Goal: Task Accomplishment & Management: Manage account settings

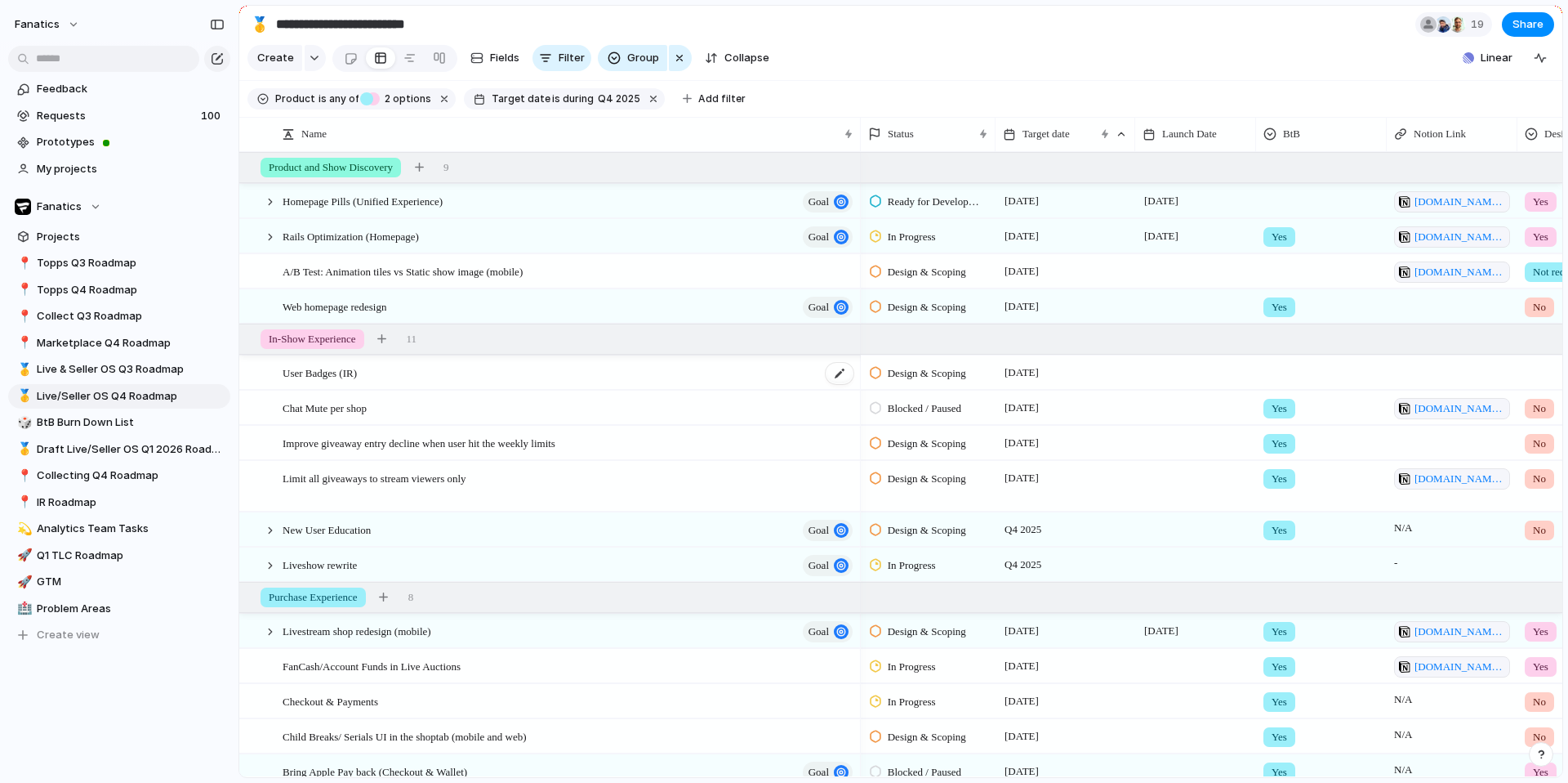
click at [449, 371] on div "User Badges (IR)" at bounding box center [569, 374] width 572 height 34
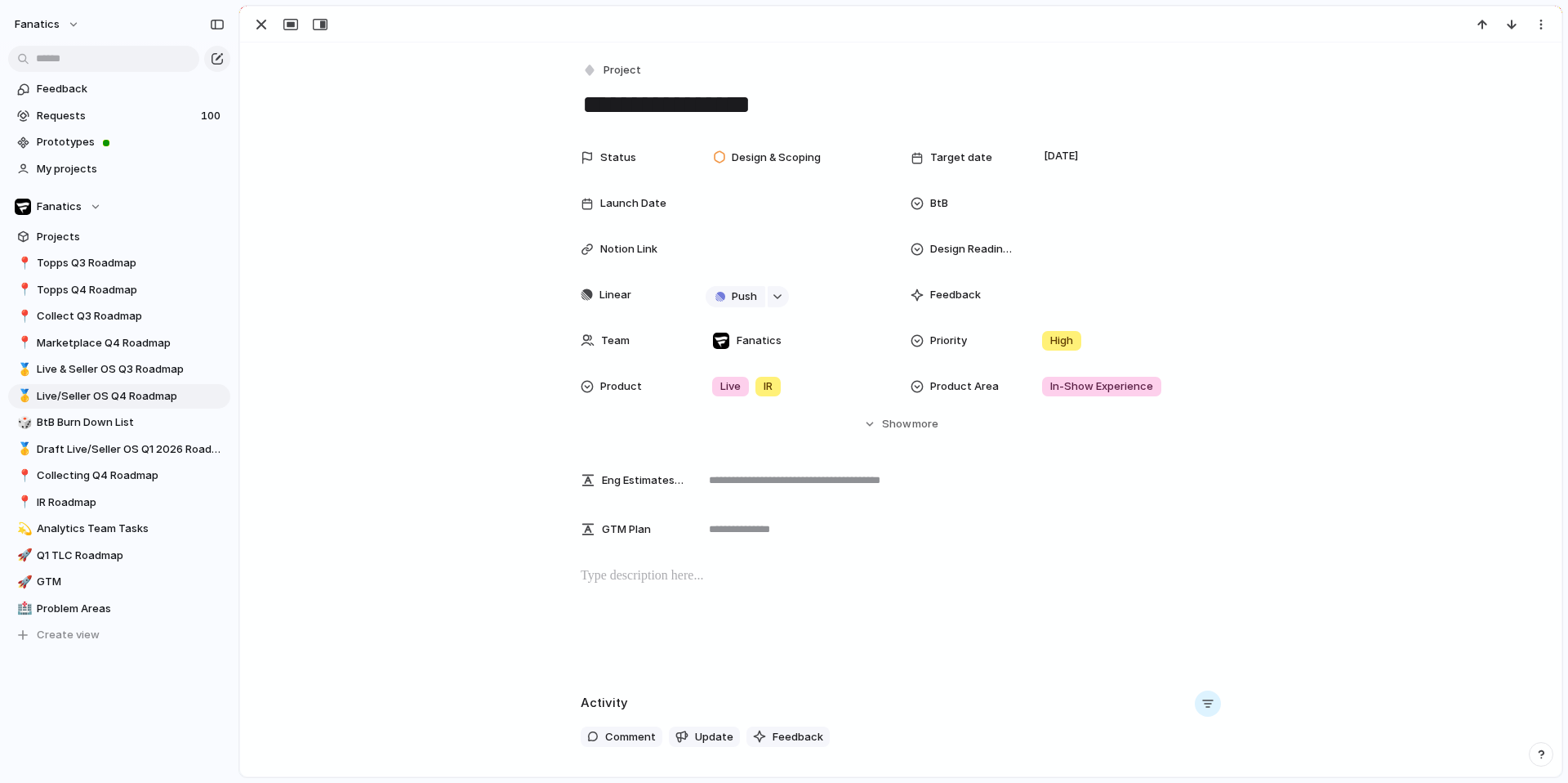
click at [751, 105] on textarea "**********" at bounding box center [900, 105] width 640 height 34
type textarea "**********"
click at [740, 571] on p at bounding box center [900, 575] width 640 height 20
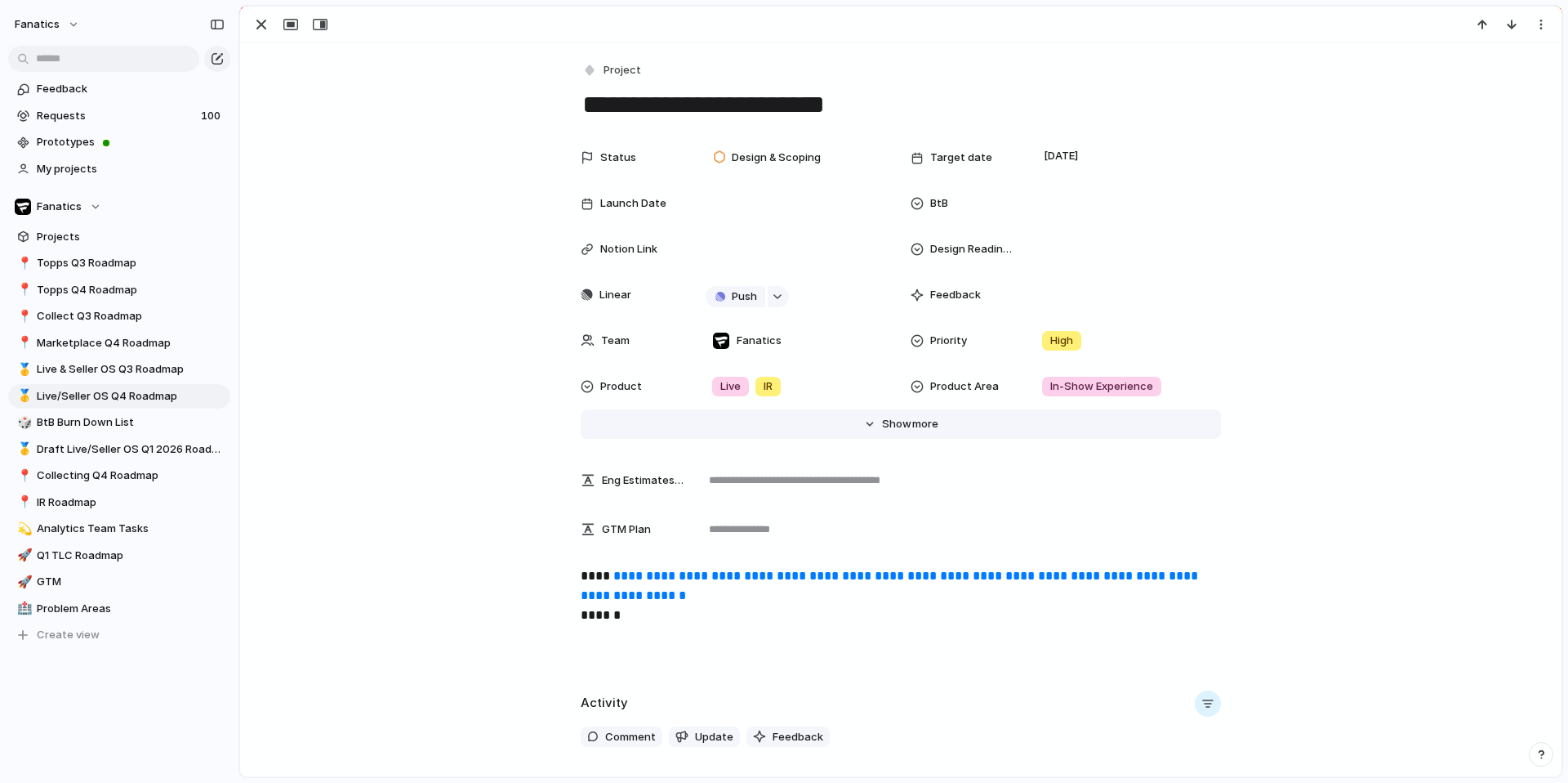
click at [893, 418] on span "Show" at bounding box center [896, 424] width 29 height 16
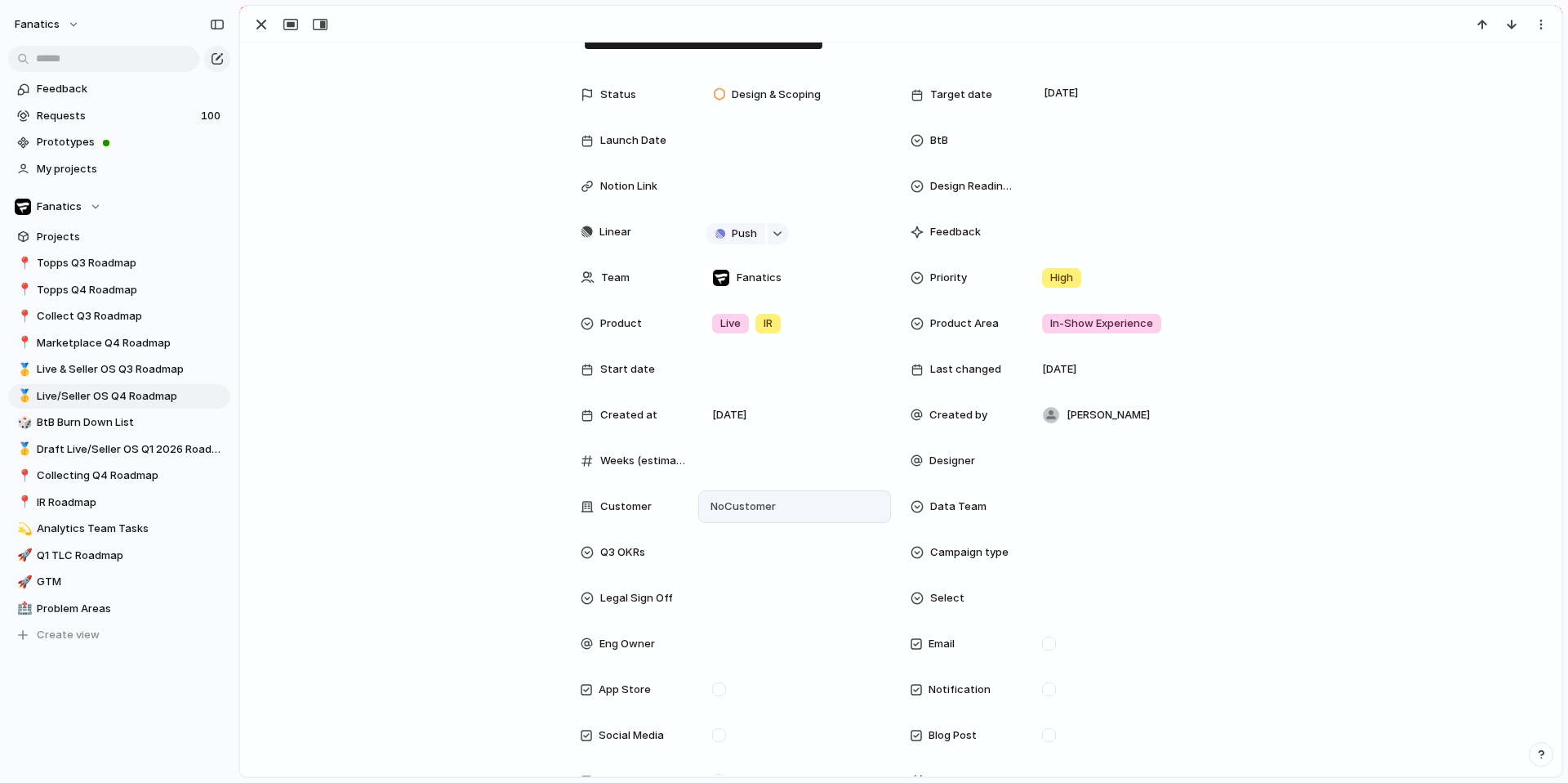
scroll to position [70, 0]
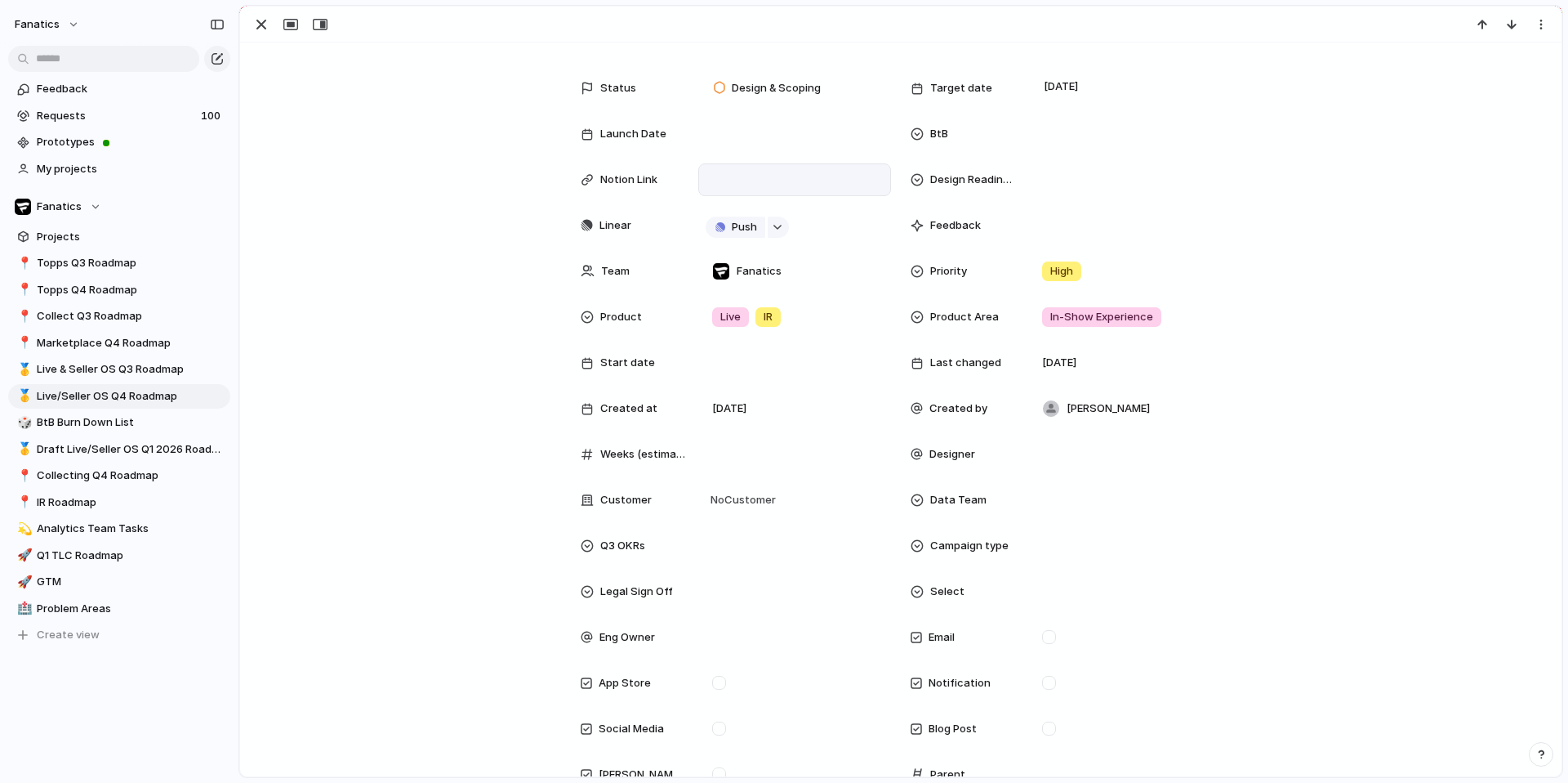
click at [735, 175] on div at bounding box center [795, 179] width 181 height 22
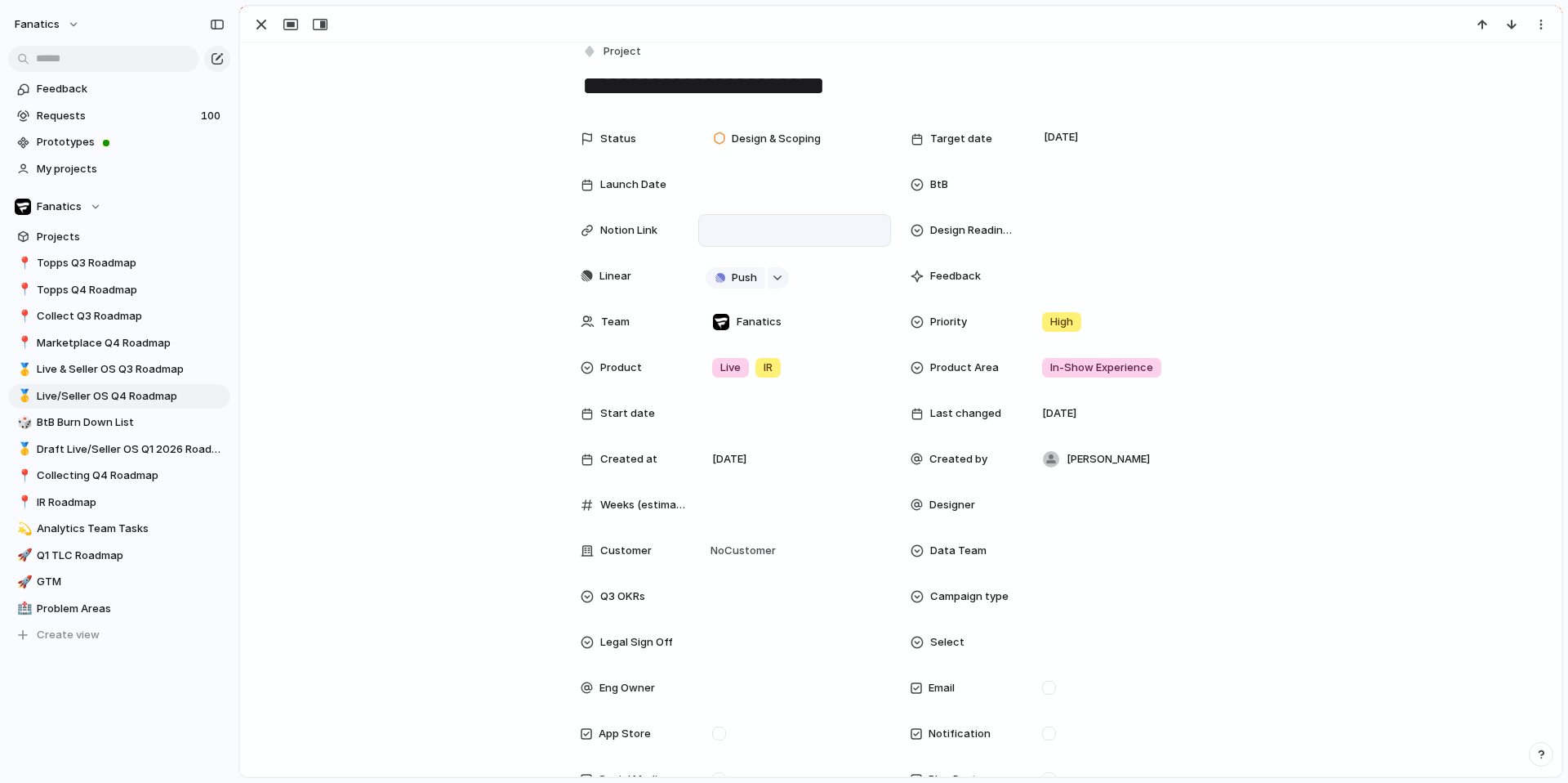
scroll to position [46, 0]
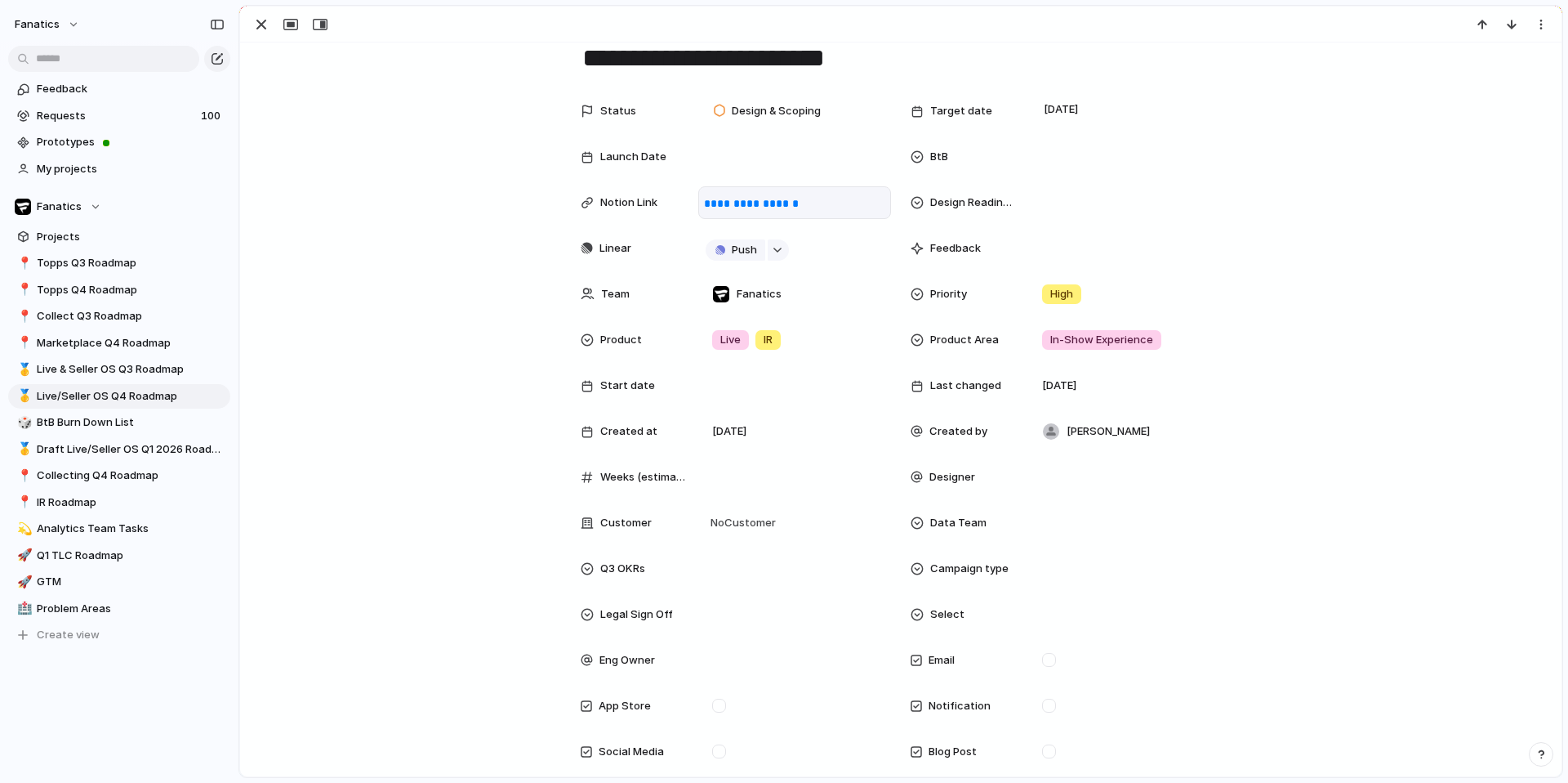
click at [399, 304] on div "**********" at bounding box center [900, 468] width 1282 height 748
click at [260, 25] on div "button" at bounding box center [261, 25] width 20 height 20
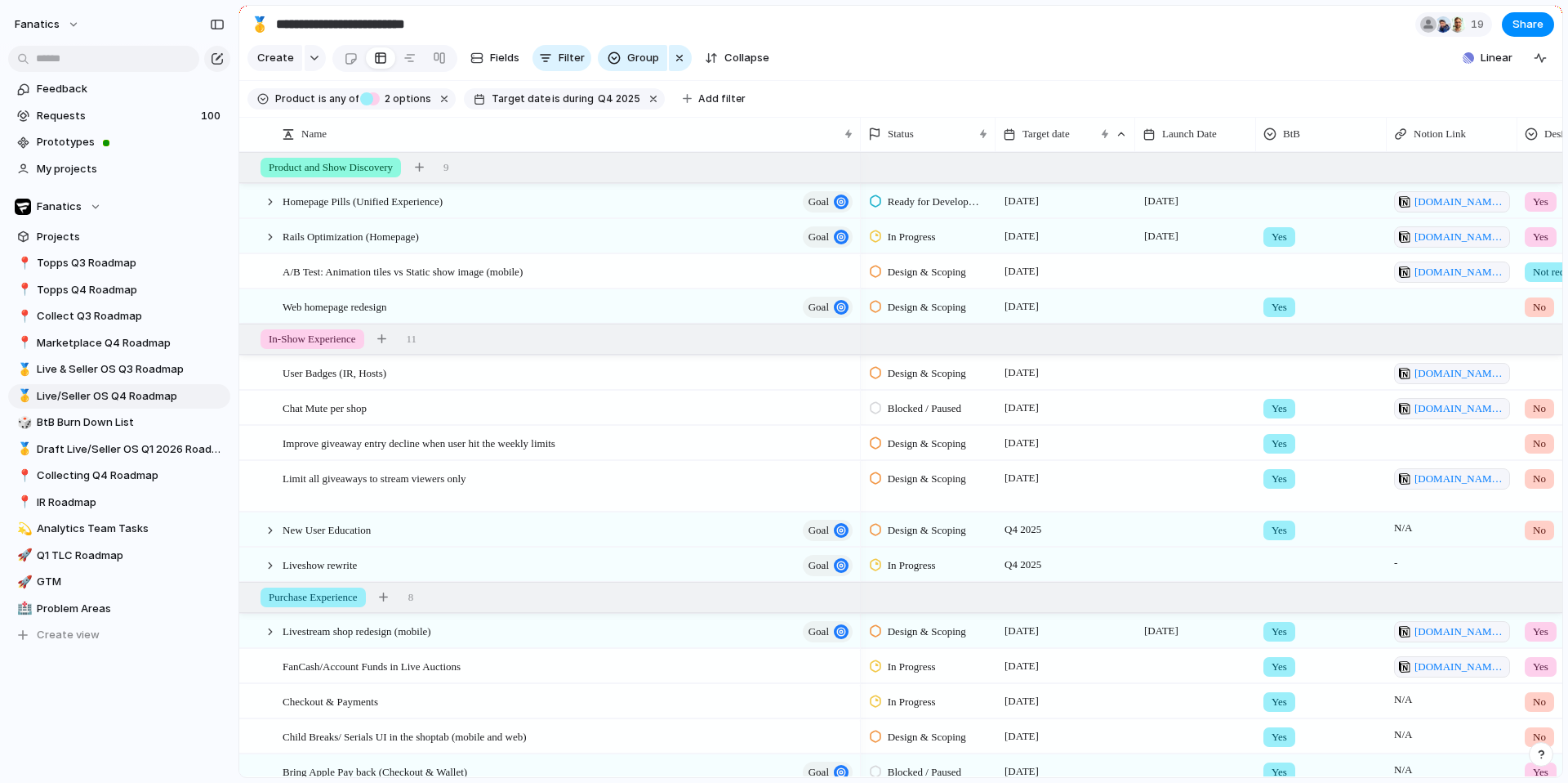
click at [1277, 448] on span "Yes" at bounding box center [1279, 443] width 15 height 16
click at [1280, 519] on div at bounding box center [1273, 511] width 28 height 28
click at [1142, 564] on div "Yes" at bounding box center [784, 392] width 1568 height 783
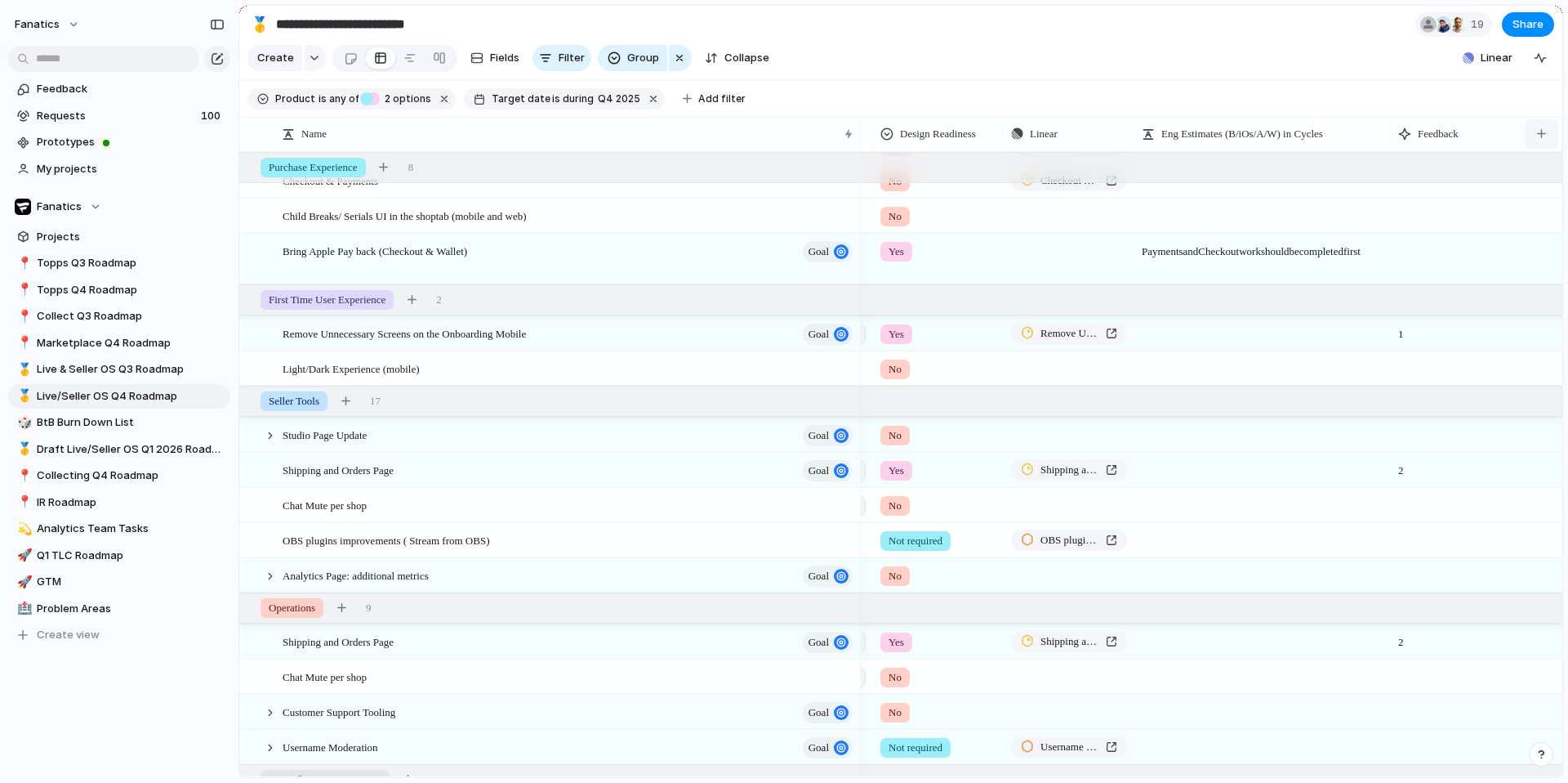
click at [1537, 137] on div "button" at bounding box center [1542, 134] width 9 height 9
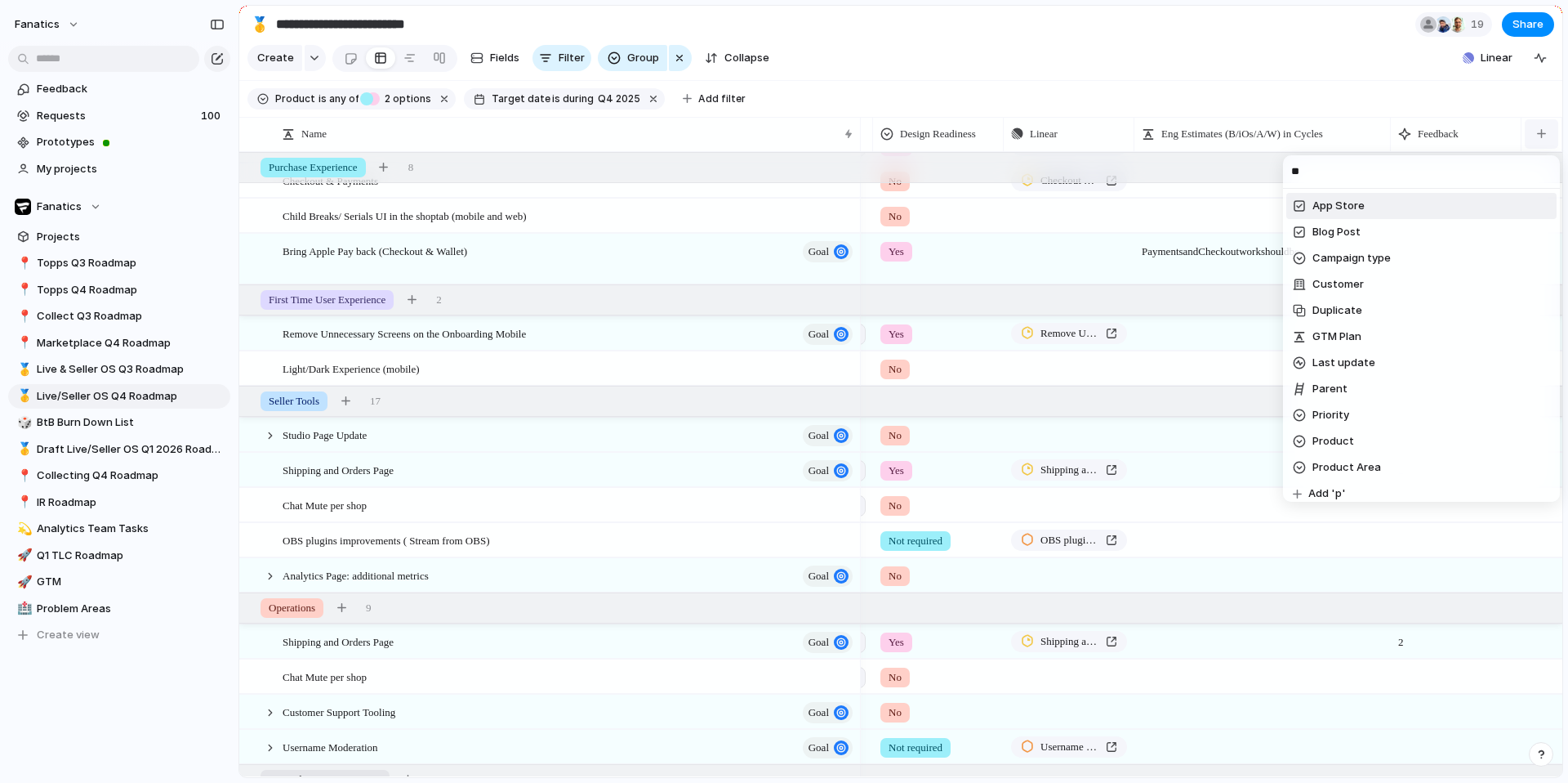
type input "***"
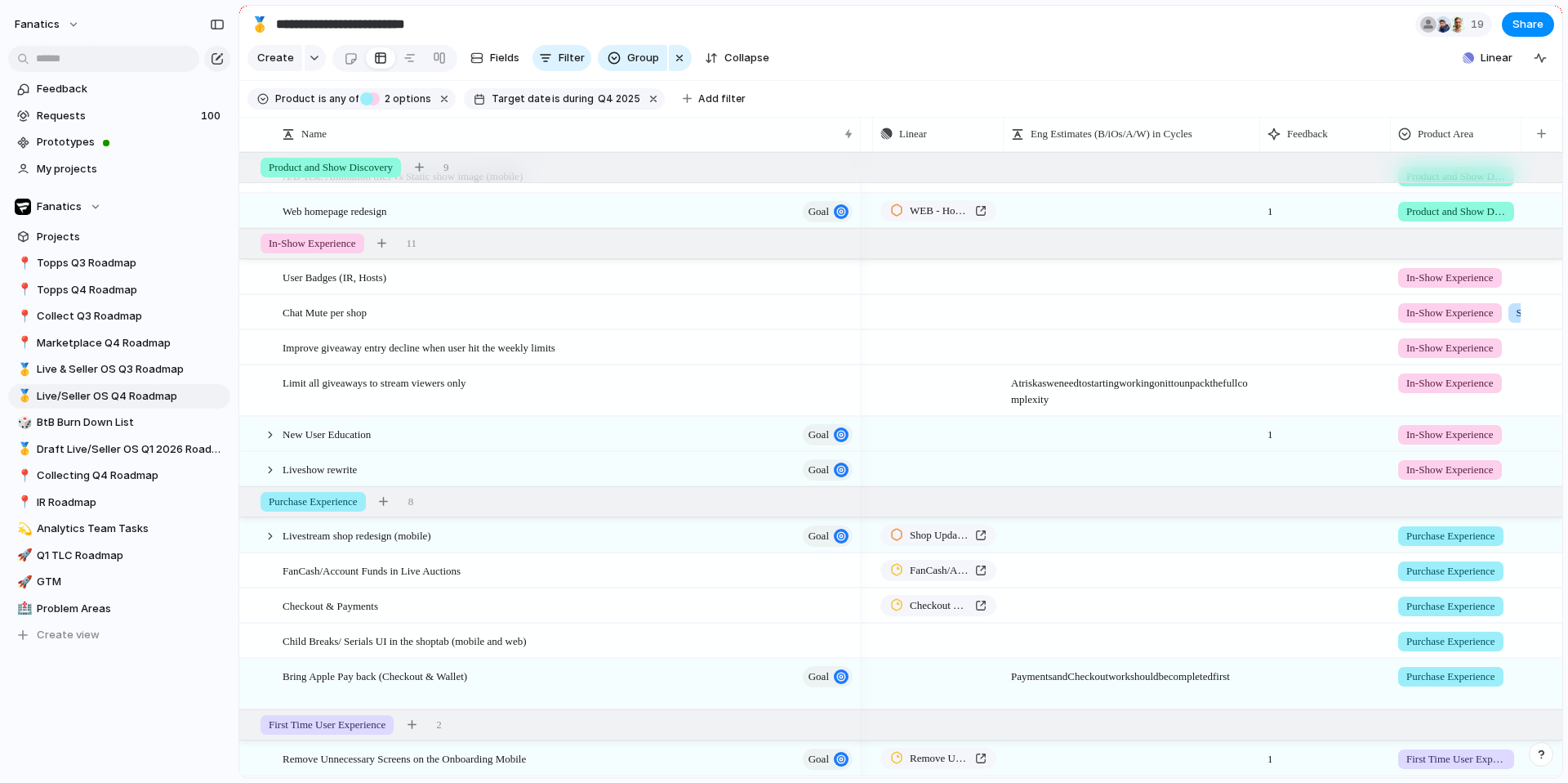
click at [1442, 430] on span "In-Show Experience" at bounding box center [1449, 434] width 88 height 16
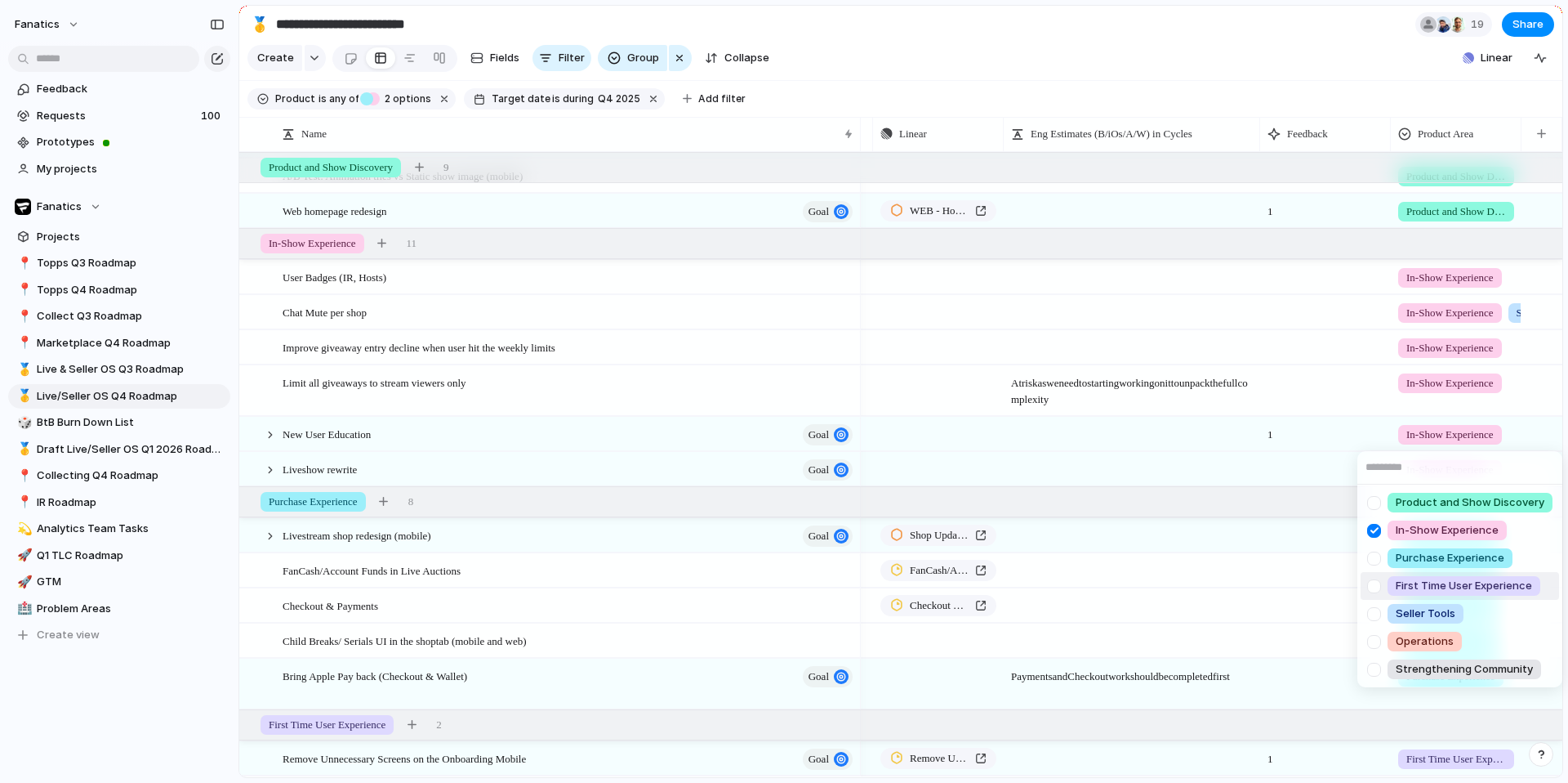
click at [1370, 590] on div at bounding box center [1374, 586] width 28 height 28
click at [1226, 293] on div "Product and Show Discovery In-Show Experience Purchase Experience First Time Us…" at bounding box center [784, 392] width 1568 height 783
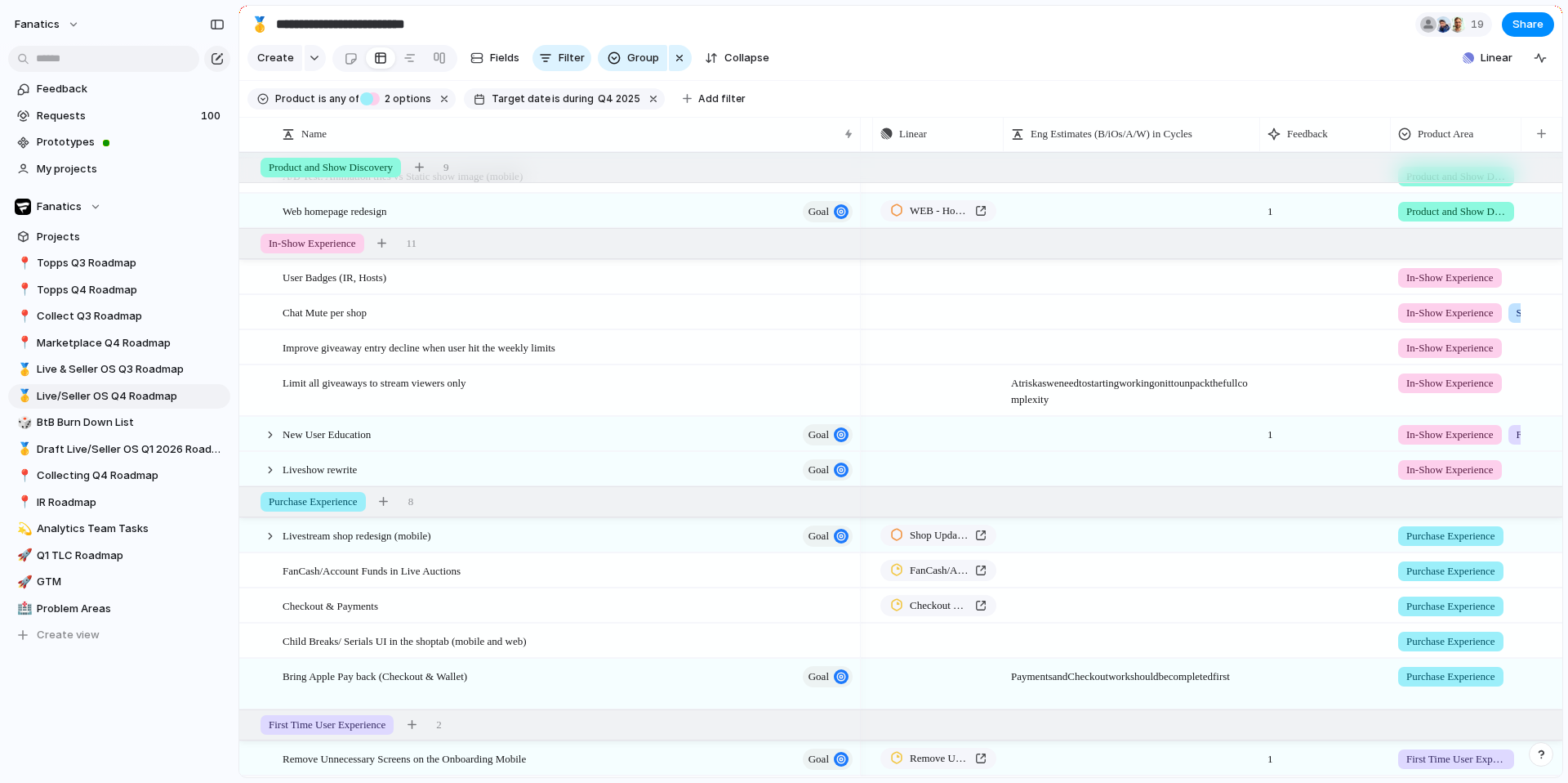
click at [1422, 445] on div "In-Show Experience First Time User Experience" at bounding box center [1456, 434] width 131 height 34
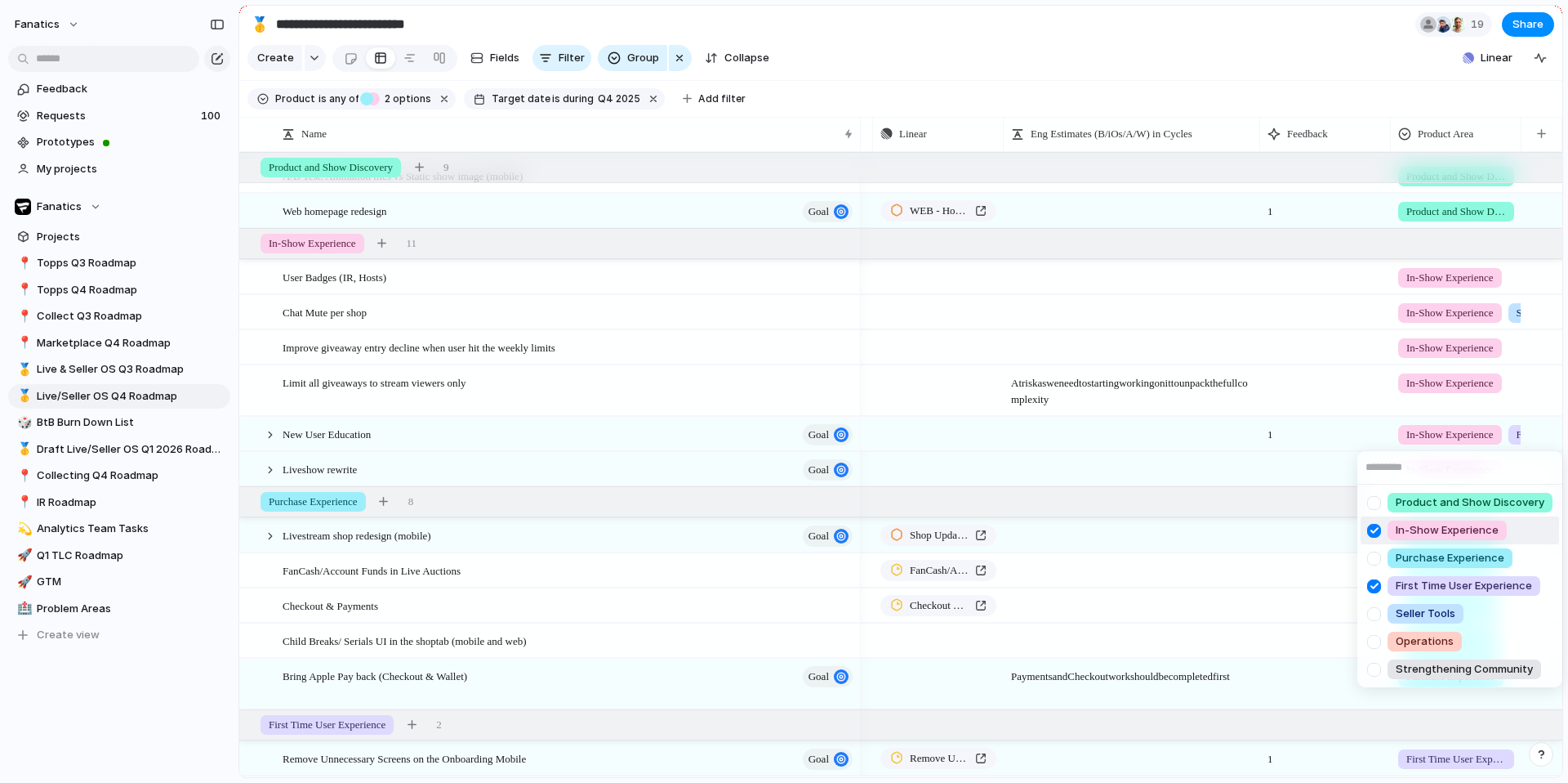
click at [1374, 528] on div at bounding box center [1374, 530] width 28 height 28
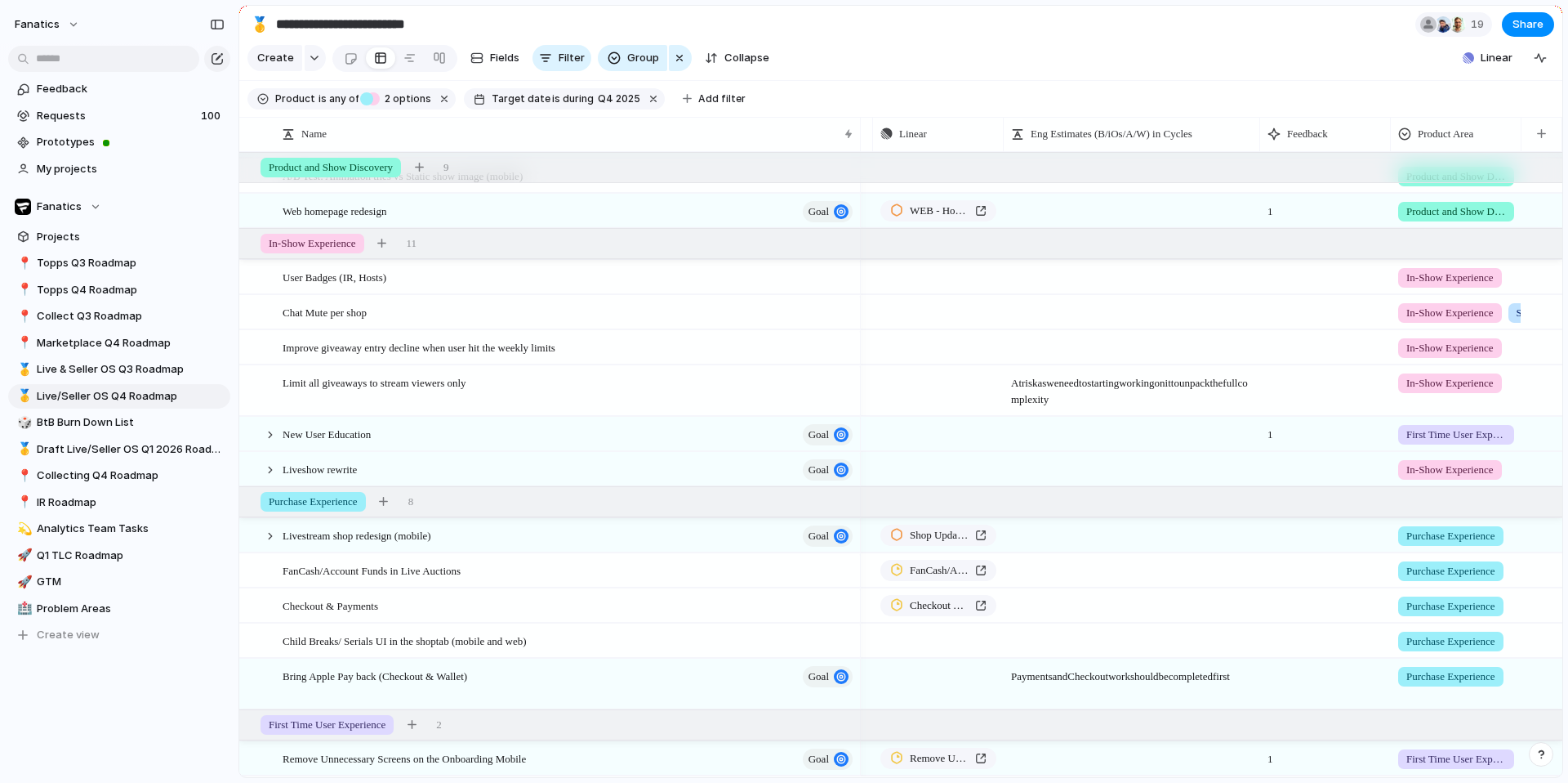
click at [1329, 379] on div "Product and Show Discovery In-Show Experience Purchase Experience First Time Us…" at bounding box center [784, 392] width 1568 height 783
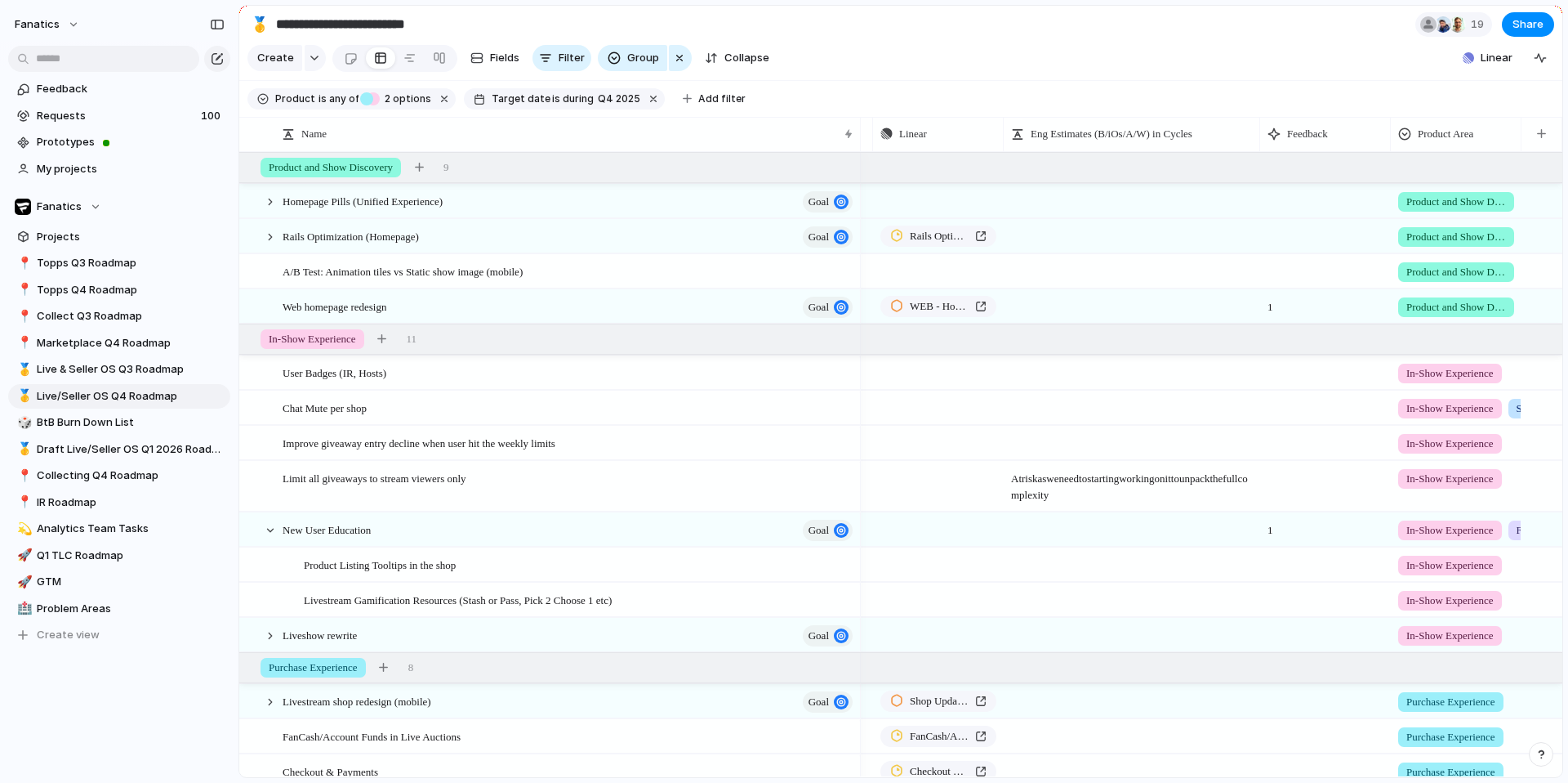
click at [1459, 601] on span "In-Show Experience" at bounding box center [1449, 600] width 88 height 16
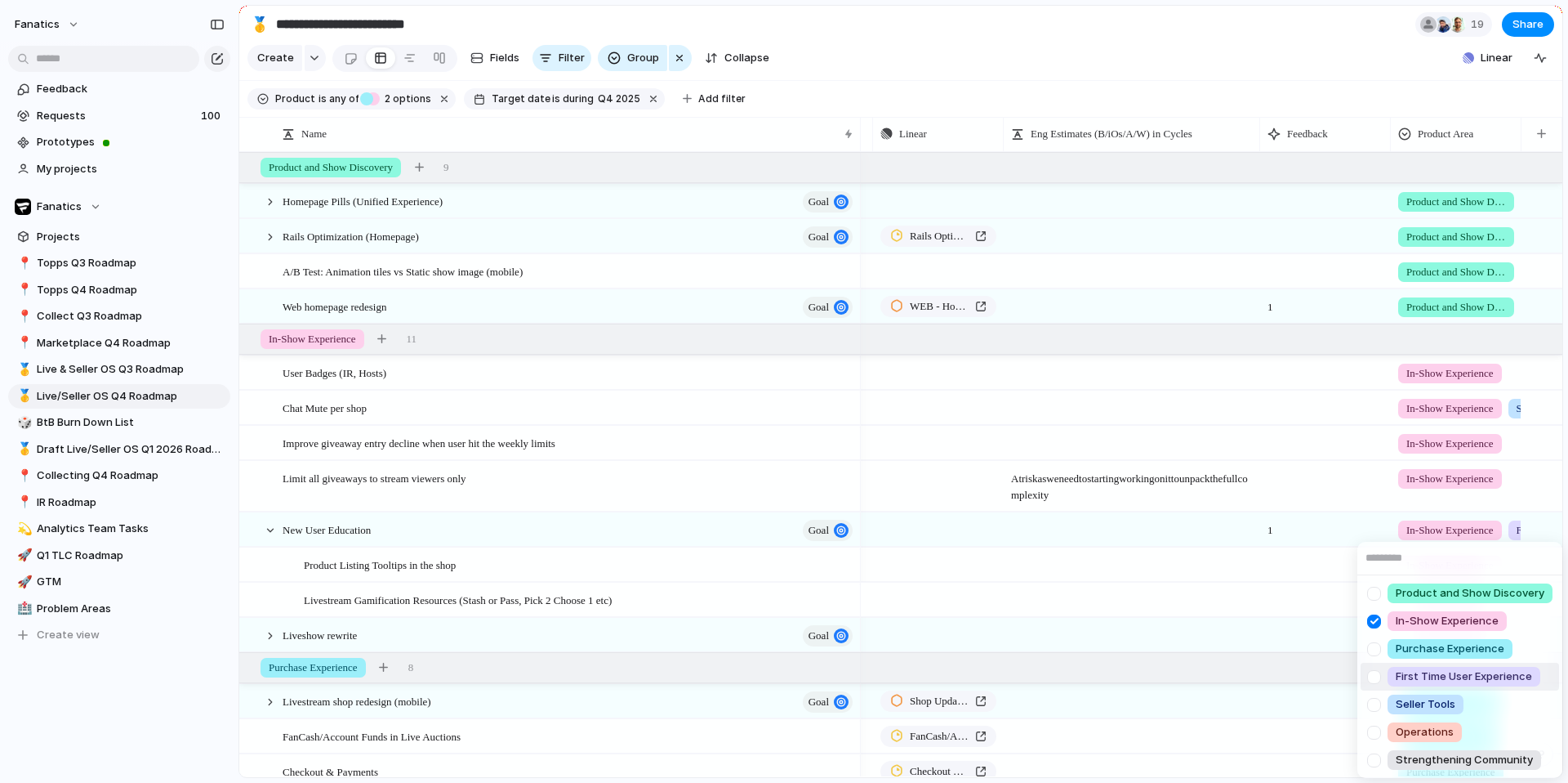
click at [1381, 672] on div at bounding box center [1374, 676] width 28 height 28
click at [1377, 620] on div at bounding box center [1374, 621] width 28 height 28
drag, startPoint x: 1311, startPoint y: 543, endPoint x: 1414, endPoint y: 543, distance: 103.0
click at [1311, 543] on div "Product and Show Discovery In-Show Experience Purchase Experience First Time Us…" at bounding box center [784, 392] width 1568 height 783
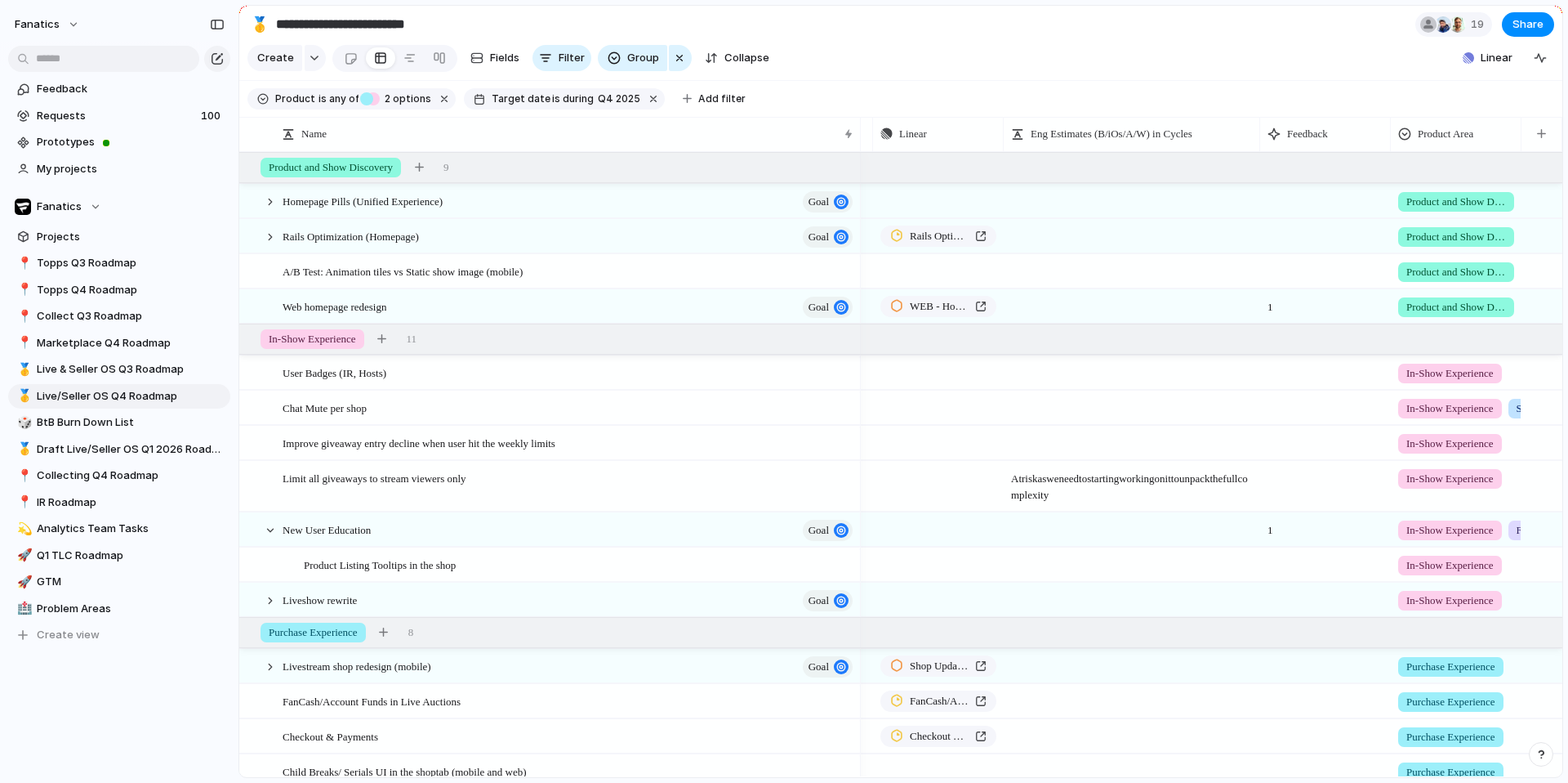
click at [1432, 564] on span "In-Show Experience" at bounding box center [1449, 565] width 88 height 16
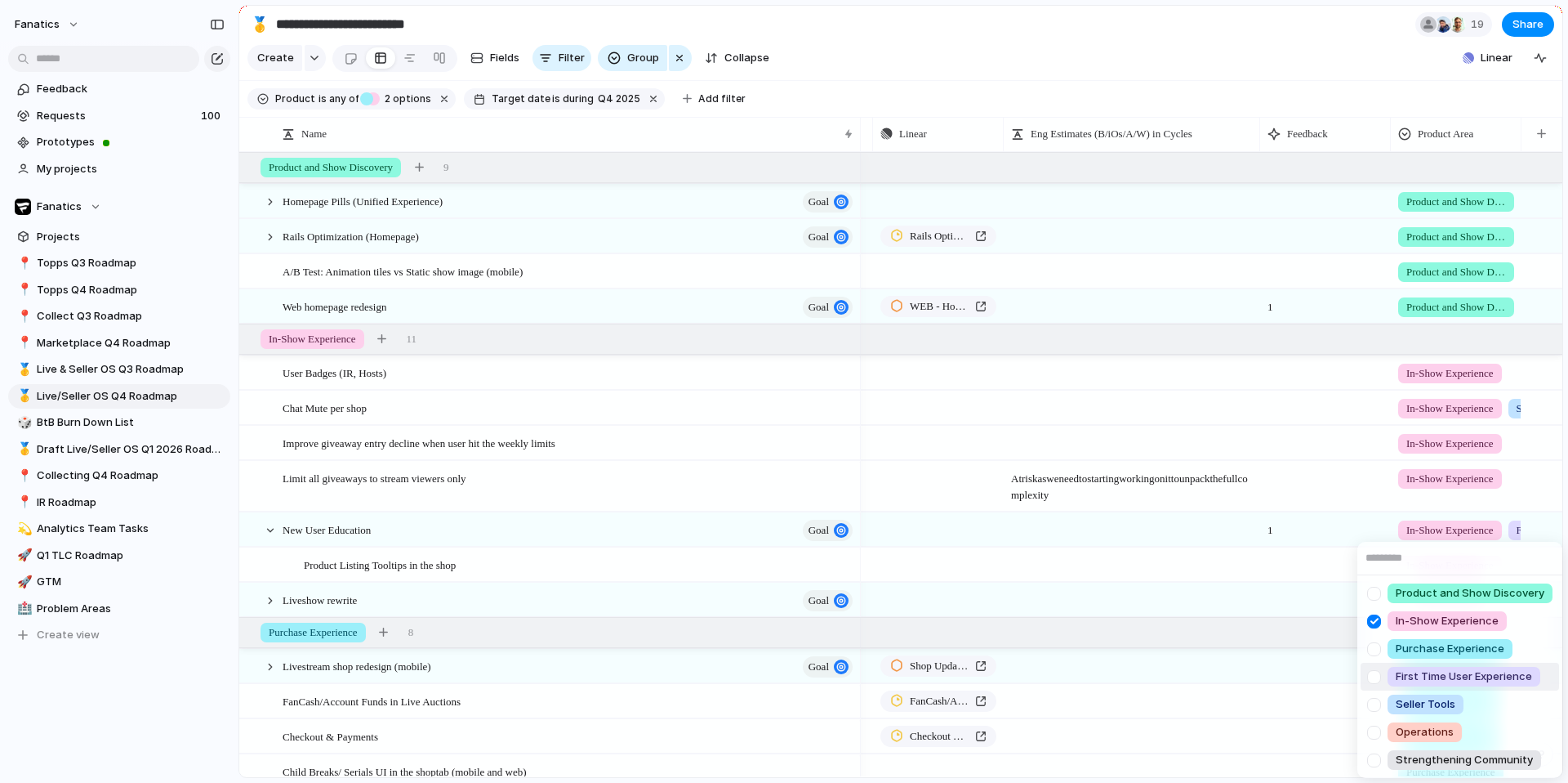
click at [1378, 676] on div at bounding box center [1374, 676] width 28 height 28
click at [1378, 617] on div at bounding box center [1374, 621] width 28 height 28
click at [1296, 576] on div "Product and Show Discovery In-Show Experience Purchase Experience First Time Us…" at bounding box center [784, 392] width 1568 height 783
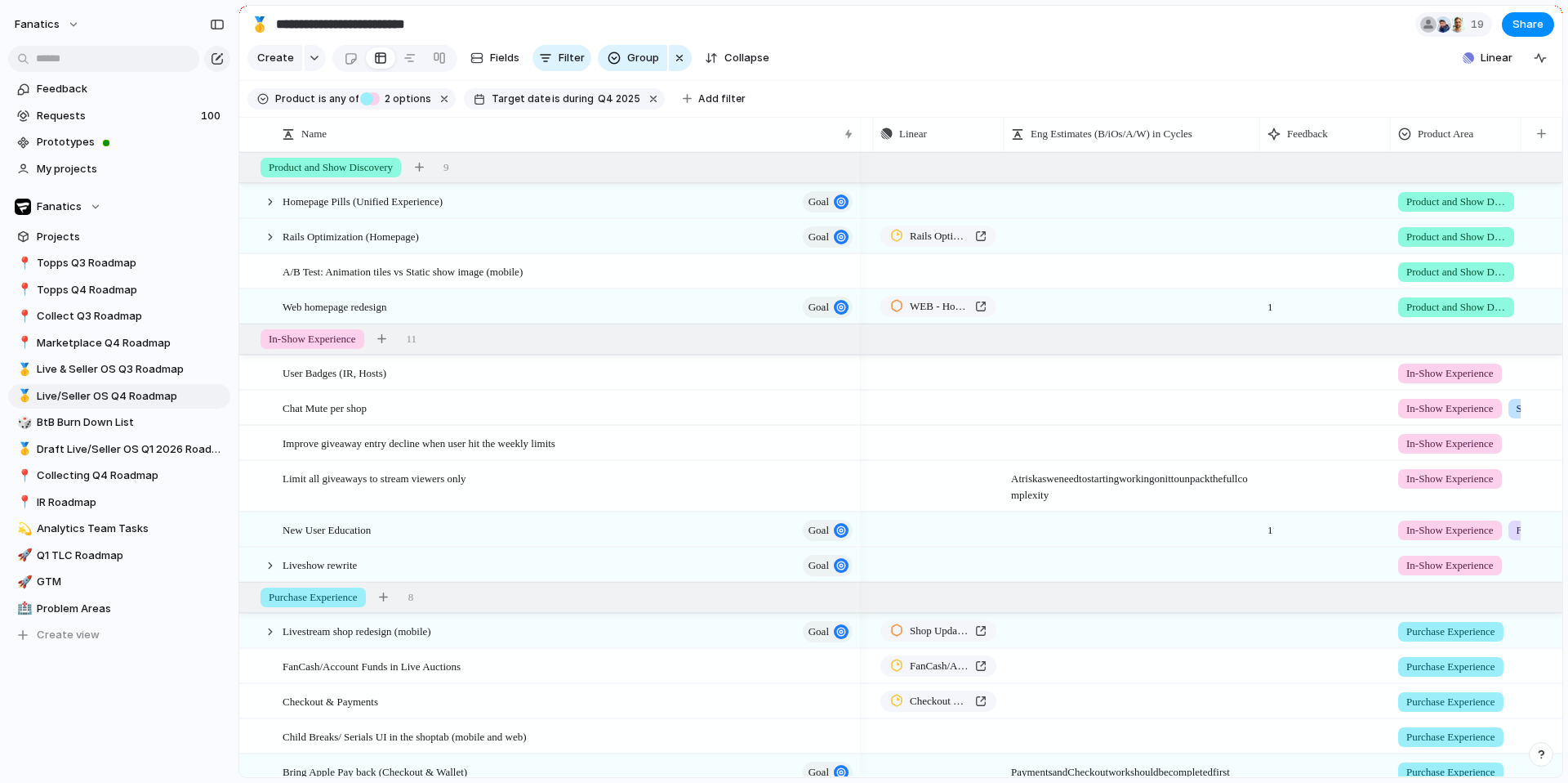
click at [1429, 534] on span "In-Show Experience" at bounding box center [1449, 529] width 88 height 16
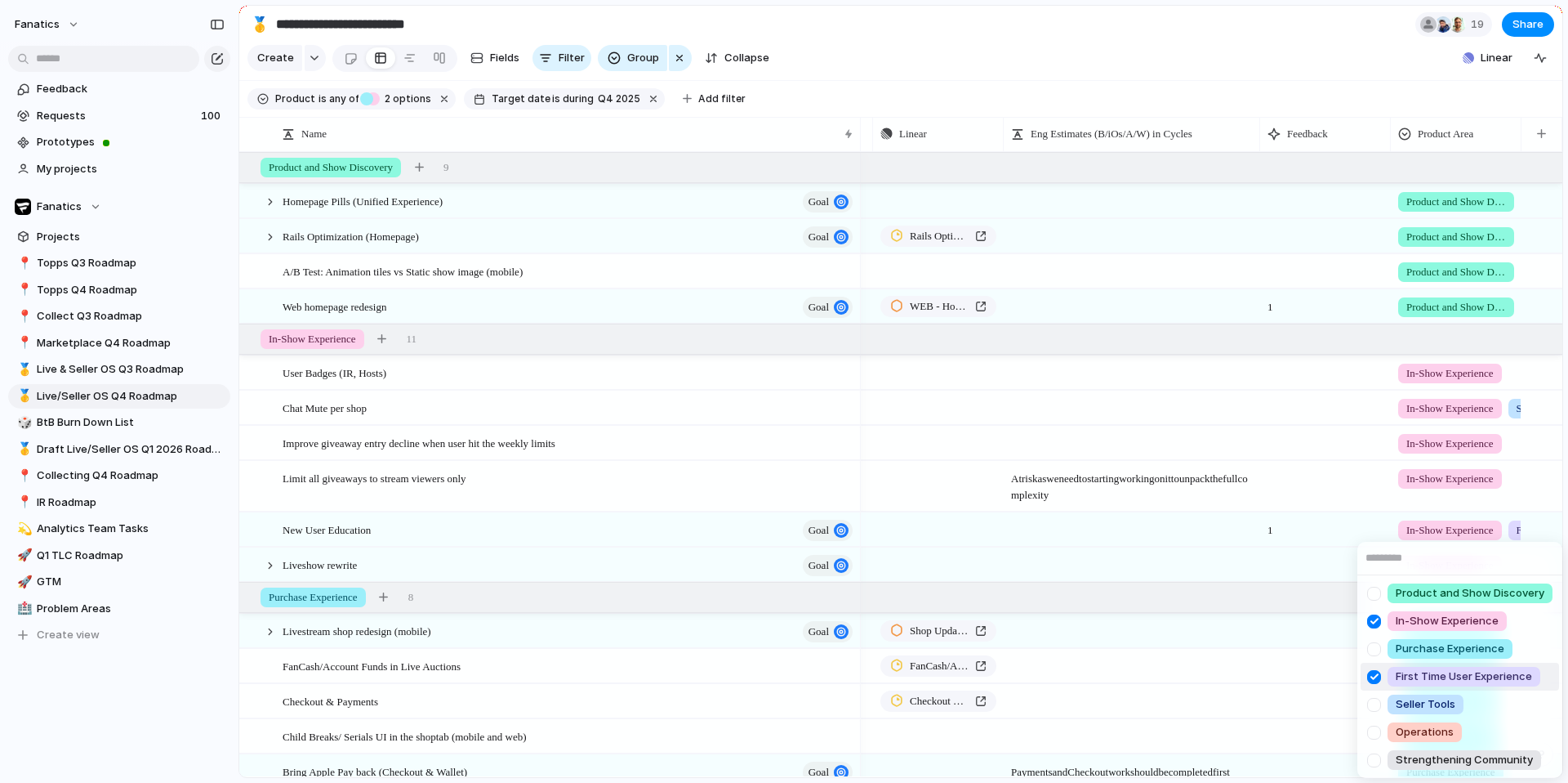
click at [1378, 677] on div at bounding box center [1374, 676] width 28 height 28
click at [1374, 680] on div at bounding box center [1374, 676] width 28 height 28
click at [1377, 620] on div at bounding box center [1374, 621] width 28 height 28
click at [1320, 521] on div "Product and Show Discovery In-Show Experience Purchase Experience First Time Us…" at bounding box center [784, 392] width 1568 height 783
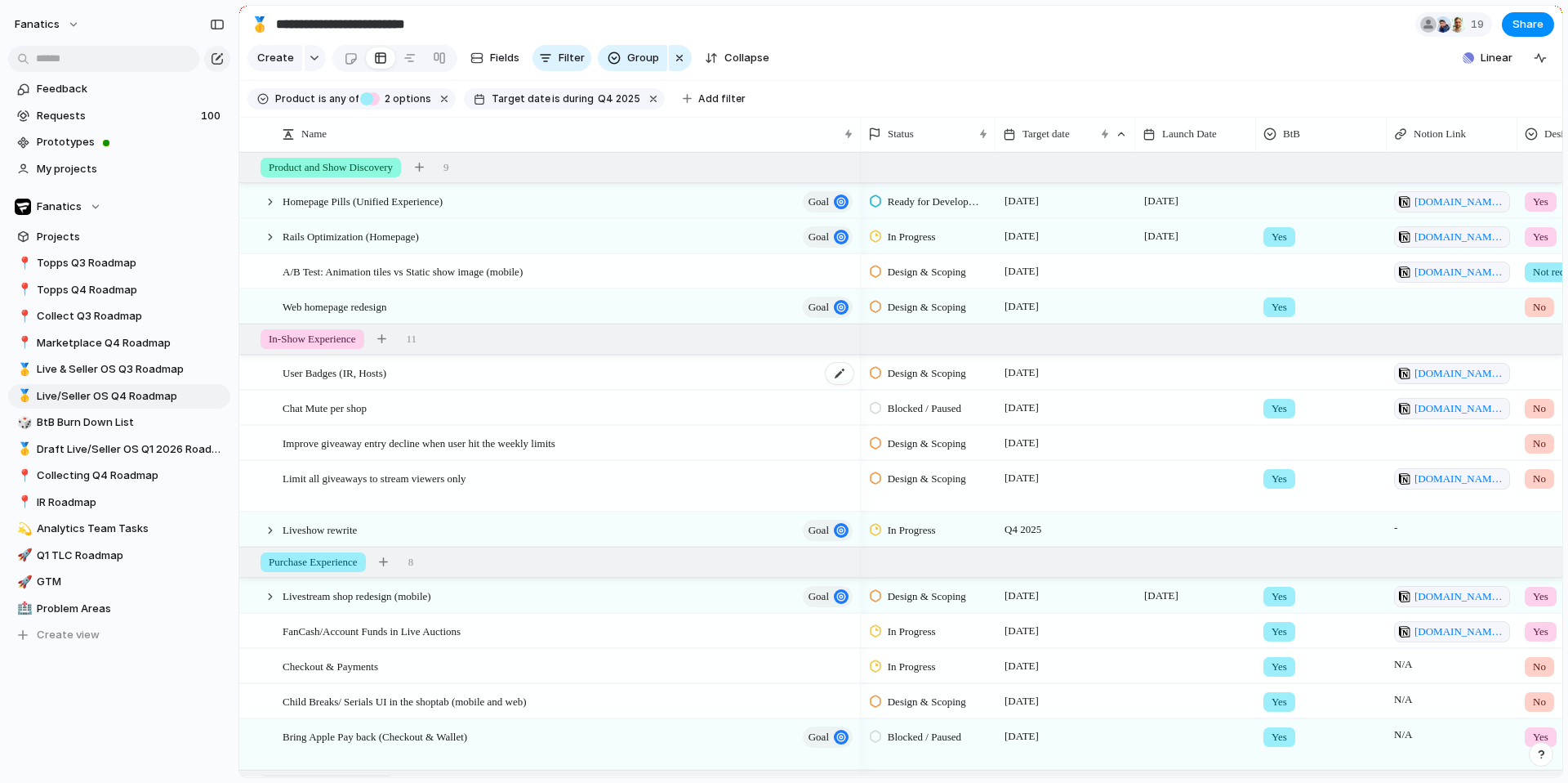
click at [532, 365] on div "User Badges (IR, Hosts)" at bounding box center [569, 374] width 572 height 34
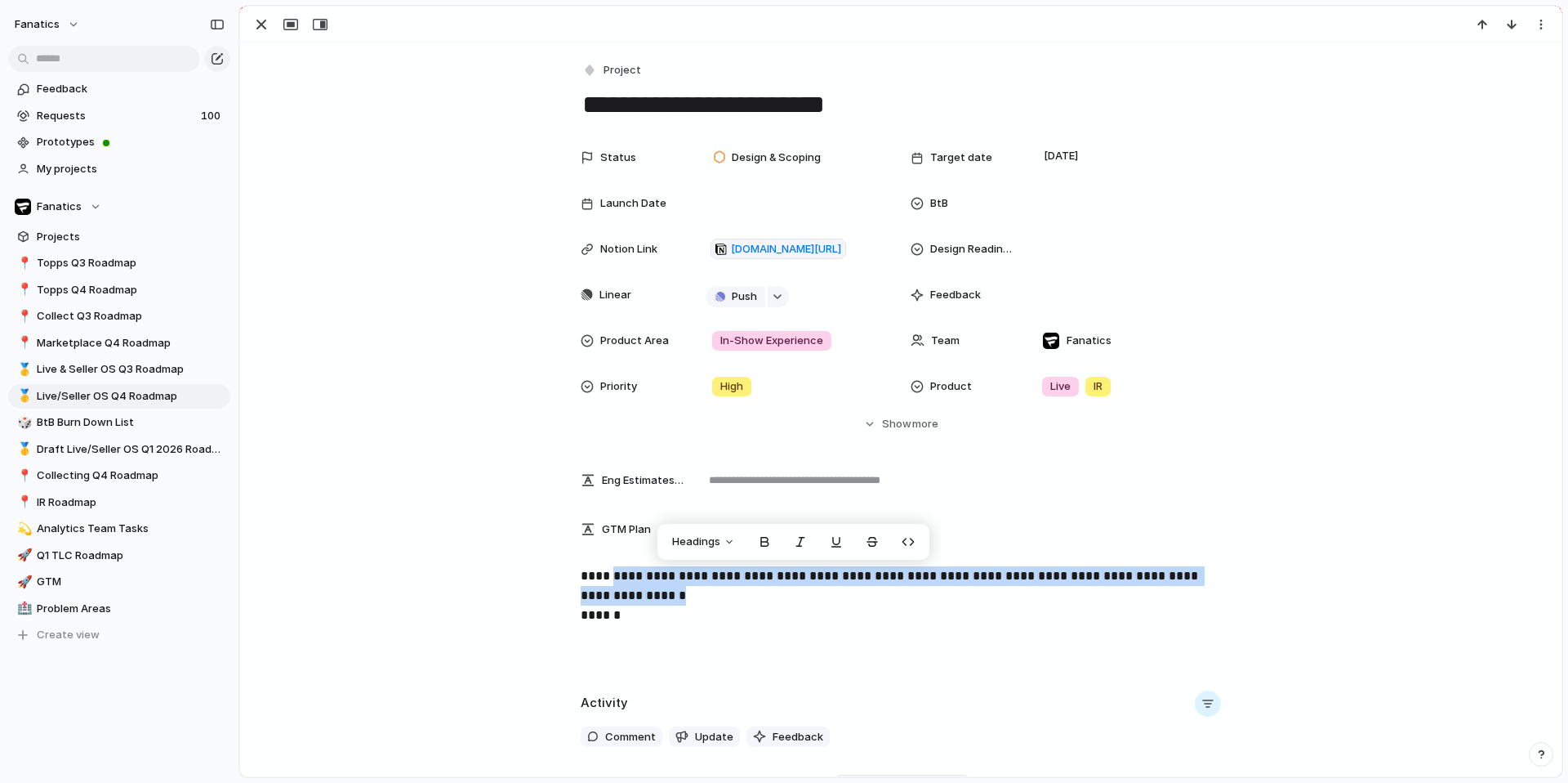
drag, startPoint x: 969, startPoint y: 595, endPoint x: 617, endPoint y: 575, distance: 352.6
click at [617, 575] on p "**********" at bounding box center [900, 595] width 640 height 58
copy link "**********"
click at [260, 27] on div "button" at bounding box center [261, 25] width 20 height 20
click at [260, 27] on main "**********" at bounding box center [900, 391] width 1325 height 773
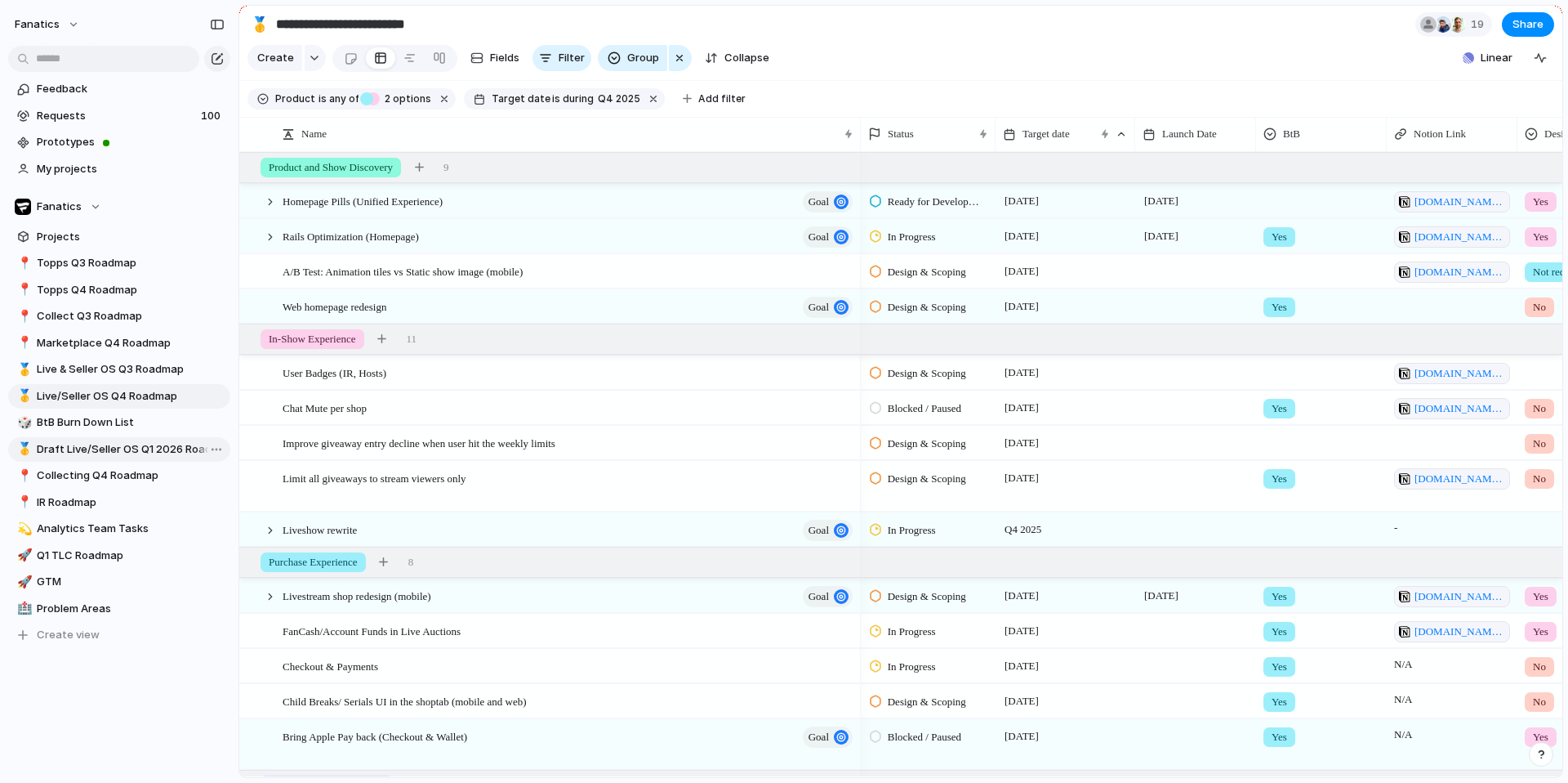
click at [148, 454] on span "Draft Live/Seller OS Q1 2026 Roadmap" at bounding box center [130, 449] width 188 height 16
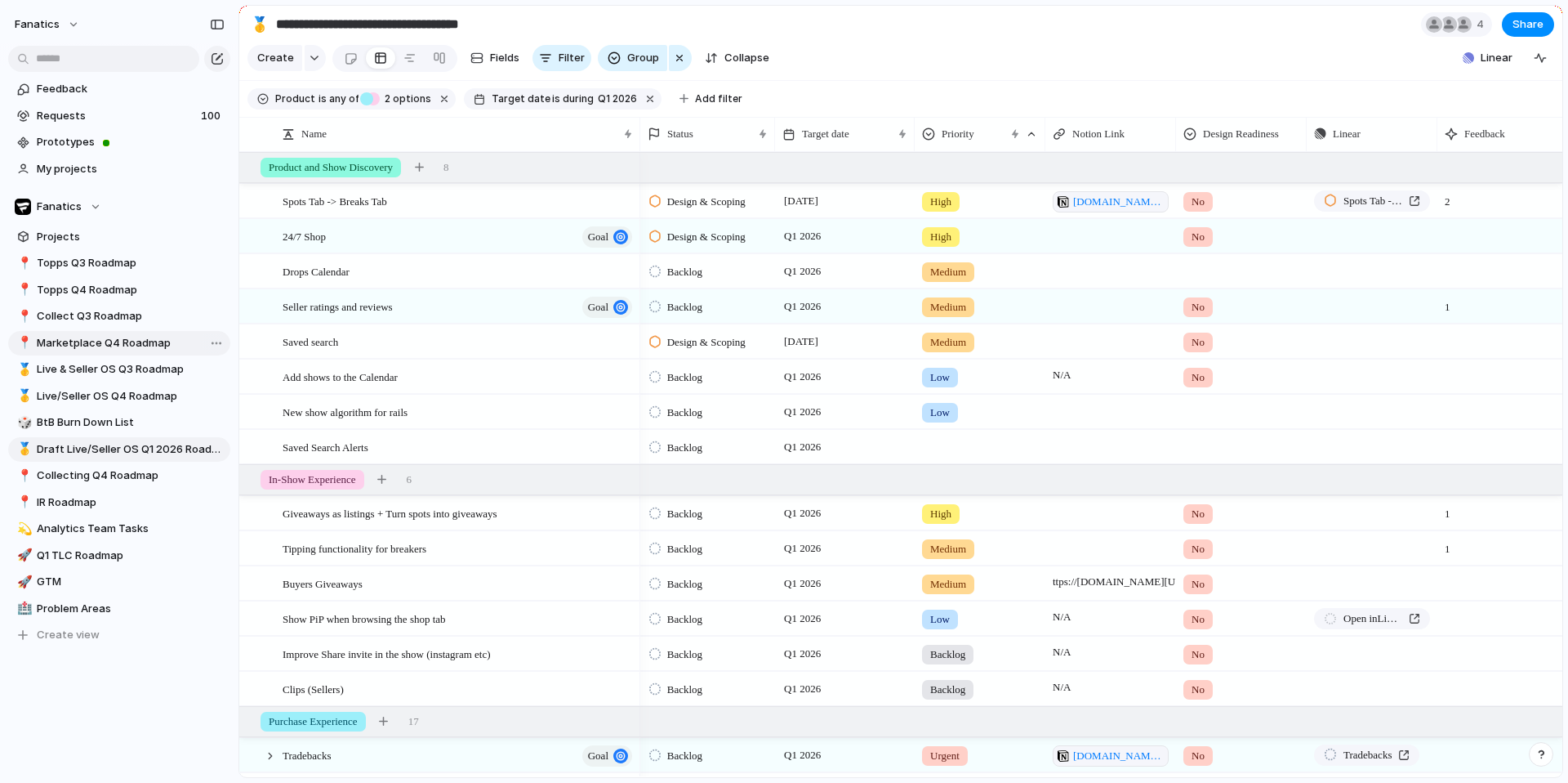
type input "**********"
click at [222, 52] on div "button" at bounding box center [217, 58] width 13 height 13
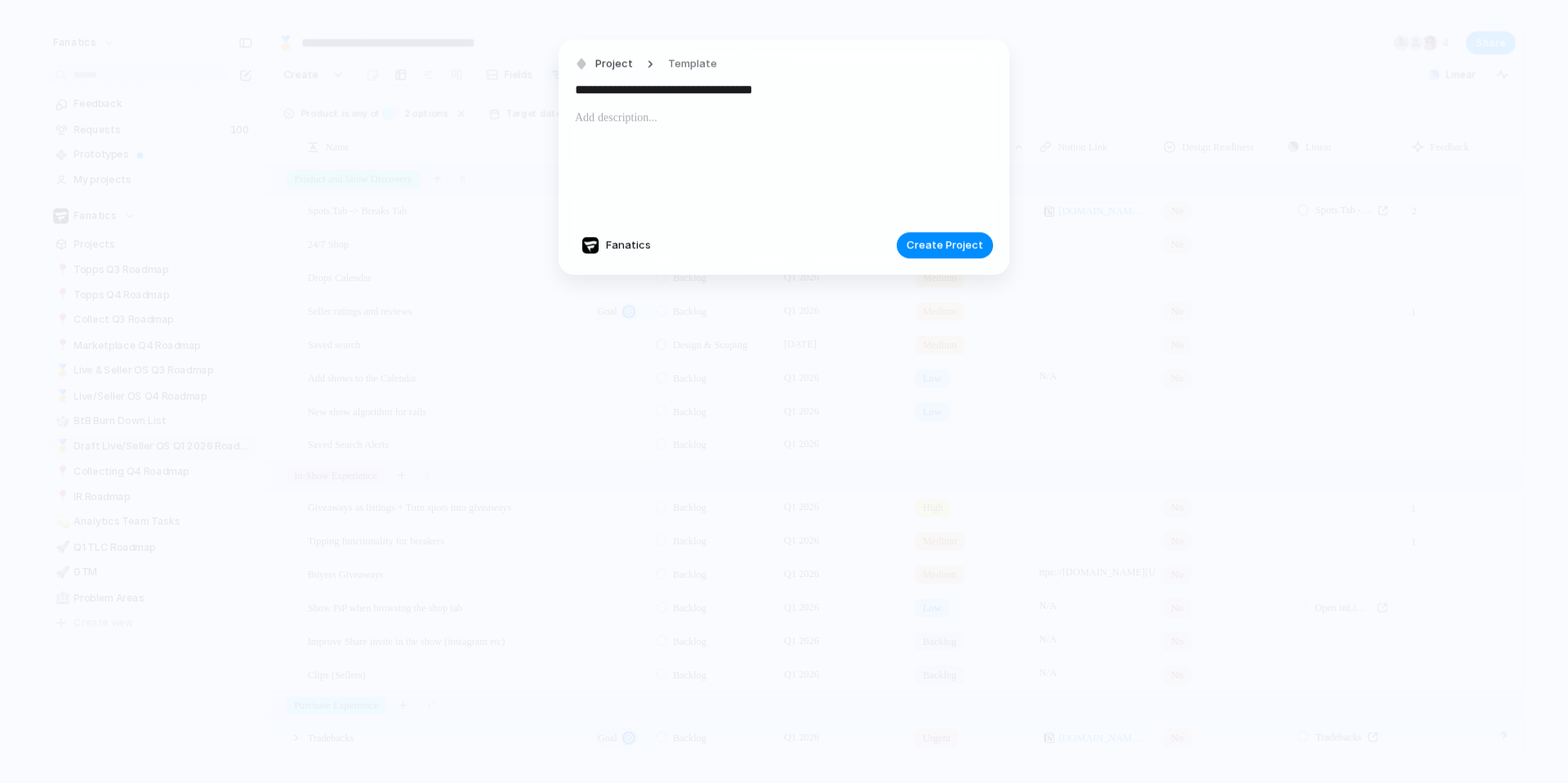
type input "**********"
click at [949, 258] on div "**********" at bounding box center [784, 157] width 451 height 235
click at [949, 251] on span "Create Project" at bounding box center [944, 244] width 76 height 16
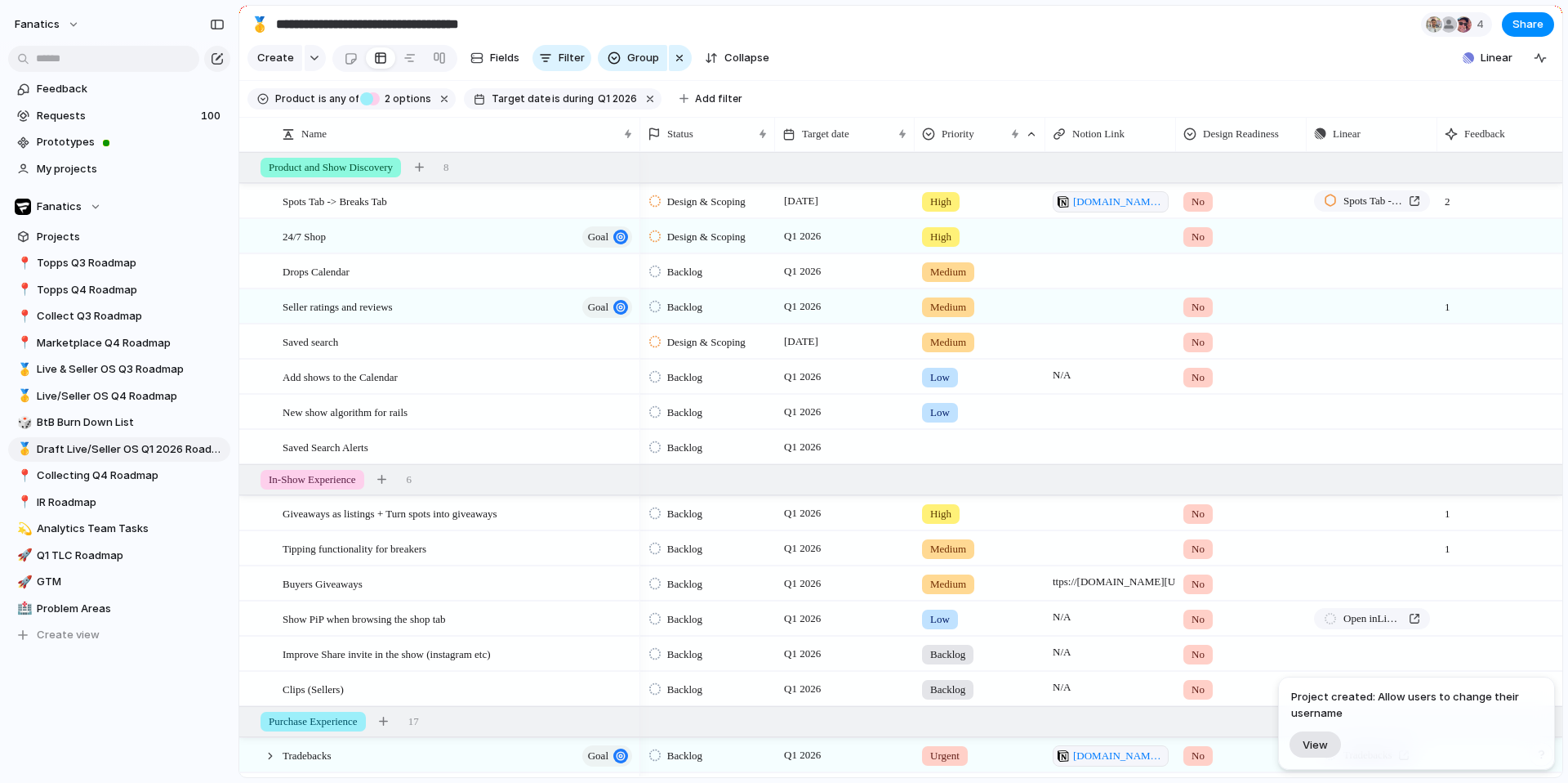
click at [1326, 739] on span "View" at bounding box center [1314, 744] width 25 height 14
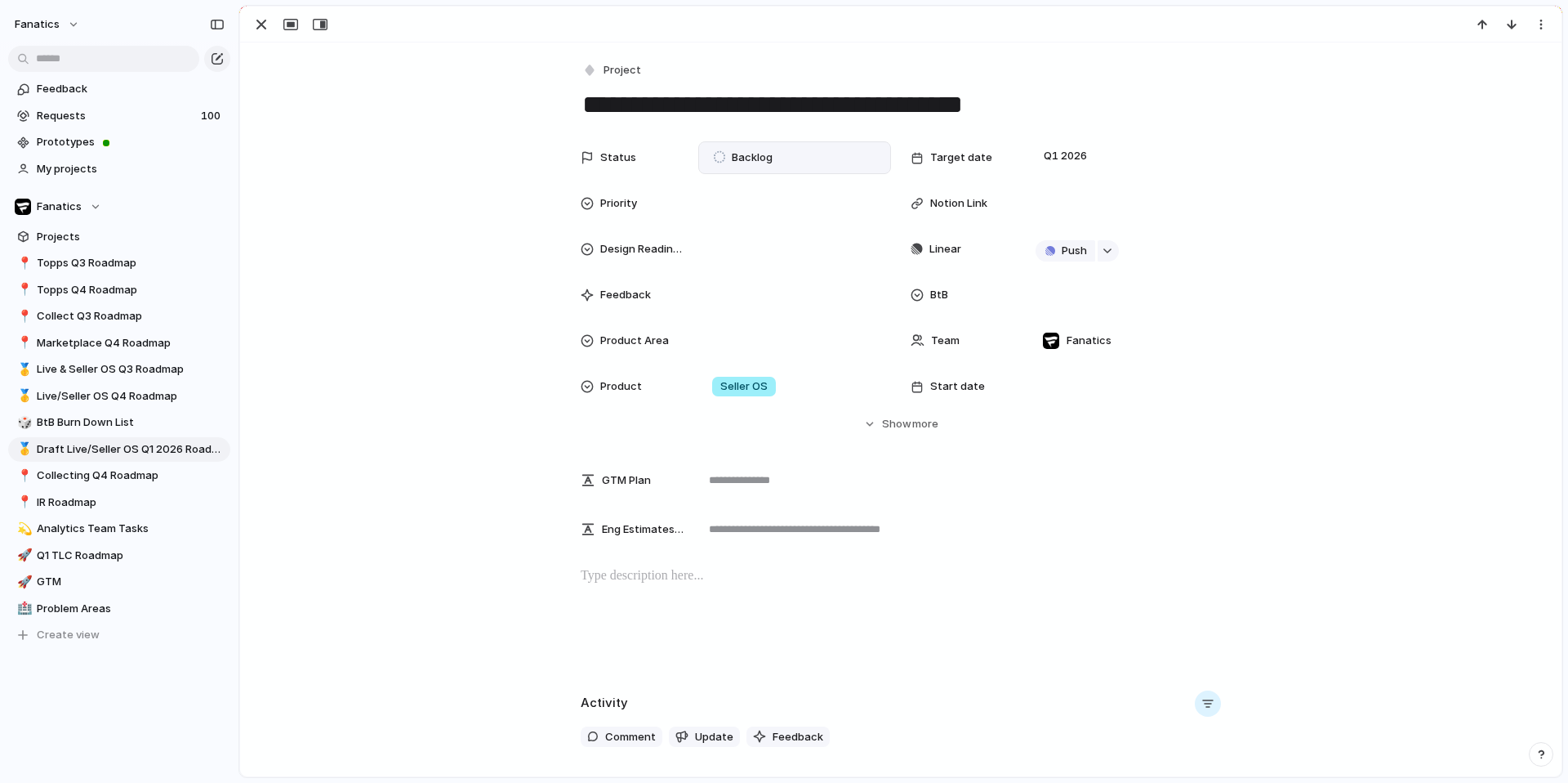
click at [734, 151] on span "Backlog" at bounding box center [751, 157] width 41 height 16
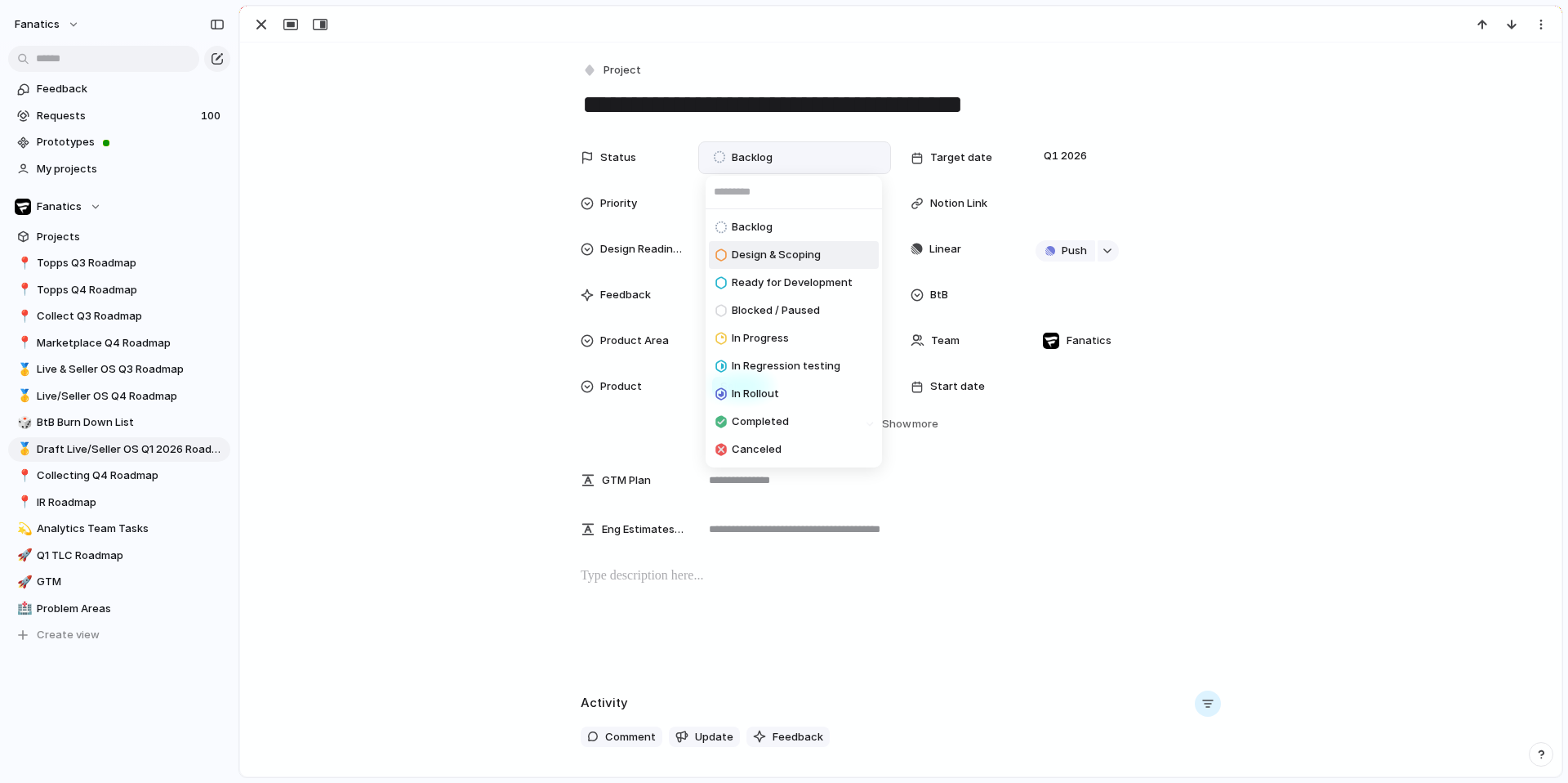
click at [496, 312] on div "Backlog Design & Scoping Ready for Development Blocked / Paused In Progress In …" at bounding box center [784, 392] width 1568 height 783
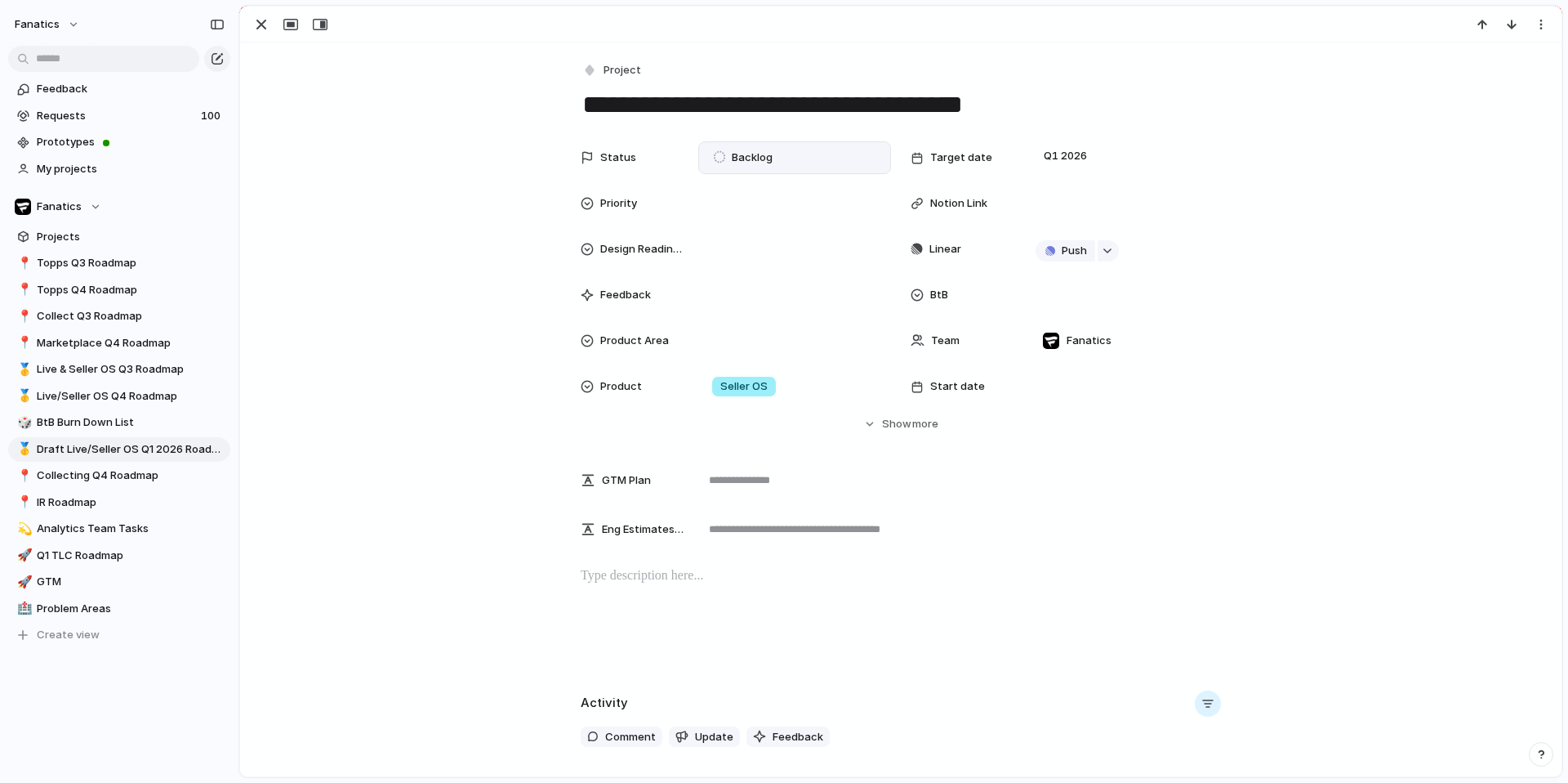
click at [774, 155] on div "Backlog" at bounding box center [746, 158] width 64 height 20
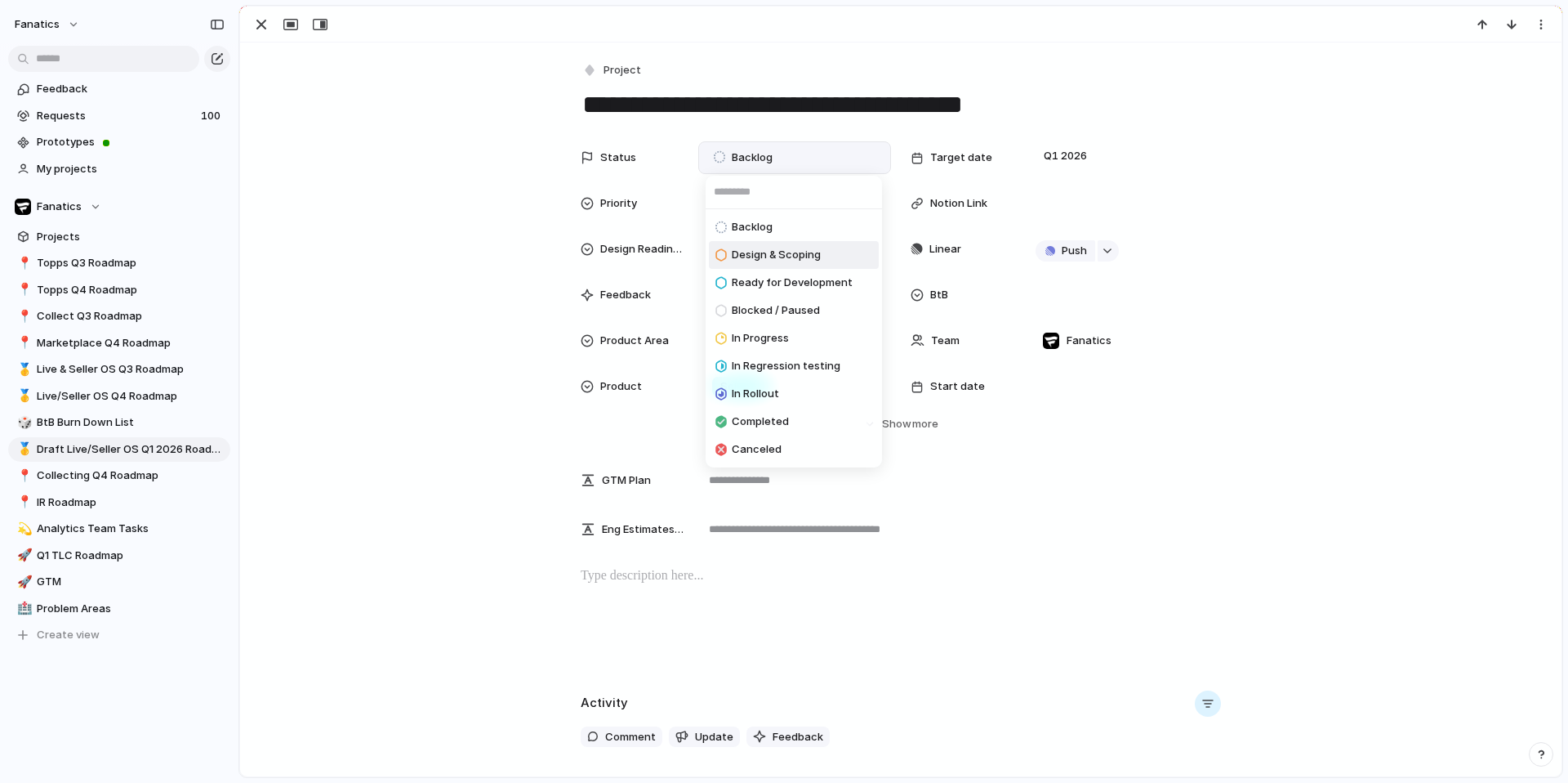
click at [774, 252] on span "Design & Scoping" at bounding box center [776, 255] width 89 height 16
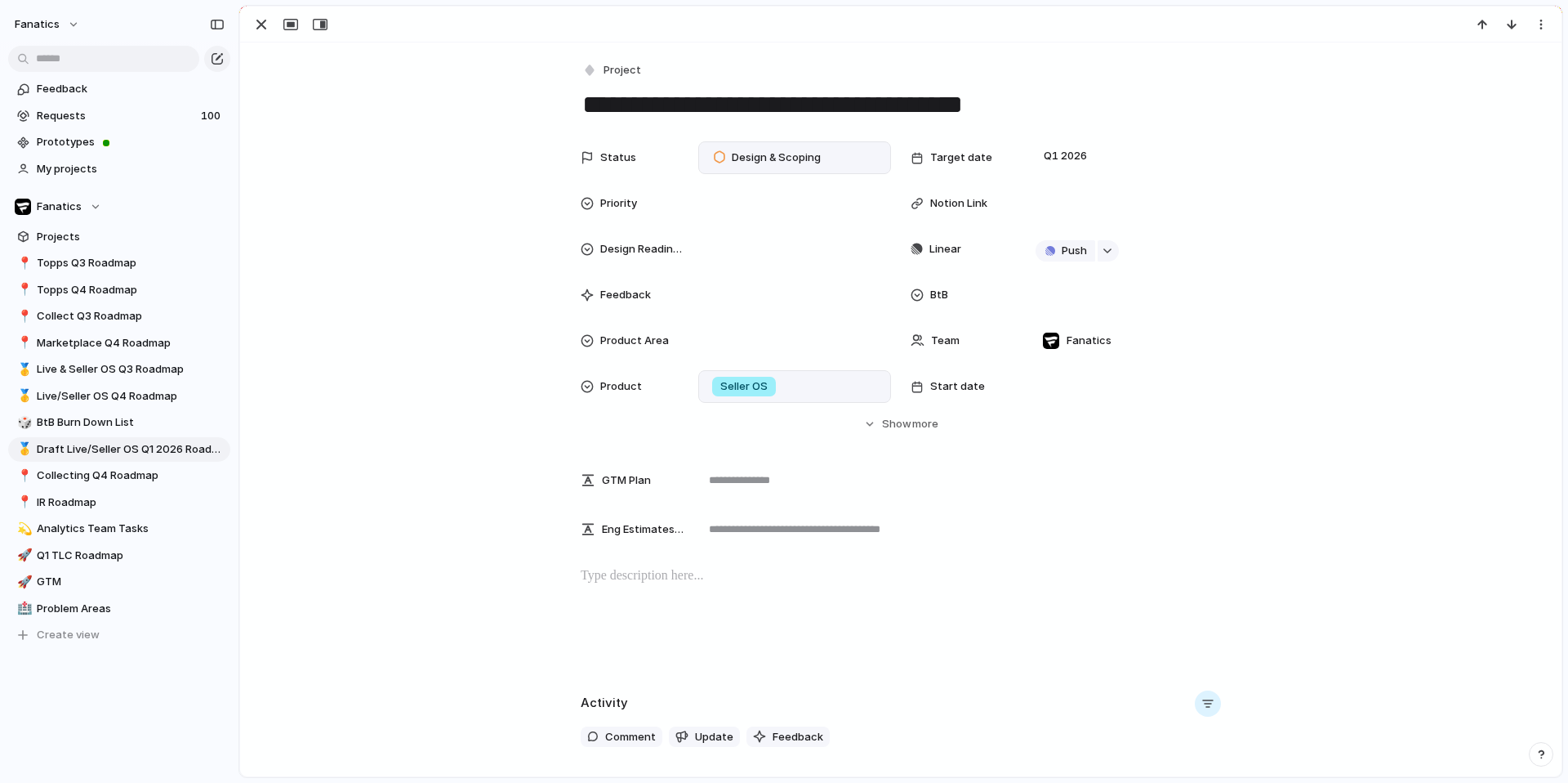
click at [740, 392] on span "Seller OS" at bounding box center [744, 386] width 47 height 16
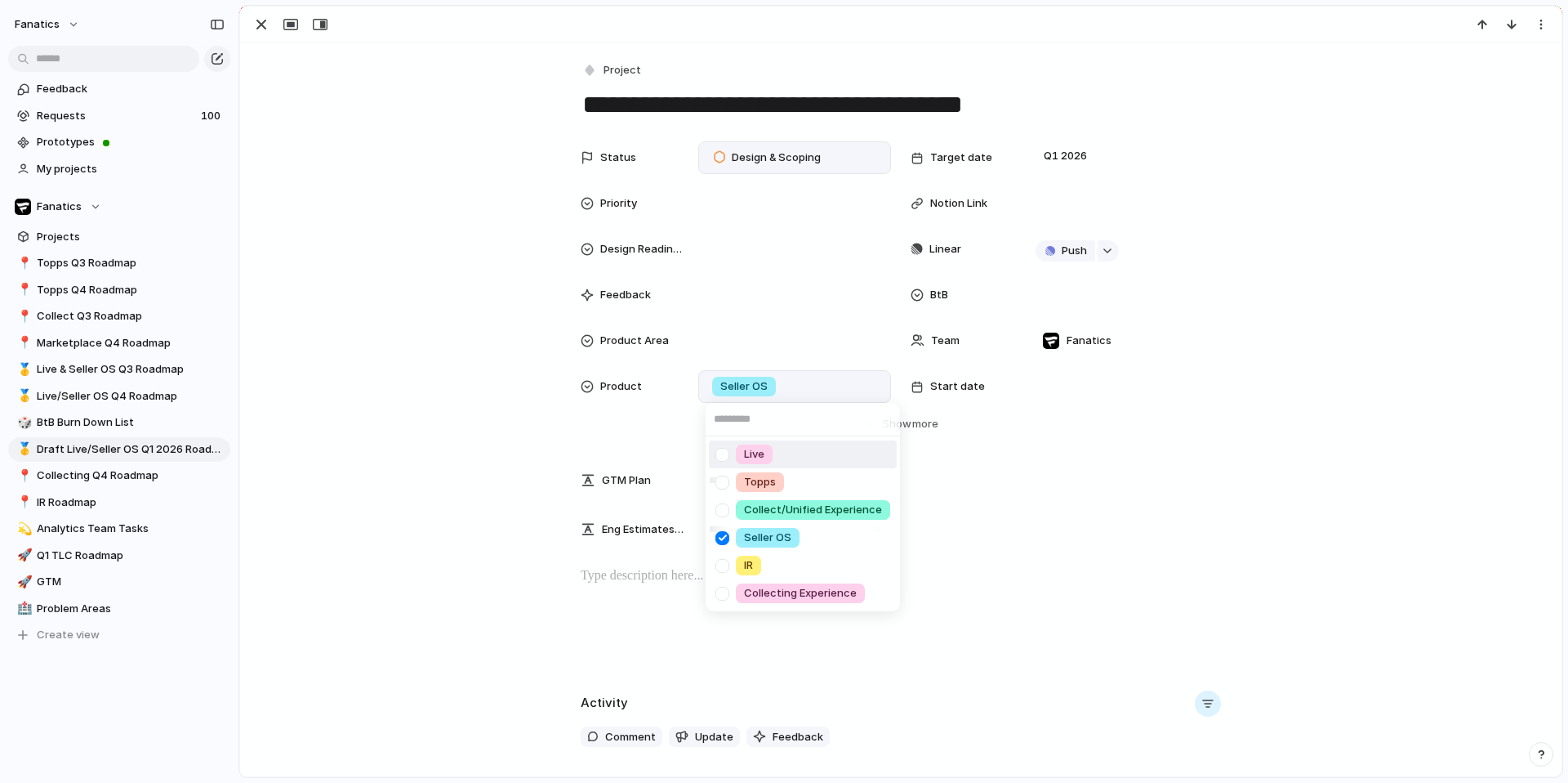
click at [720, 445] on div at bounding box center [722, 455] width 28 height 28
click at [724, 543] on div at bounding box center [722, 538] width 28 height 28
click at [966, 425] on div "Live Topps Collect/Unified Experience Seller OS IR Collecting Experience" at bounding box center [784, 392] width 1568 height 783
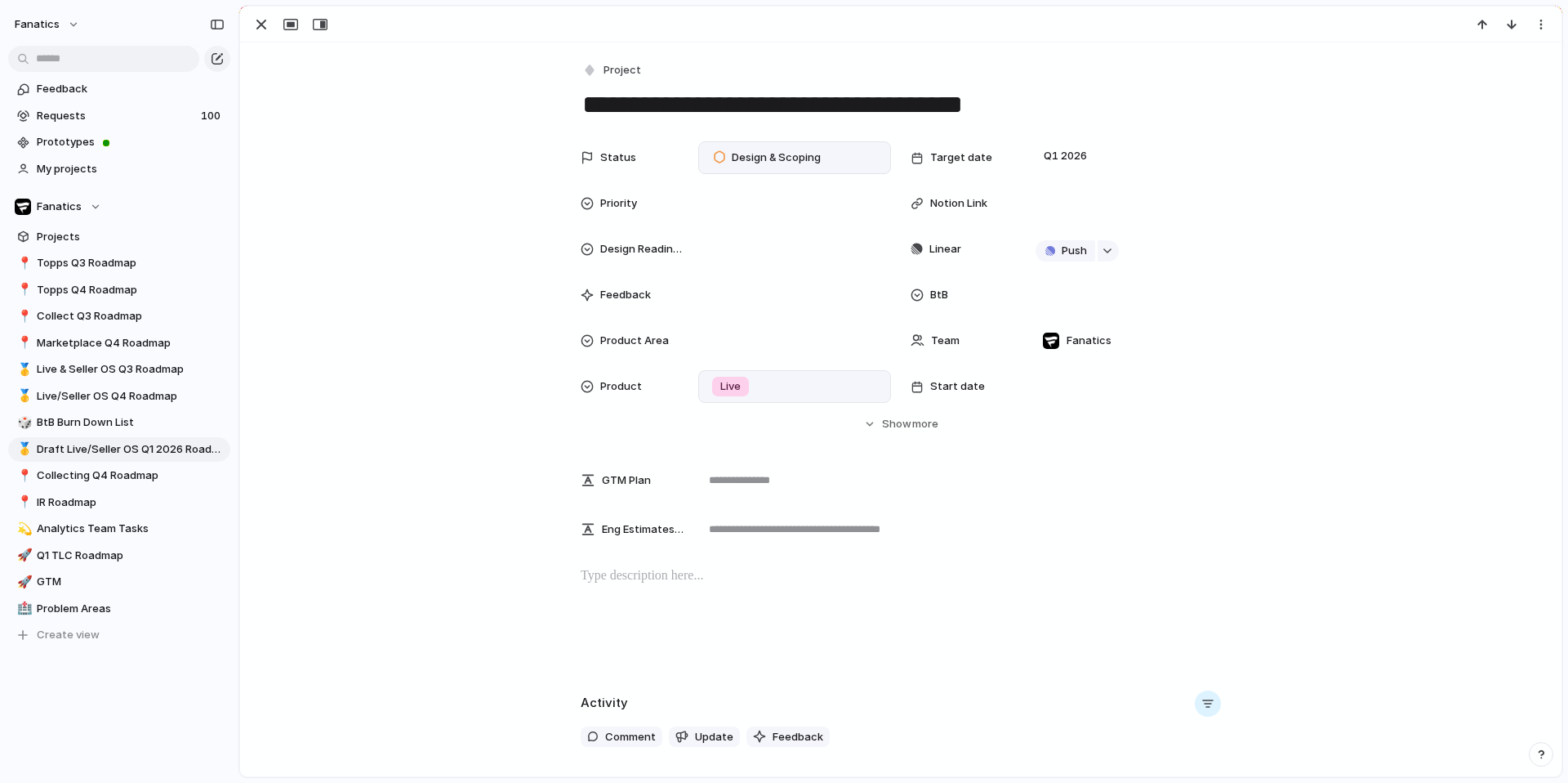
click at [918, 425] on span "more" at bounding box center [925, 424] width 26 height 16
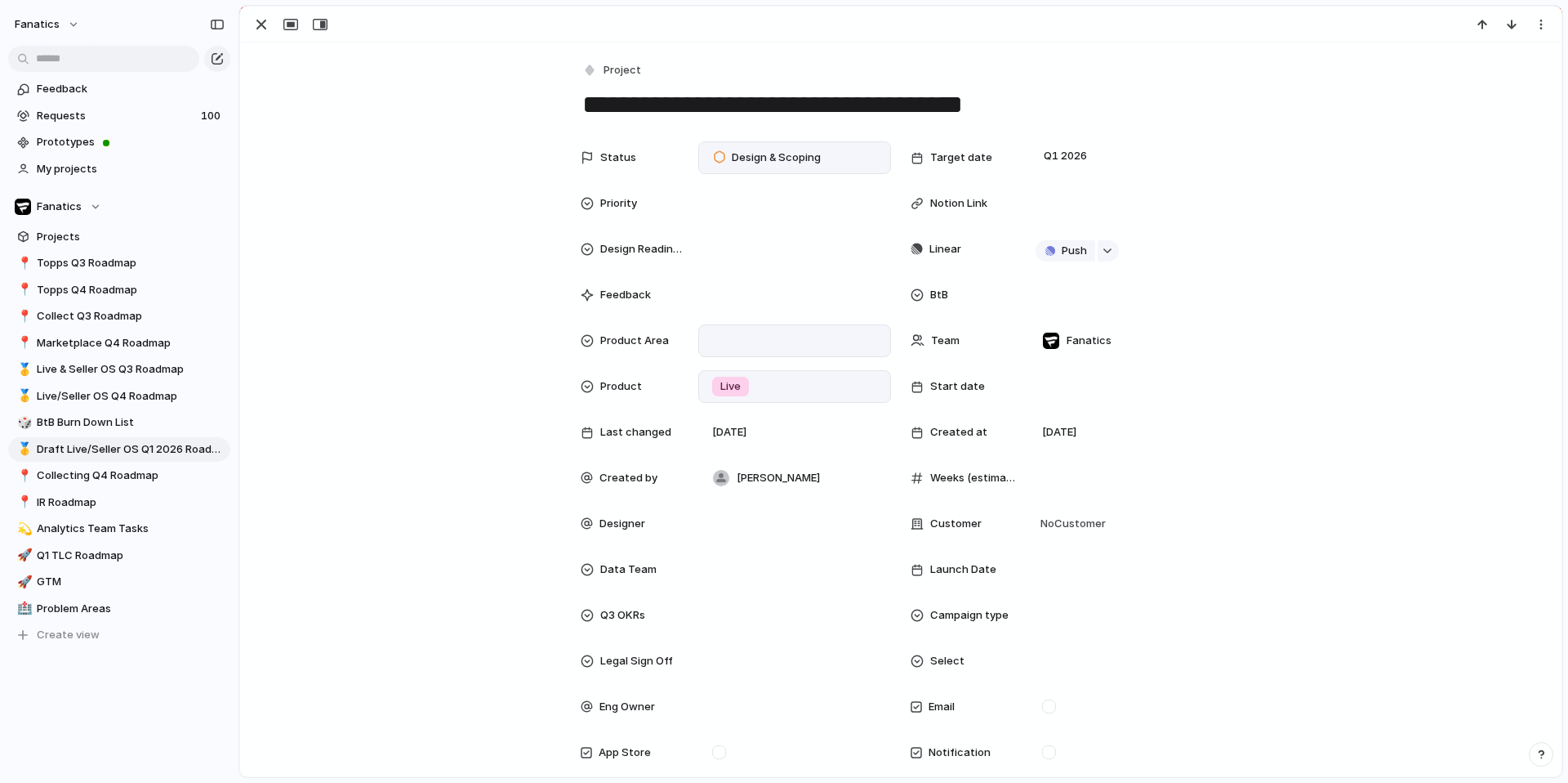
click at [754, 339] on div at bounding box center [794, 341] width 178 height 18
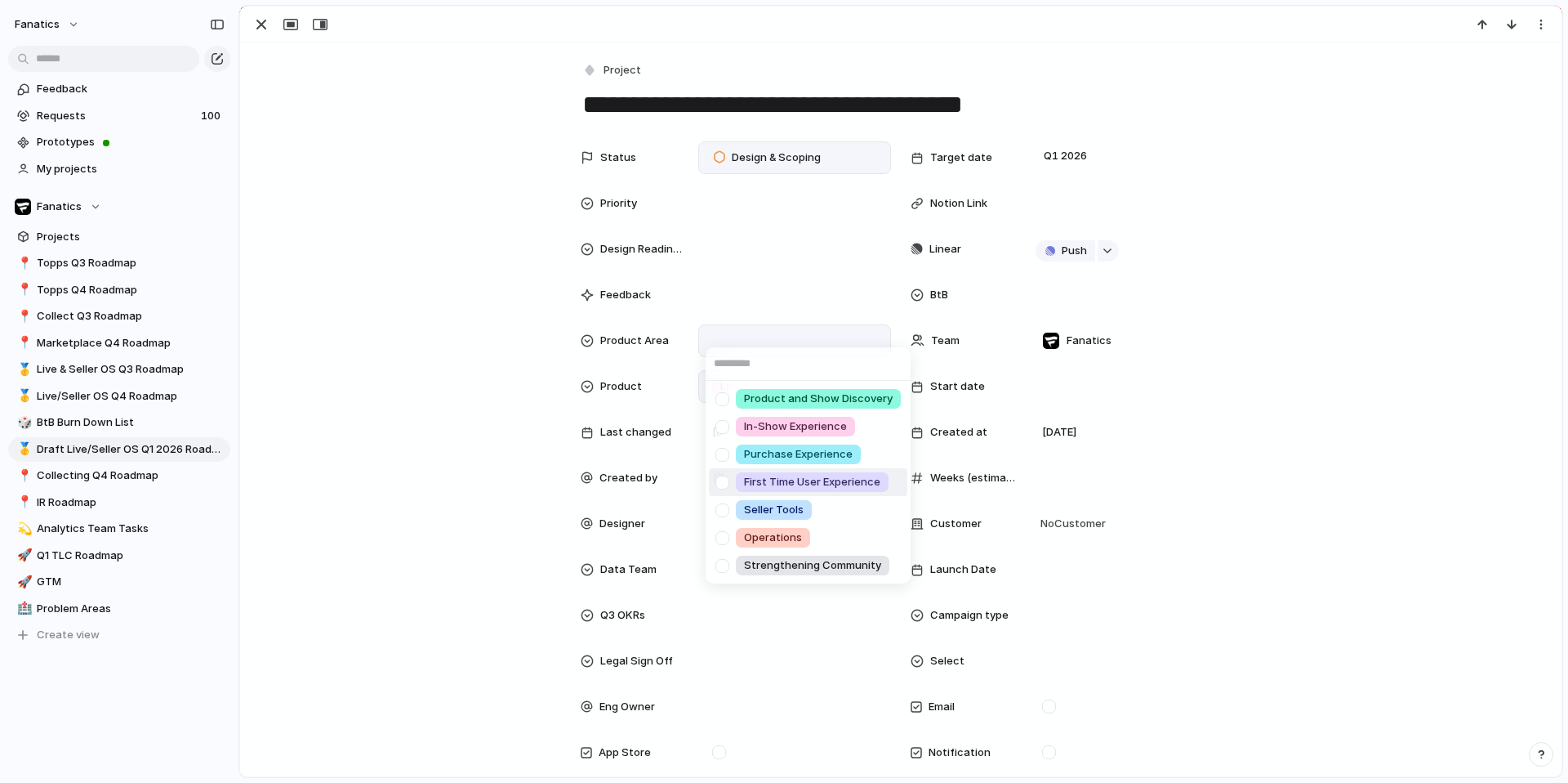
click at [722, 477] on div at bounding box center [722, 482] width 28 height 28
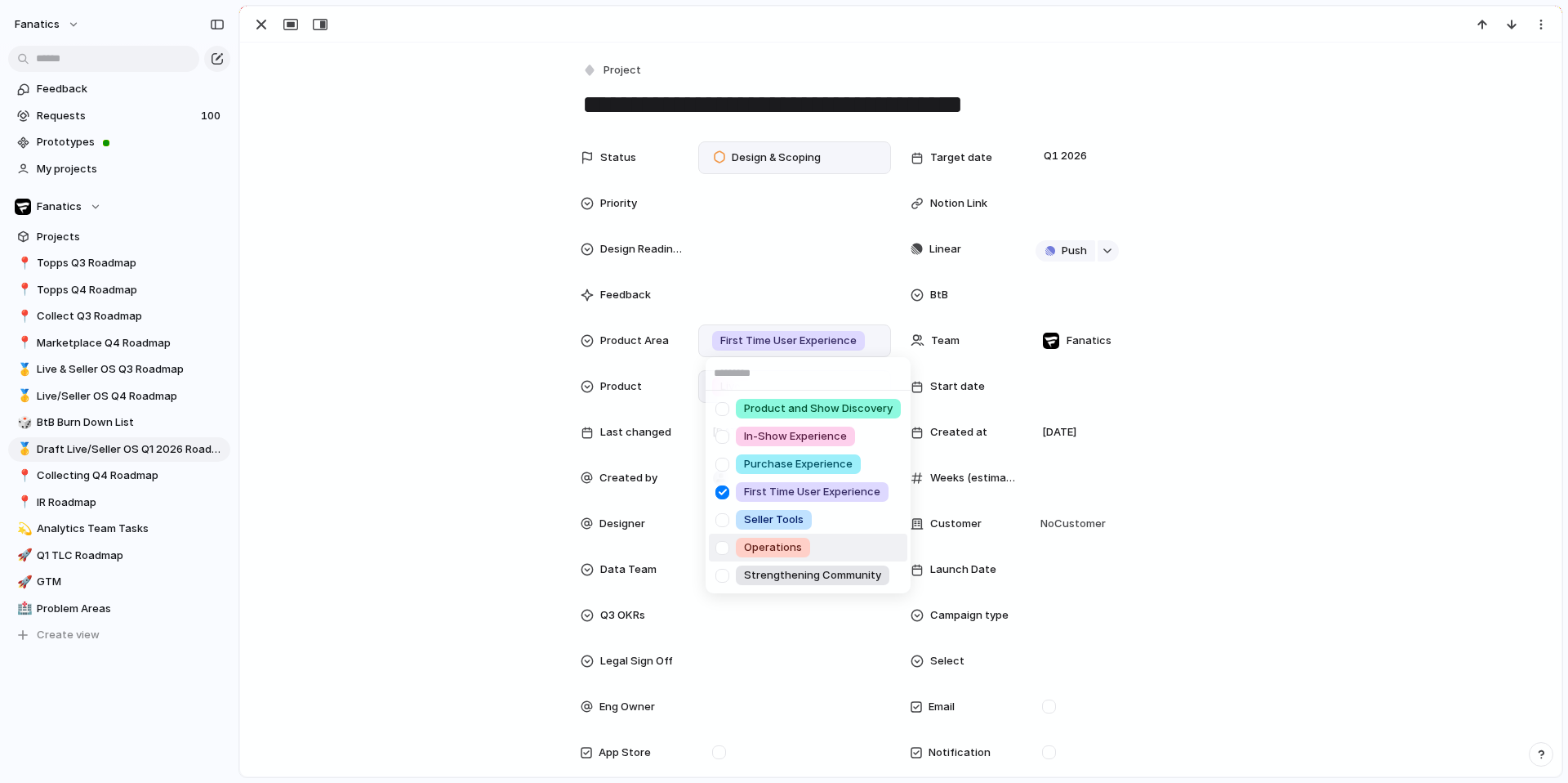
click at [729, 546] on div at bounding box center [722, 548] width 28 height 28
click at [722, 493] on div at bounding box center [722, 492] width 28 height 28
click at [386, 296] on div "Product and Show Discovery In-Show Experience Purchase Experience First Time Us…" at bounding box center [784, 392] width 1568 height 783
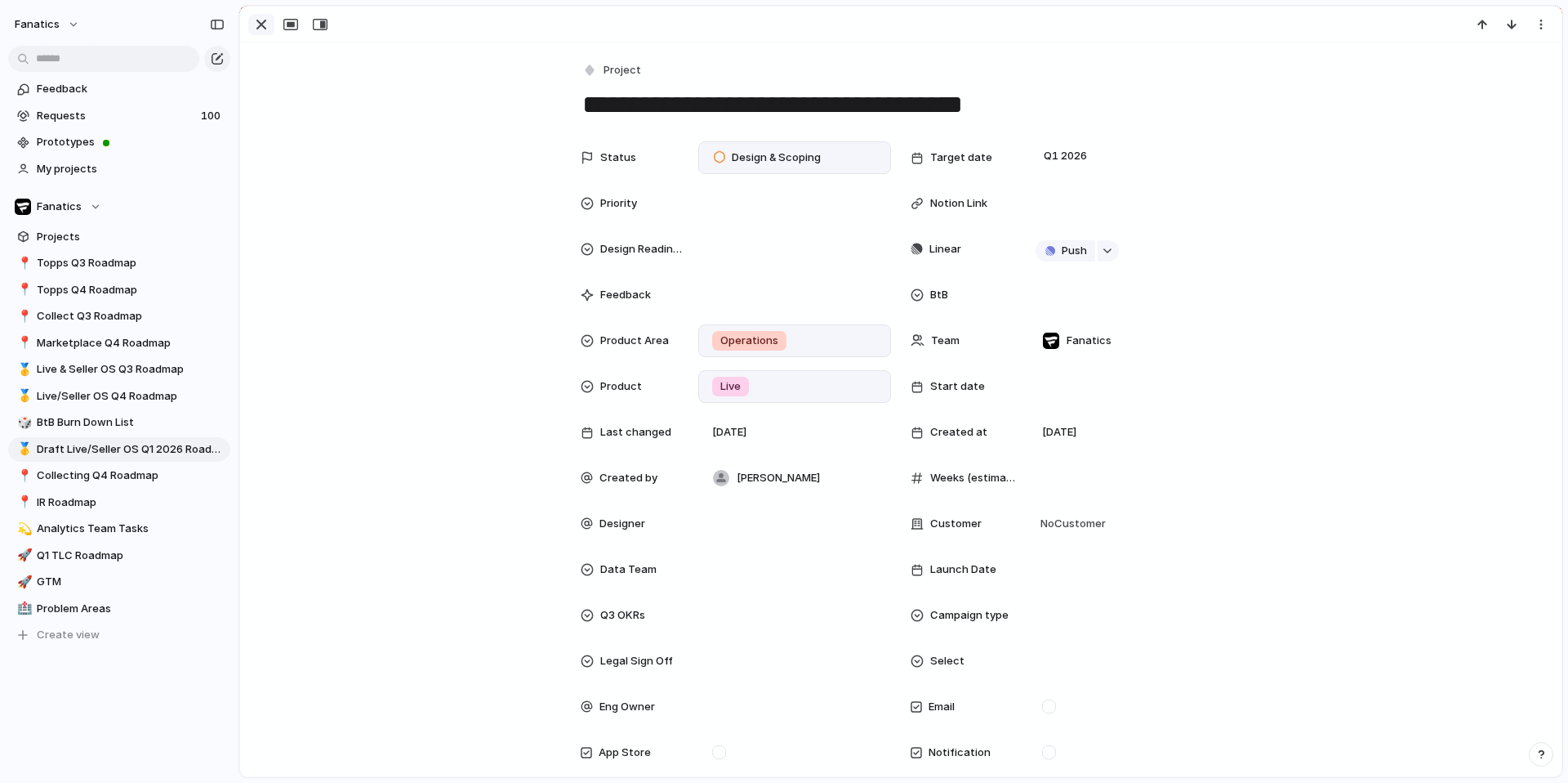
click at [255, 22] on div "button" at bounding box center [261, 25] width 20 height 20
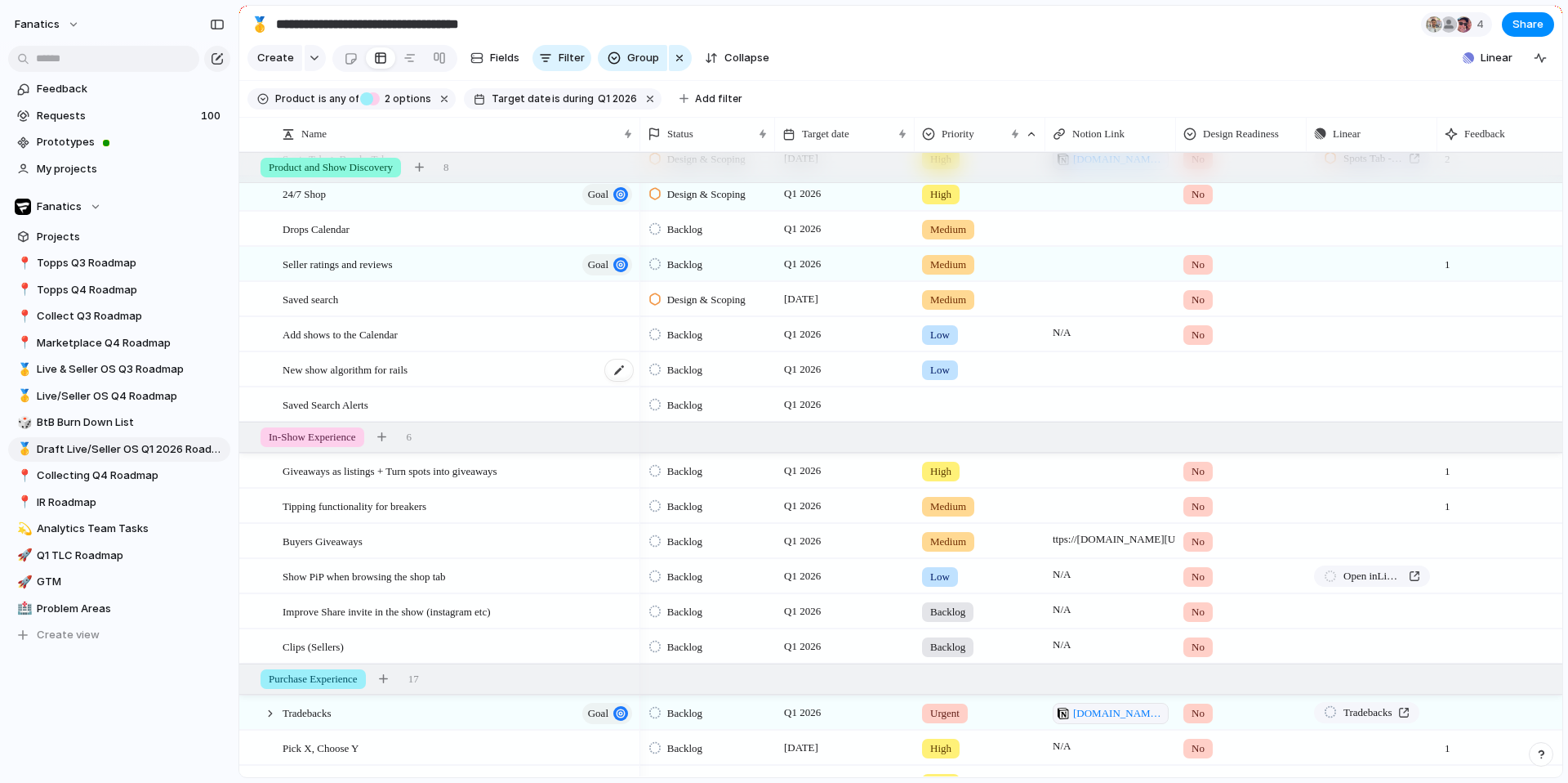
scroll to position [51, 0]
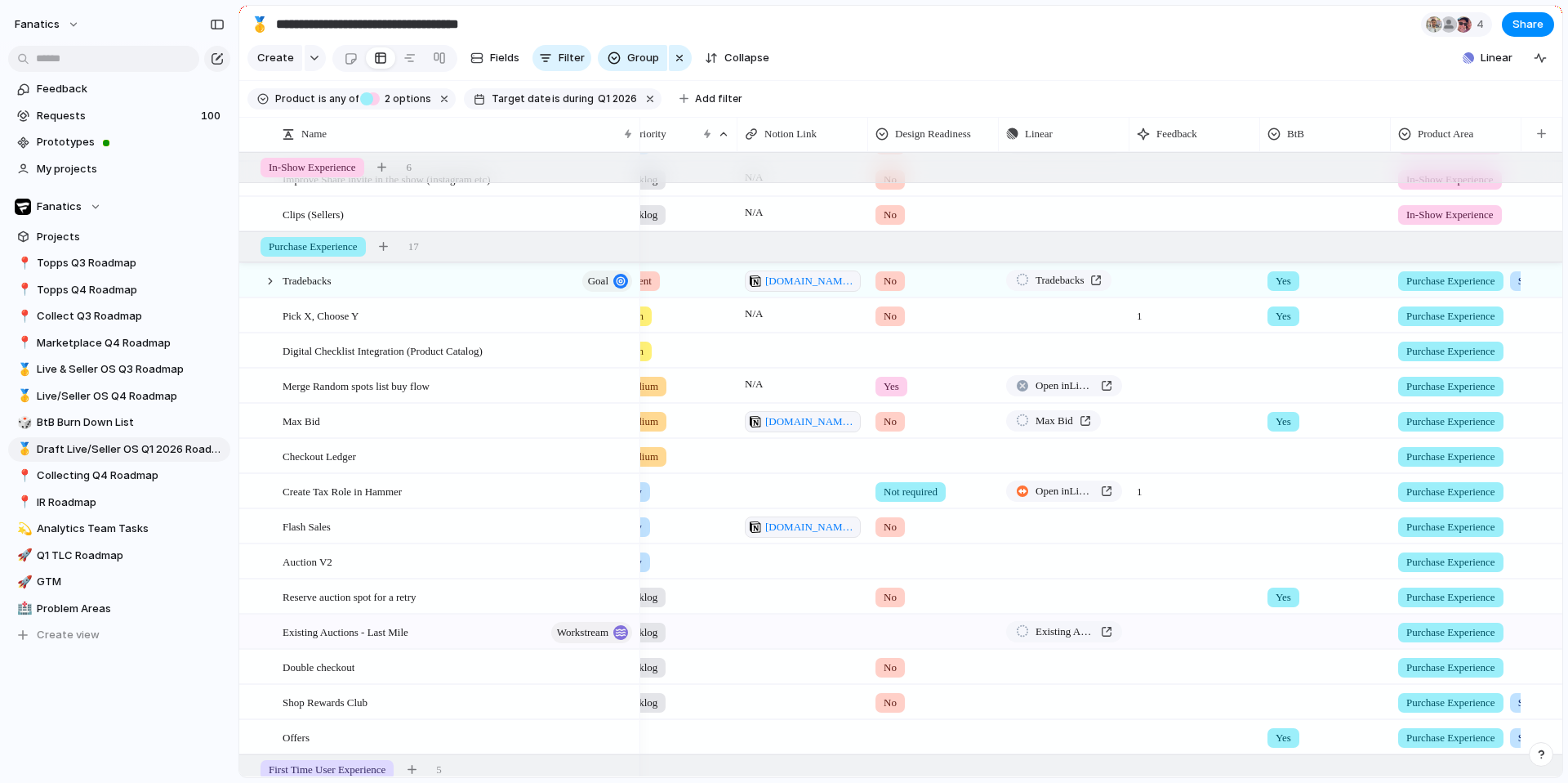
click at [1433, 358] on span "Purchase Experience" at bounding box center [1450, 351] width 89 height 16
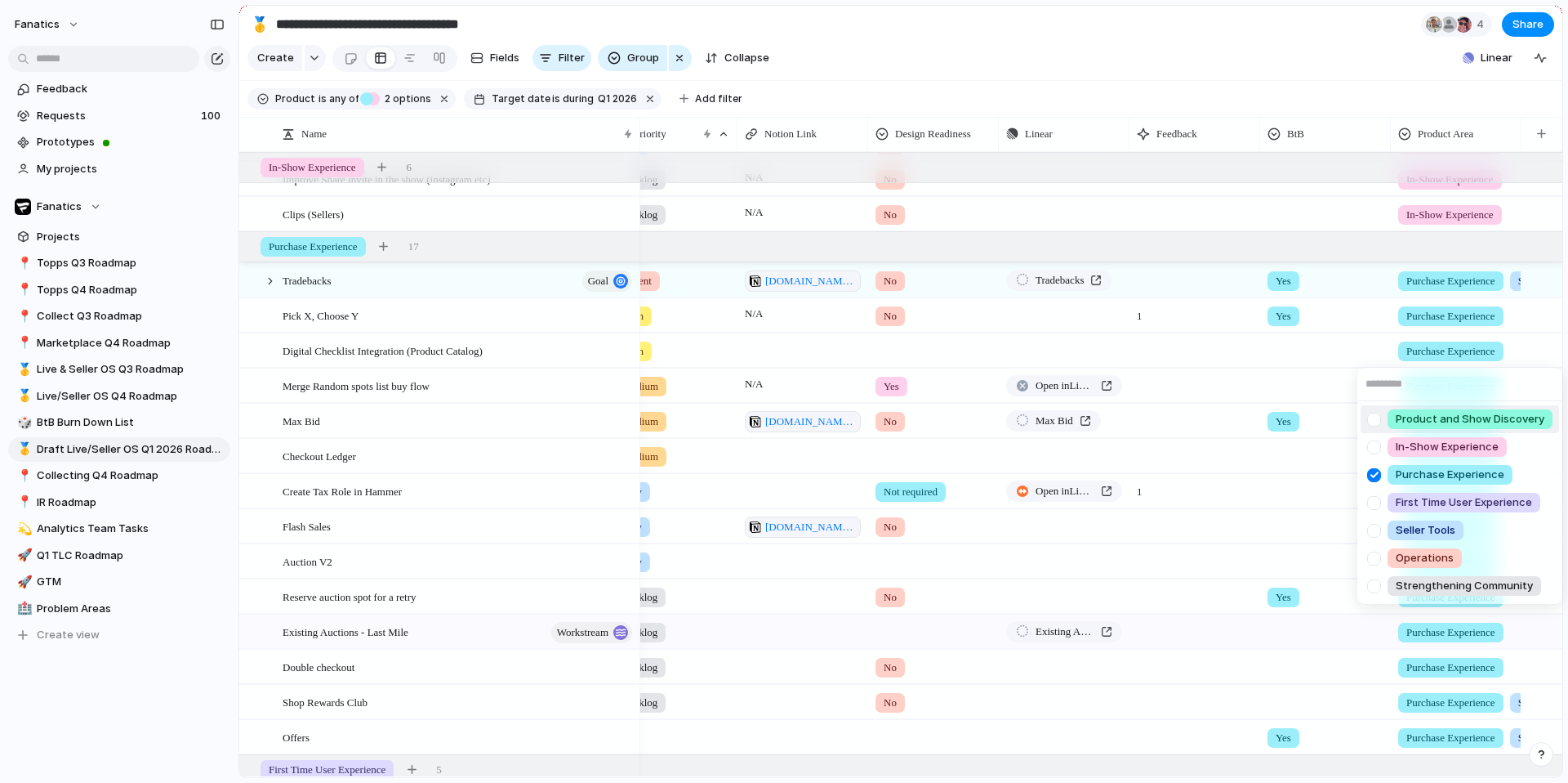
click at [1375, 421] on div at bounding box center [1374, 420] width 28 height 28
click at [1373, 472] on div at bounding box center [1374, 475] width 28 height 28
click at [1234, 458] on div "Product and Show Discovery In-Show Experience Purchase Experience First Time Us…" at bounding box center [784, 392] width 1568 height 783
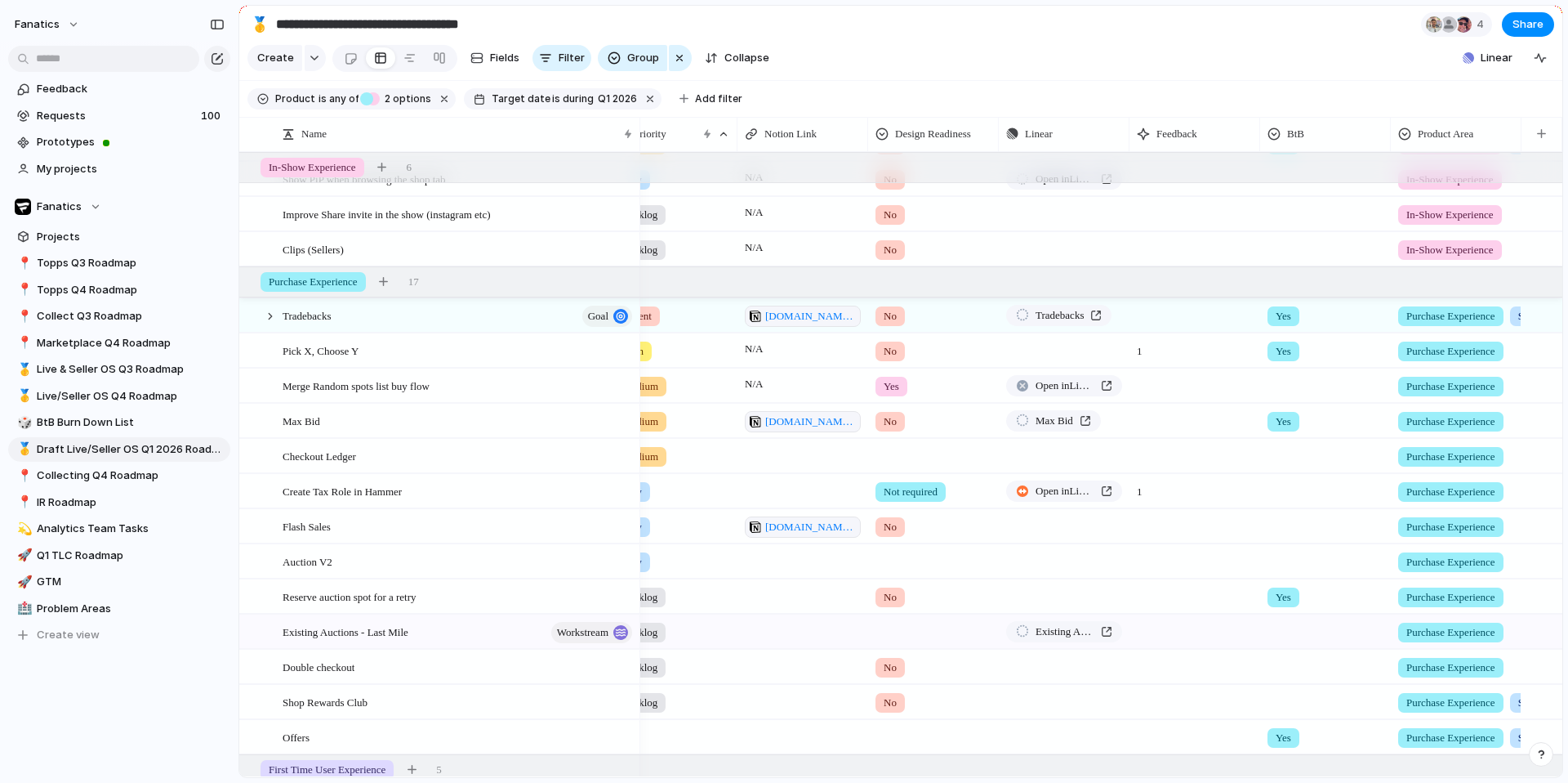
click at [1438, 491] on span "Purchase Experience" at bounding box center [1450, 491] width 89 height 16
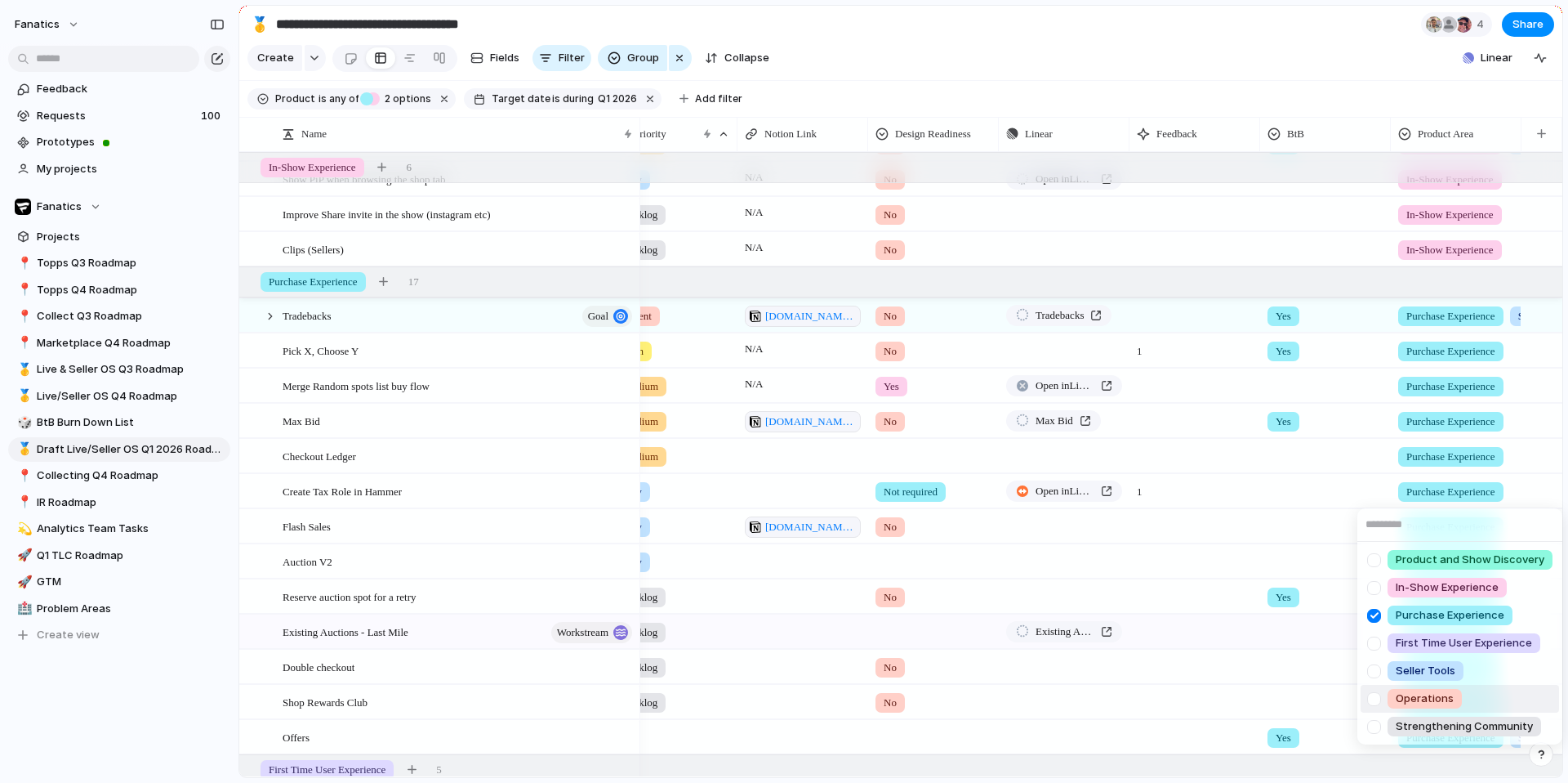
click at [1377, 701] on div at bounding box center [1374, 699] width 28 height 28
click at [1376, 614] on div at bounding box center [1374, 615] width 28 height 28
click at [1318, 493] on div "Product and Show Discovery In-Show Experience Purchase Experience First Time Us…" at bounding box center [784, 392] width 1568 height 783
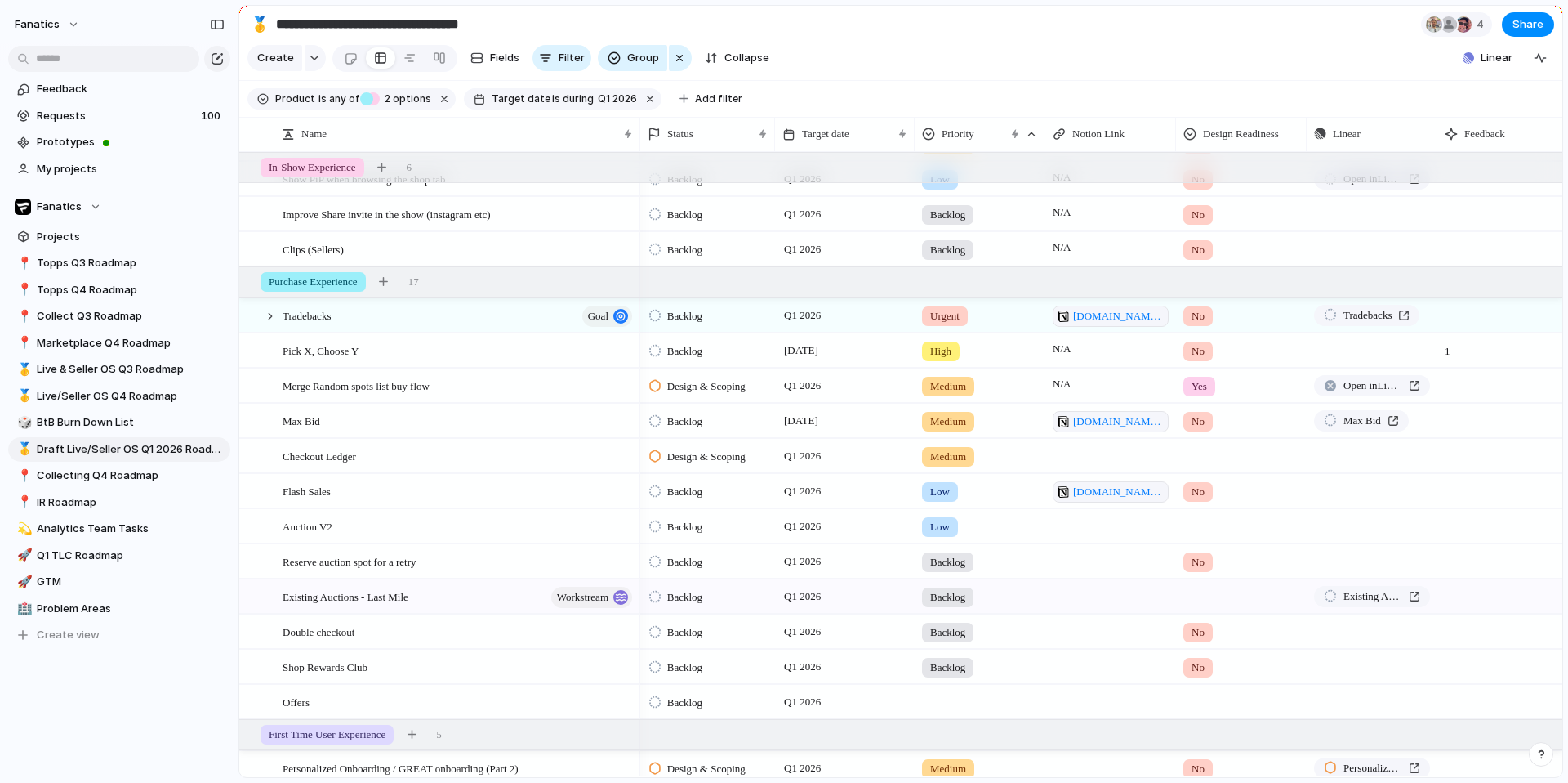
click at [725, 459] on span "Design & Scoping" at bounding box center [706, 456] width 78 height 16
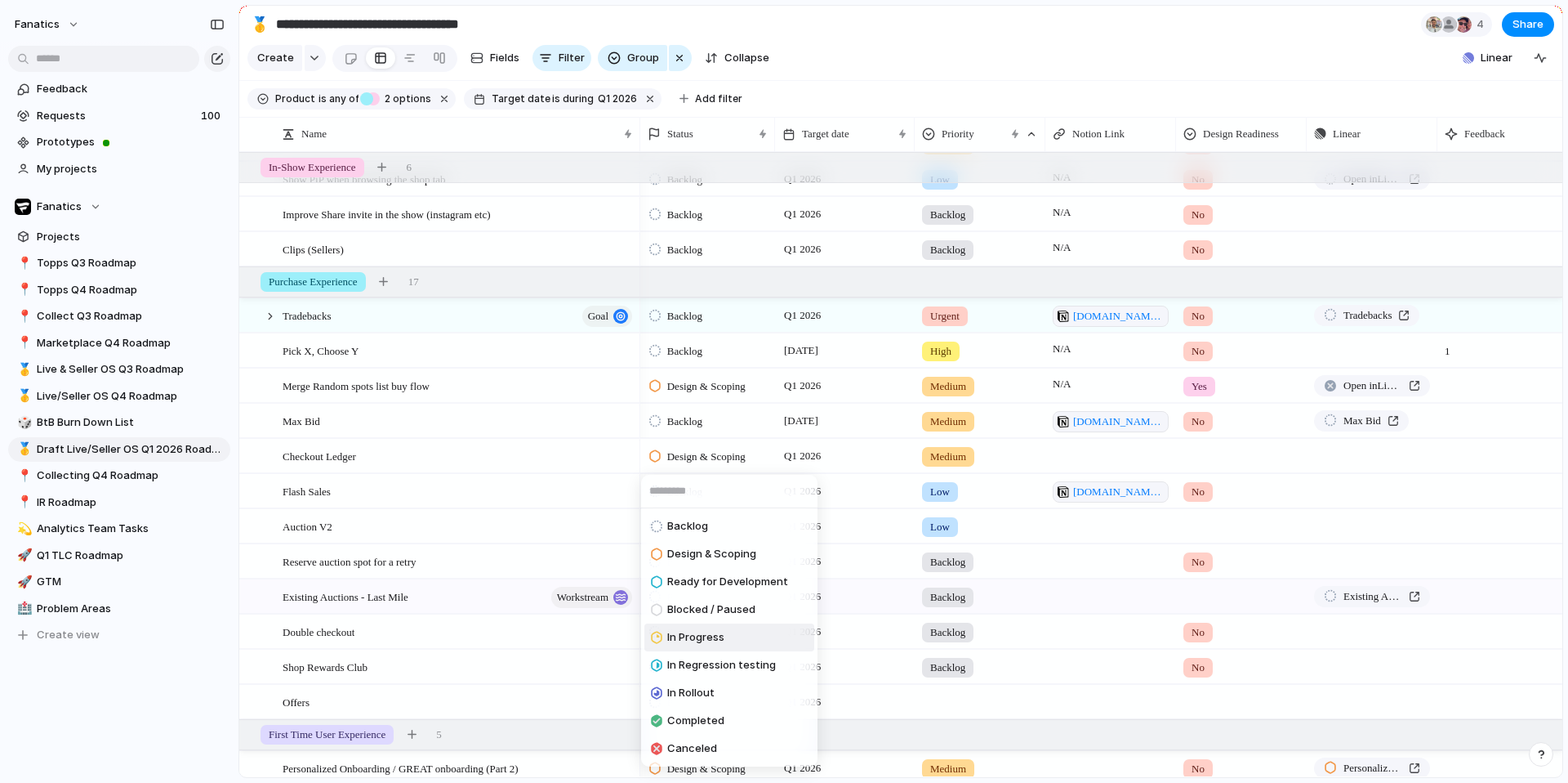
click at [712, 634] on span "In Progress" at bounding box center [696, 637] width 58 height 16
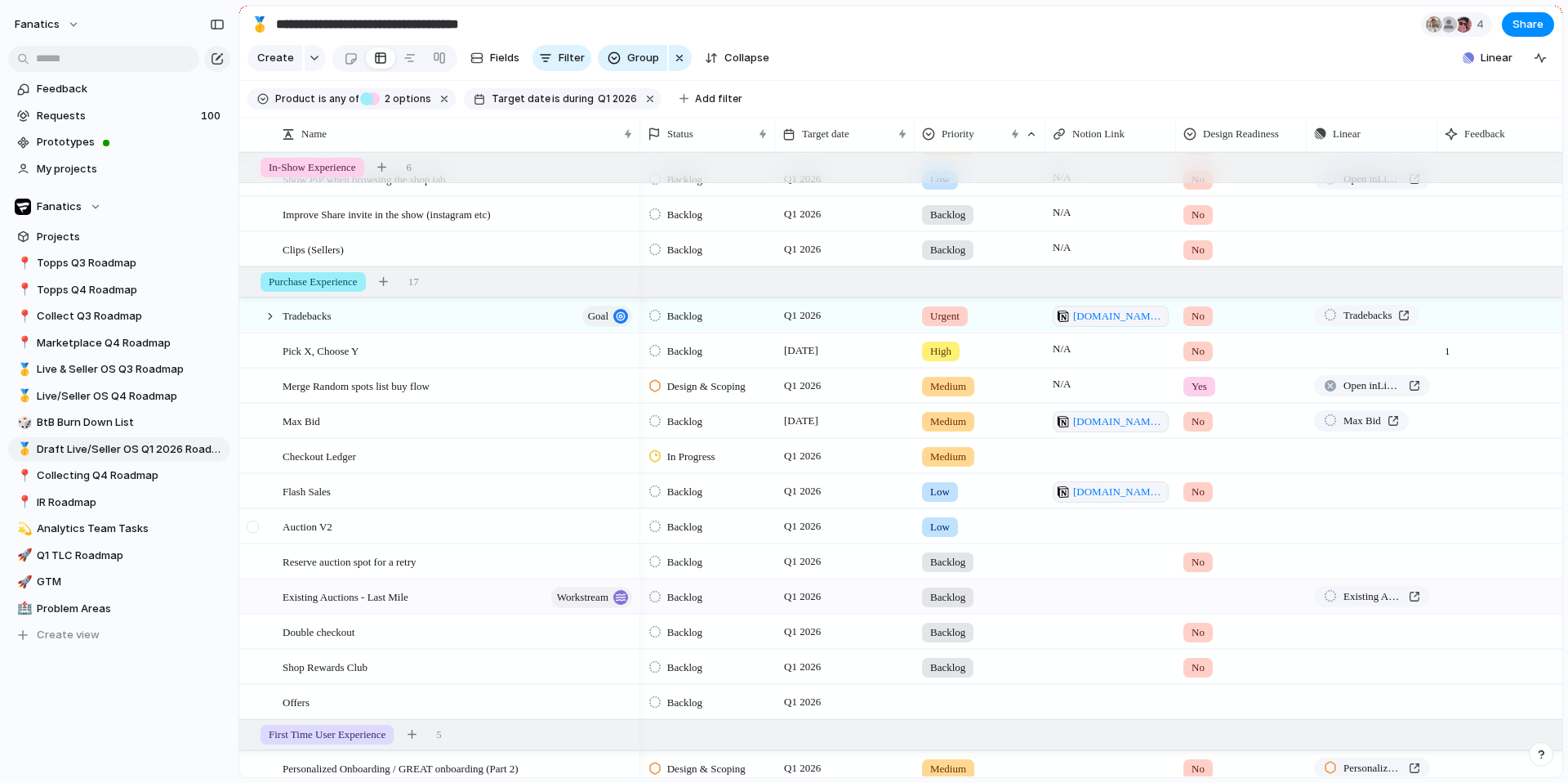
click at [258, 527] on div at bounding box center [253, 526] width 12 height 12
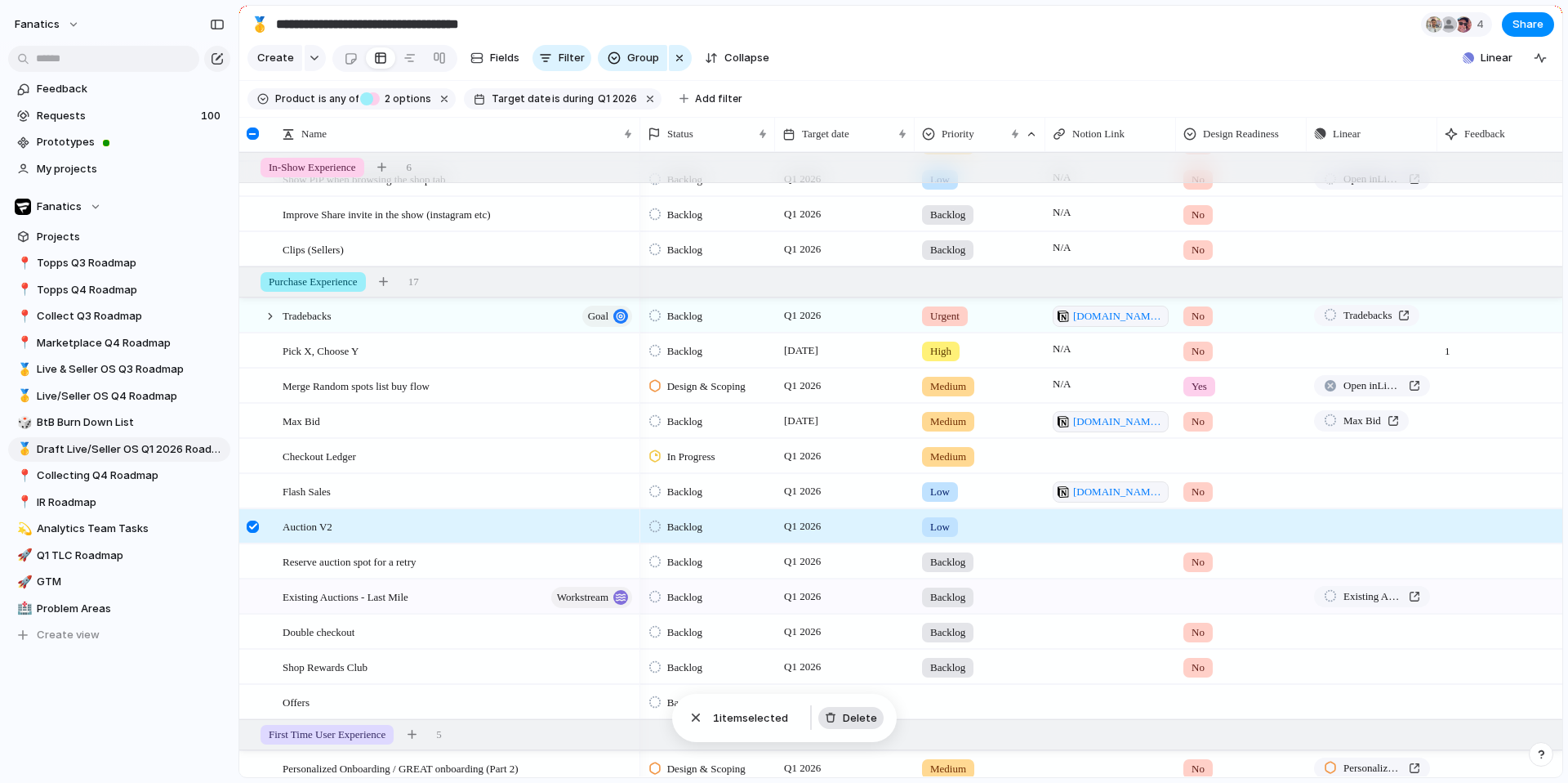
click at [863, 717] on span "Delete" at bounding box center [860, 718] width 34 height 16
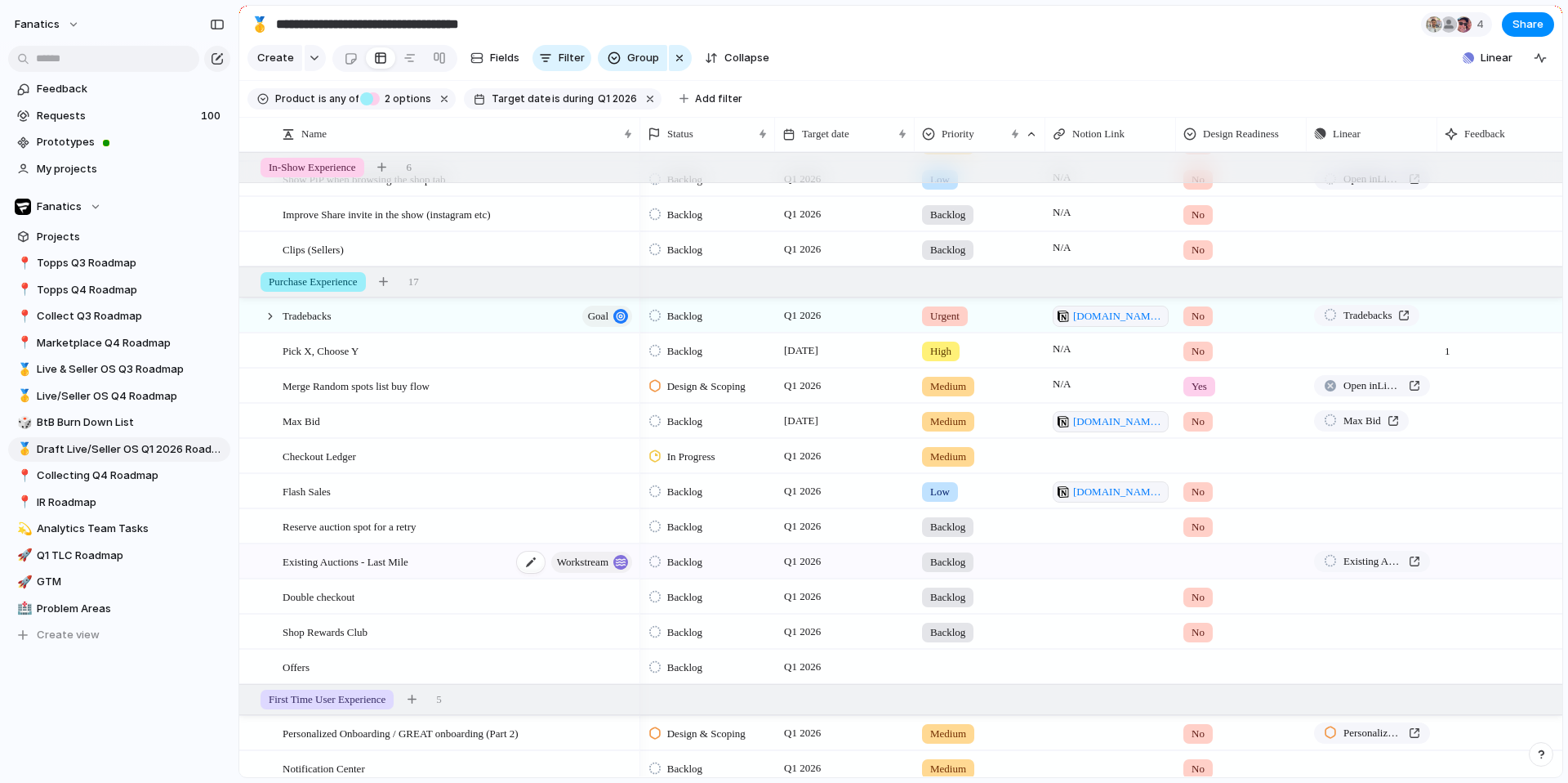
click at [604, 564] on span "workstream" at bounding box center [583, 562] width 52 height 23
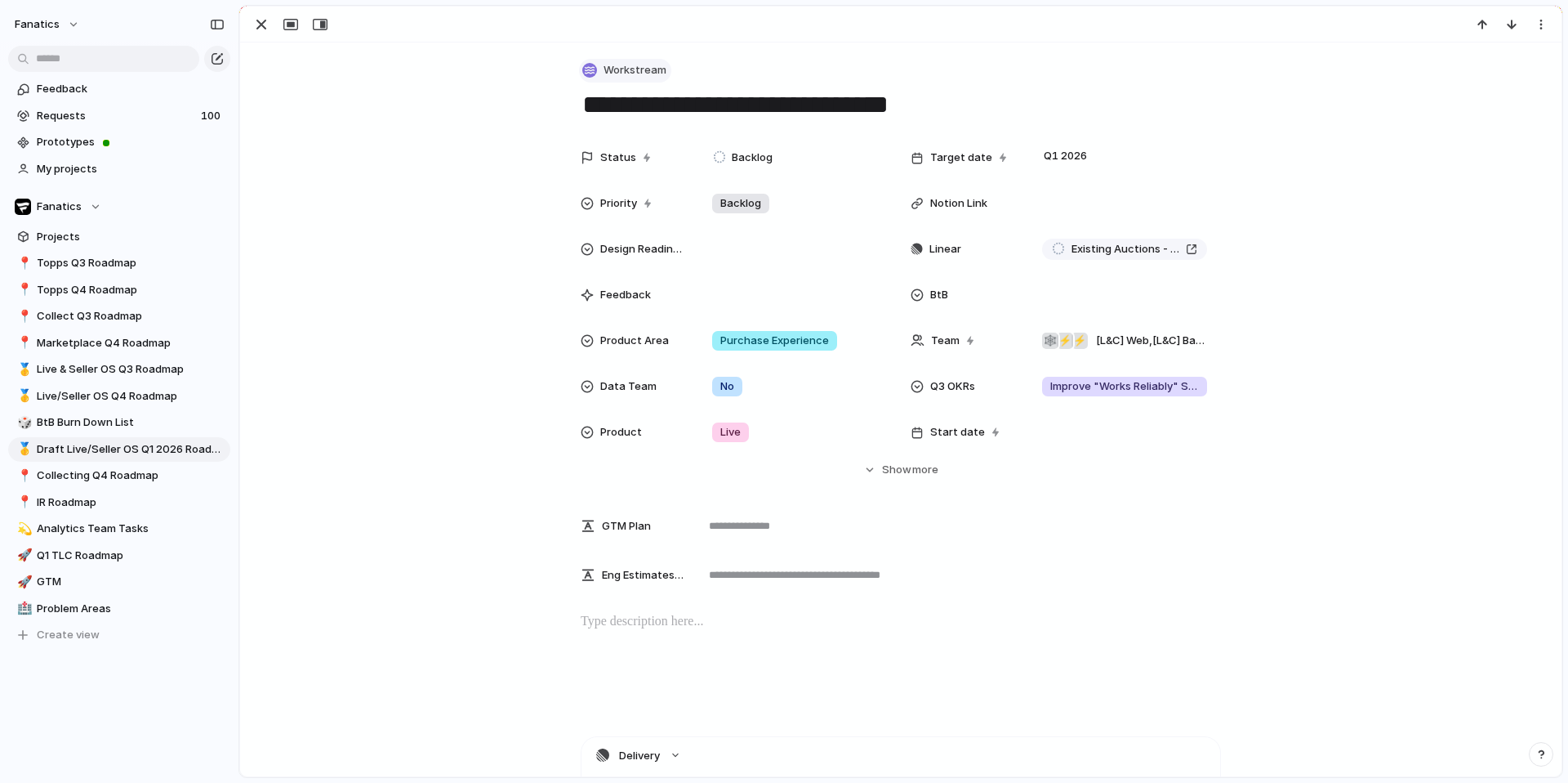
click at [635, 75] on span "Workstream" at bounding box center [635, 70] width 63 height 16
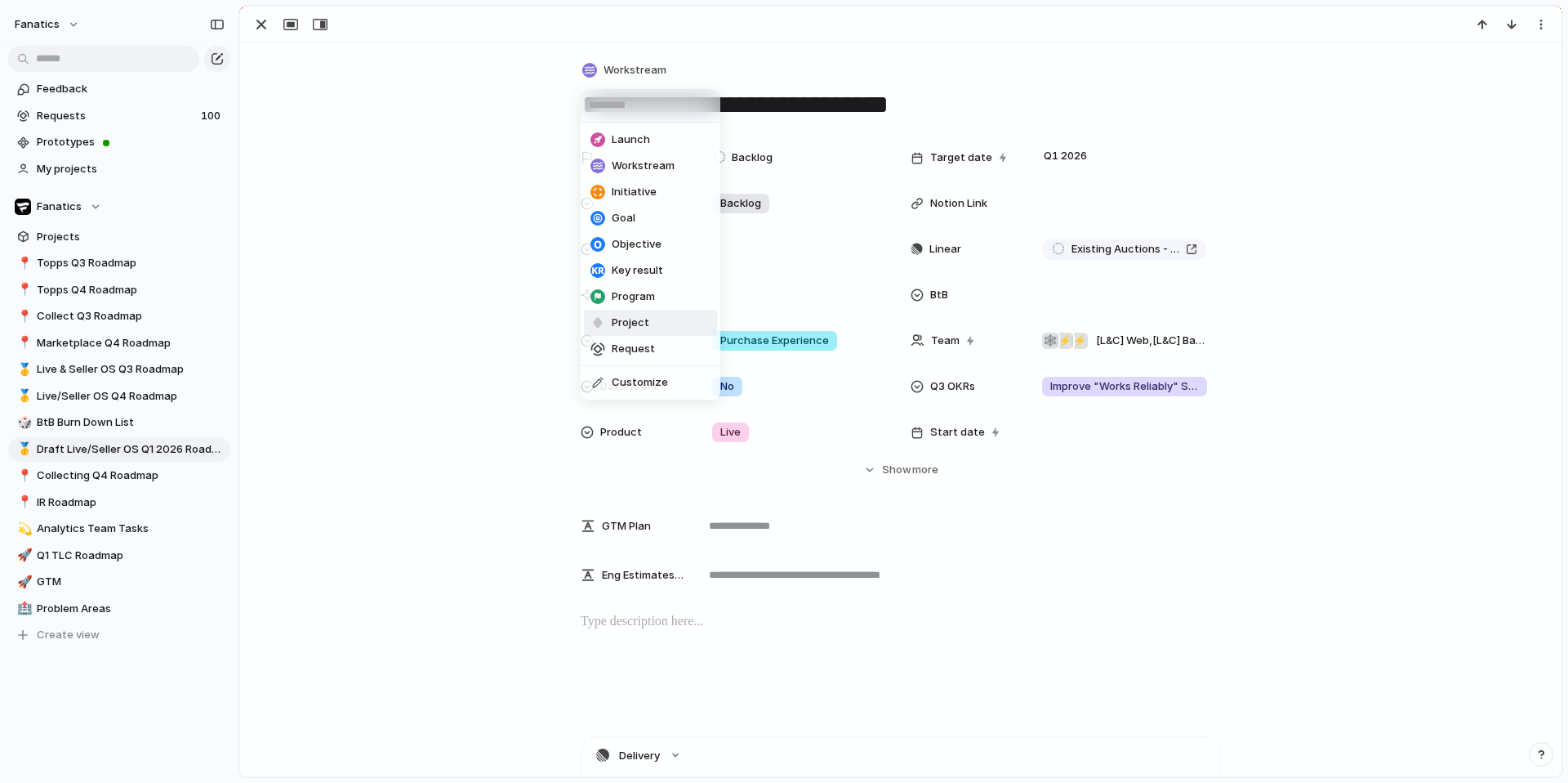
click at [640, 319] on span "Project" at bounding box center [631, 322] width 38 height 16
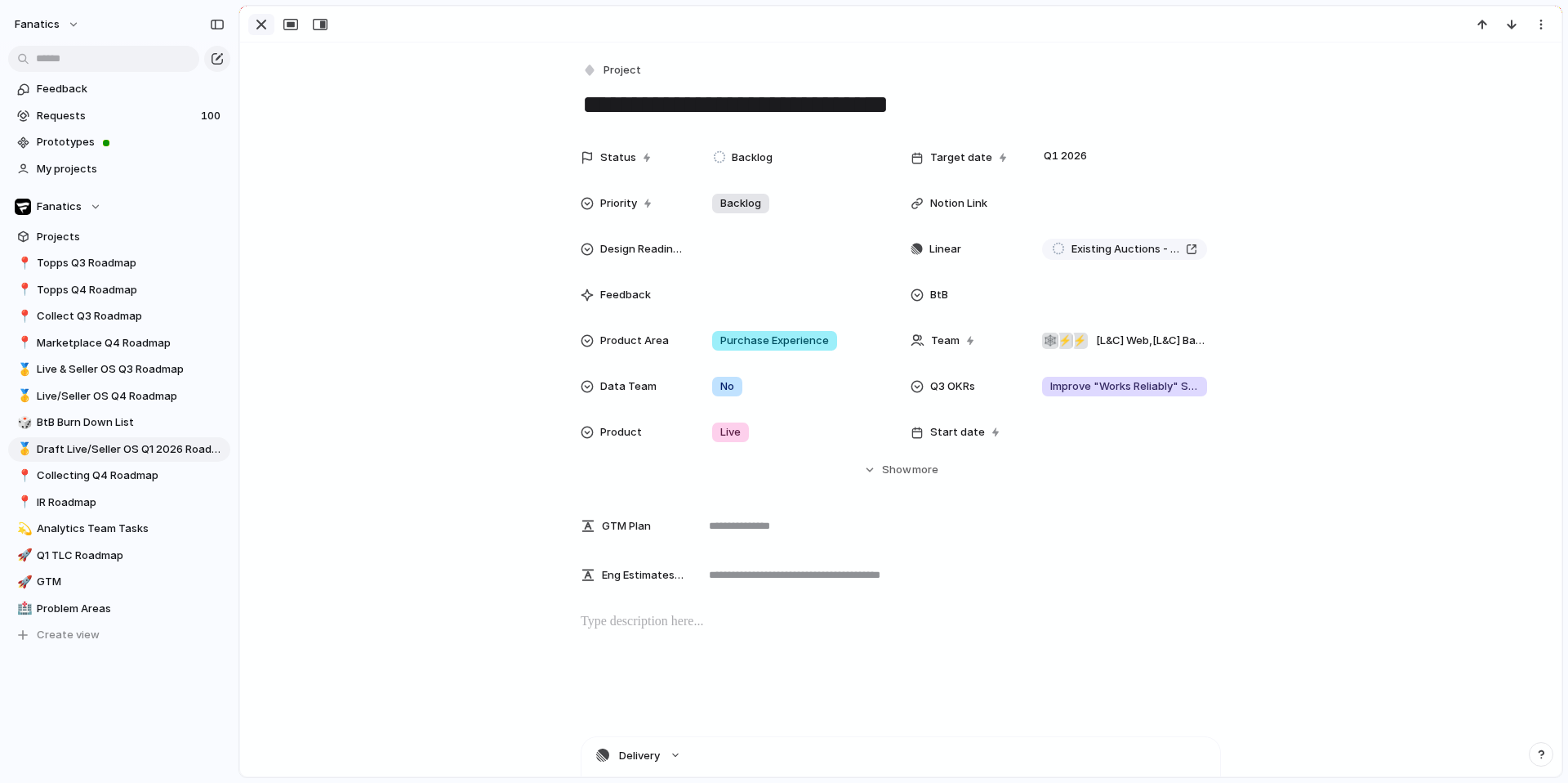
click at [255, 27] on div "button" at bounding box center [261, 25] width 20 height 20
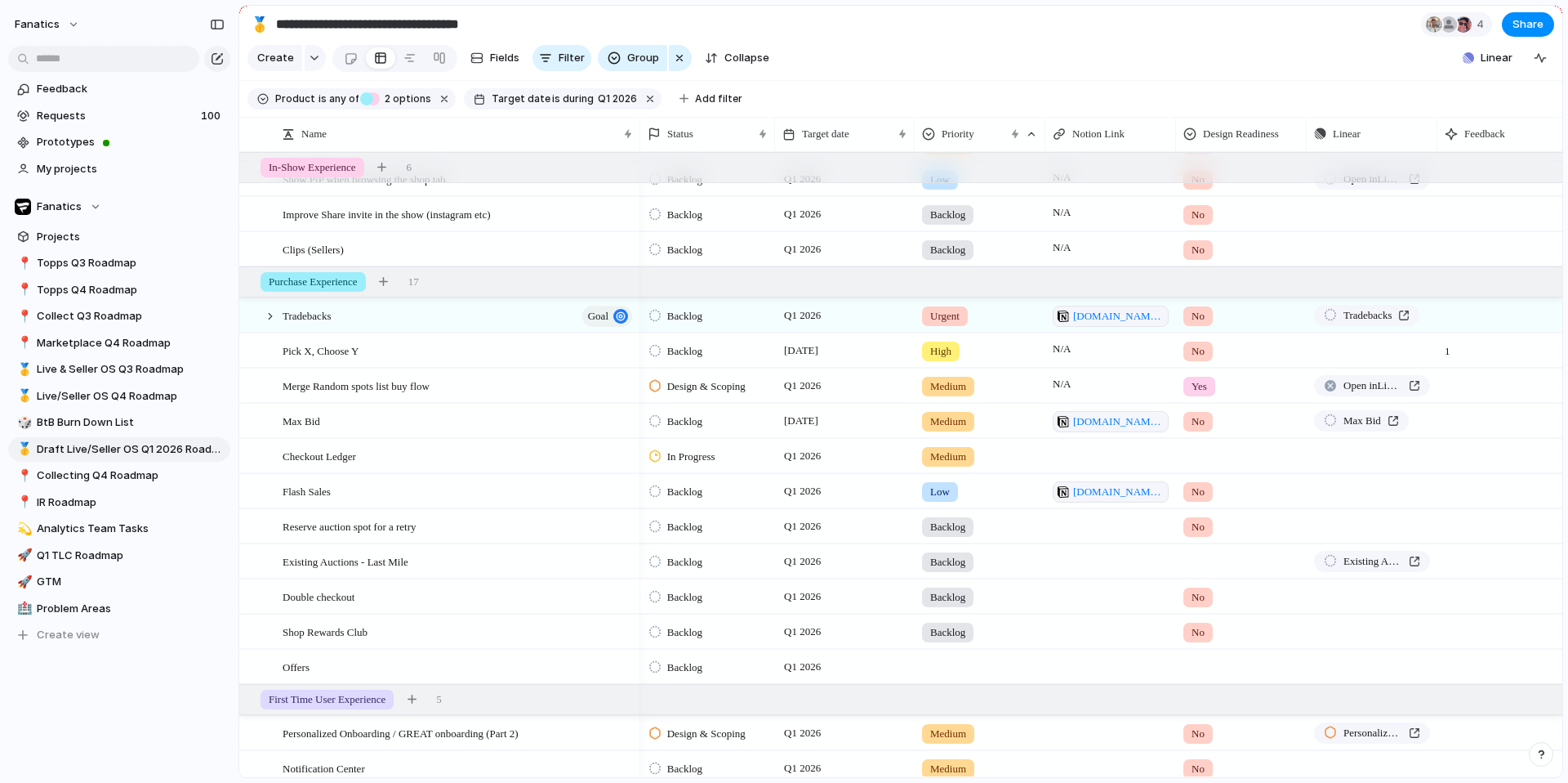
click at [796, 606] on div "Q1 2026" at bounding box center [845, 596] width 140 height 34
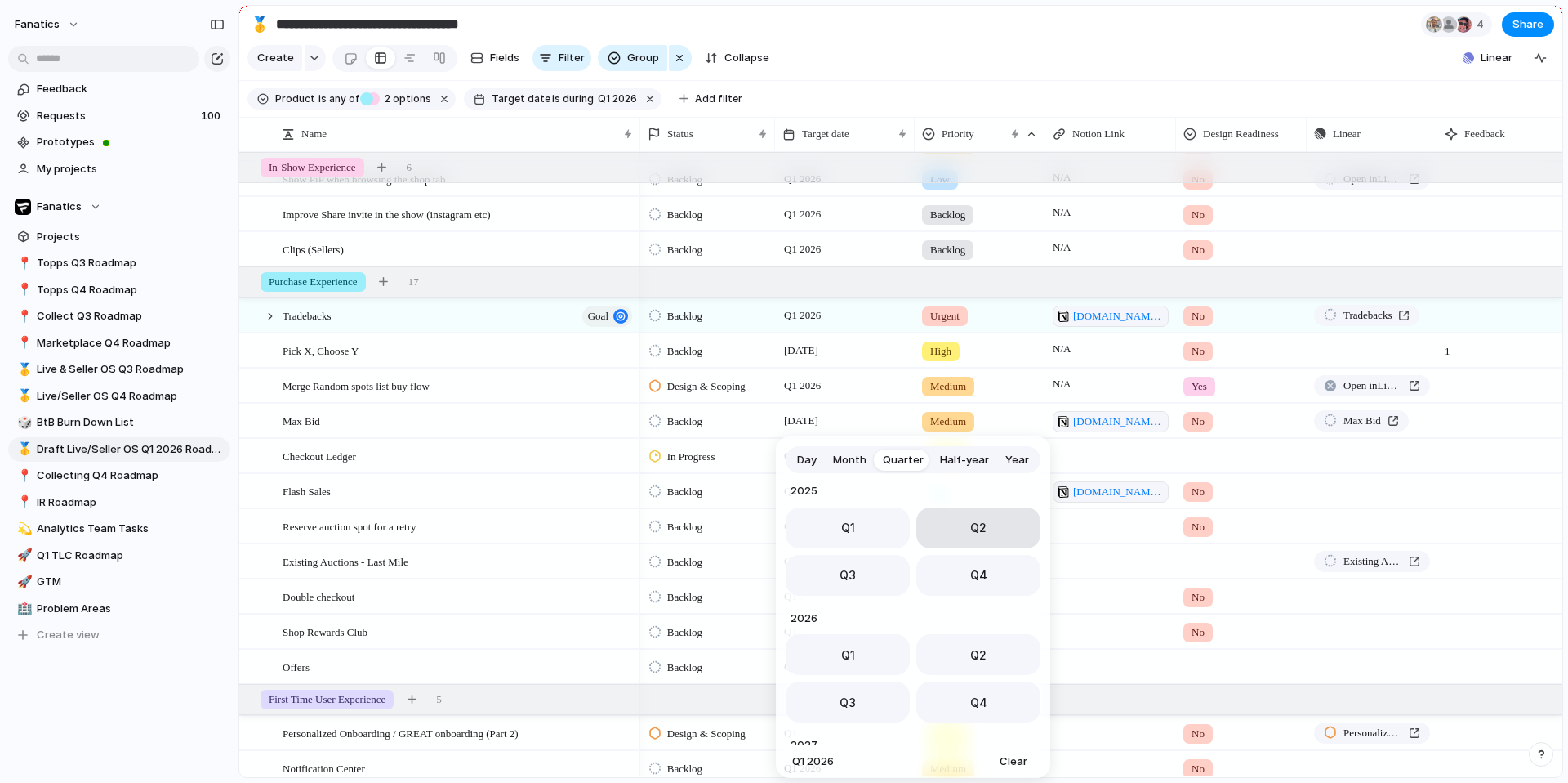
click at [955, 532] on button "Q2" at bounding box center [979, 527] width 124 height 41
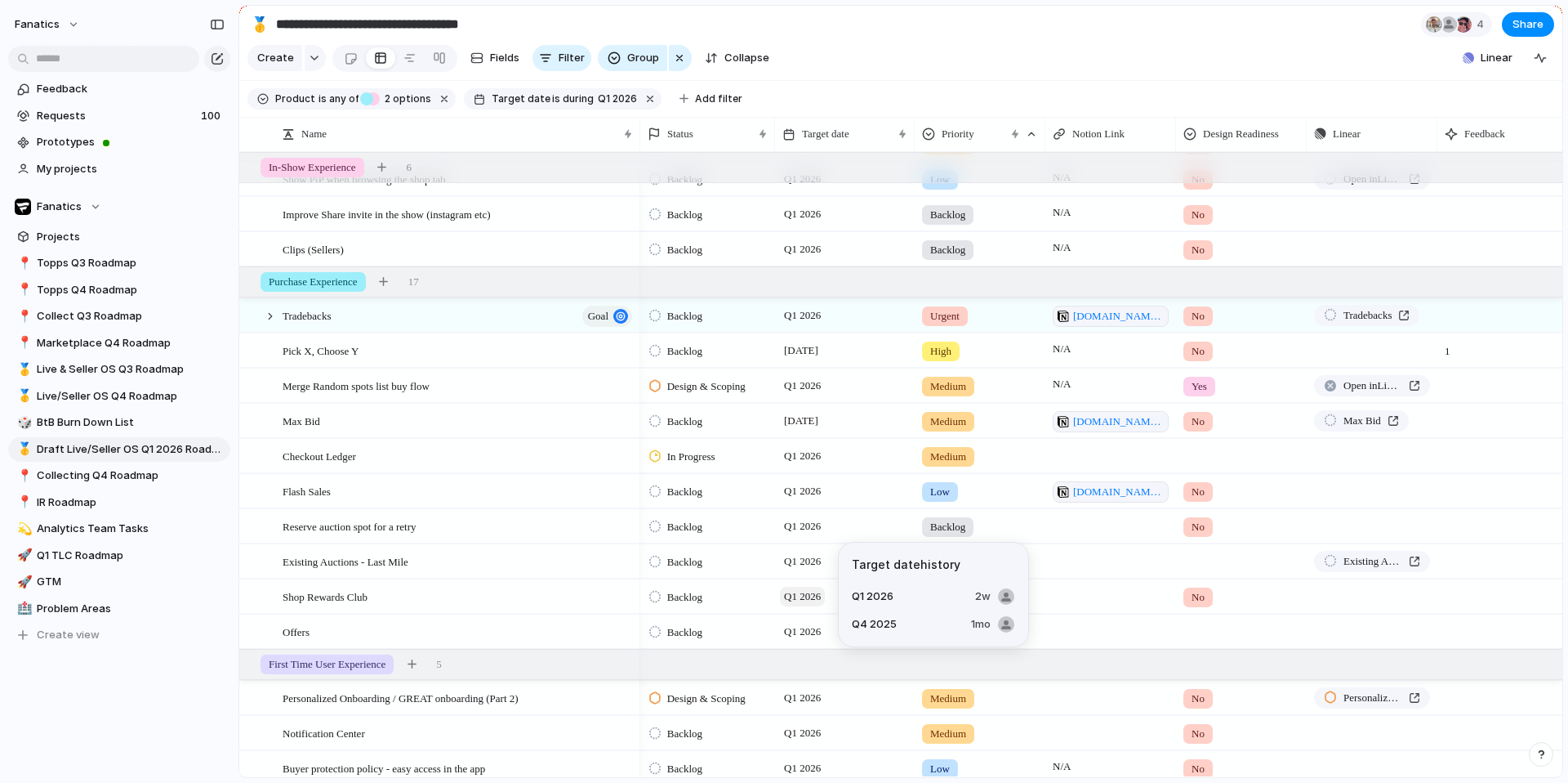
click at [825, 592] on span "Q1 2026" at bounding box center [802, 596] width 45 height 20
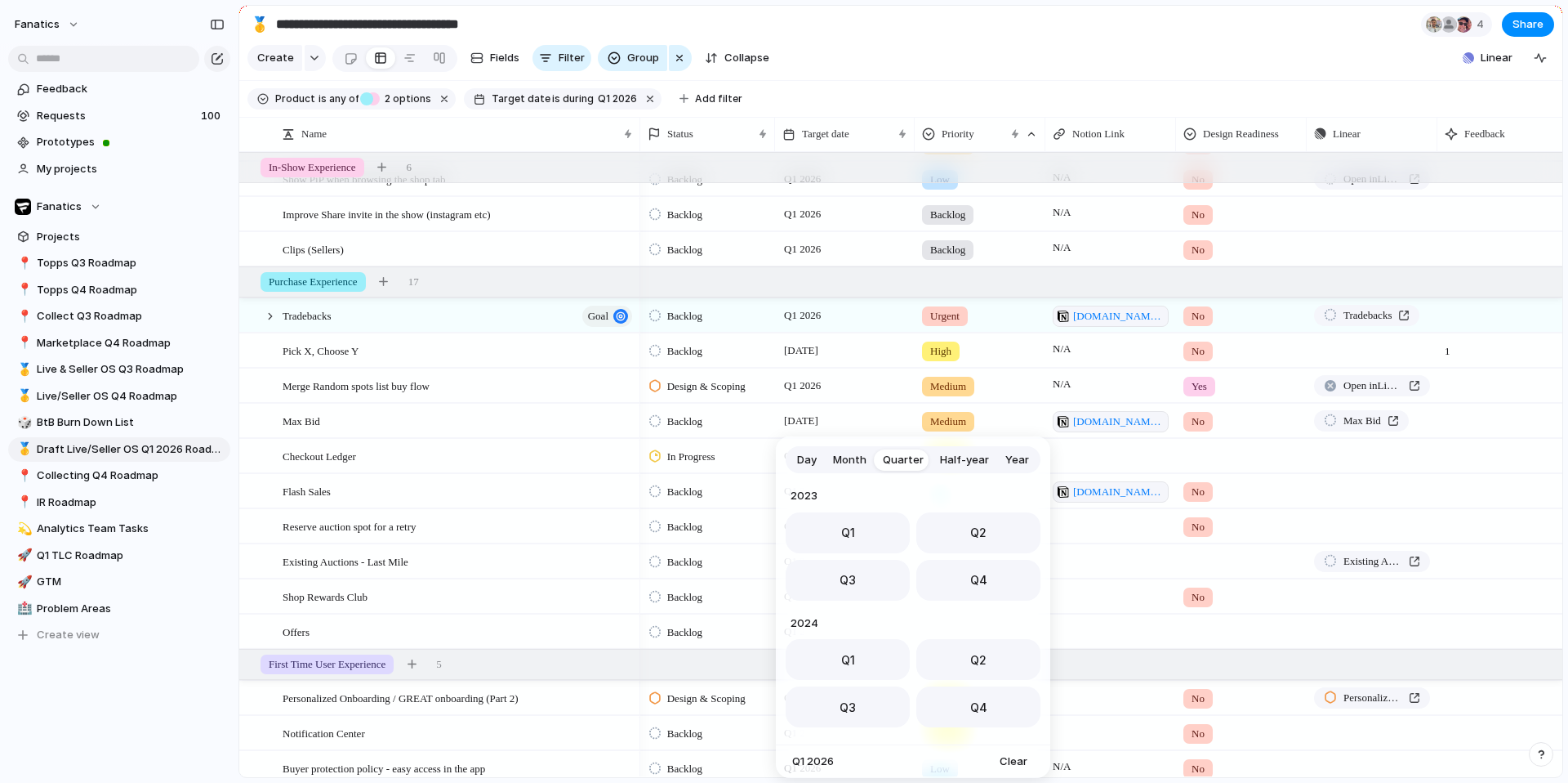
scroll to position [259, 0]
click at [569, 575] on div "Day Month Quarter Half-year Year [DATE] Q1 Q2 Q3 Q4 2024 Q1 Q2 Q3 Q4 2025 Q1 Q2…" at bounding box center [784, 392] width 1568 height 783
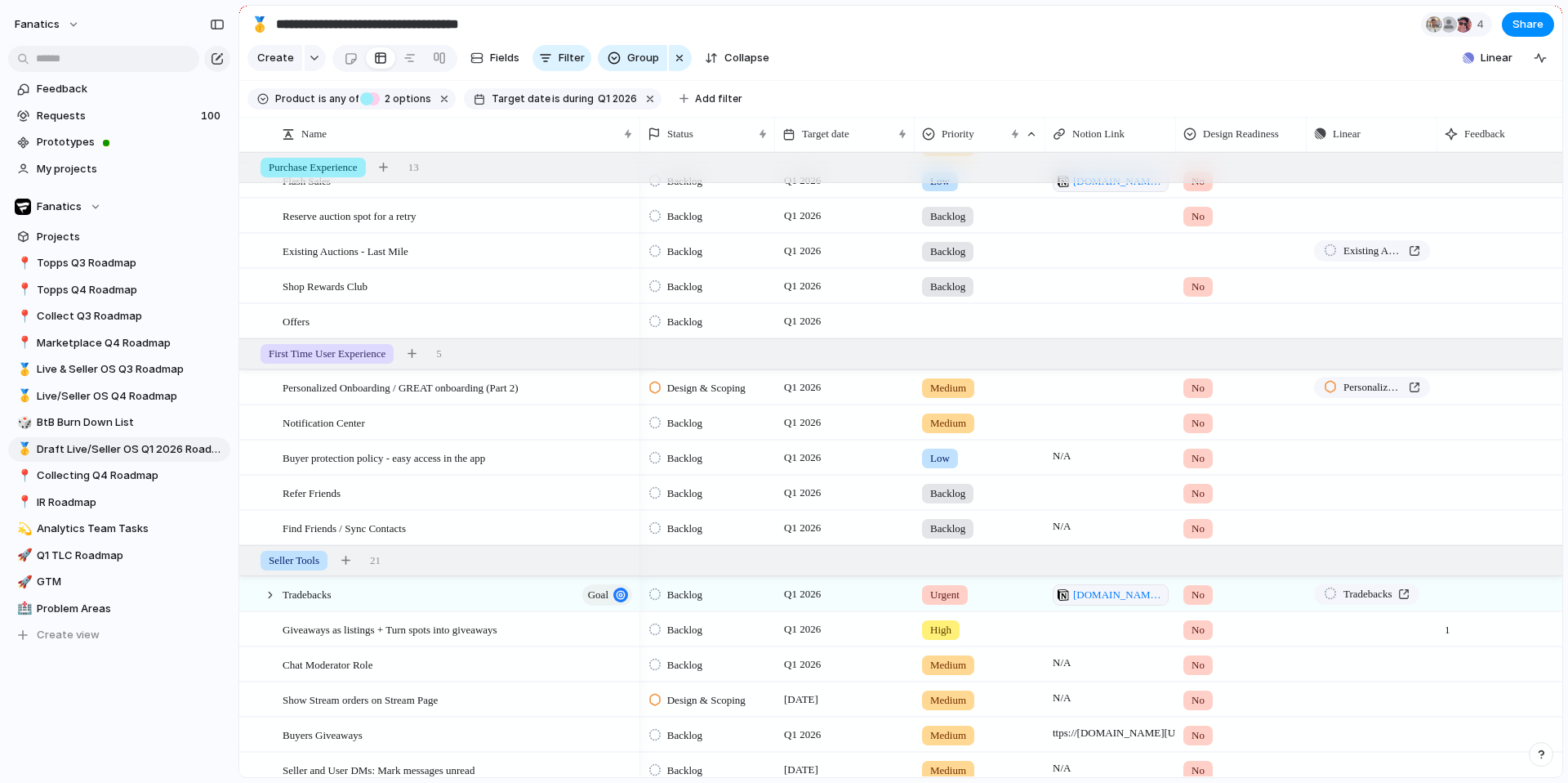
scroll to position [785, 0]
click at [805, 466] on span "Q1 2026" at bounding box center [802, 458] width 45 height 20
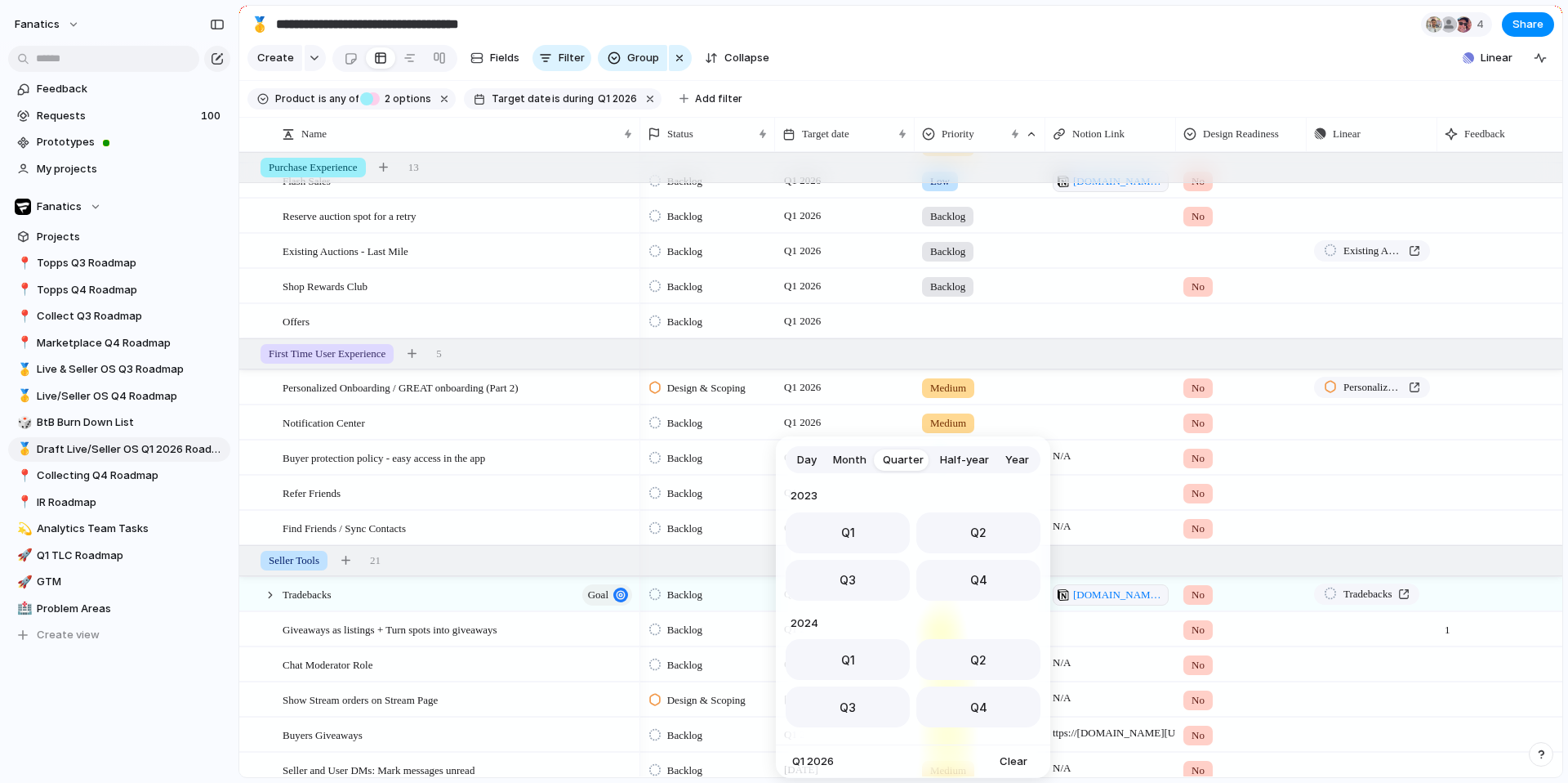
scroll to position [259, 0]
click at [970, 529] on span "Q2" at bounding box center [978, 527] width 16 height 17
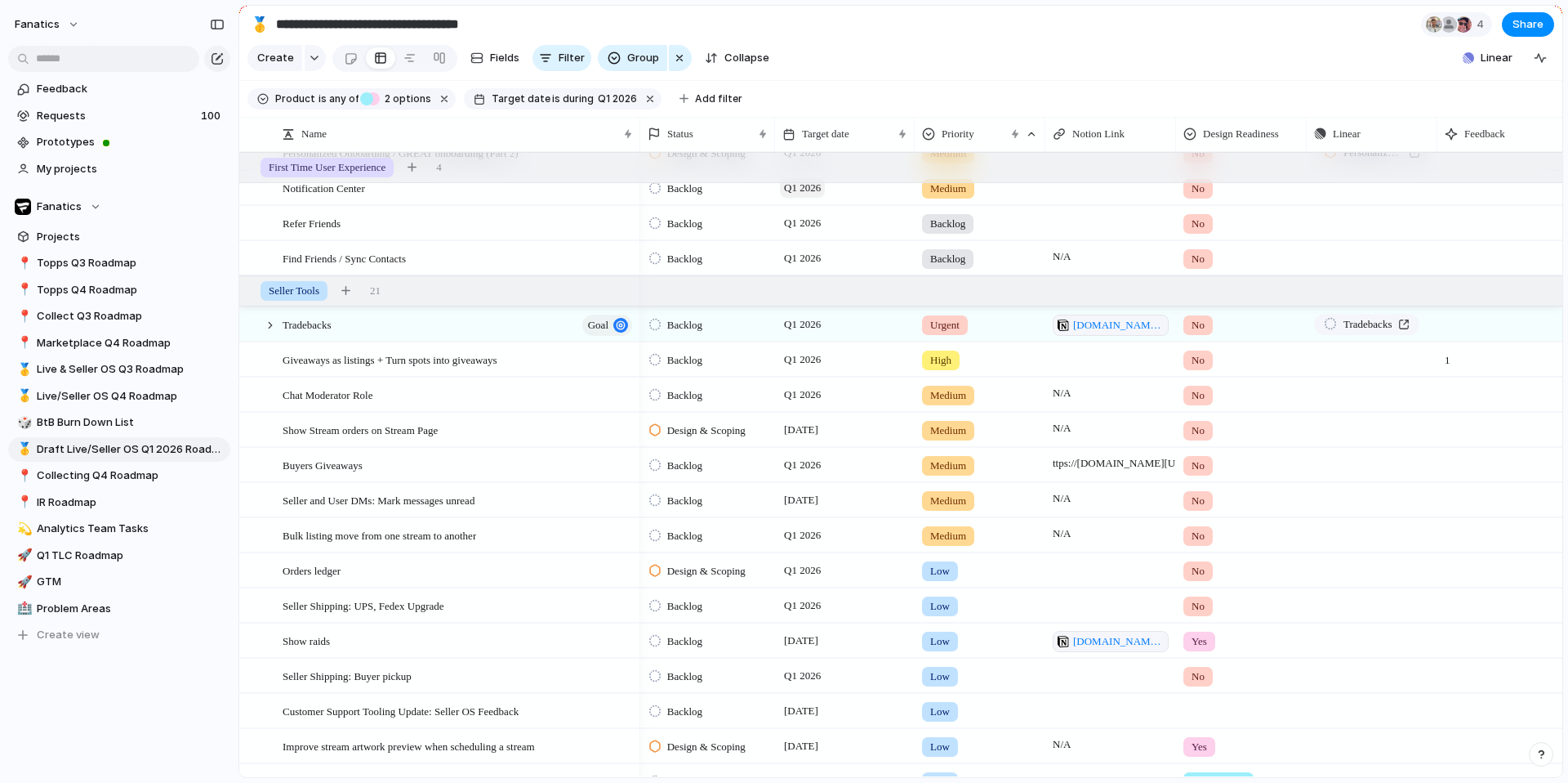
scroll to position [1023, 0]
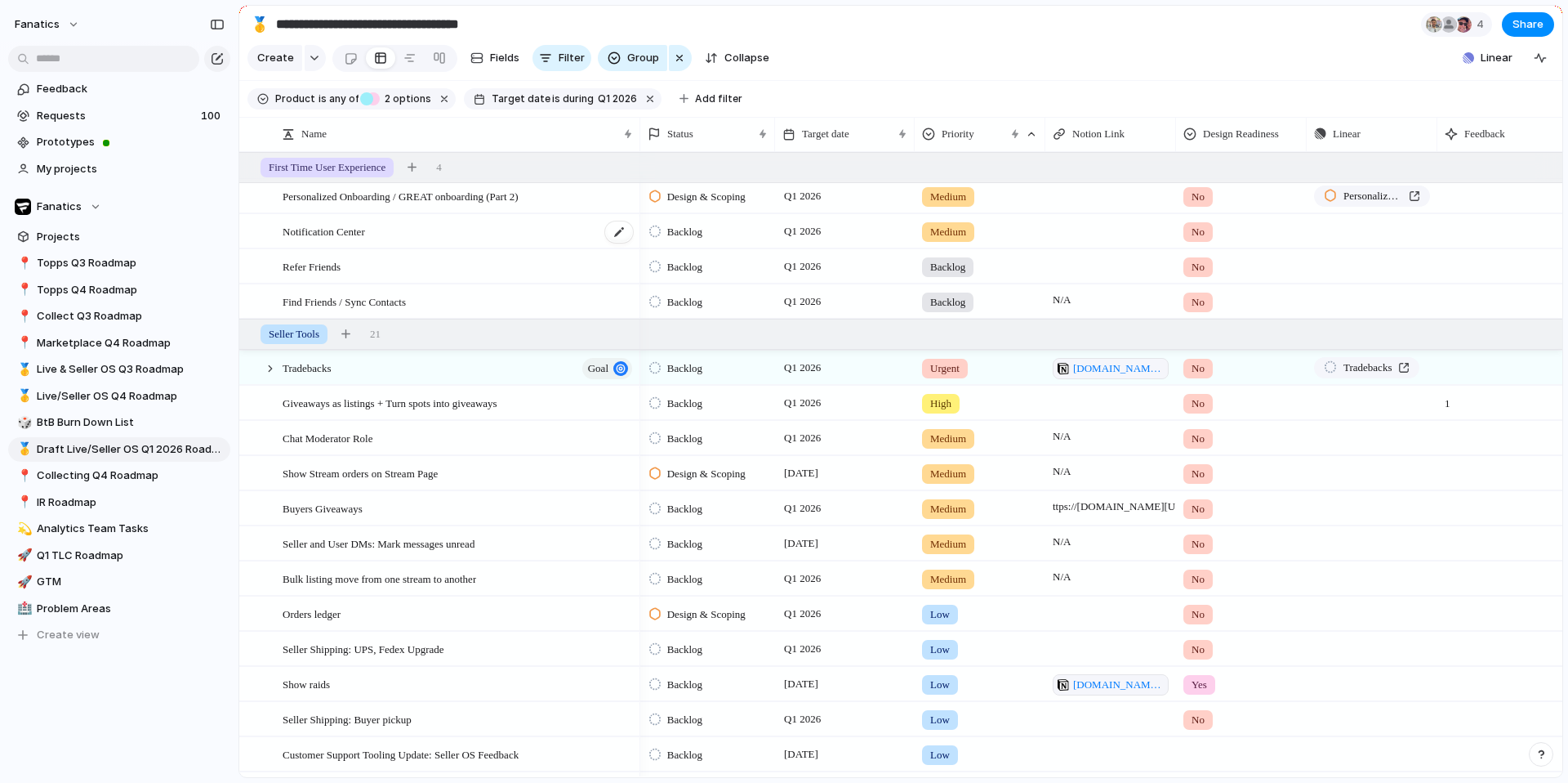
click at [336, 241] on div "Notification Center" at bounding box center [458, 232] width 352 height 34
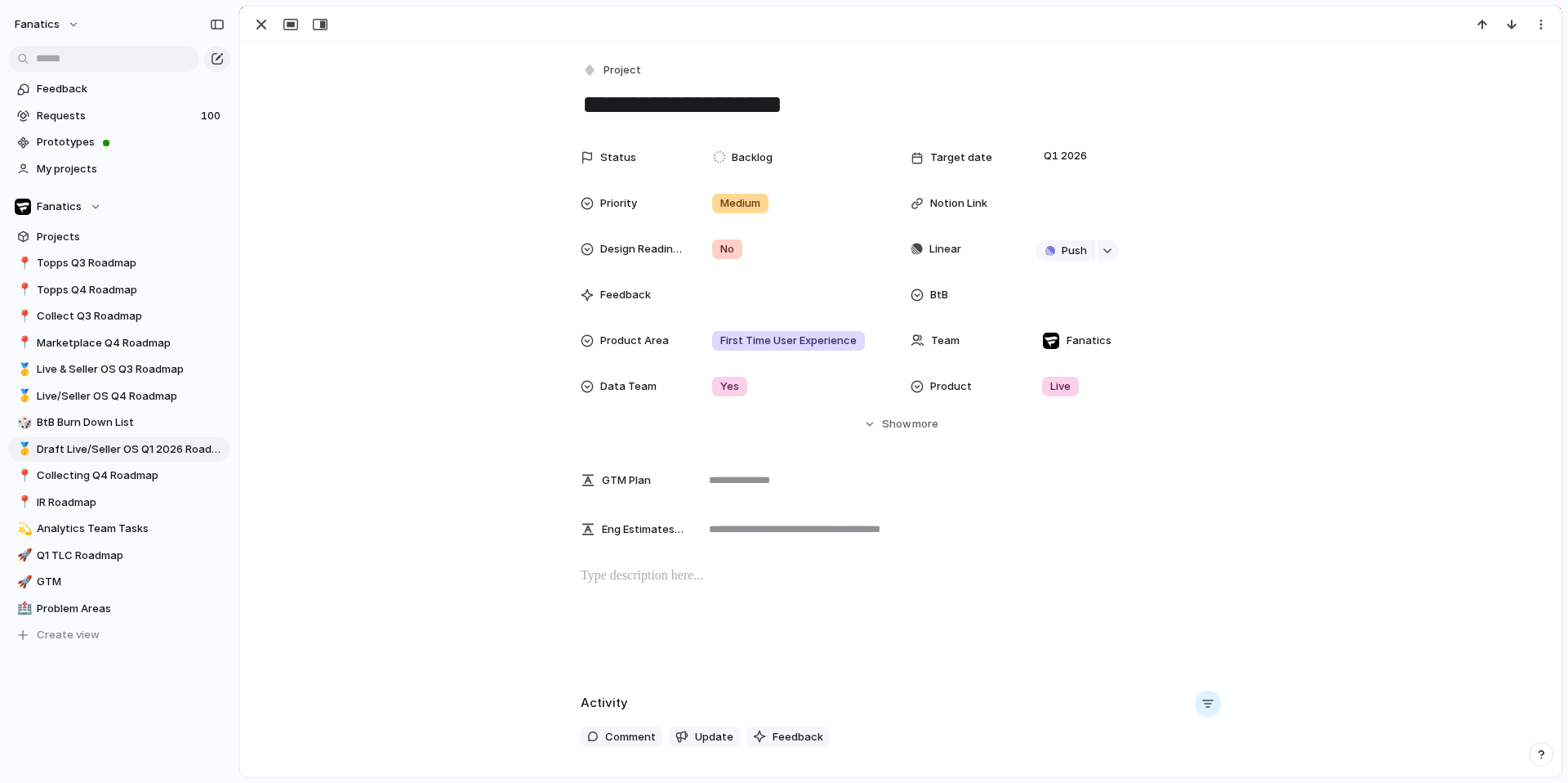
click at [655, 67] on div "Project" at bounding box center [900, 70] width 640 height 24
click at [713, 105] on textarea "**********" at bounding box center [900, 105] width 640 height 34
type textarea "**********"
click at [1052, 159] on span "Q1 2026" at bounding box center [1065, 156] width 52 height 20
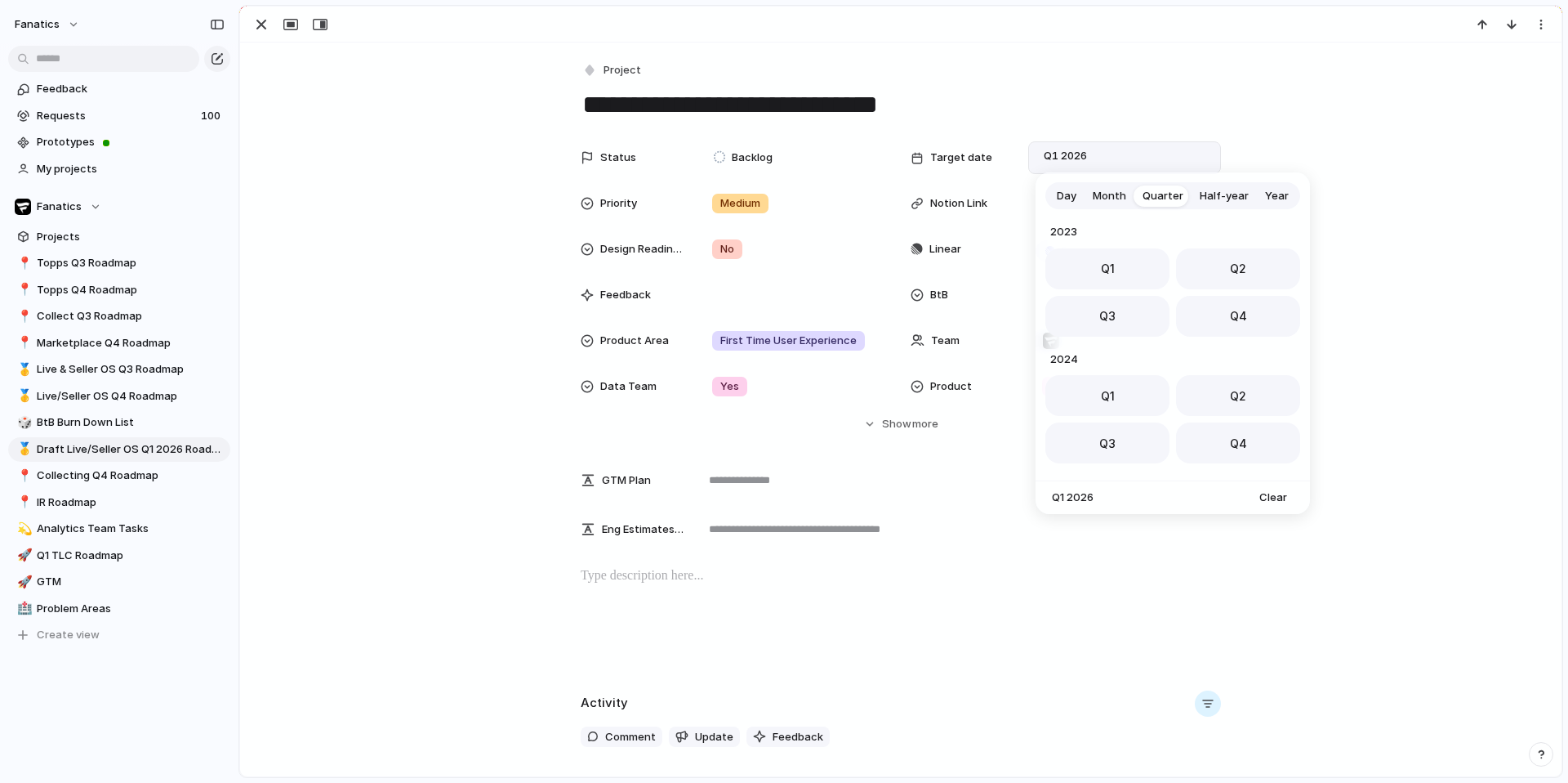
scroll to position [259, 0]
click at [1230, 269] on span "Q2" at bounding box center [1237, 263] width 16 height 17
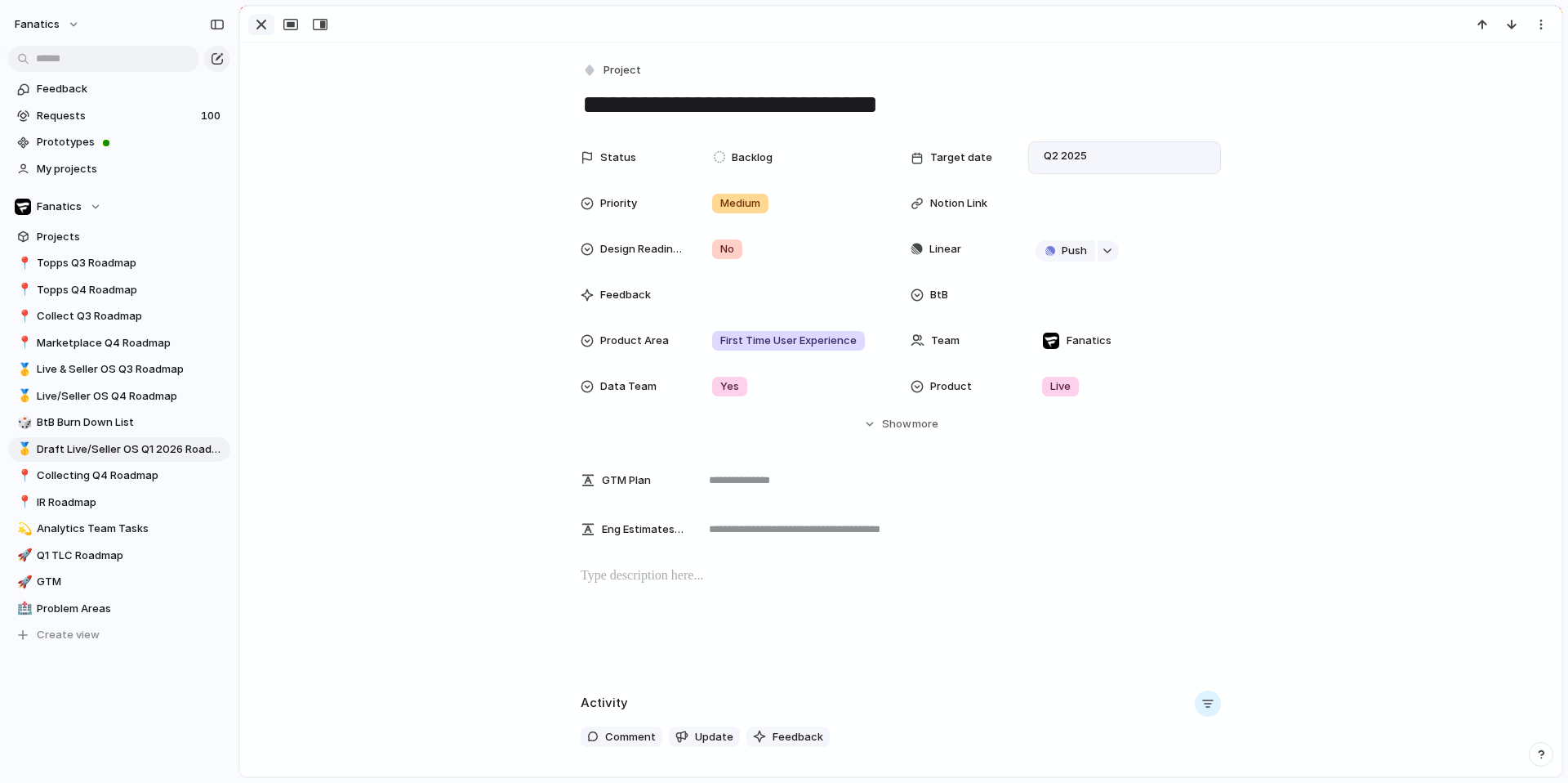
click at [257, 27] on div "button" at bounding box center [261, 25] width 20 height 20
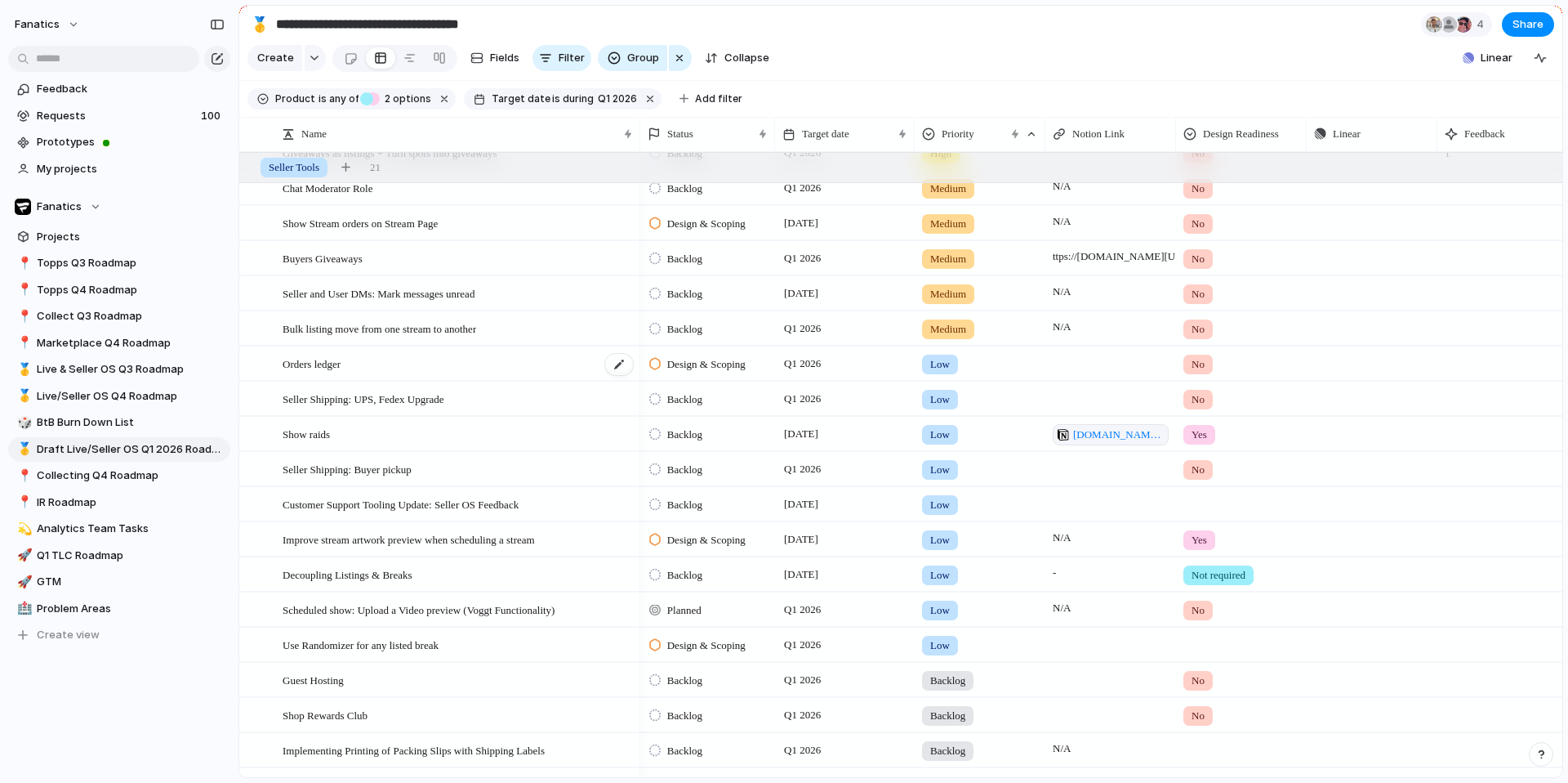
scroll to position [1294, 0]
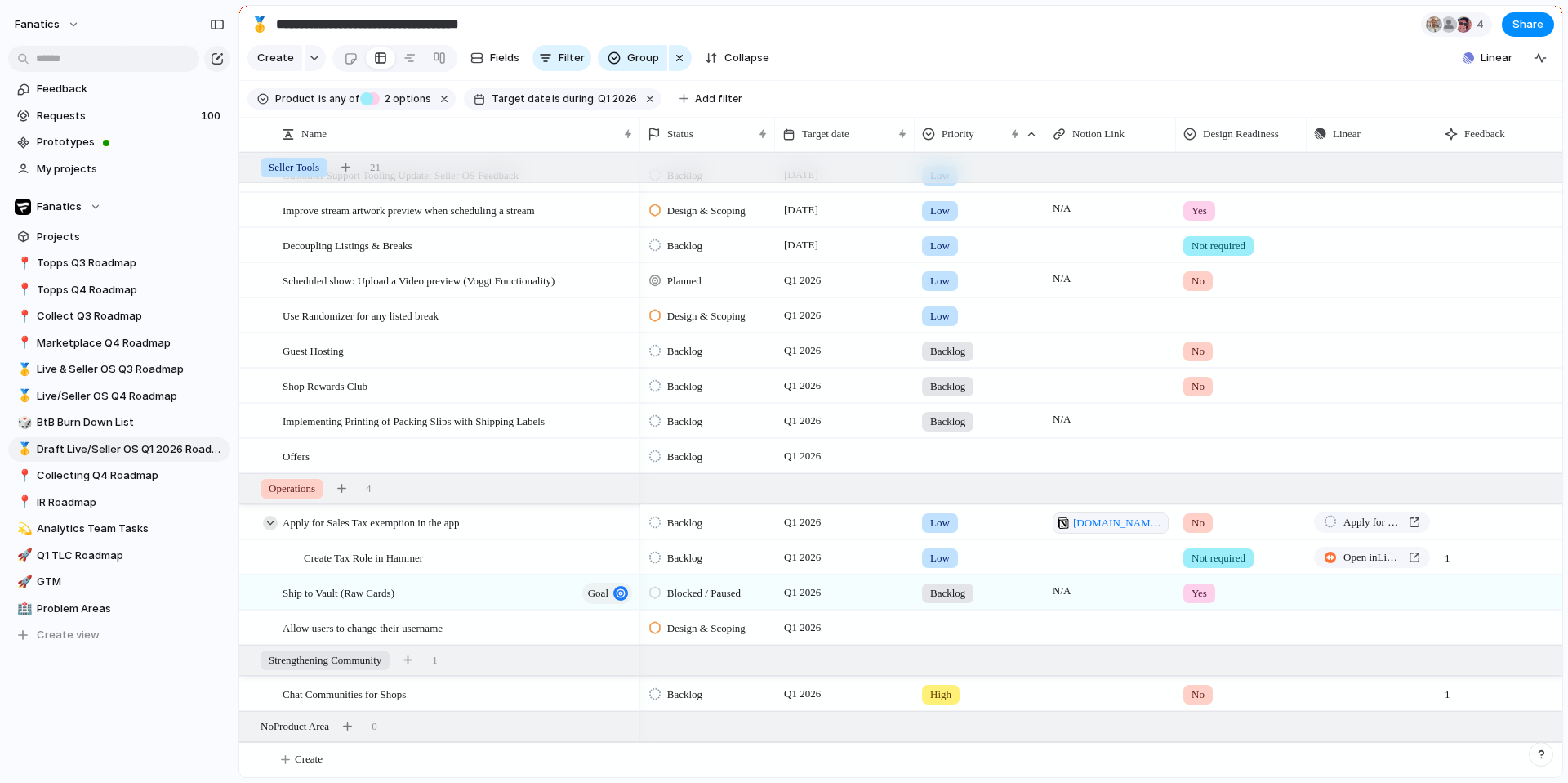
click at [268, 523] on div at bounding box center [271, 523] width 15 height 15
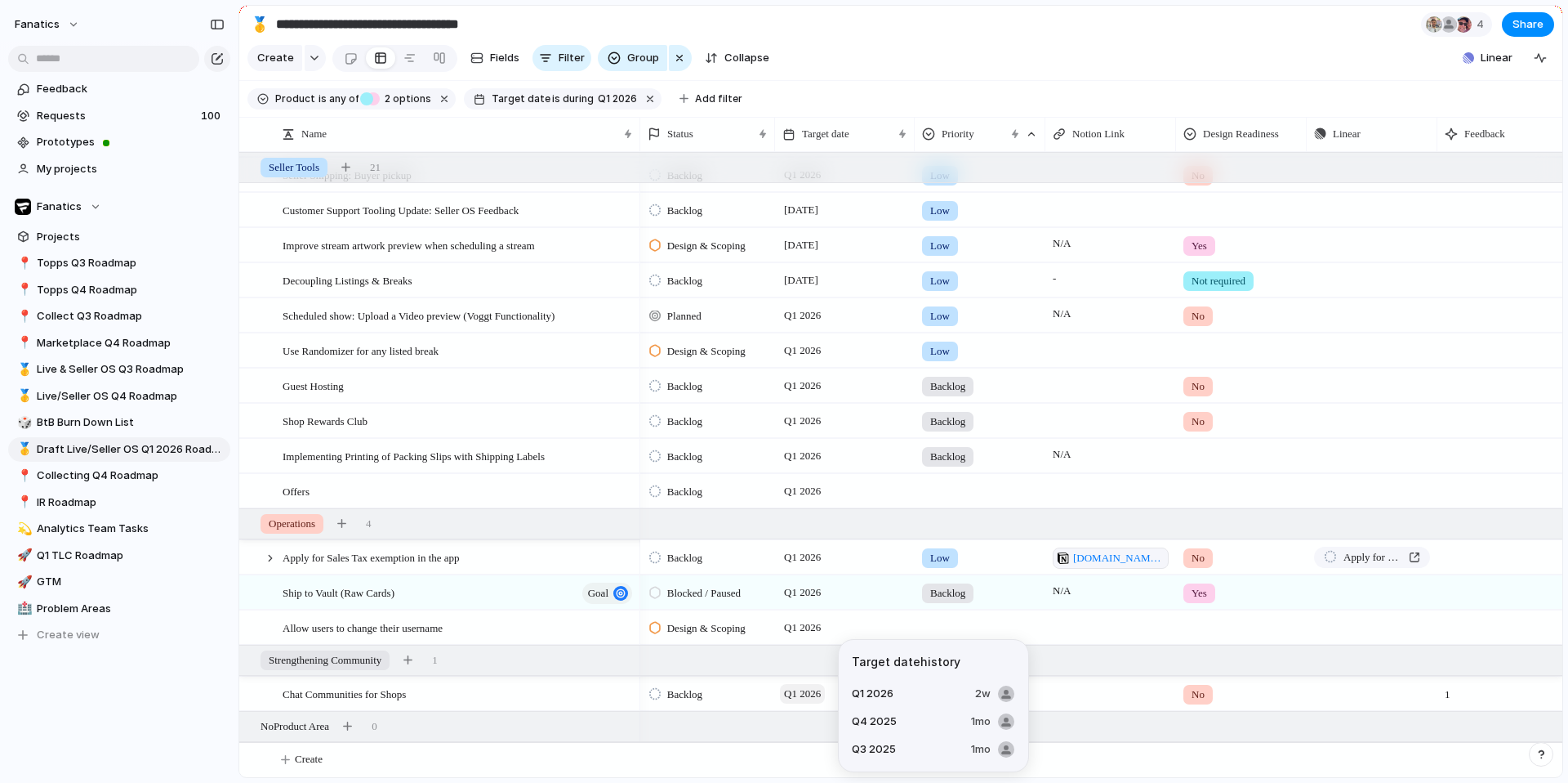
click at [808, 696] on span "Q1 2026" at bounding box center [802, 693] width 45 height 20
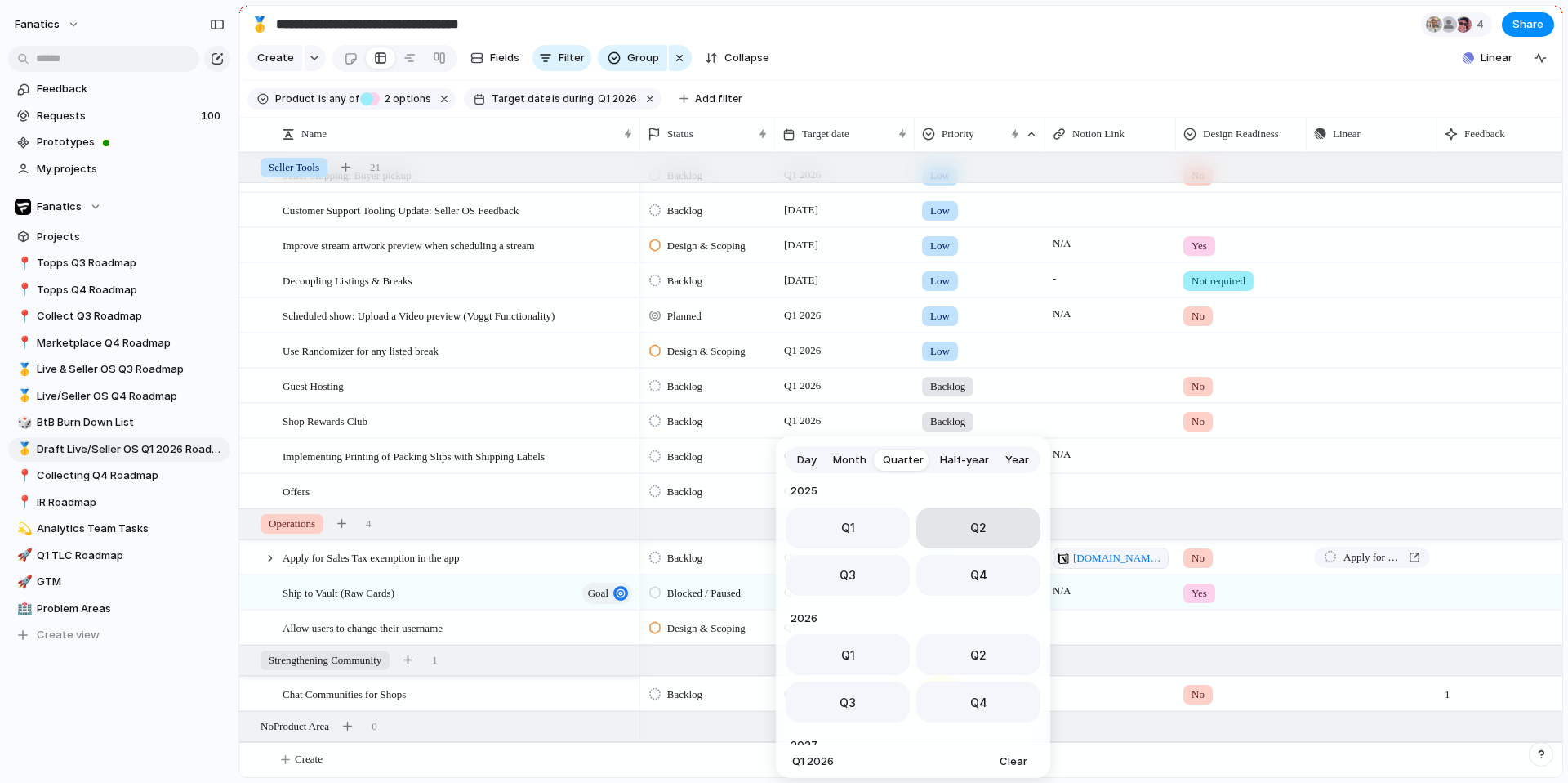
click at [982, 522] on button "Q2" at bounding box center [979, 527] width 124 height 41
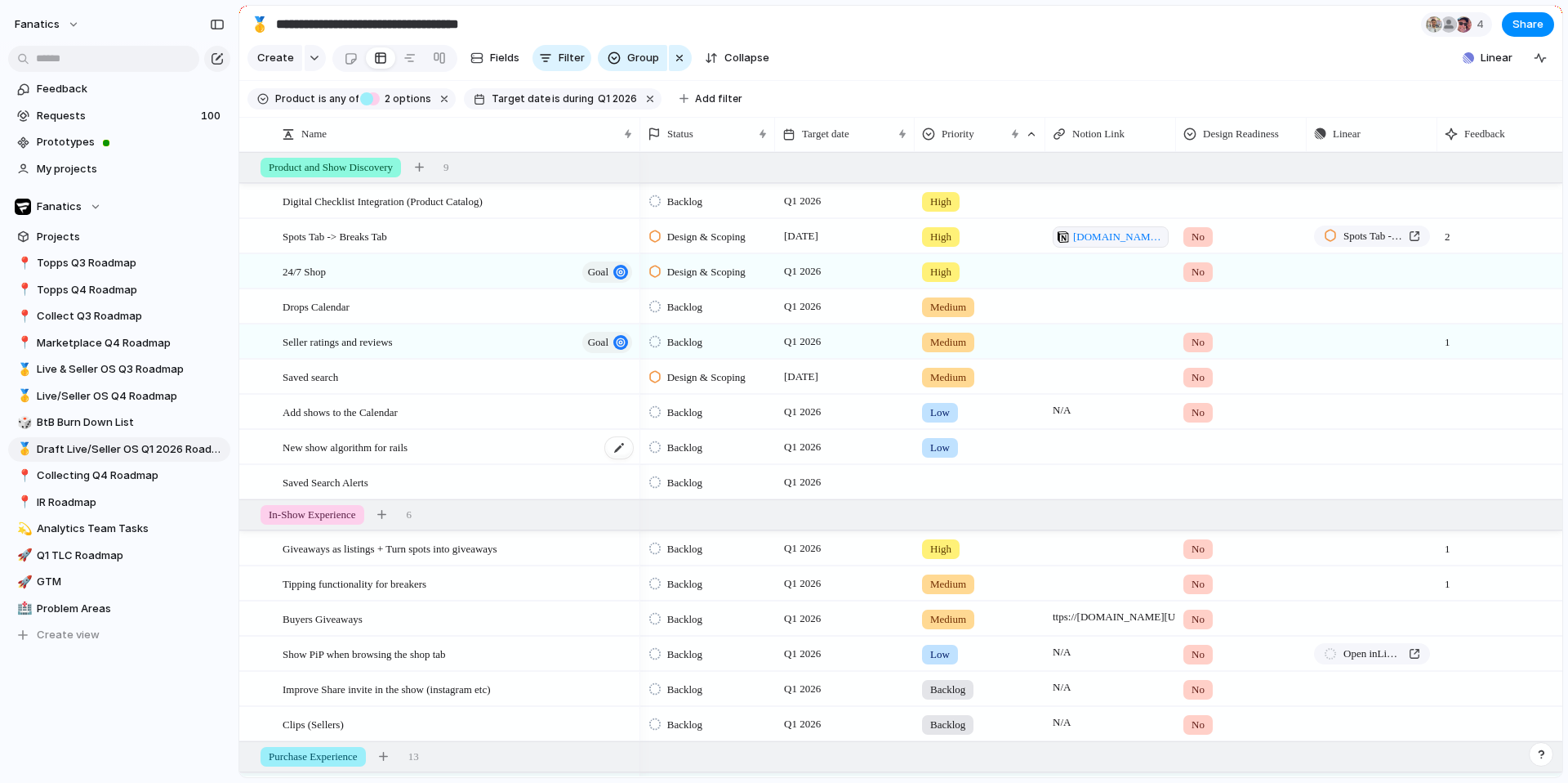
click at [355, 439] on span "New show algorithm for rails" at bounding box center [345, 446] width 125 height 19
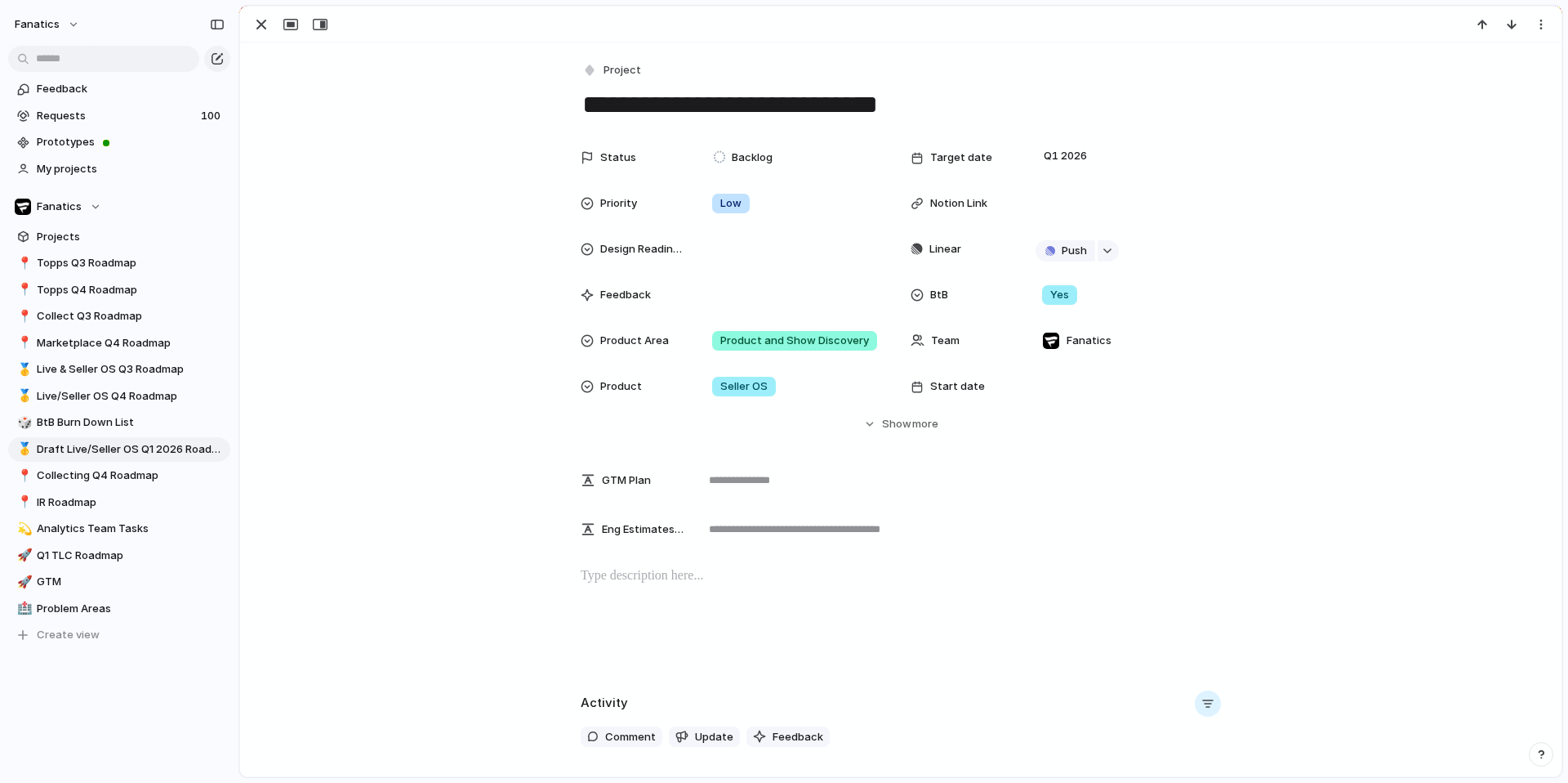
click at [667, 103] on textarea "**********" at bounding box center [900, 105] width 640 height 34
click at [796, 108] on textarea "**********" at bounding box center [900, 105] width 640 height 34
type textarea "**********"
click at [356, 205] on div "Status Backlog Target date Q1 2026 Priority Low Notion Link Design Readiness Li…" at bounding box center [900, 287] width 1282 height 291
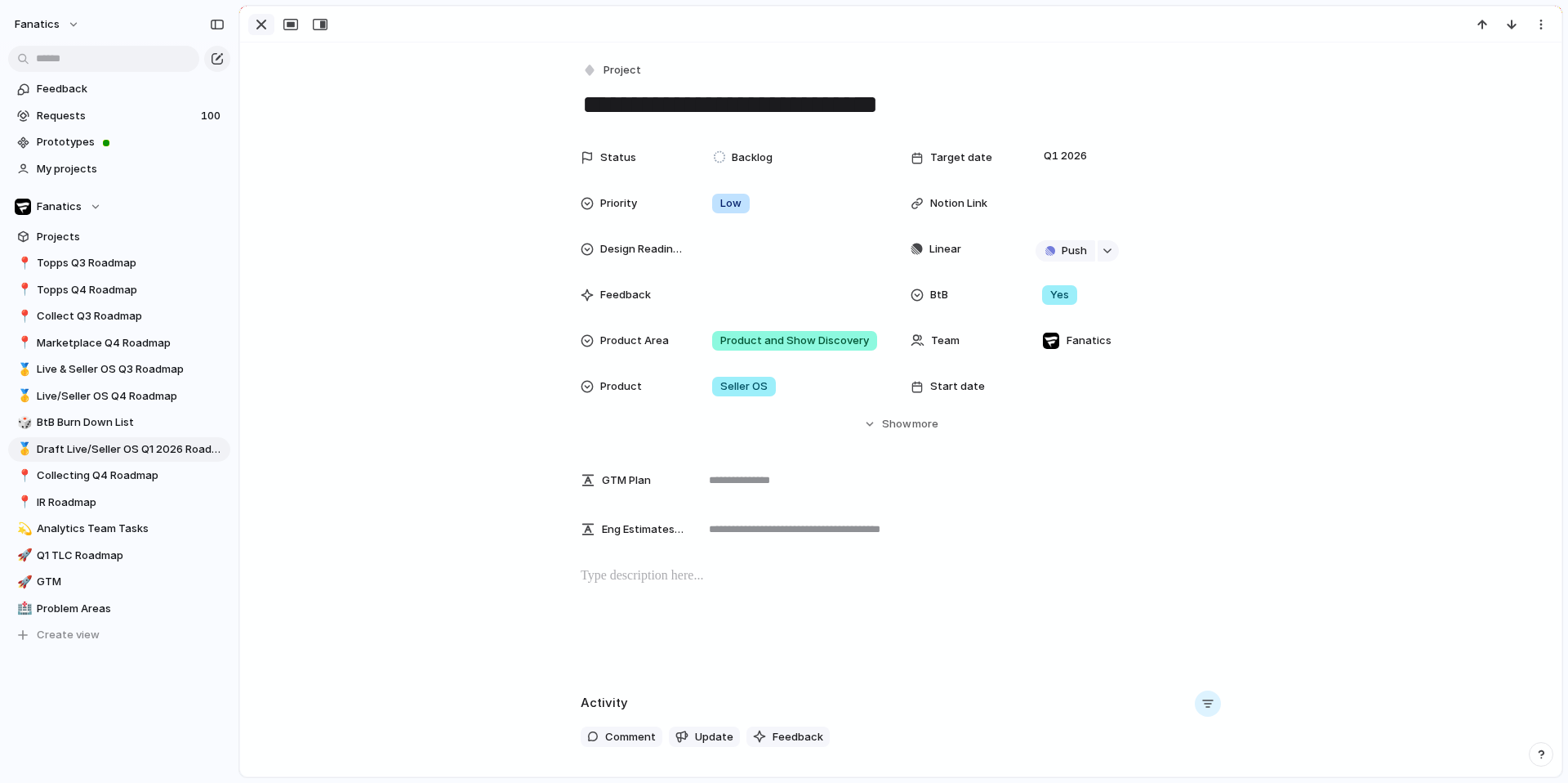
click at [254, 31] on div "button" at bounding box center [261, 25] width 20 height 20
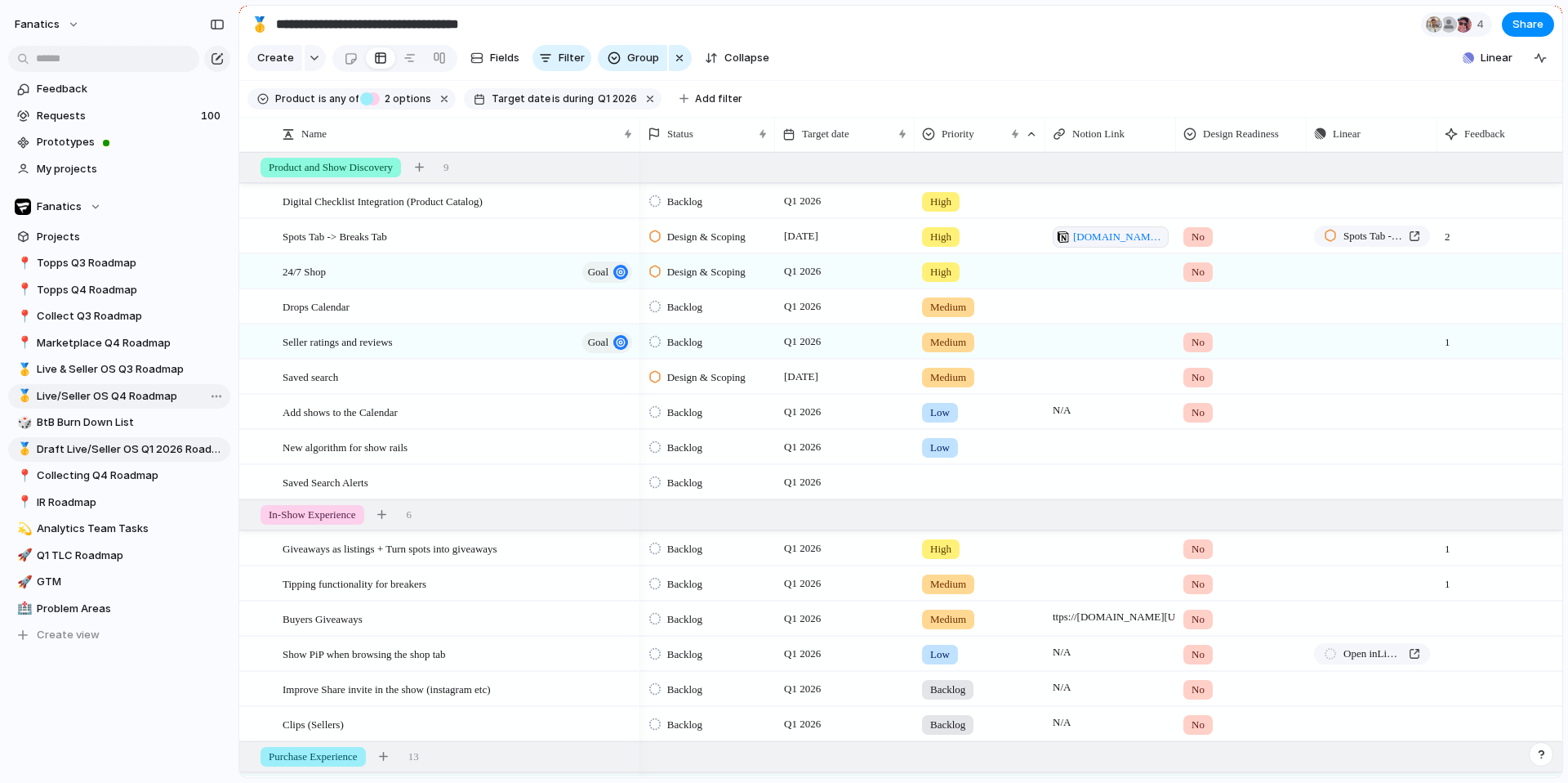
click at [137, 398] on span "Live/Seller OS Q4 Roadmap" at bounding box center [130, 395] width 188 height 16
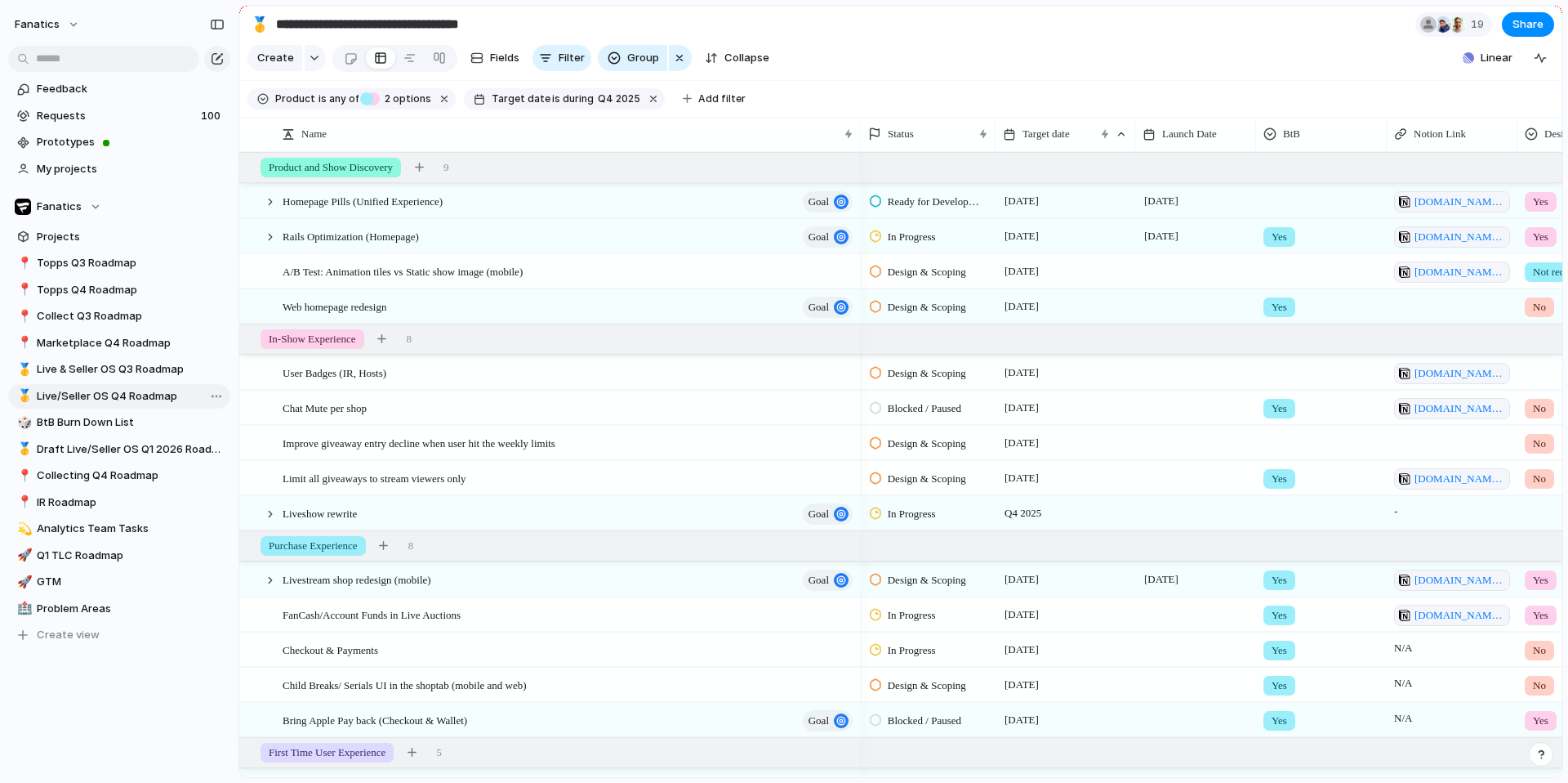
type input "**********"
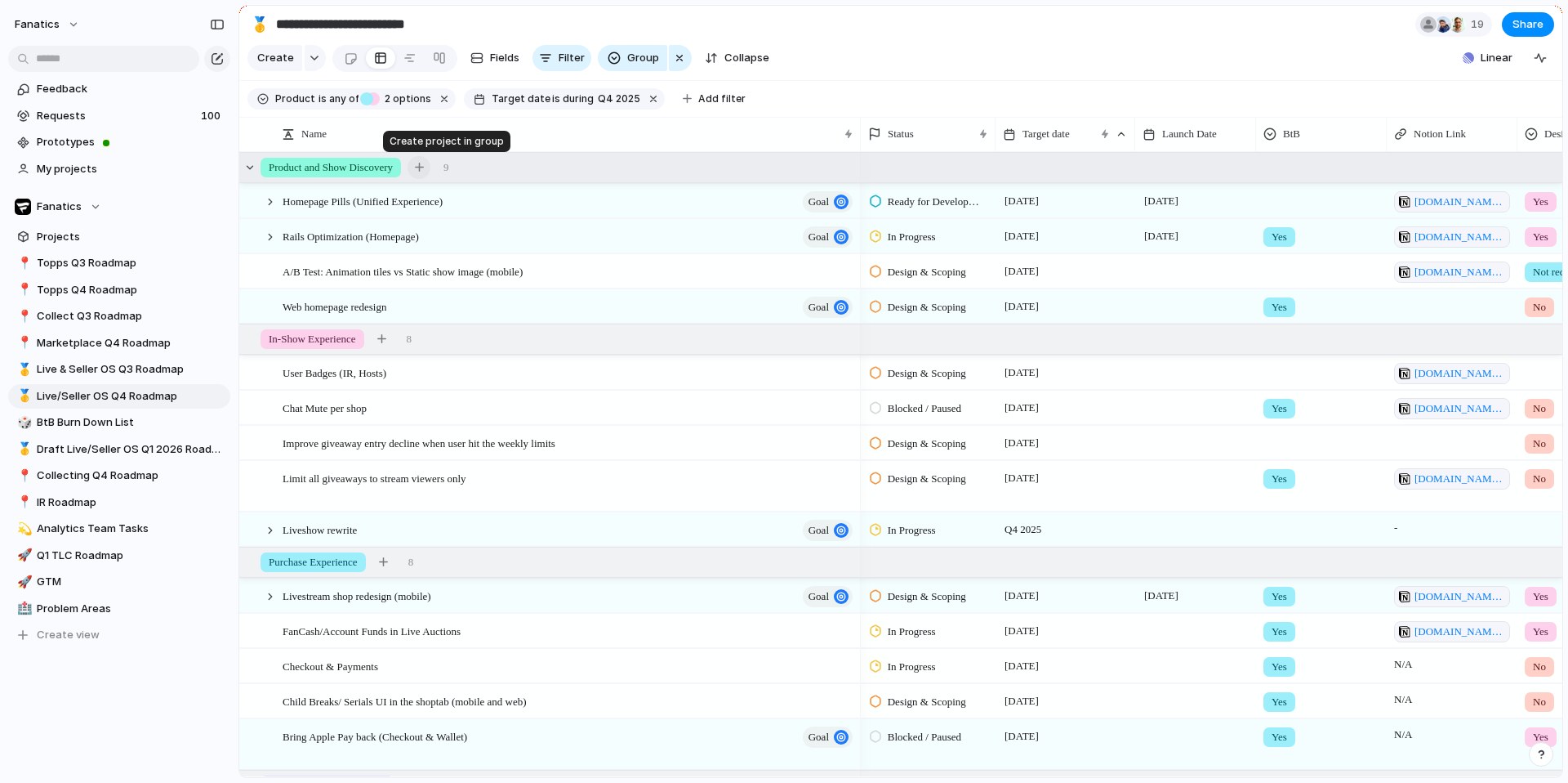
click at [423, 168] on div "button" at bounding box center [420, 167] width 9 height 9
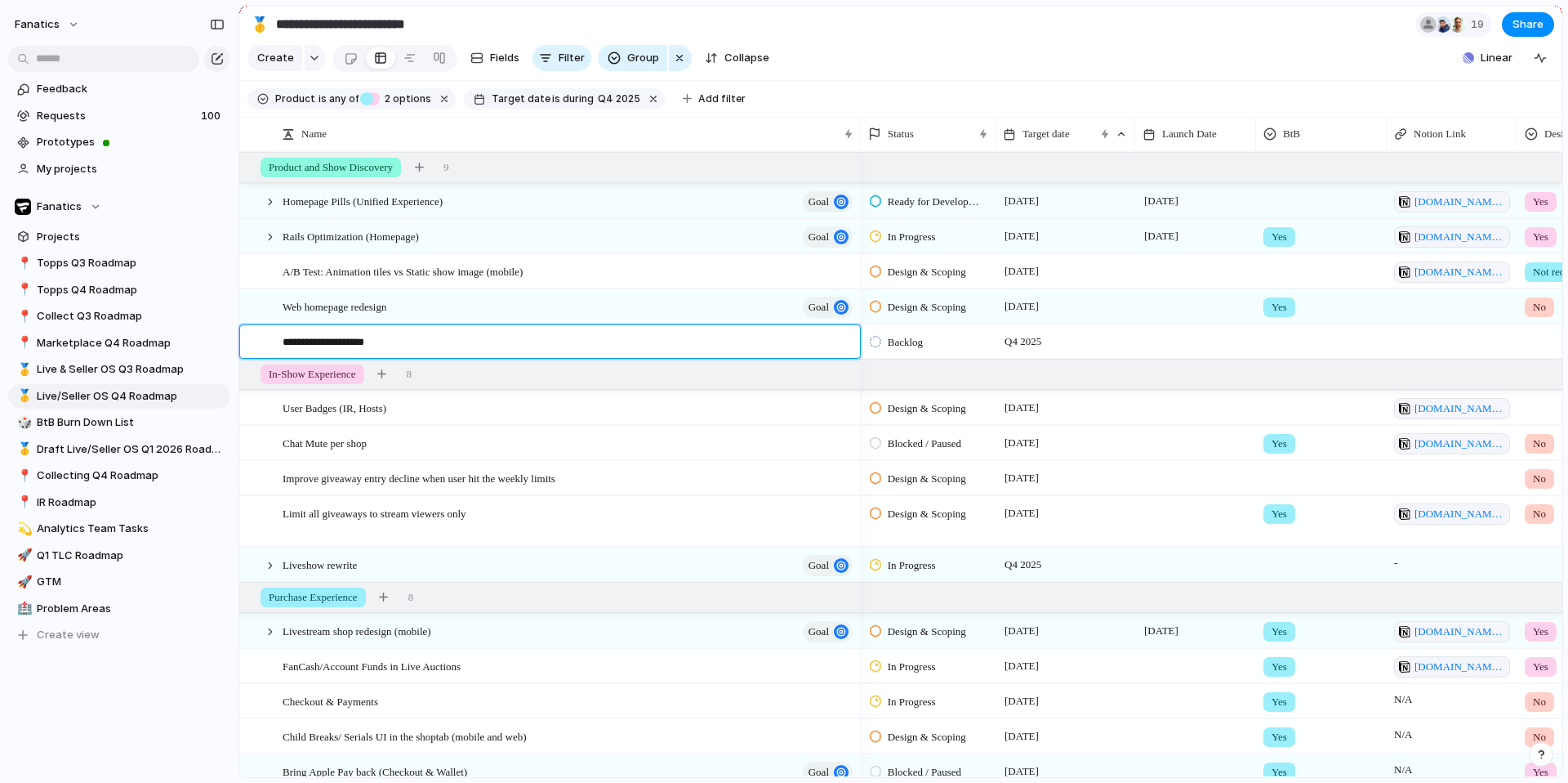
type textarea "**********"
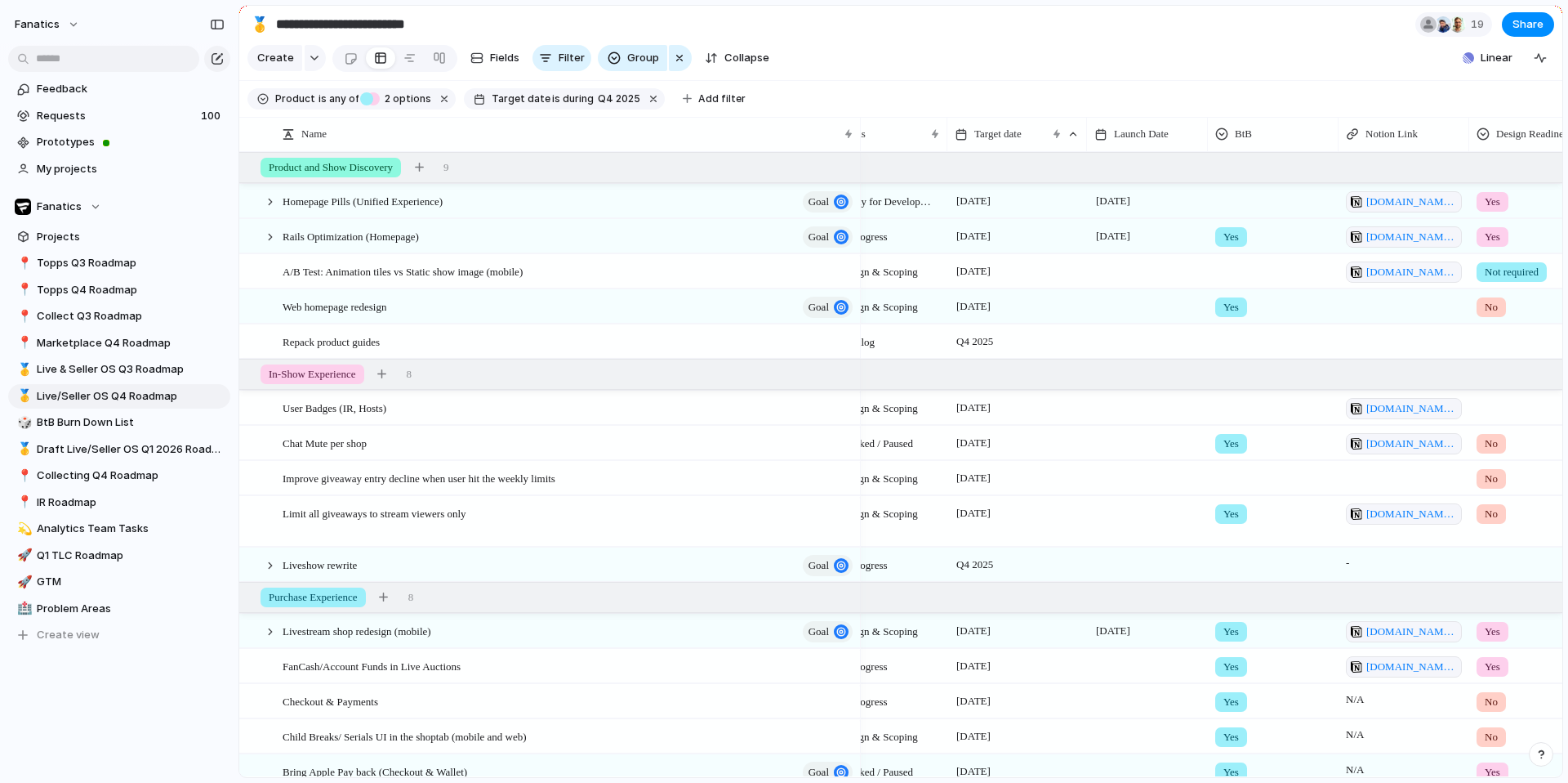
scroll to position [0, 112]
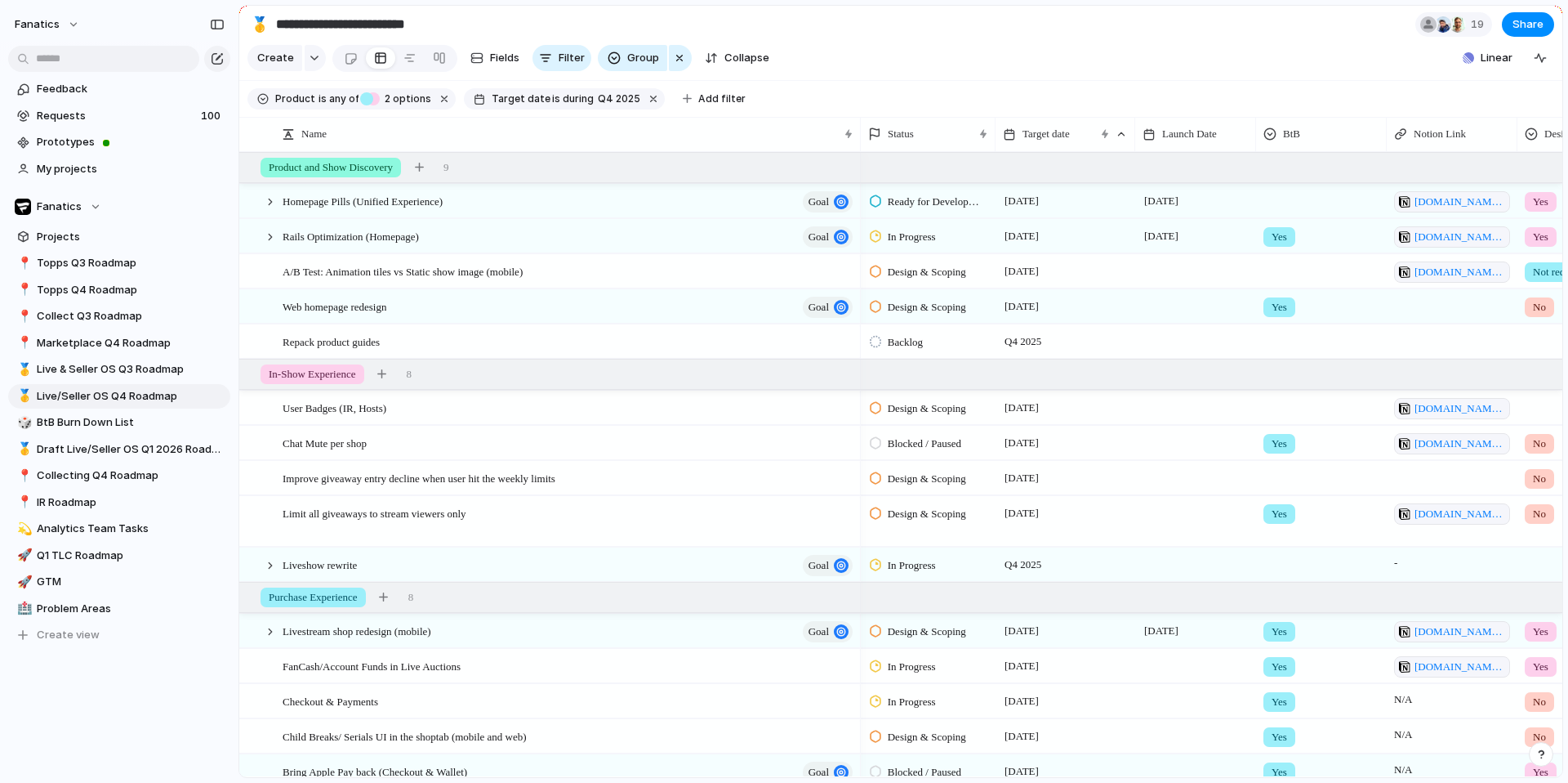
click at [923, 342] on span "Backlog" at bounding box center [904, 342] width 35 height 16
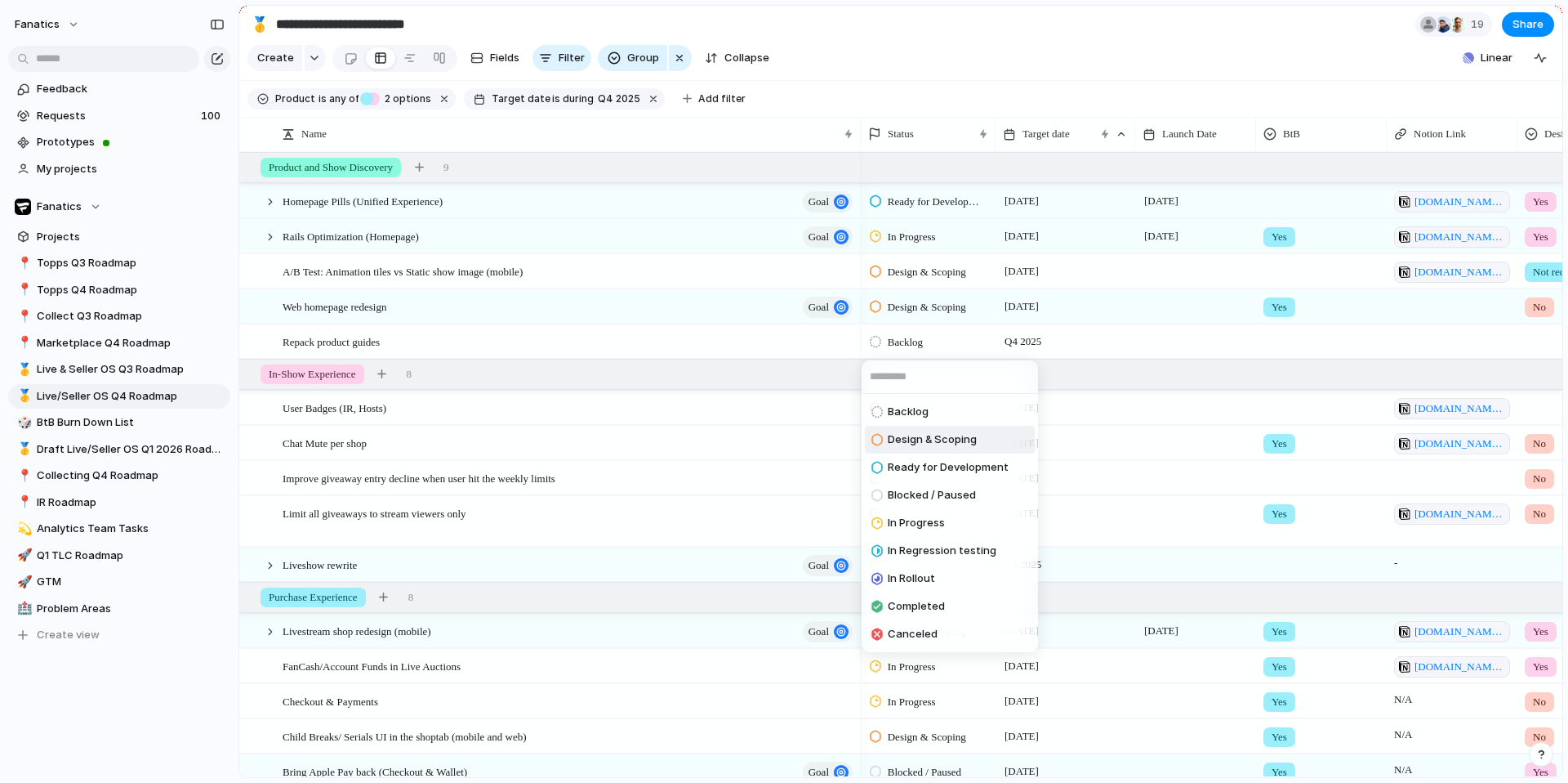
click at [940, 441] on span "Design & Scoping" at bounding box center [932, 439] width 89 height 16
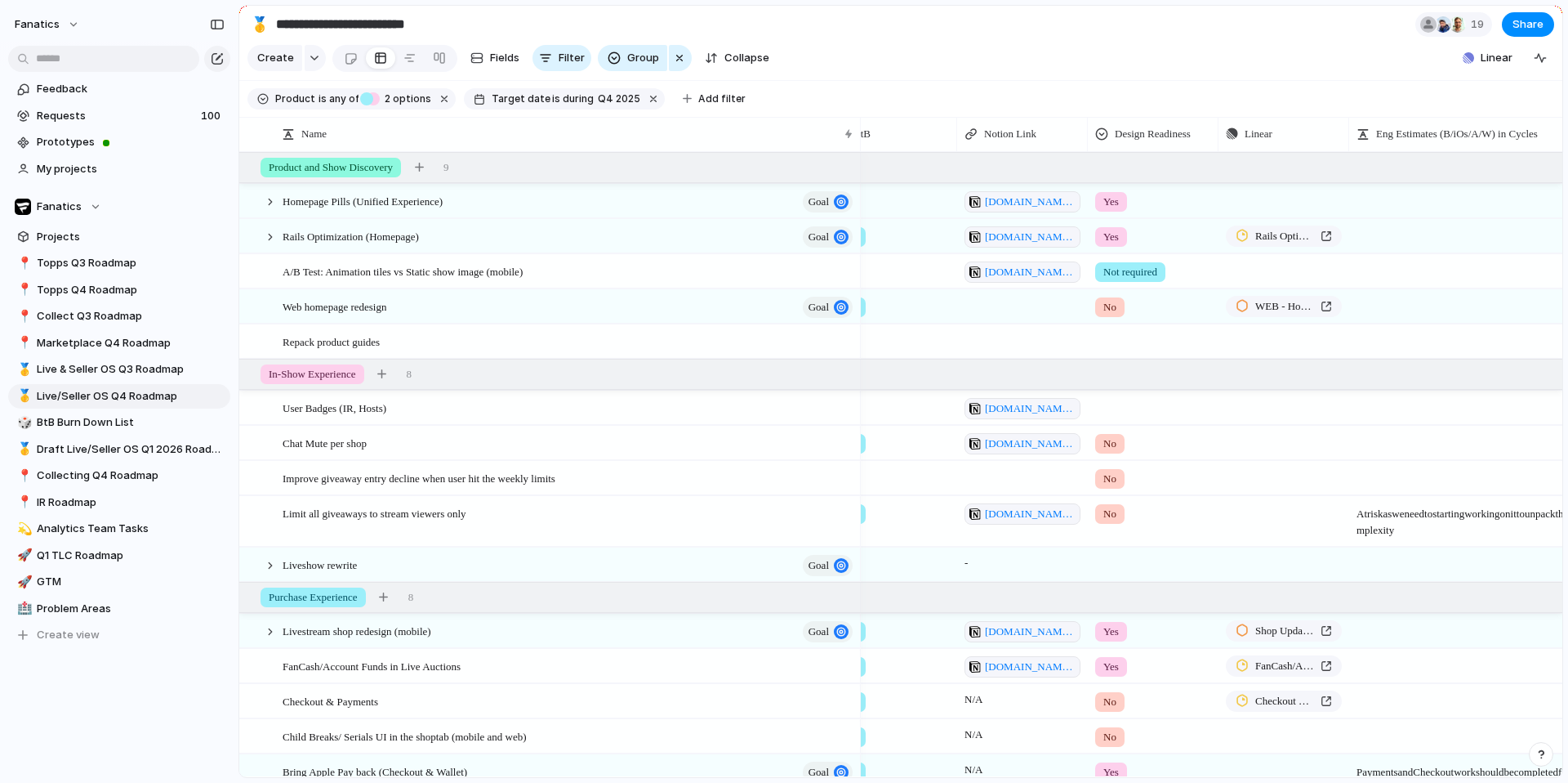
click at [1147, 344] on div at bounding box center [1152, 339] width 129 height 27
click at [1126, 430] on div "No" at bounding box center [1114, 438] width 30 height 20
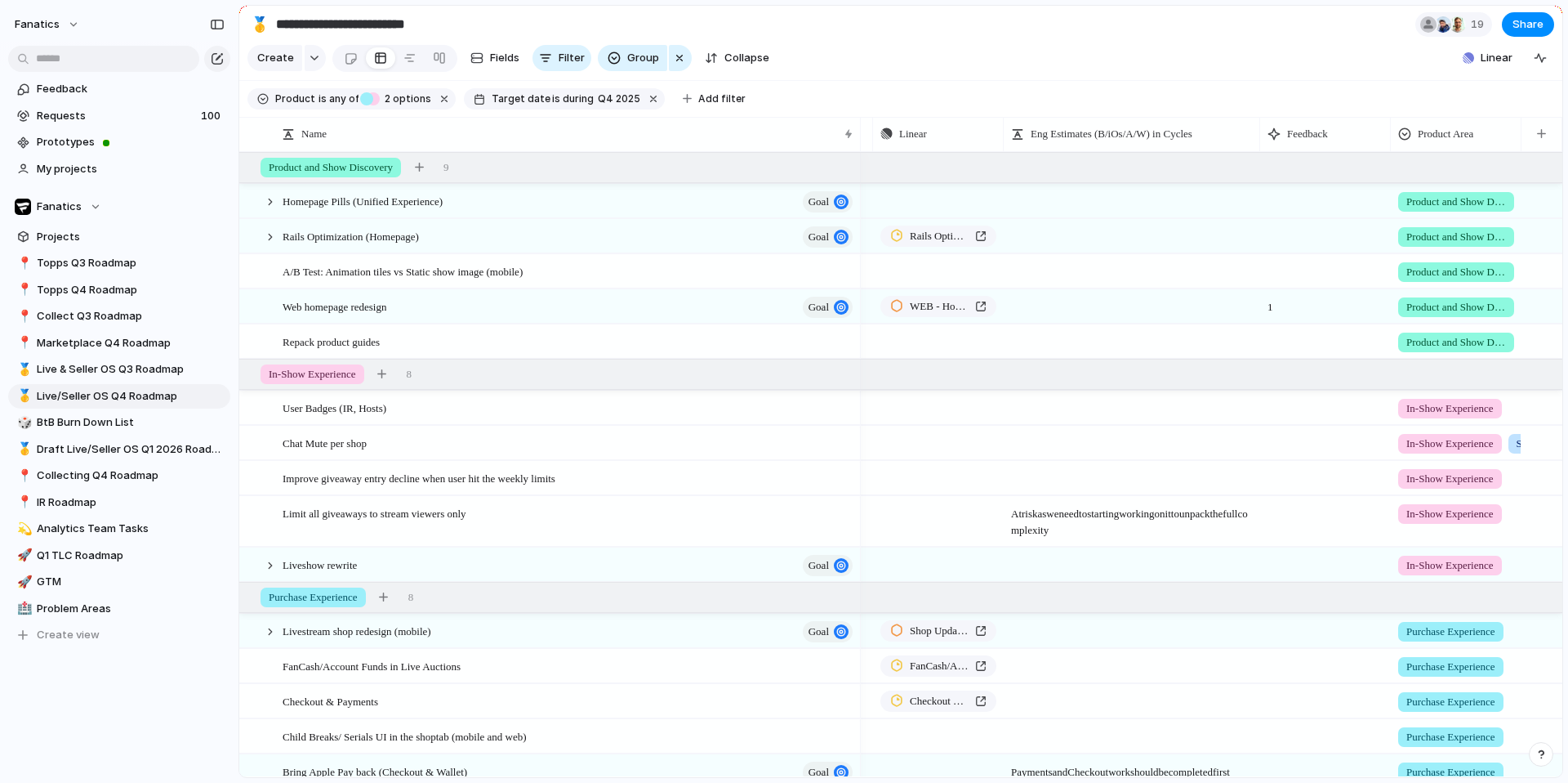
click at [1446, 342] on span "Product and Show Discovery" at bounding box center [1456, 342] width 100 height 16
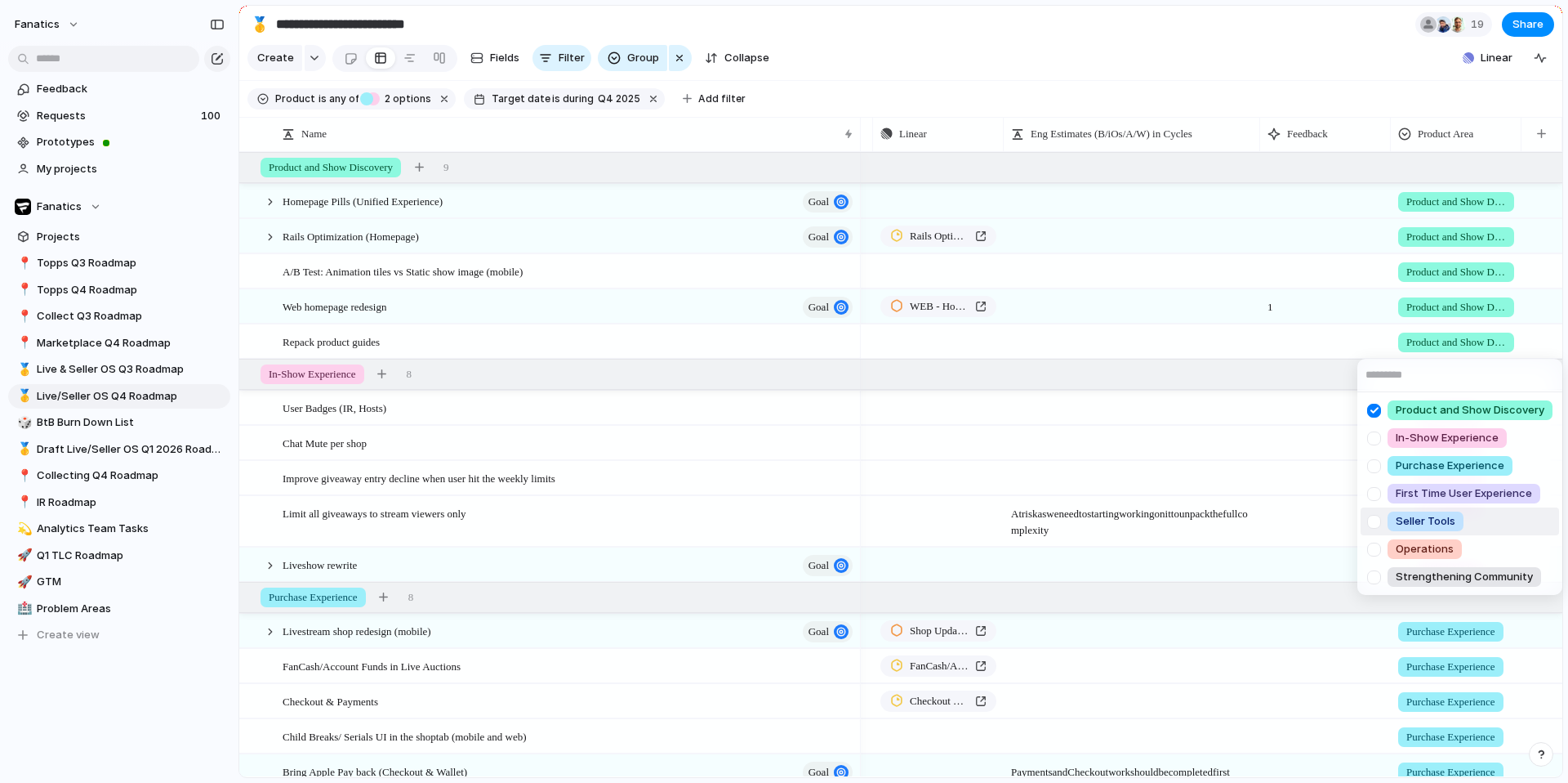
click at [1374, 514] on div at bounding box center [1374, 522] width 28 height 28
click at [1326, 55] on div "Product and Show Discovery In-Show Experience Purchase Experience First Time Us…" at bounding box center [784, 392] width 1568 height 783
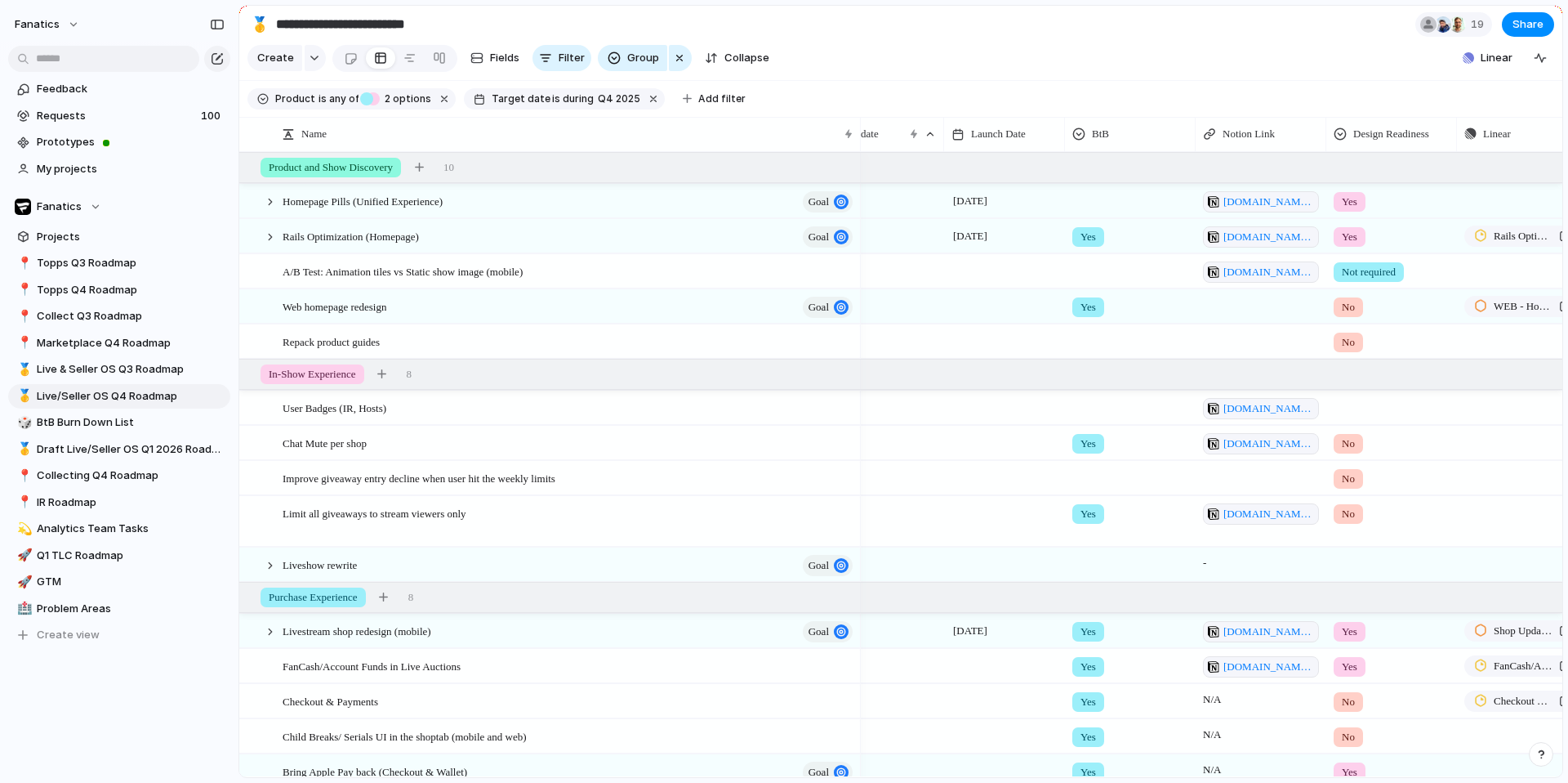
scroll to position [0, 0]
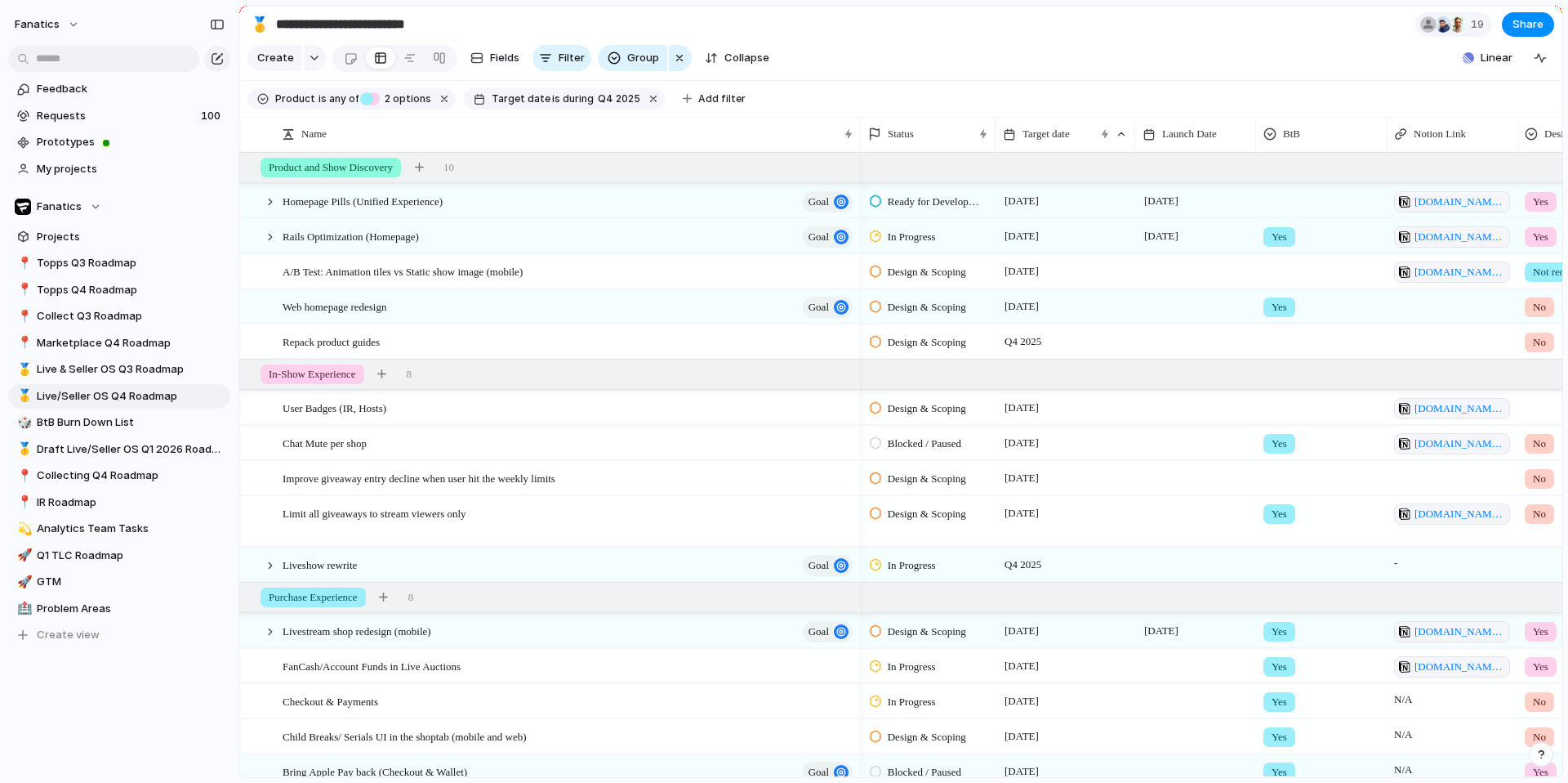
click at [1432, 307] on div at bounding box center [1452, 307] width 131 height 34
type textarea "*"
type textarea "**********"
click at [1429, 345] on div at bounding box center [1452, 342] width 131 height 34
type textarea "**********"
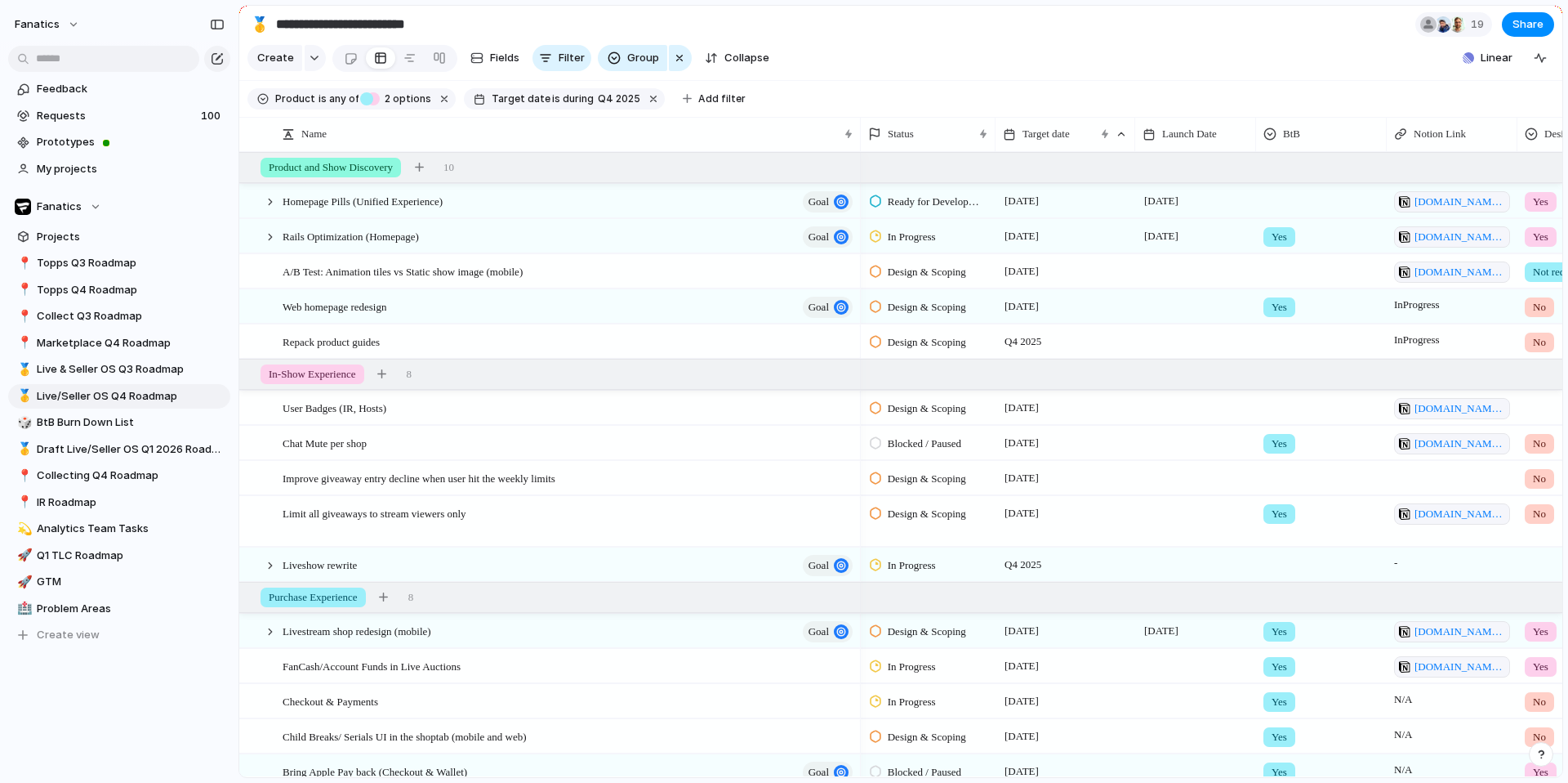
click at [1434, 474] on div at bounding box center [1452, 477] width 131 height 34
click at [635, 475] on div "Improve giveaway entry decline when user hit the weekly limits" at bounding box center [569, 478] width 572 height 34
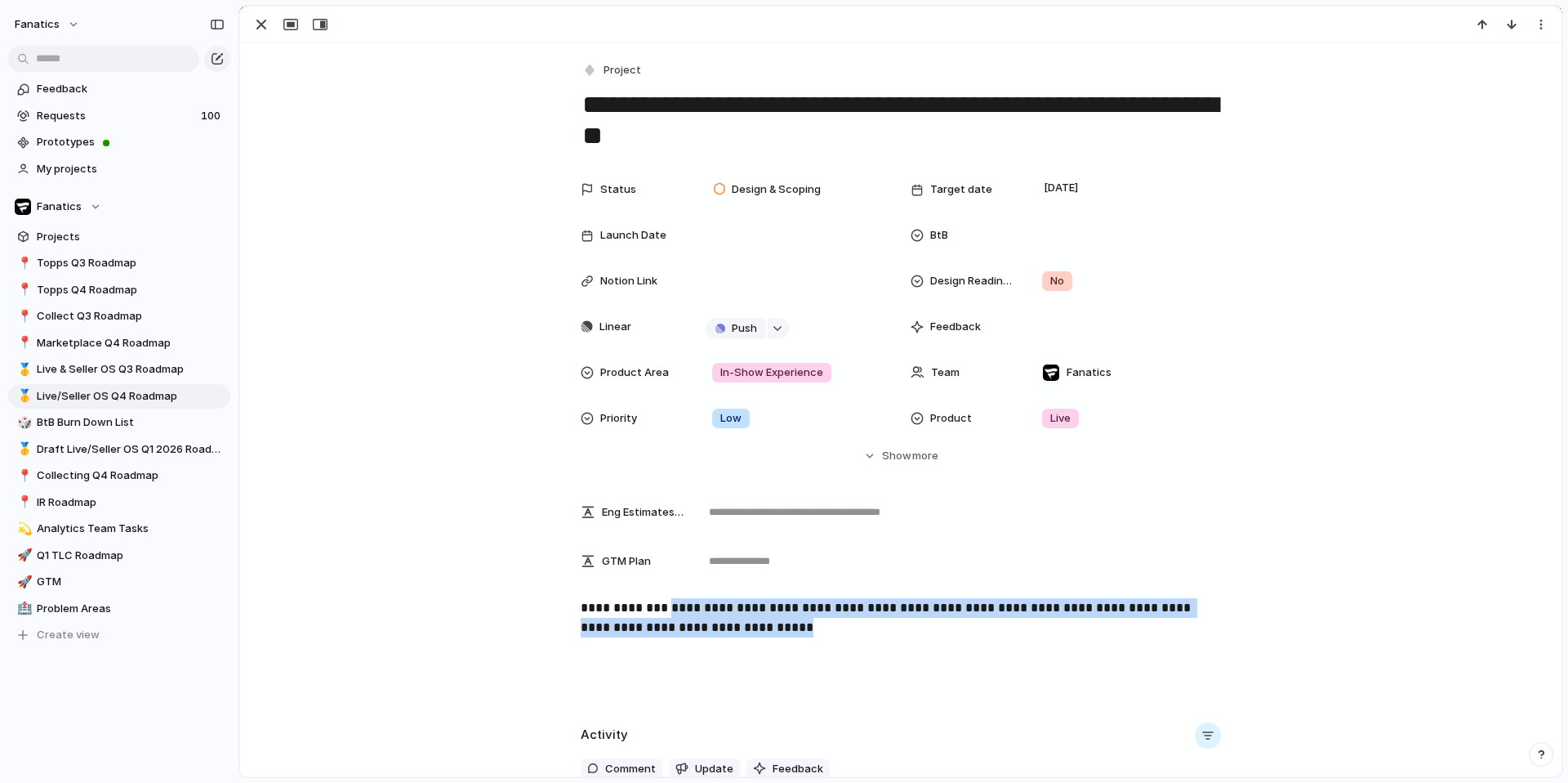
drag, startPoint x: 996, startPoint y: 631, endPoint x: 670, endPoint y: 610, distance: 326.7
click at [670, 610] on p "**********" at bounding box center [900, 618] width 640 height 40
copy link "**********"
click at [735, 277] on div at bounding box center [795, 281] width 181 height 22
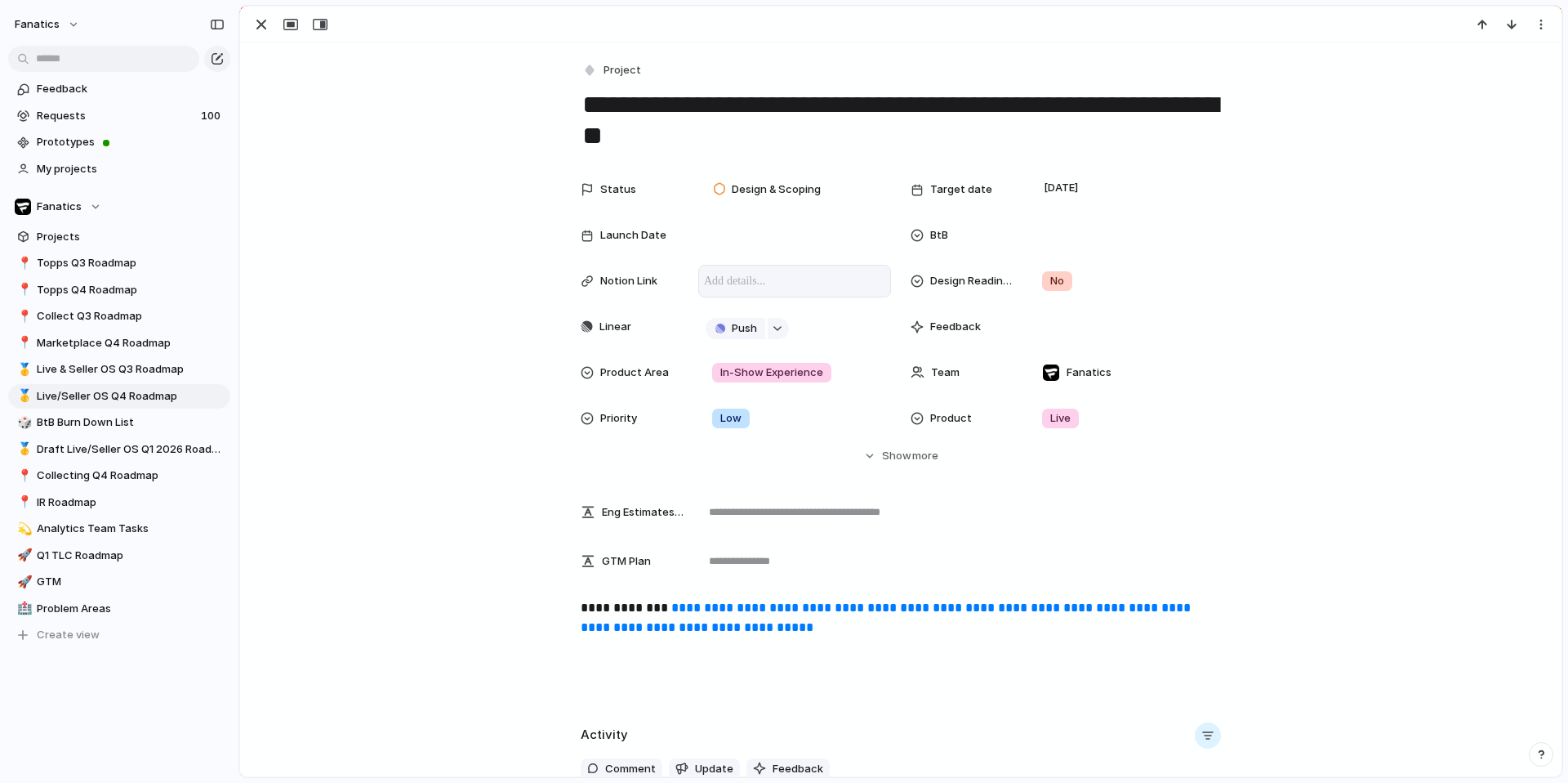
scroll to position [35, 0]
click at [523, 202] on div "**********" at bounding box center [900, 319] width 1282 height 291
click at [261, 17] on div "button" at bounding box center [261, 25] width 20 height 20
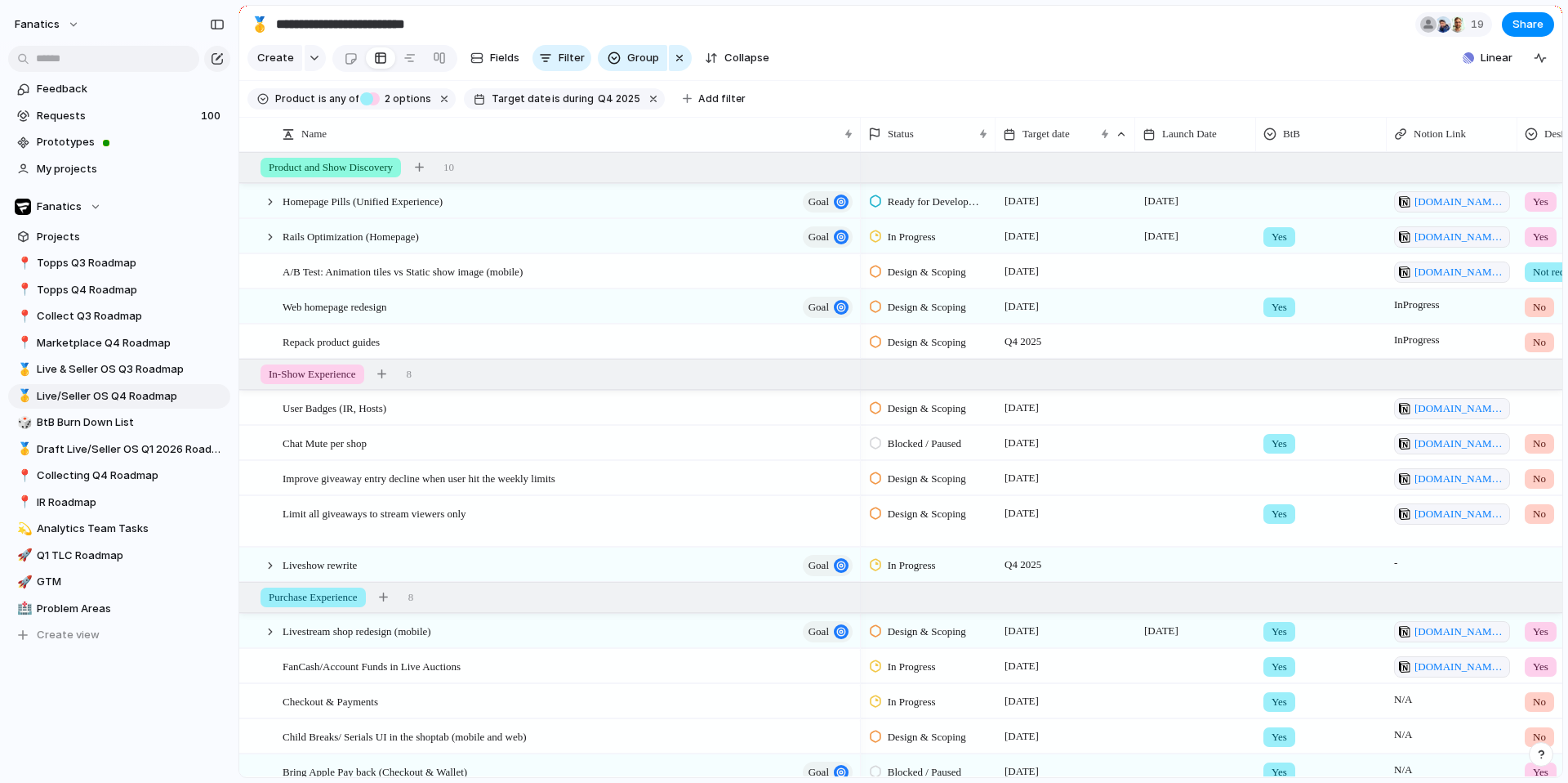
click at [1425, 564] on span "-" at bounding box center [1451, 559] width 129 height 23
type textarea "**********"
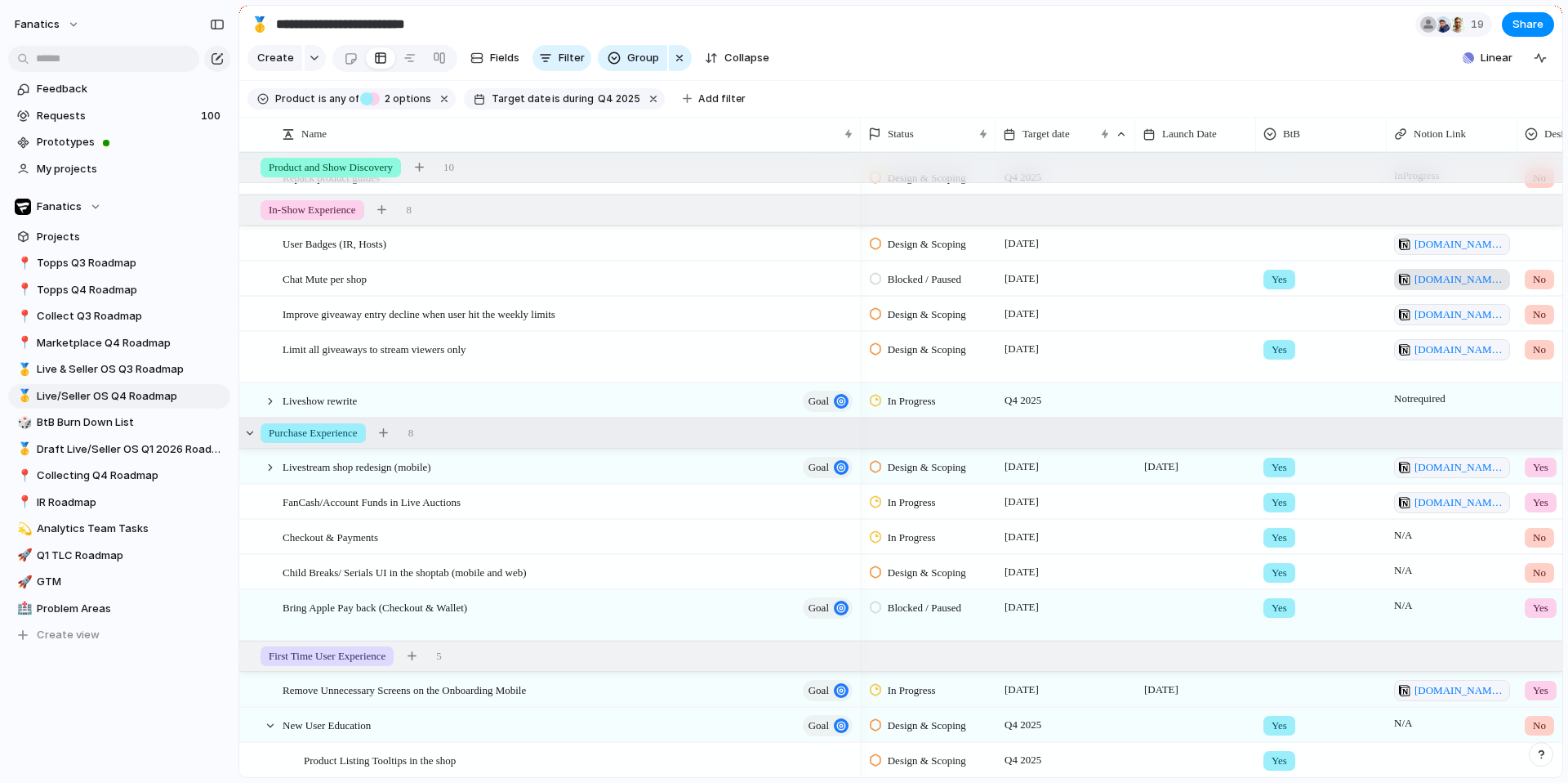
scroll to position [191, 0]
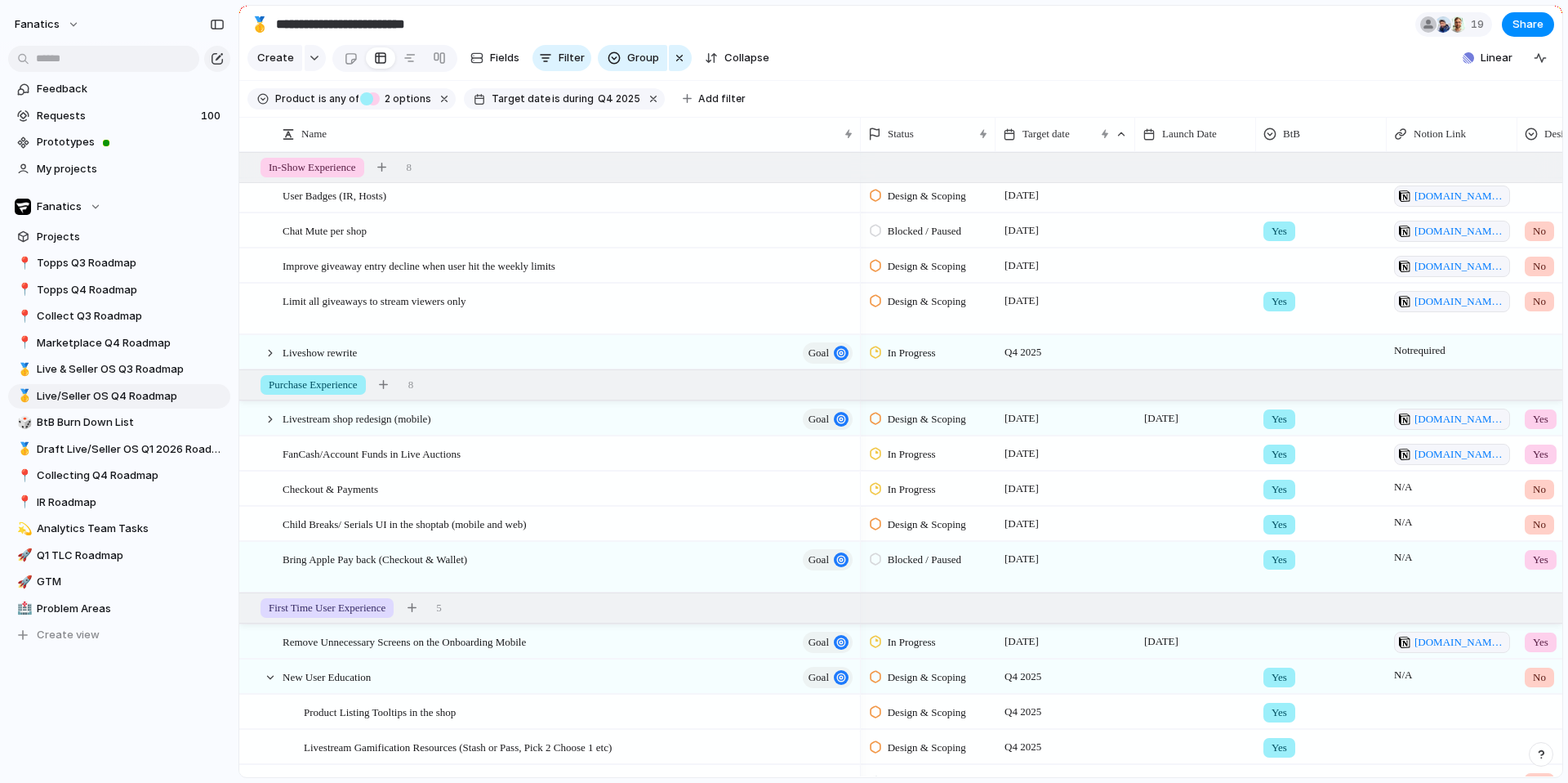
click at [1411, 485] on span "N/A" at bounding box center [1451, 484] width 129 height 23
click at [572, 485] on div "Checkout & Payments" at bounding box center [569, 490] width 572 height 34
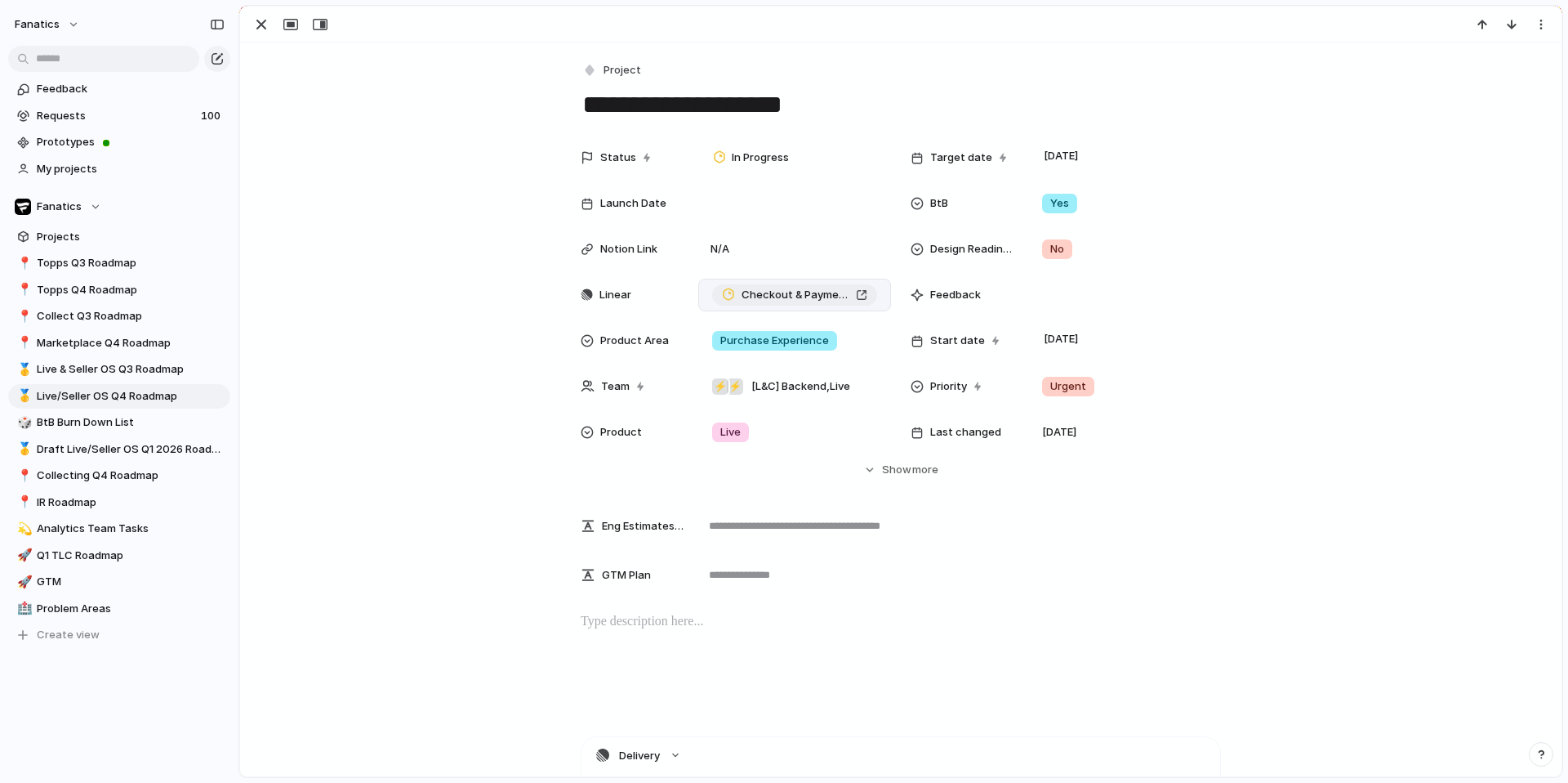
click at [775, 293] on span "Checkout & Payments" at bounding box center [795, 294] width 107 height 16
click at [265, 23] on div "button" at bounding box center [261, 25] width 20 height 20
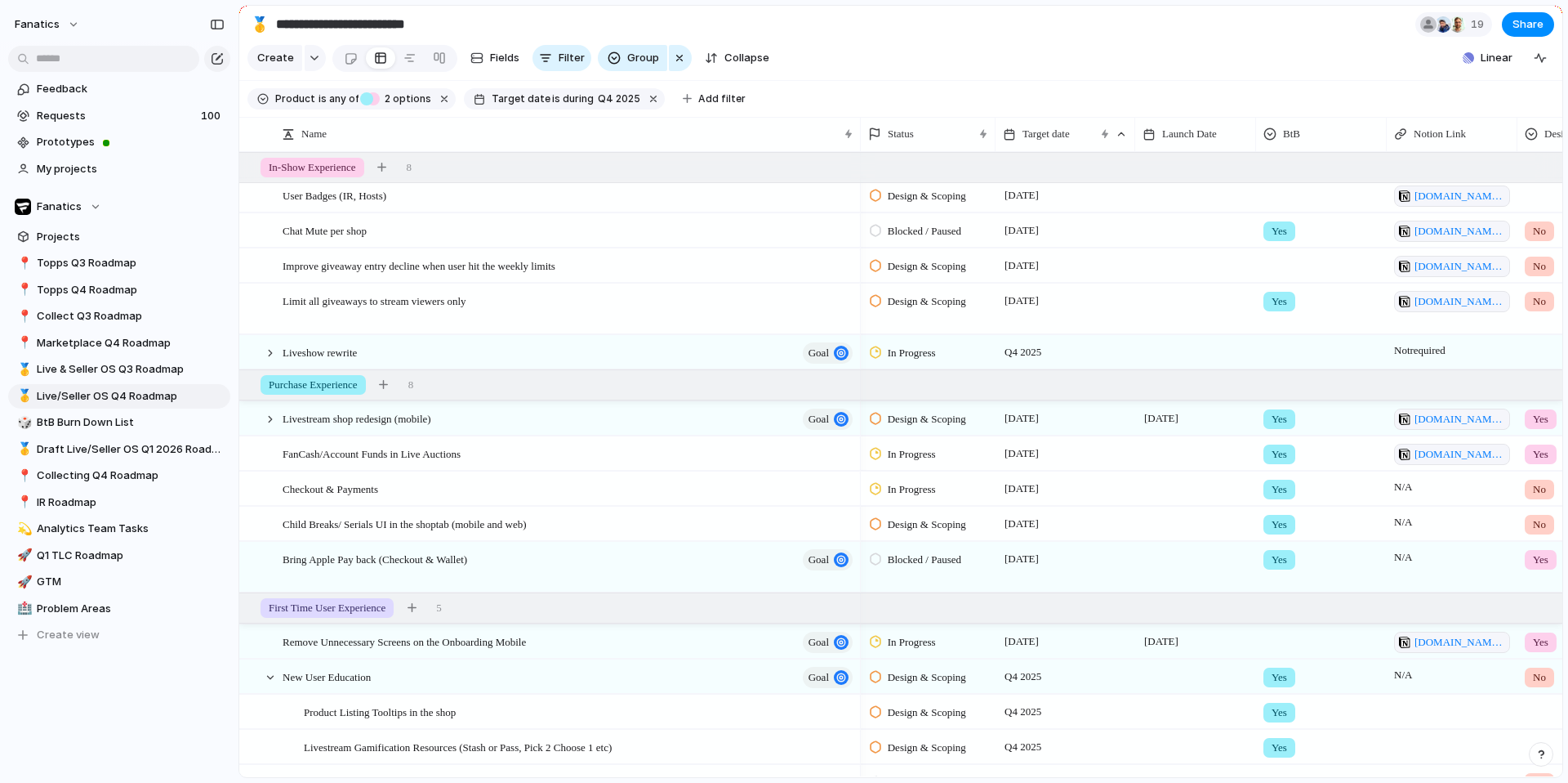
click at [1423, 485] on span "N/A" at bounding box center [1451, 484] width 129 height 23
type textarea "**********"
click at [704, 525] on div "Child Breaks/ Serials UI in the shoptab (mobile and web)" at bounding box center [569, 525] width 572 height 34
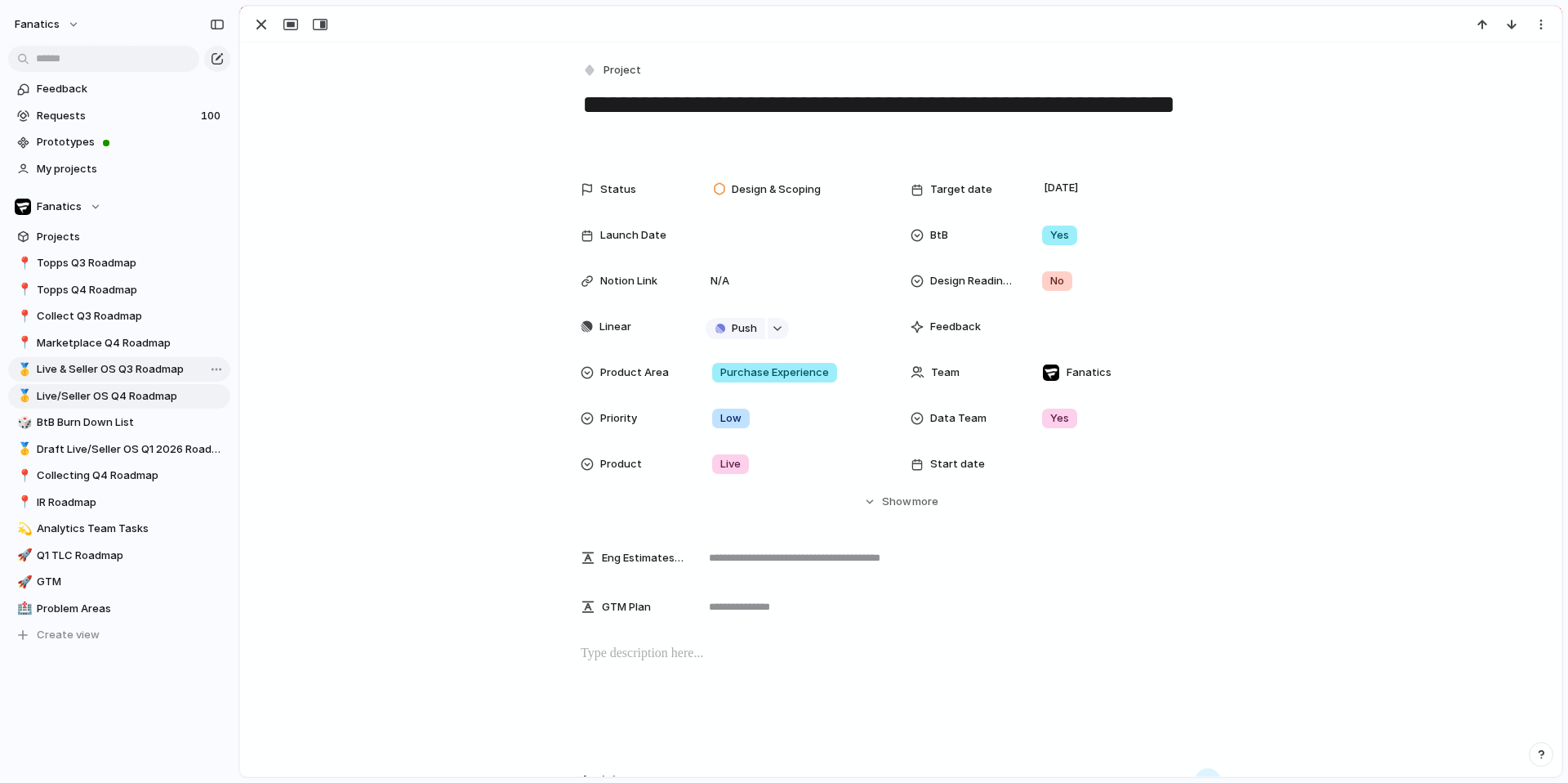
click at [137, 373] on span "Live & Seller OS Q3 Roadmap" at bounding box center [130, 369] width 188 height 16
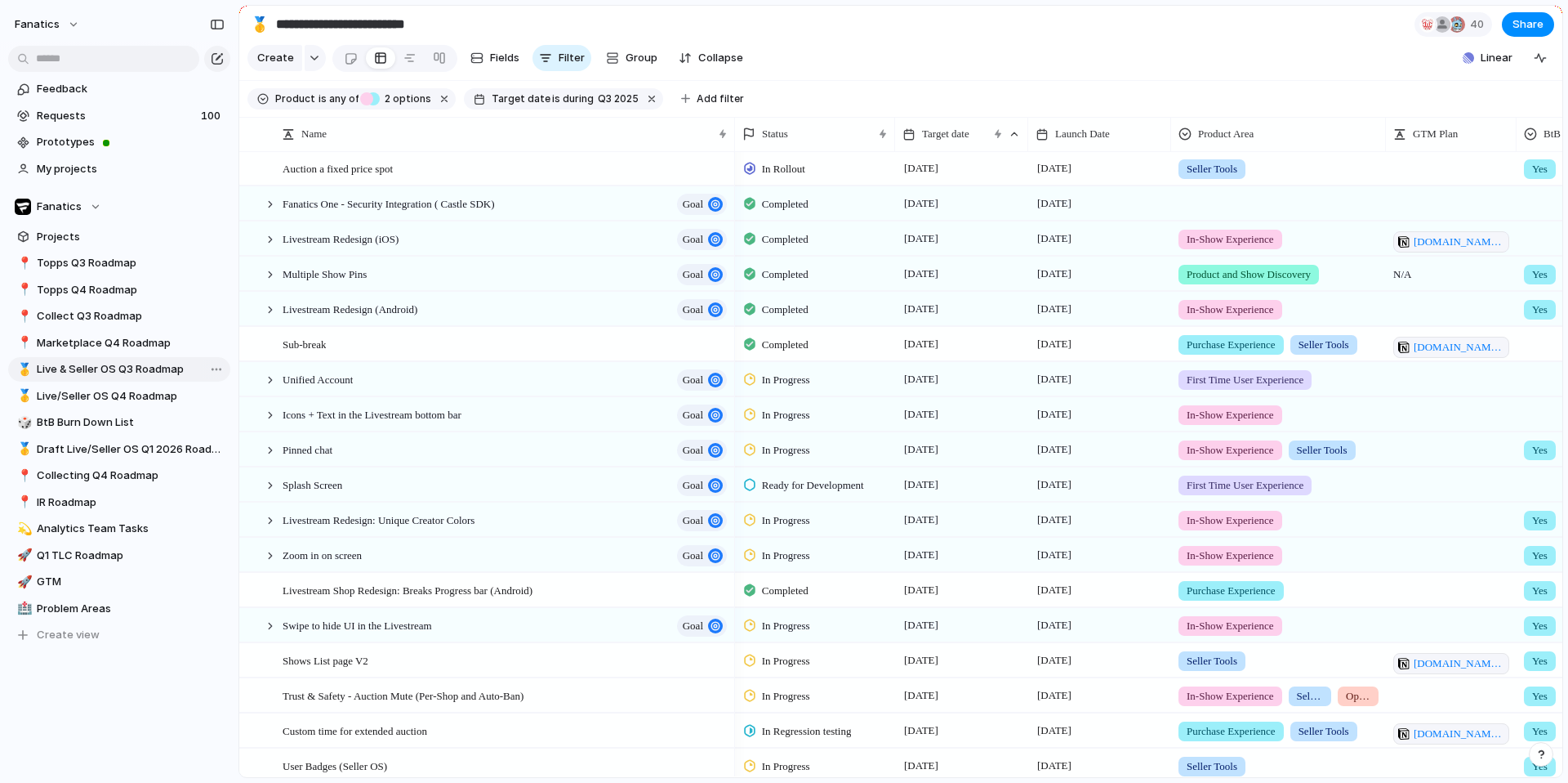
type input "**********"
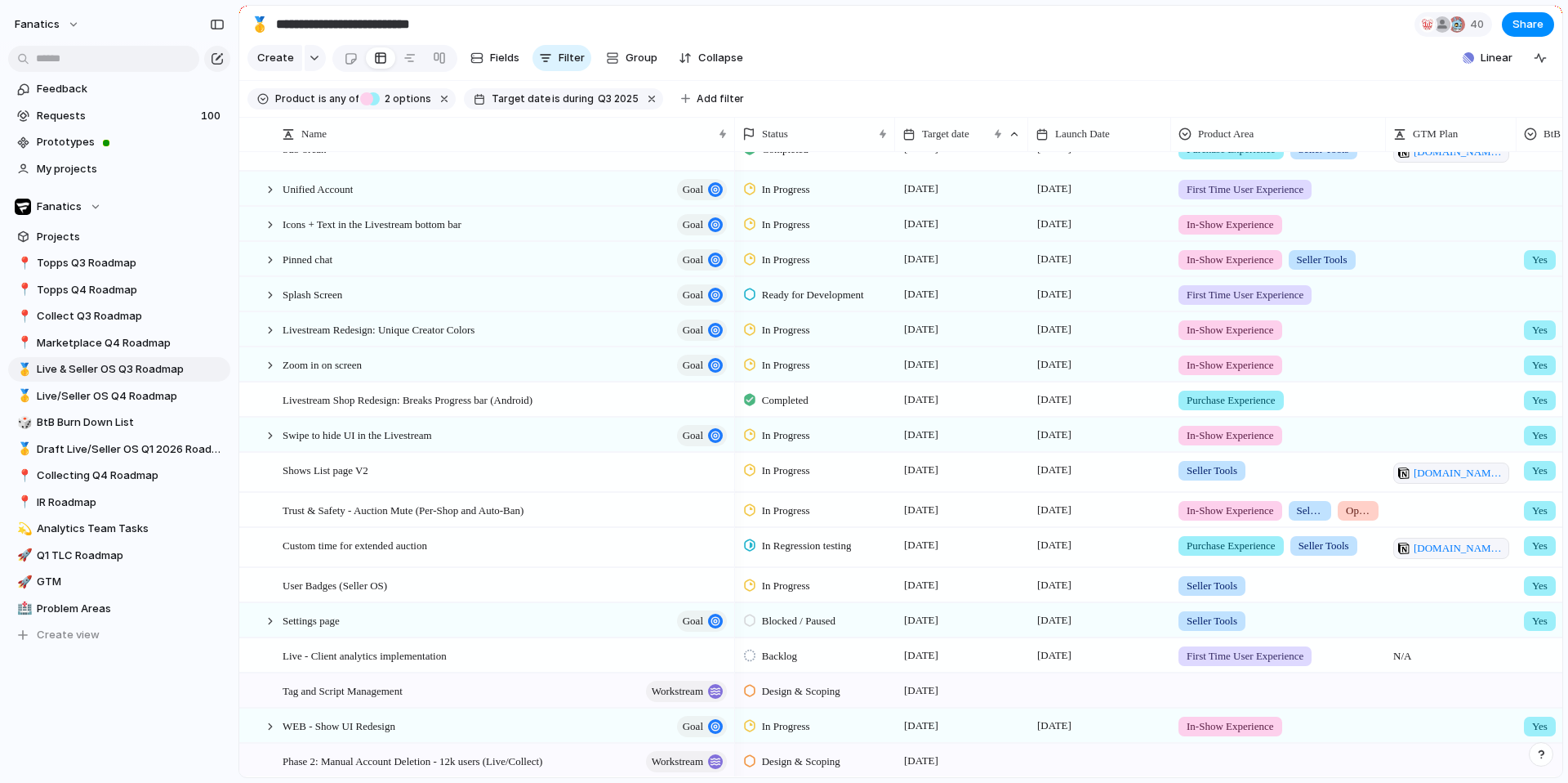
scroll to position [429, 0]
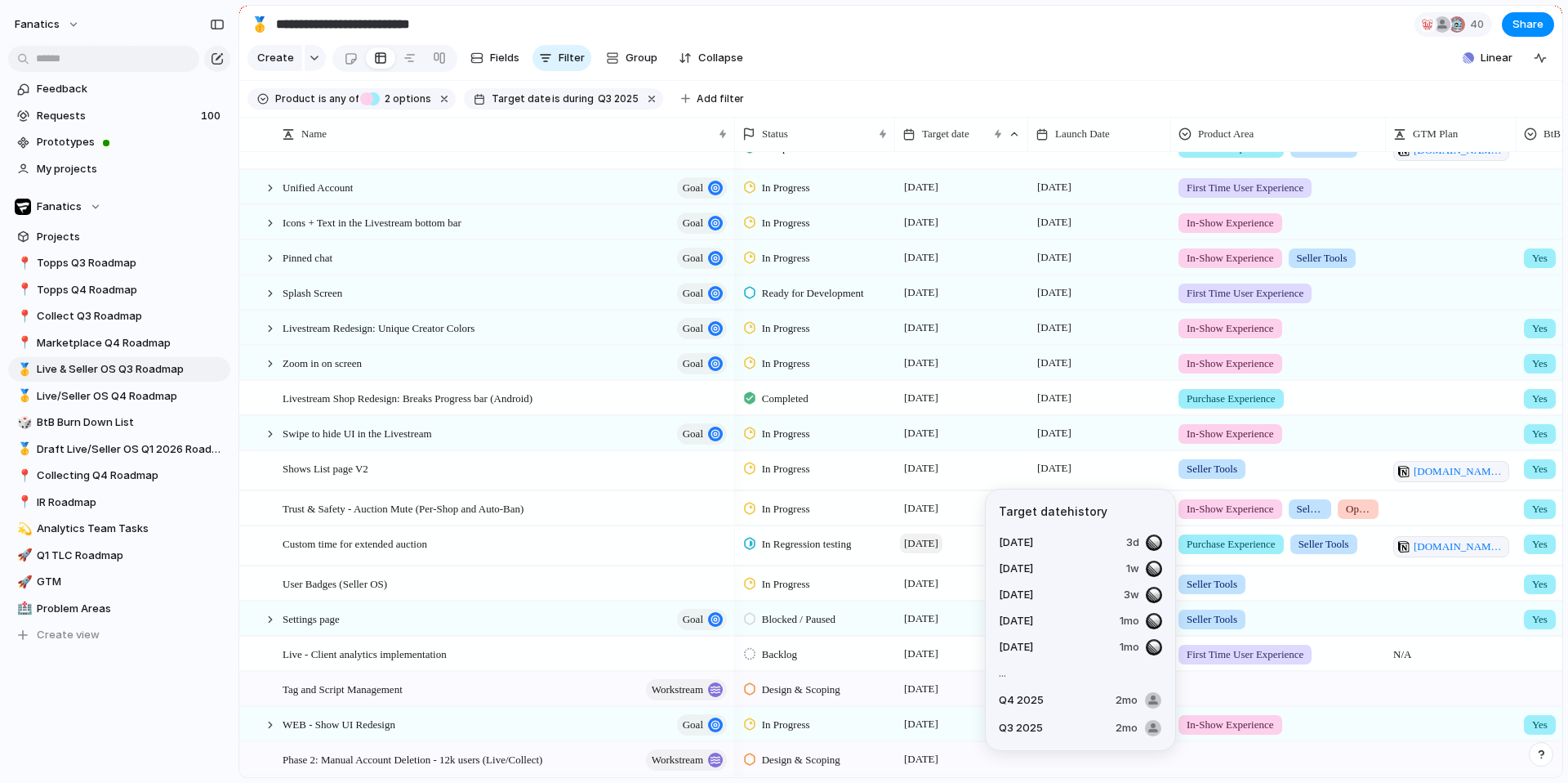
click at [942, 547] on span "[DATE]" at bounding box center [920, 543] width 42 height 20
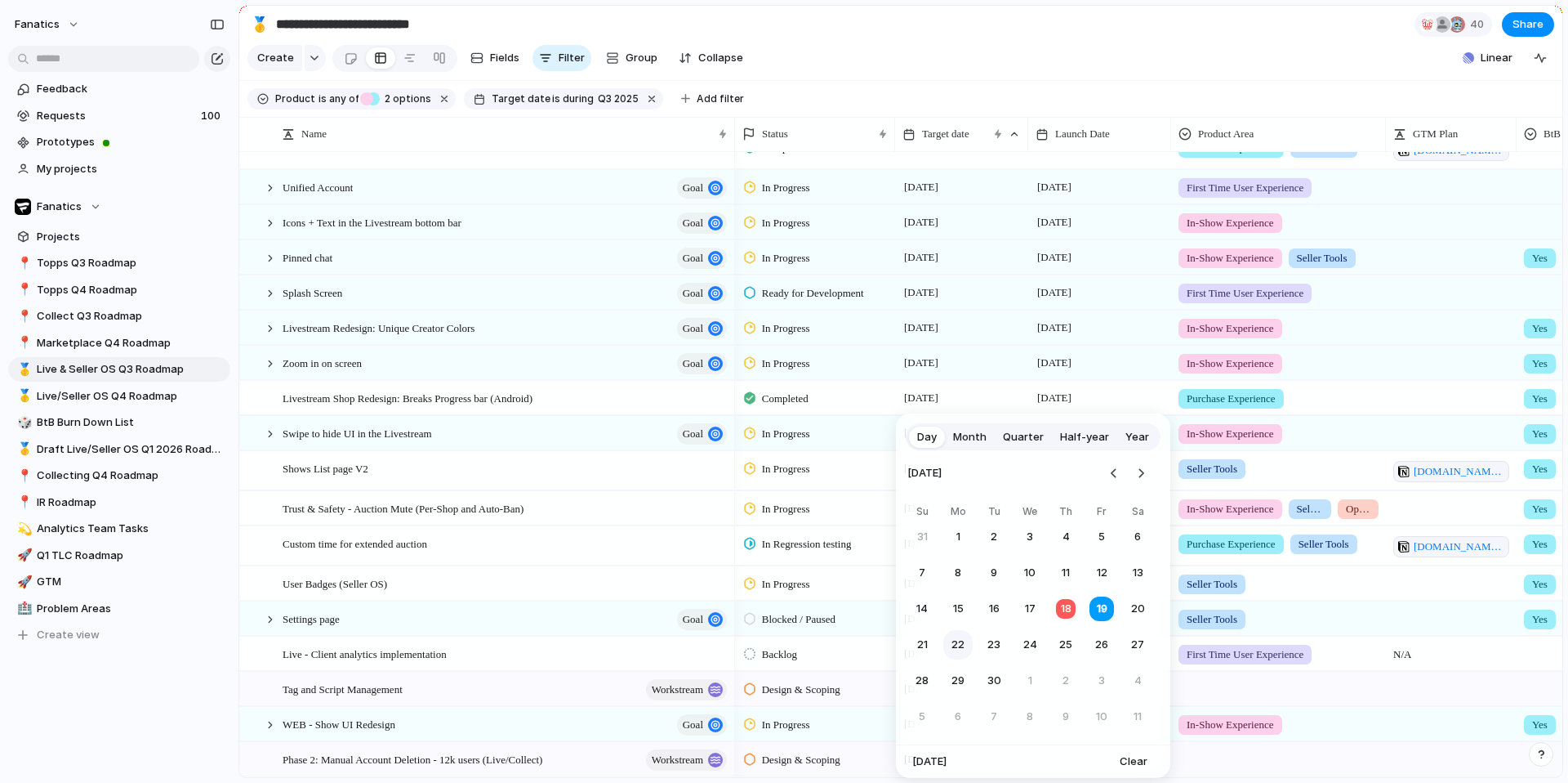
click at [954, 644] on button "22" at bounding box center [957, 644] width 29 height 29
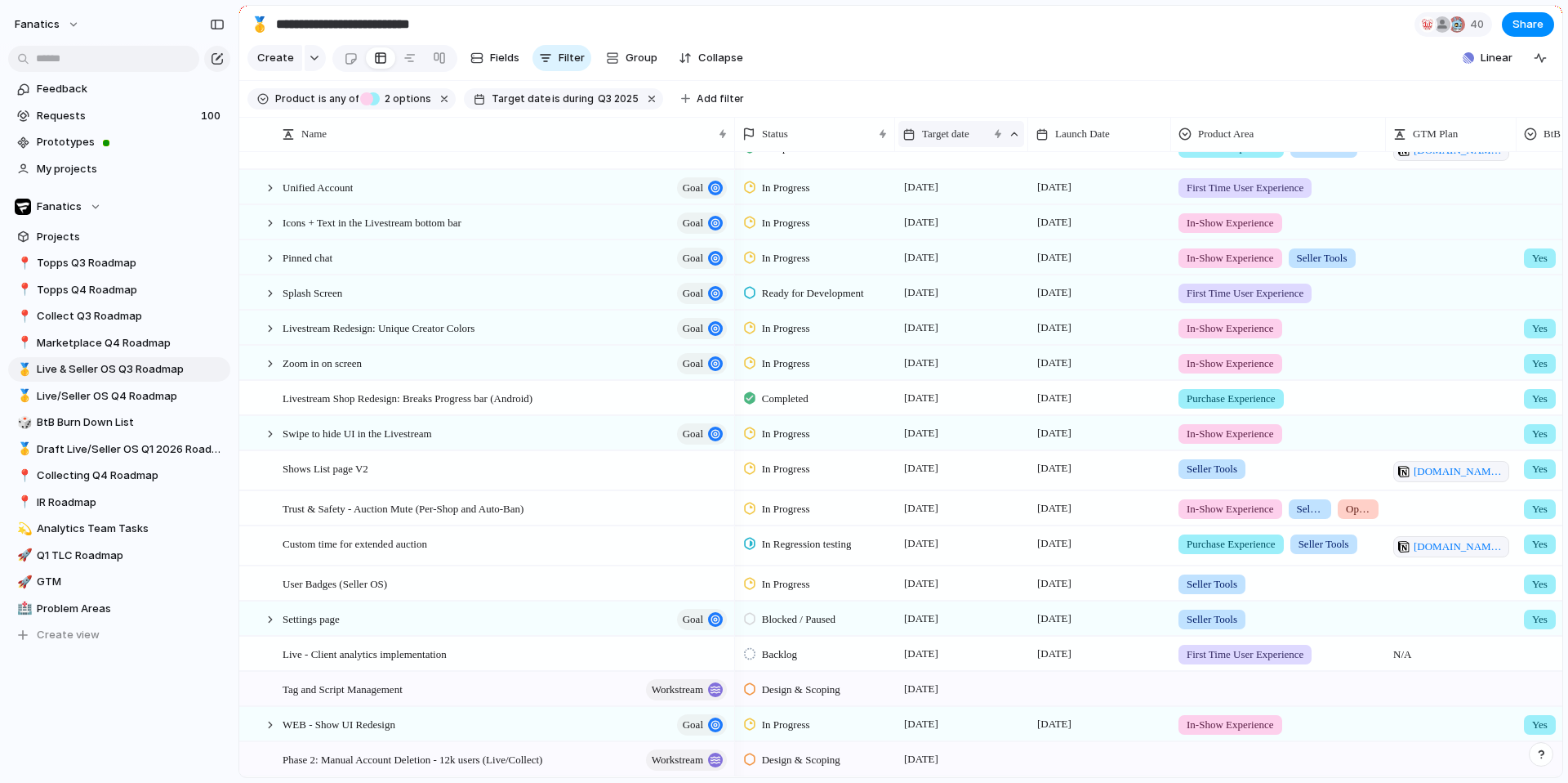
click at [960, 135] on span "Target date" at bounding box center [946, 133] width 47 height 16
click at [968, 84] on div "Modify Hide Clear sort Sort descending" at bounding box center [784, 392] width 1568 height 783
click at [934, 591] on span "[DATE]" at bounding box center [920, 583] width 42 height 20
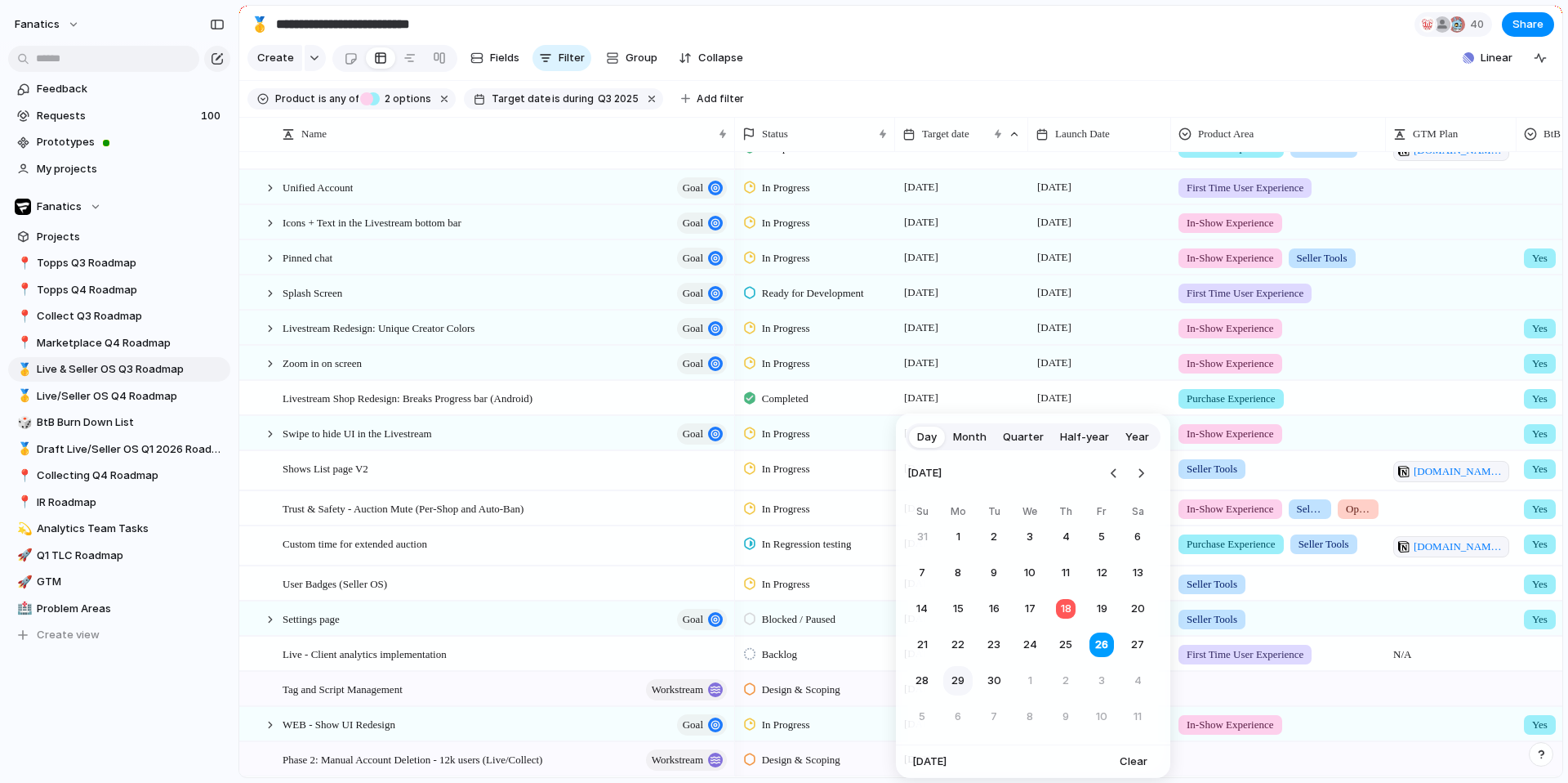
click at [959, 680] on button "29" at bounding box center [957, 680] width 29 height 29
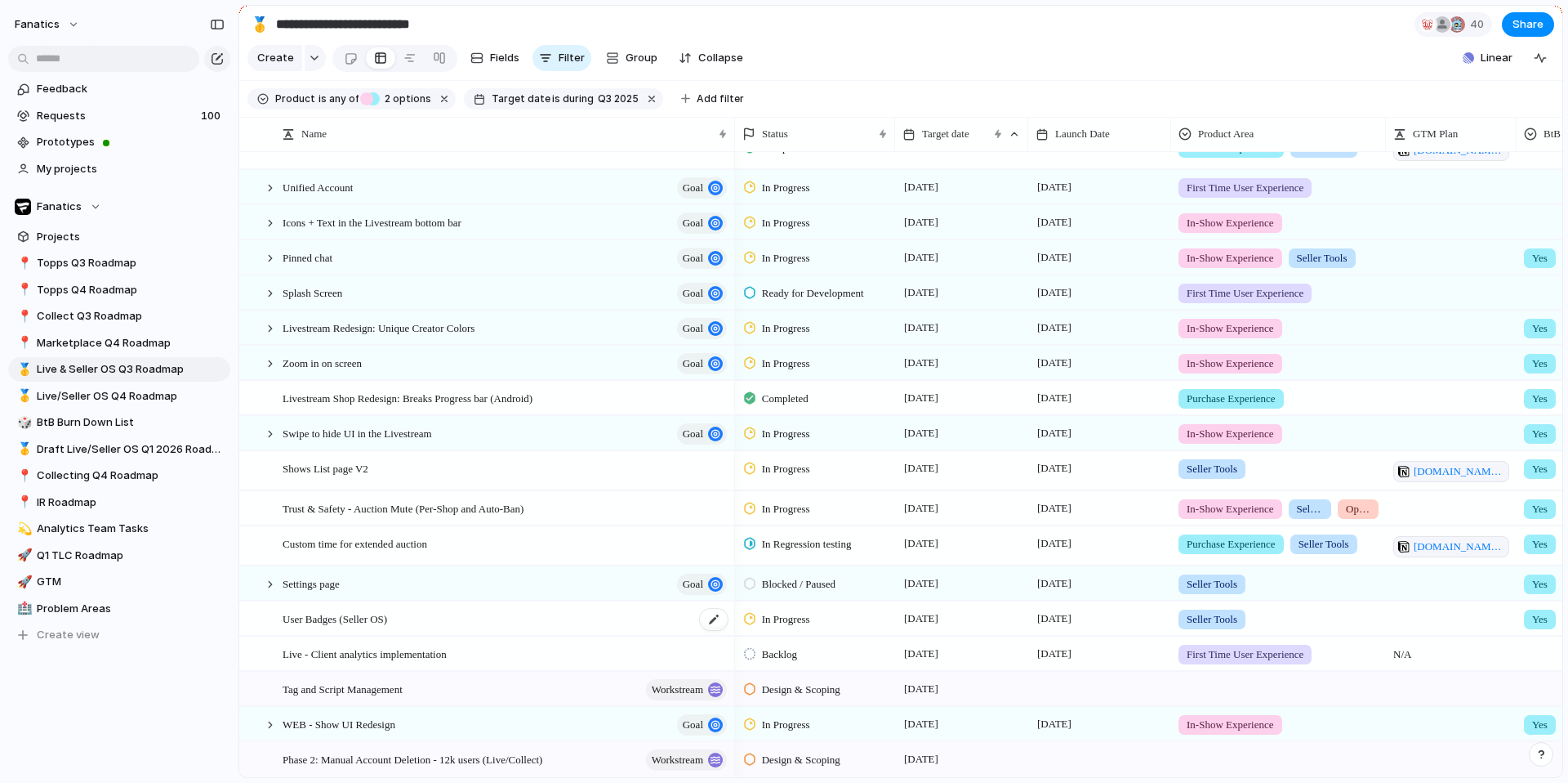
click at [388, 623] on span "User Badges (Seller OS)" at bounding box center [335, 618] width 105 height 19
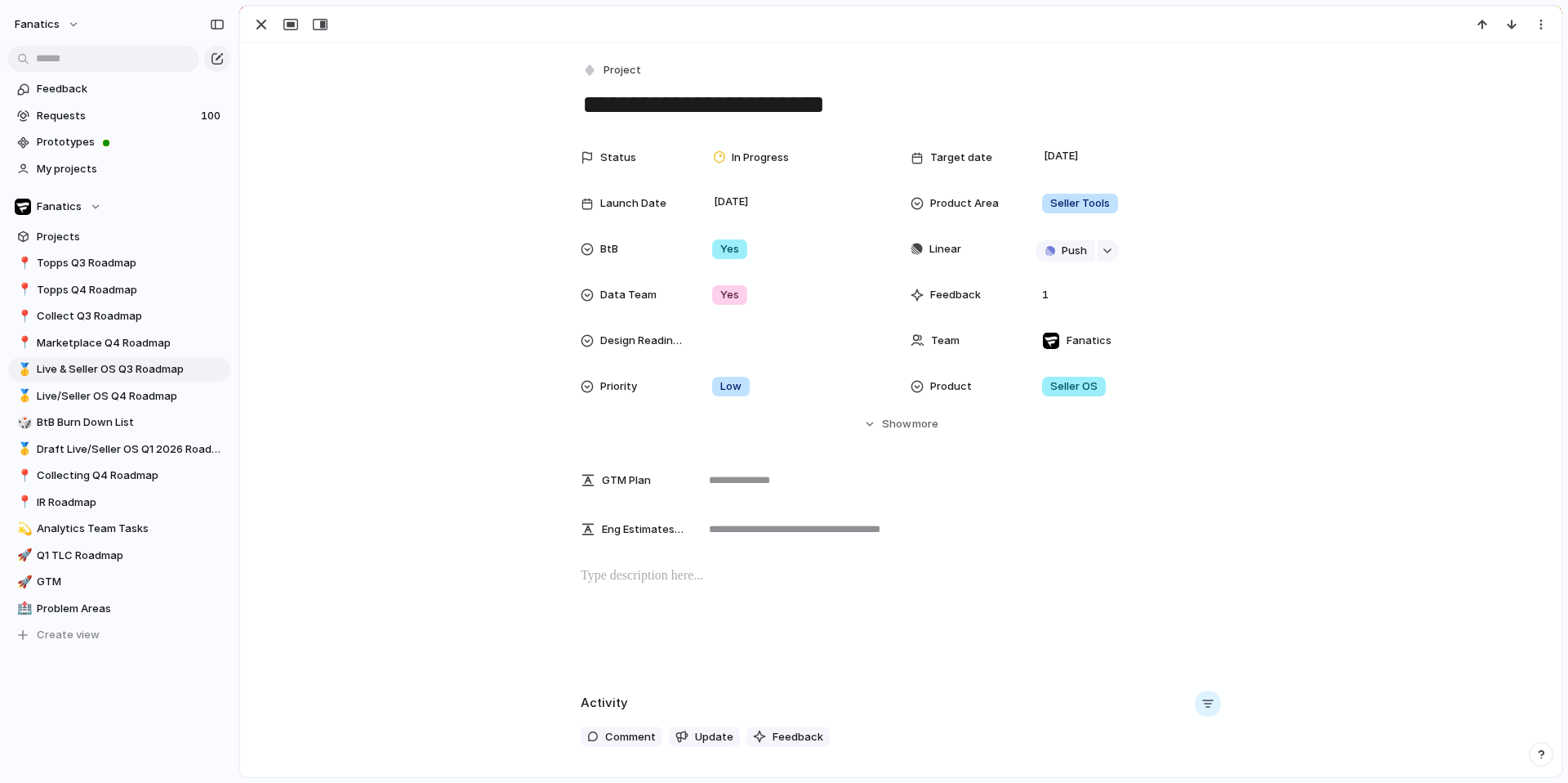
click at [749, 108] on textarea "**********" at bounding box center [900, 105] width 640 height 34
click at [737, 110] on textarea "**********" at bounding box center [900, 105] width 640 height 34
click at [917, 105] on textarea "**********" at bounding box center [900, 105] width 640 height 34
type textarea "**********"
click at [252, 14] on button "button" at bounding box center [261, 25] width 26 height 22
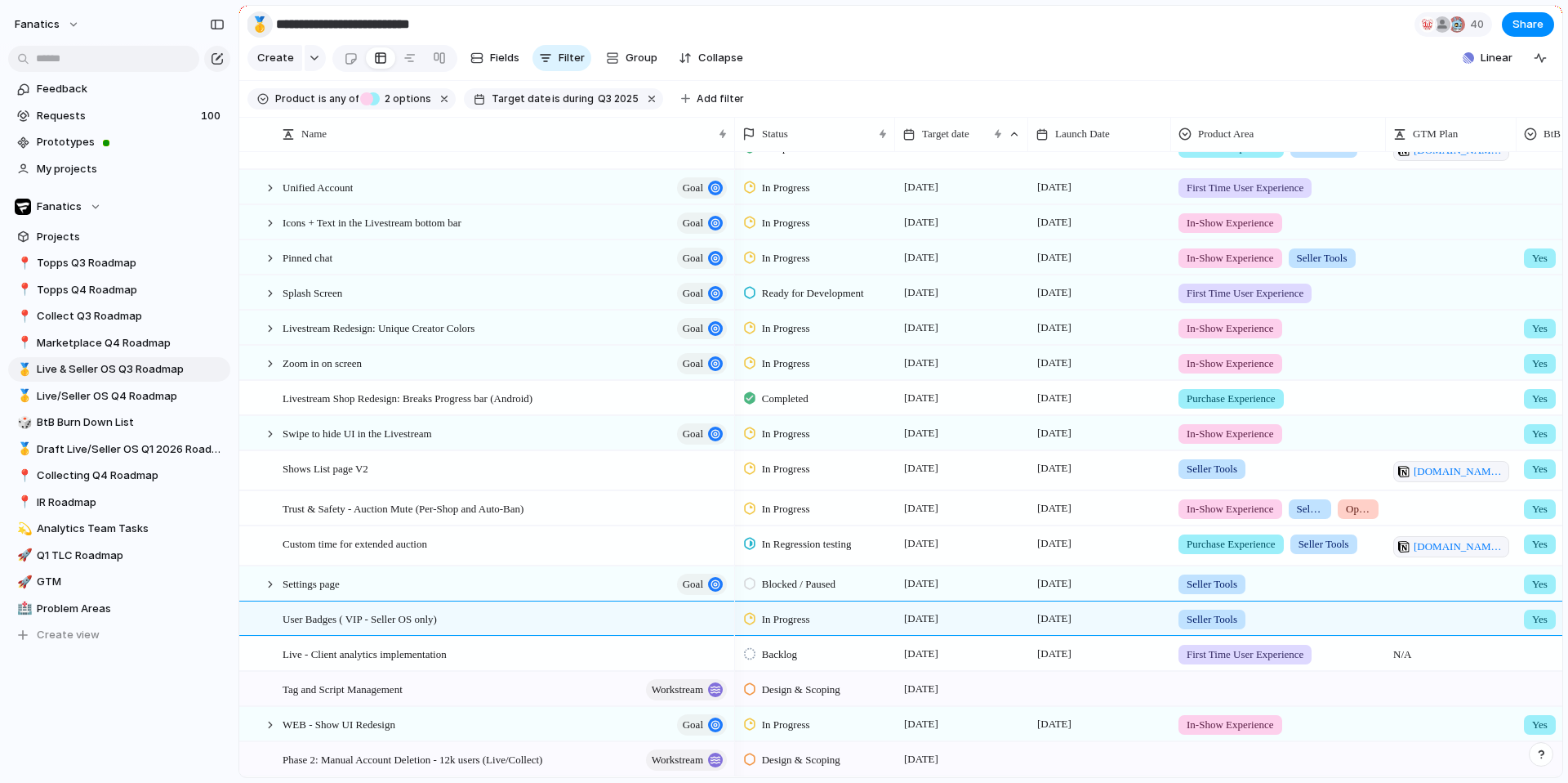
click at [259, 24] on div "🥇" at bounding box center [259, 24] width 18 height 22
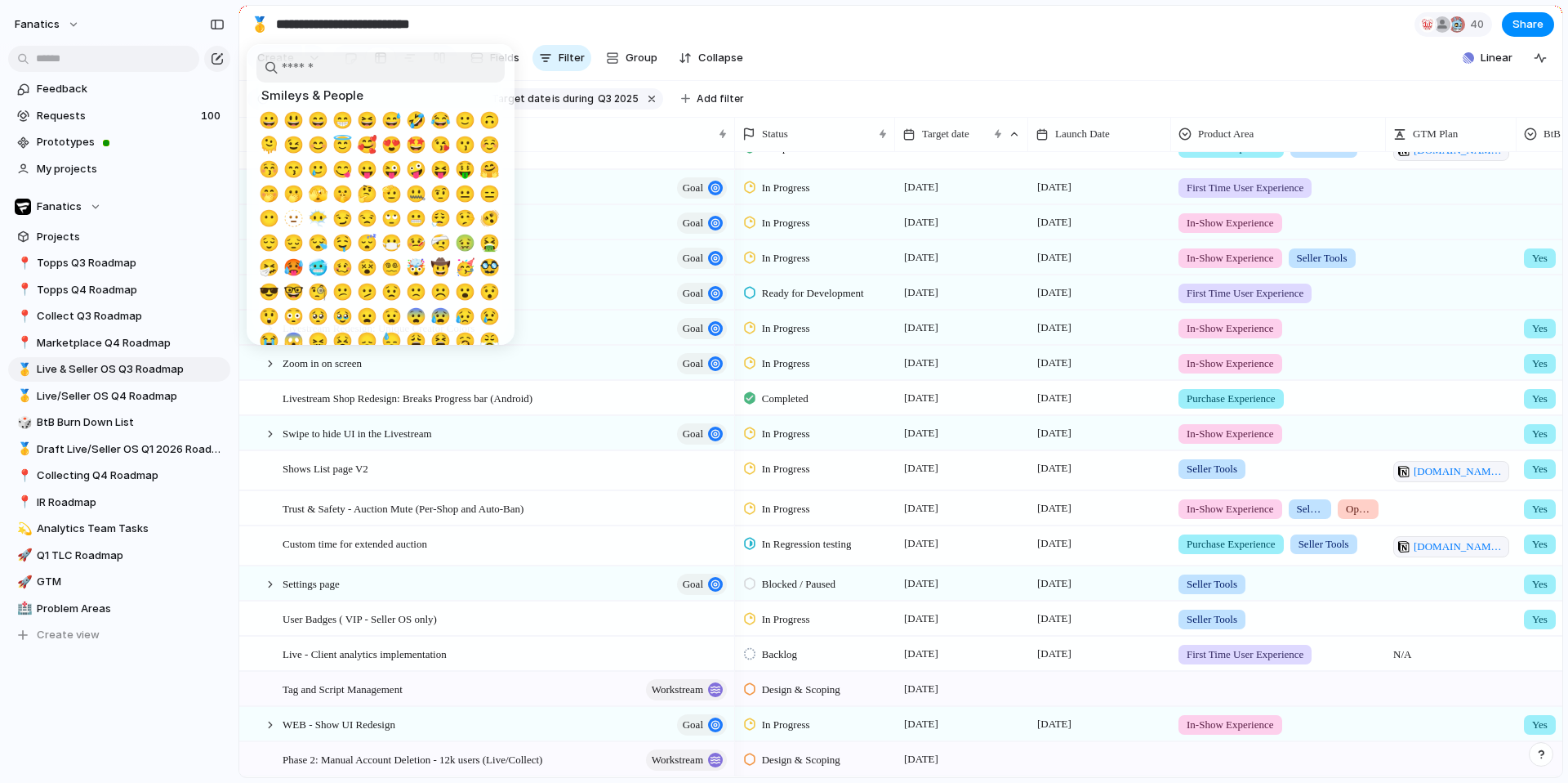
click at [619, 15] on div at bounding box center [784, 392] width 1568 height 783
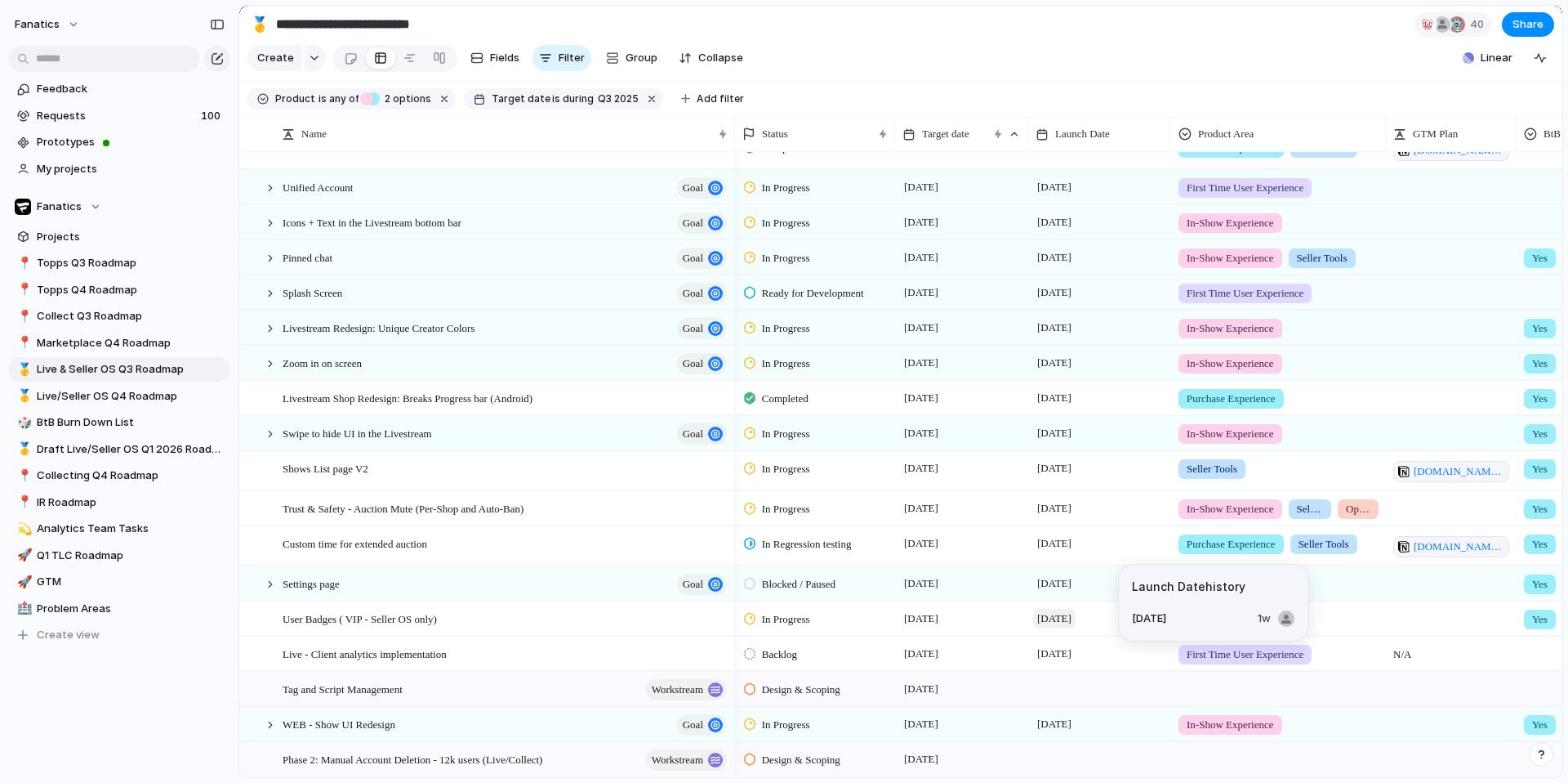
click at [1076, 617] on span "[DATE]" at bounding box center [1054, 618] width 42 height 20
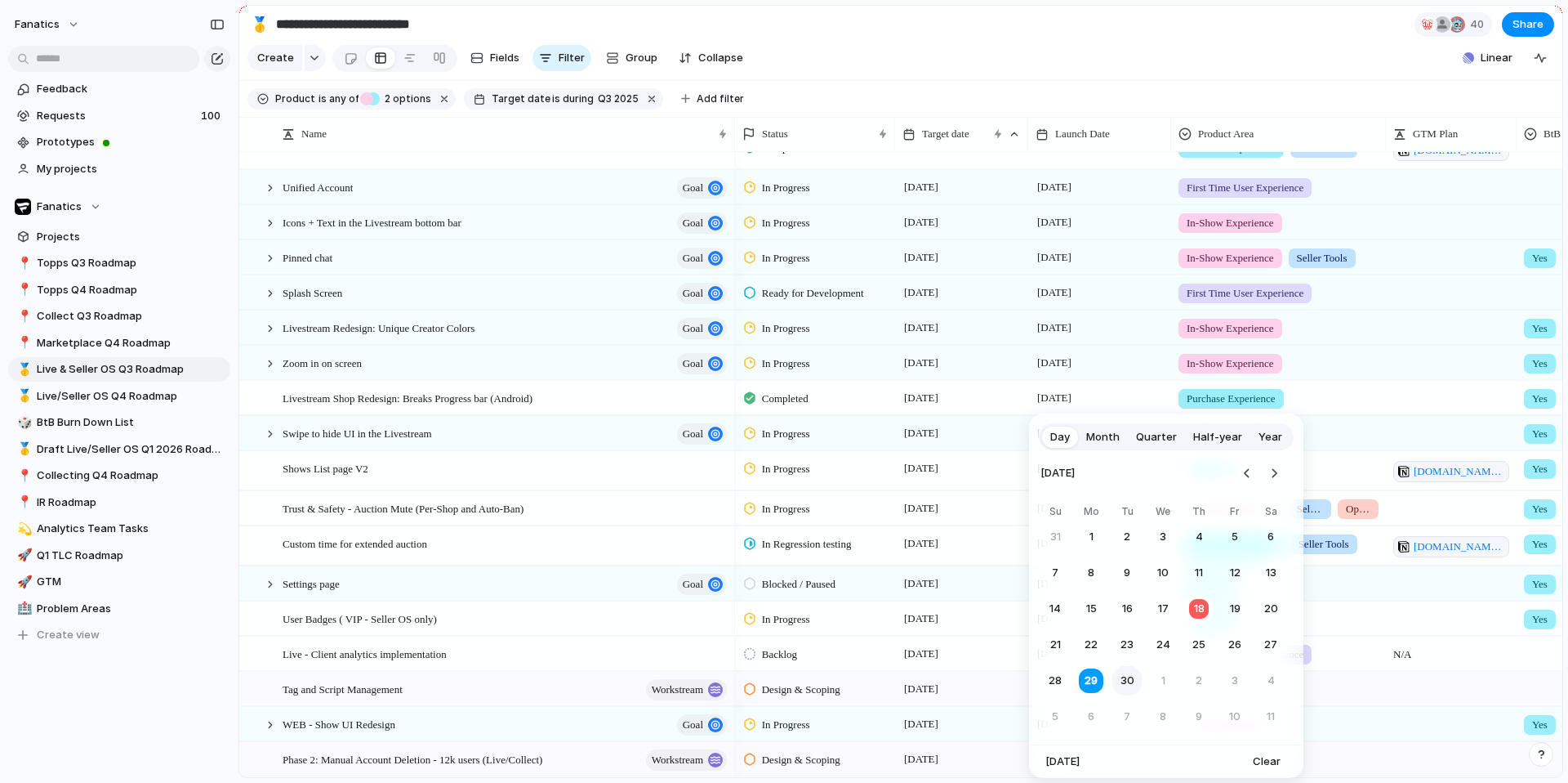
click at [1128, 677] on button "30" at bounding box center [1127, 680] width 29 height 29
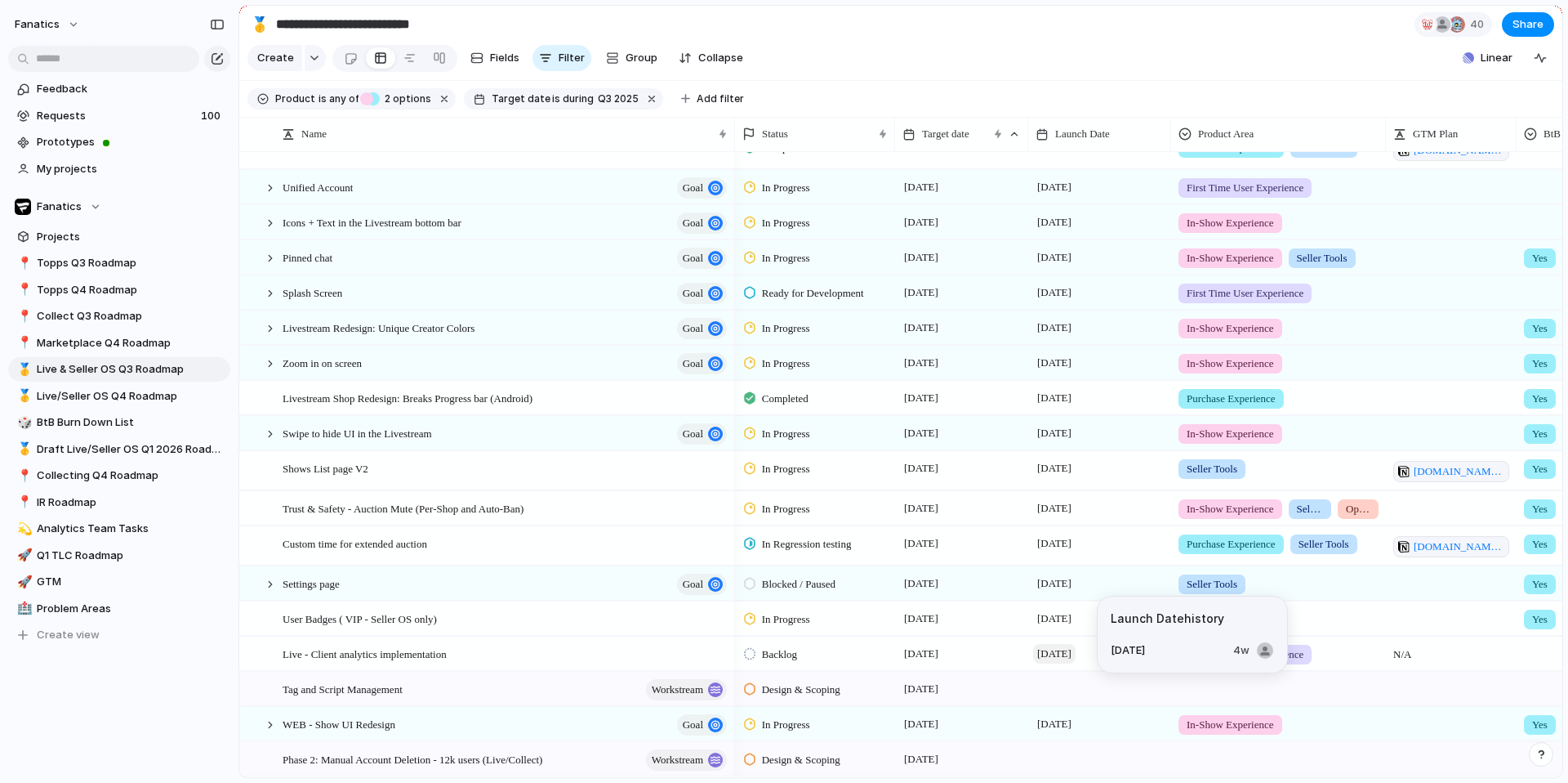
scroll to position [463, 0]
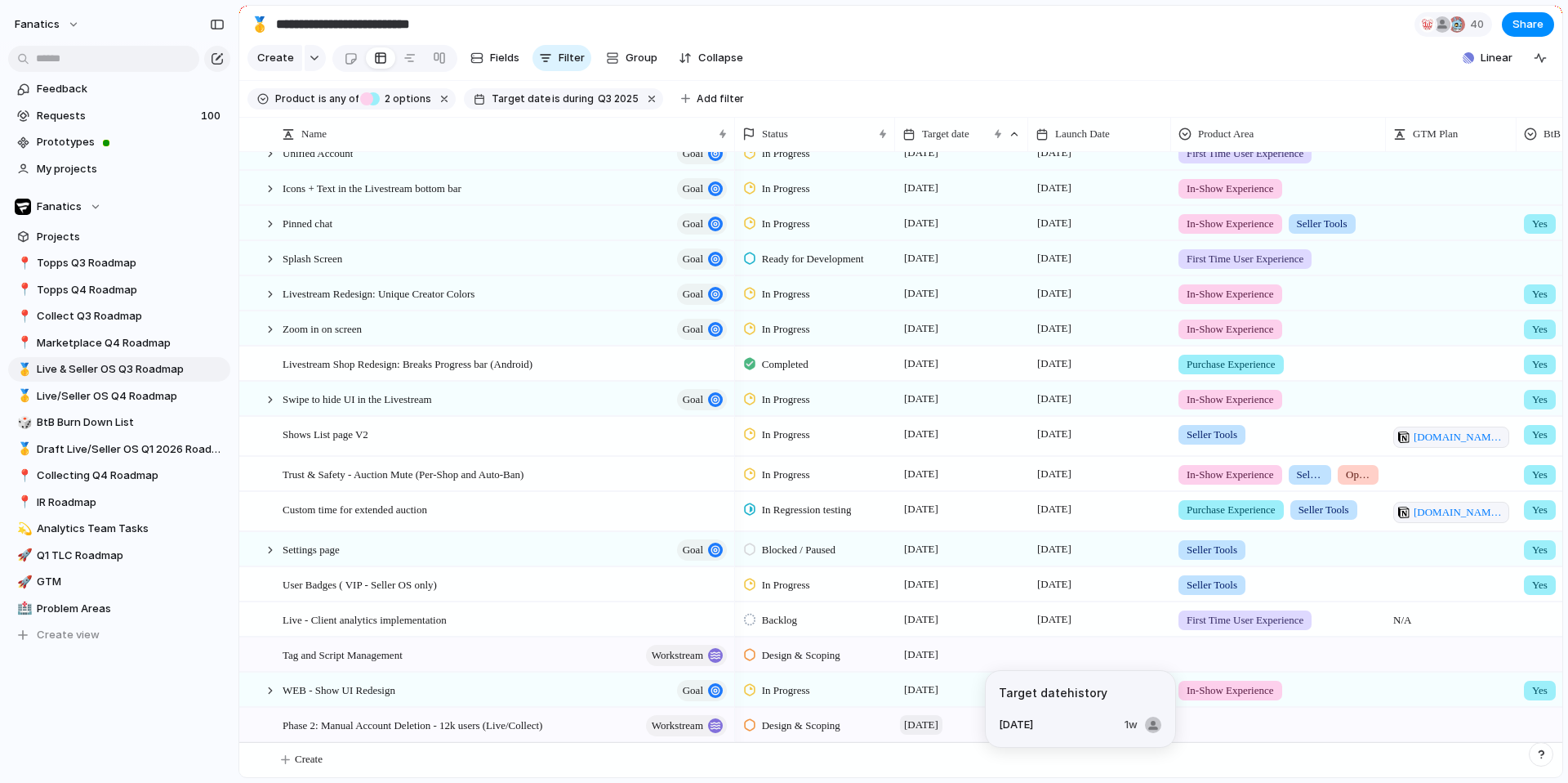
click at [936, 718] on span "[DATE]" at bounding box center [920, 725] width 42 height 20
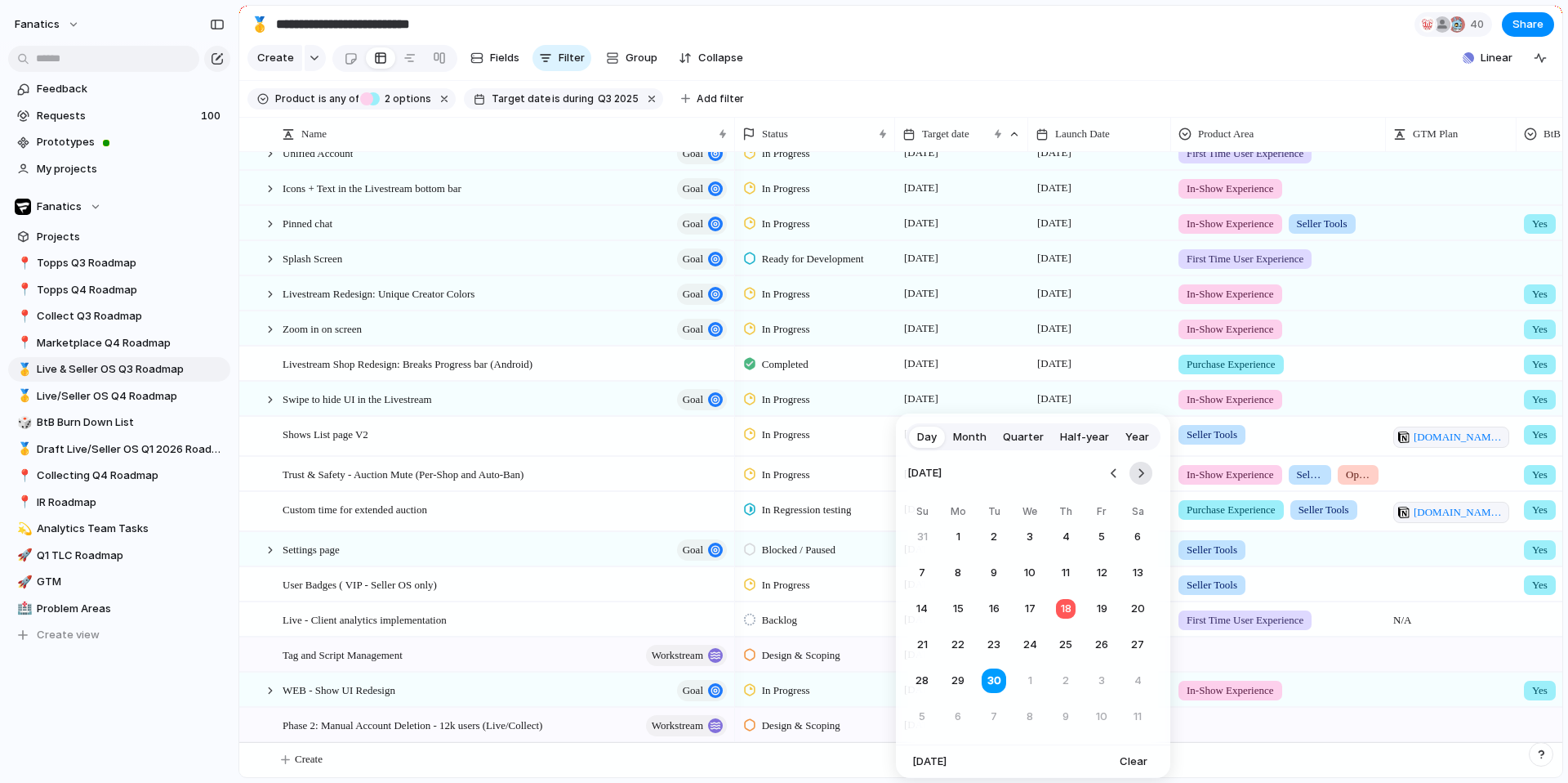
click at [1137, 479] on button "Go to the Next Month" at bounding box center [1141, 473] width 23 height 23
click at [963, 607] on button "13" at bounding box center [957, 608] width 29 height 29
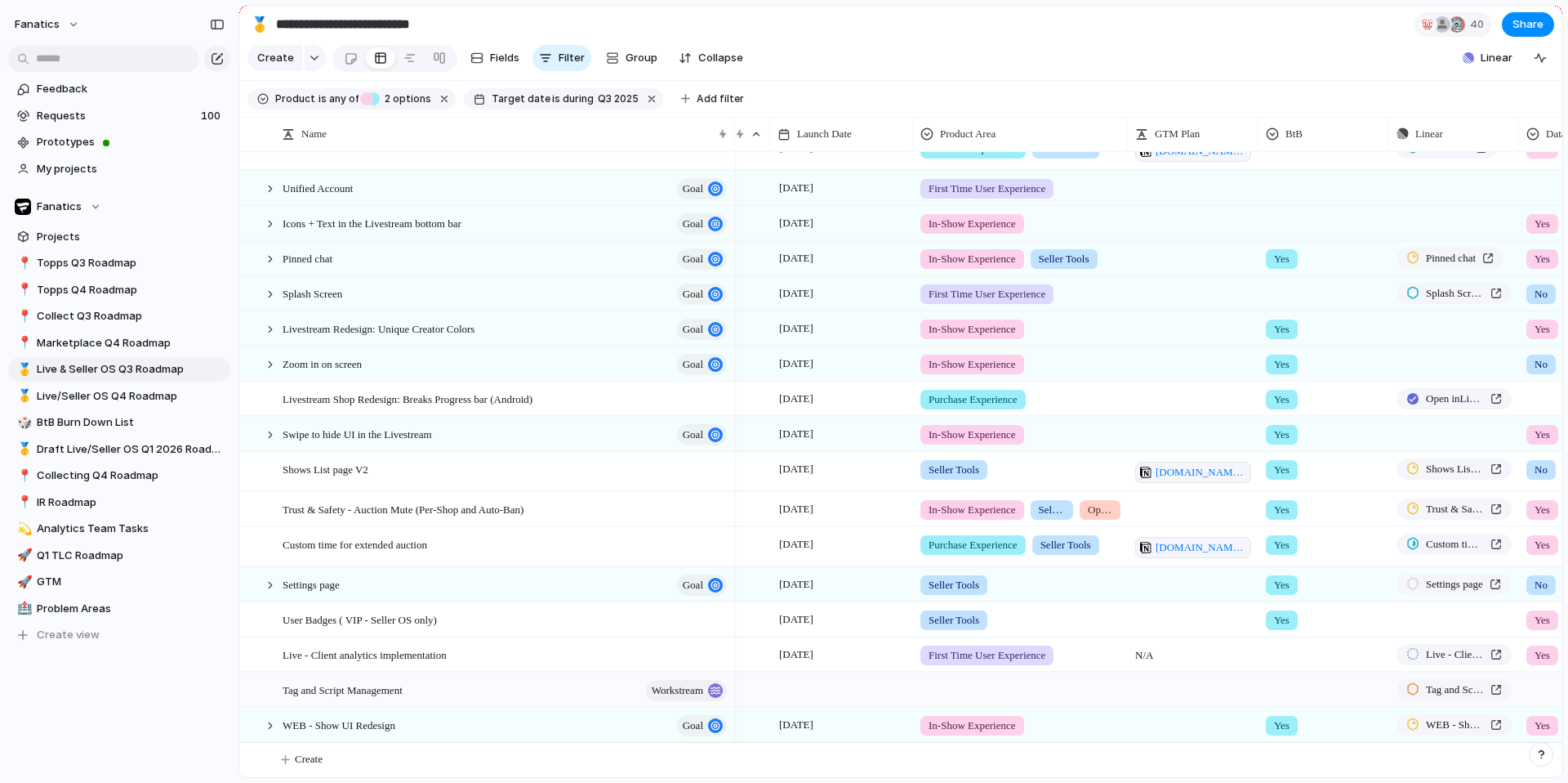
scroll to position [0, 349]
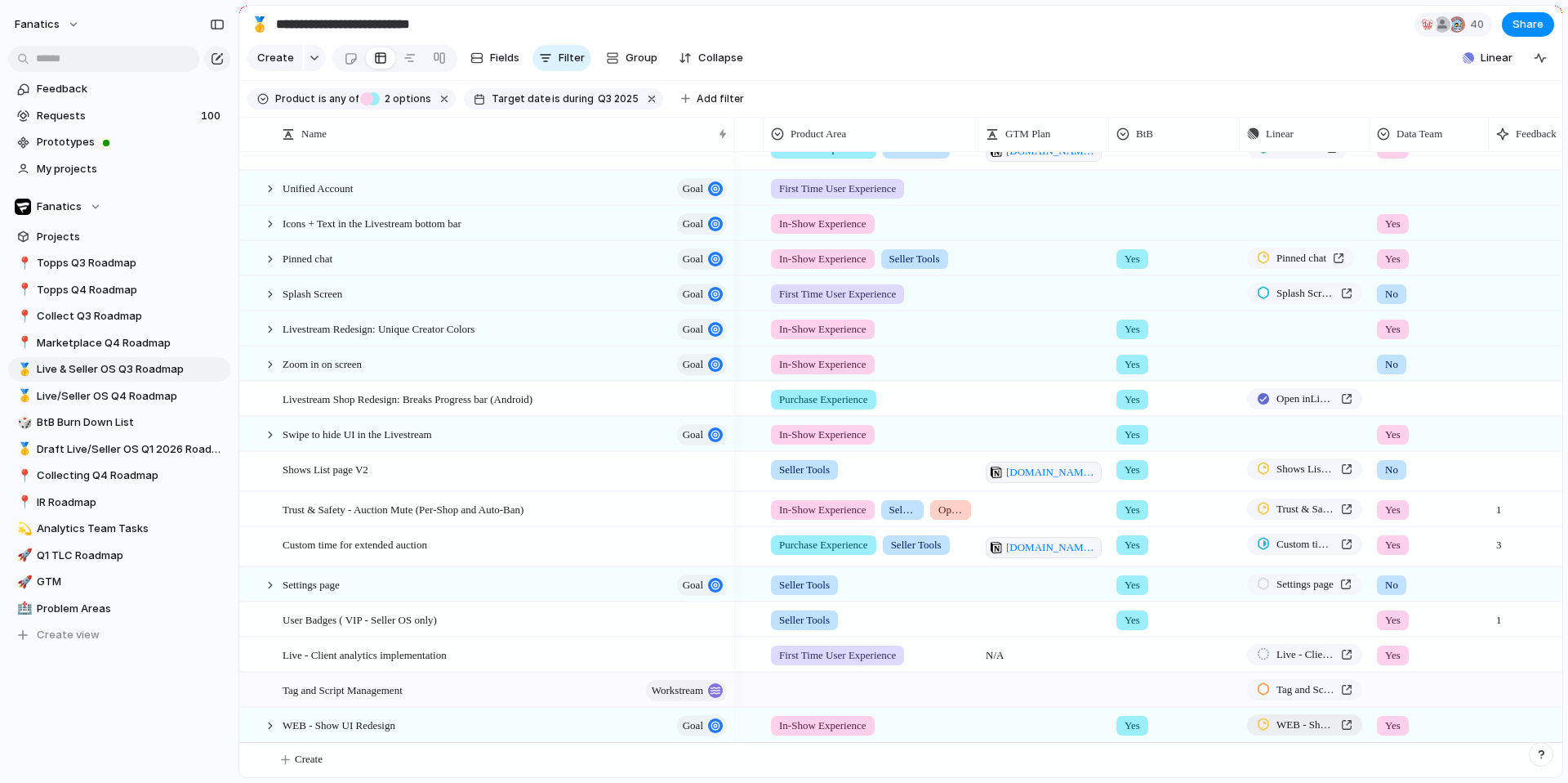
click at [1290, 724] on span "WEB - Show UI Redesign" at bounding box center [1305, 725] width 58 height 16
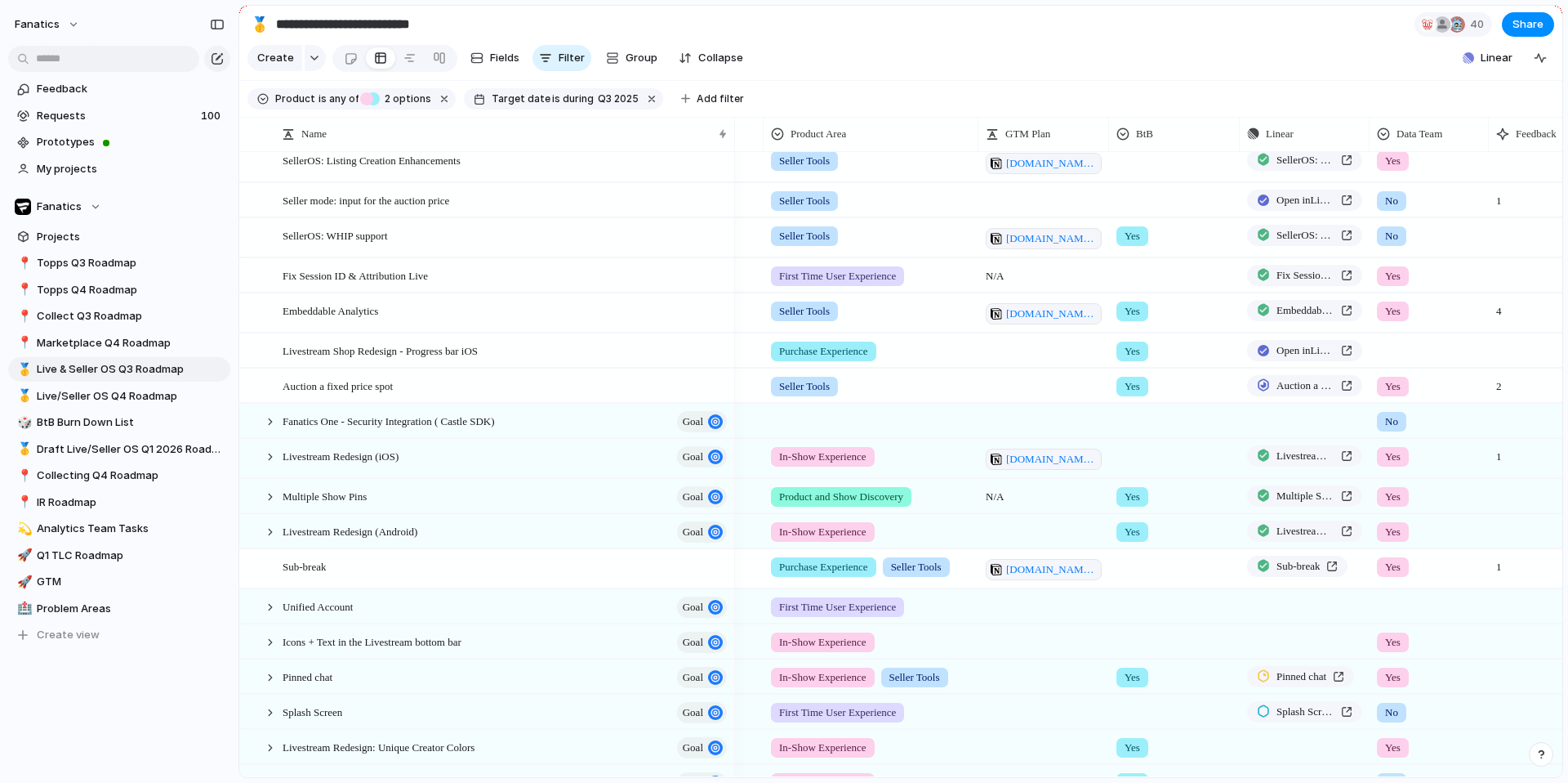
scroll to position [0, 0]
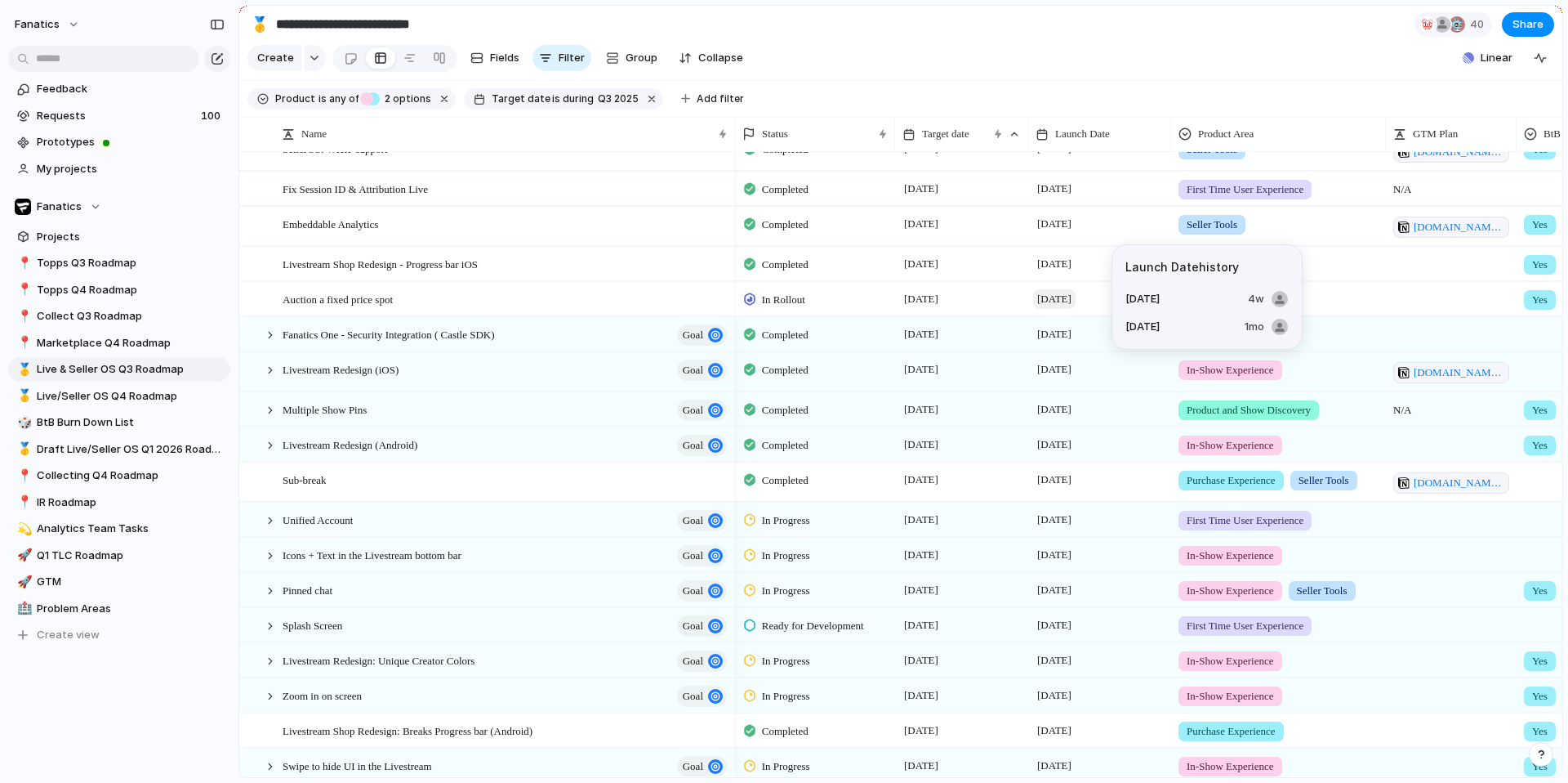
click at [1061, 304] on span "[DATE]" at bounding box center [1054, 299] width 42 height 20
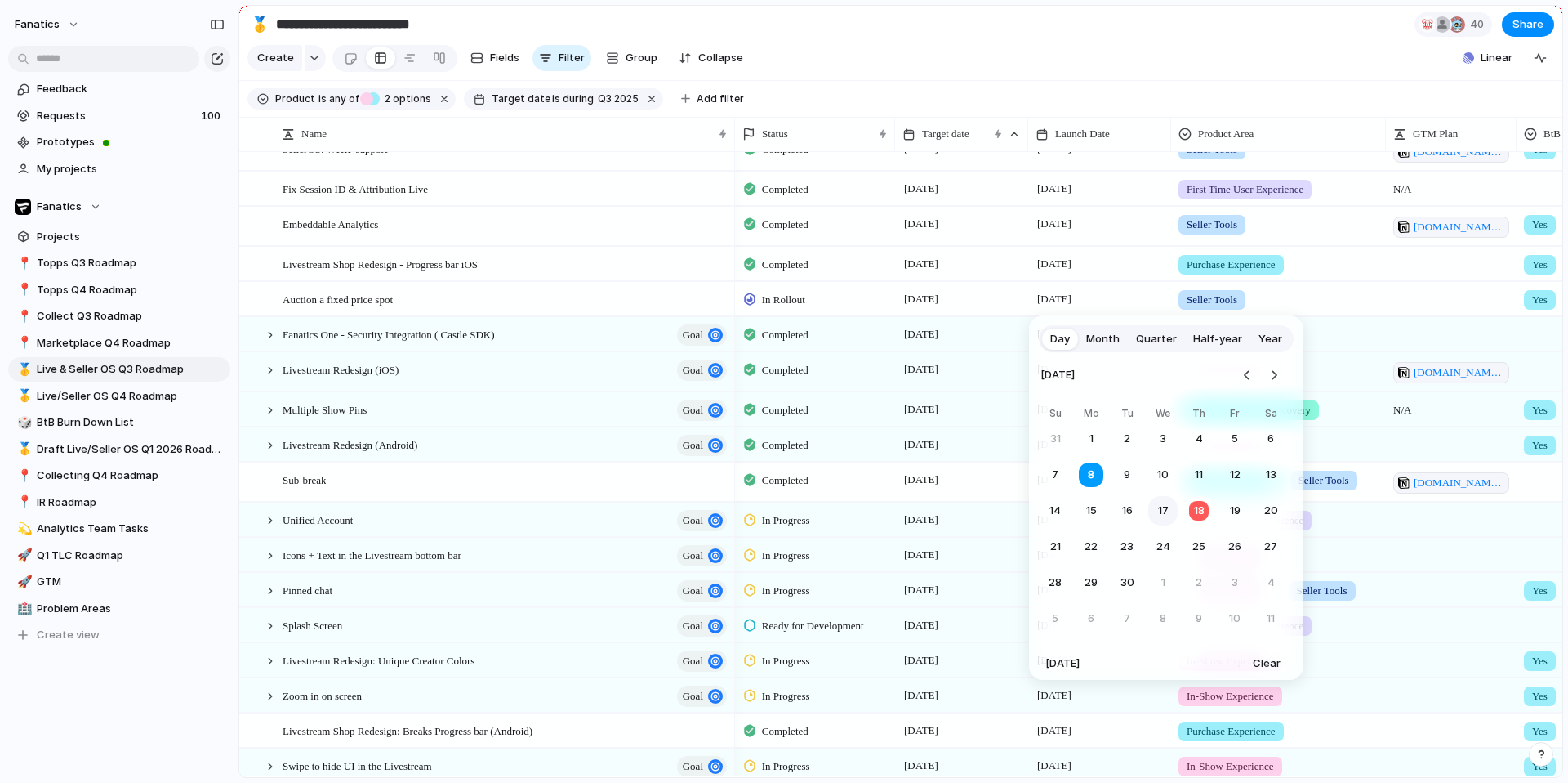
click at [1165, 511] on button "17" at bounding box center [1163, 510] width 29 height 29
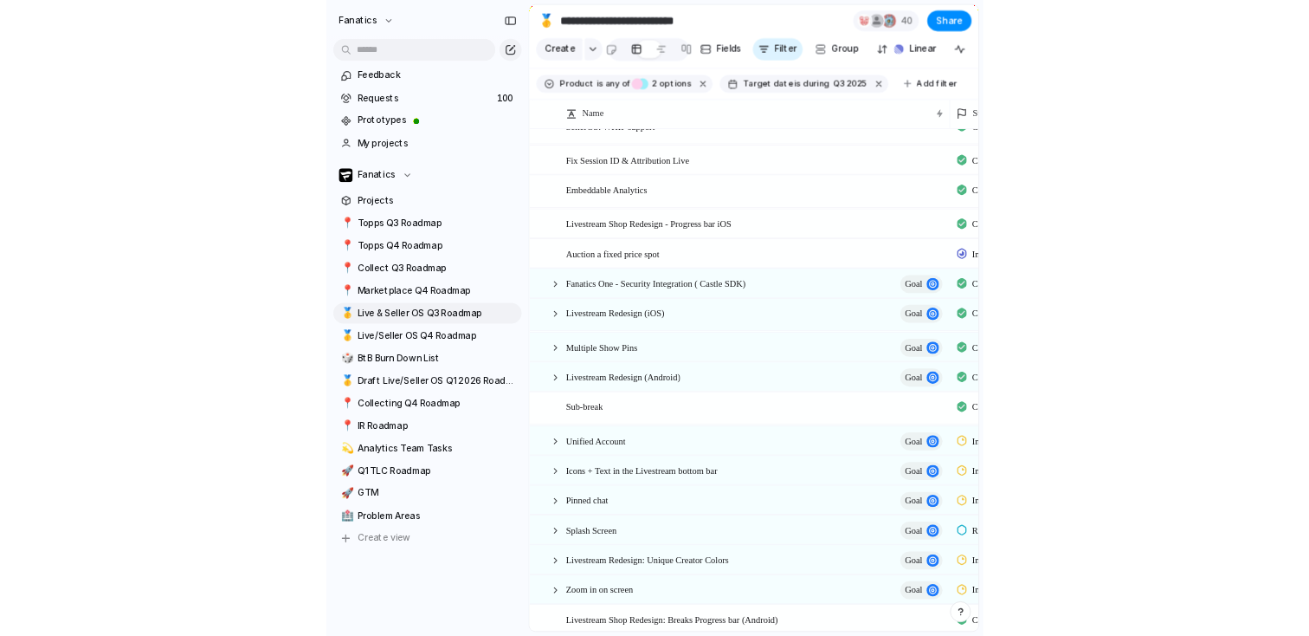
scroll to position [102, 0]
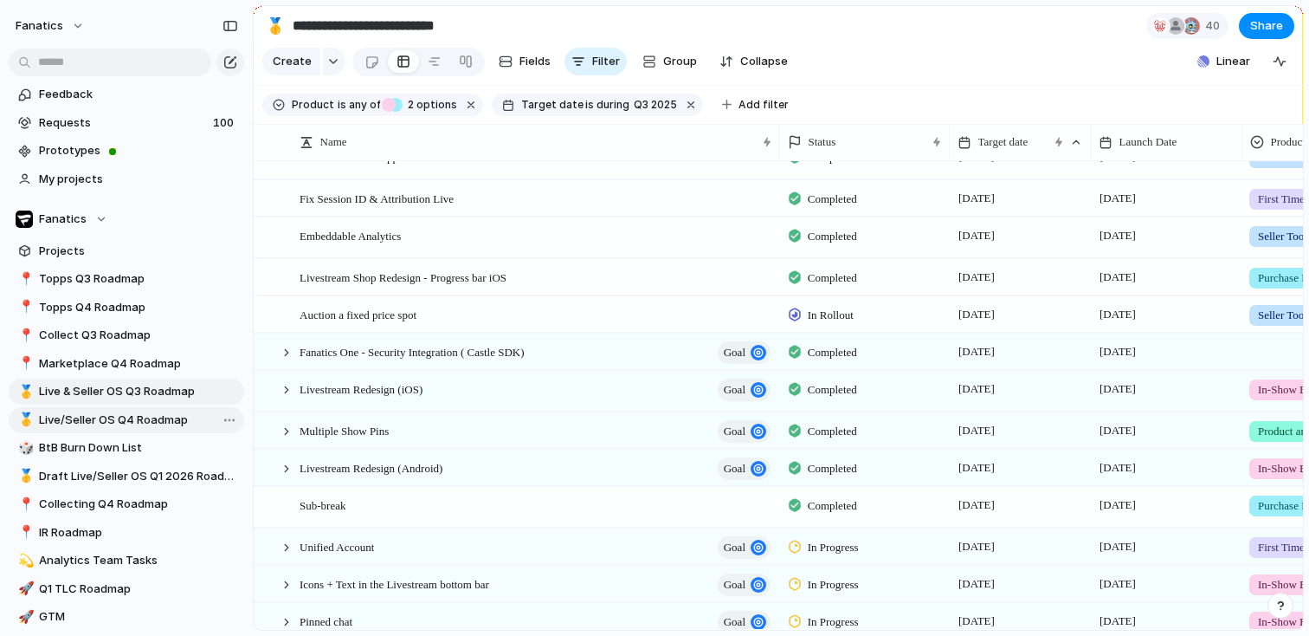
click at [133, 417] on span "Live/Seller OS Q4 Roadmap" at bounding box center [138, 419] width 199 height 17
type input "**********"
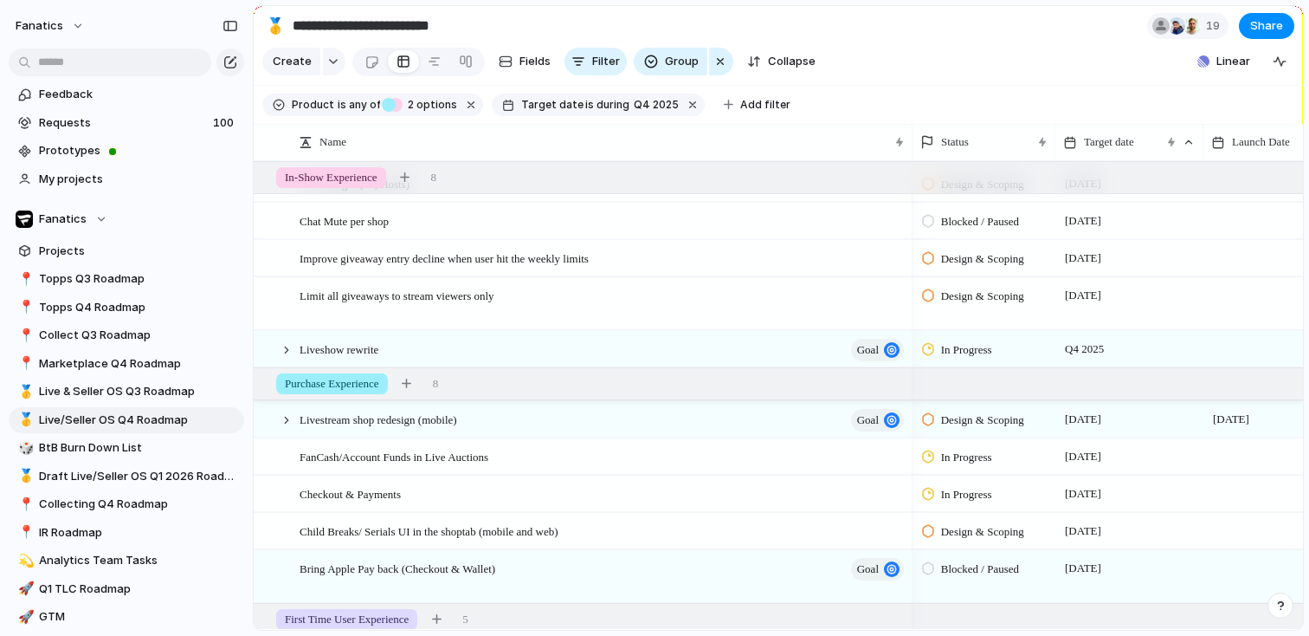
scroll to position [249, 0]
click at [282, 415] on div at bounding box center [287, 419] width 16 height 16
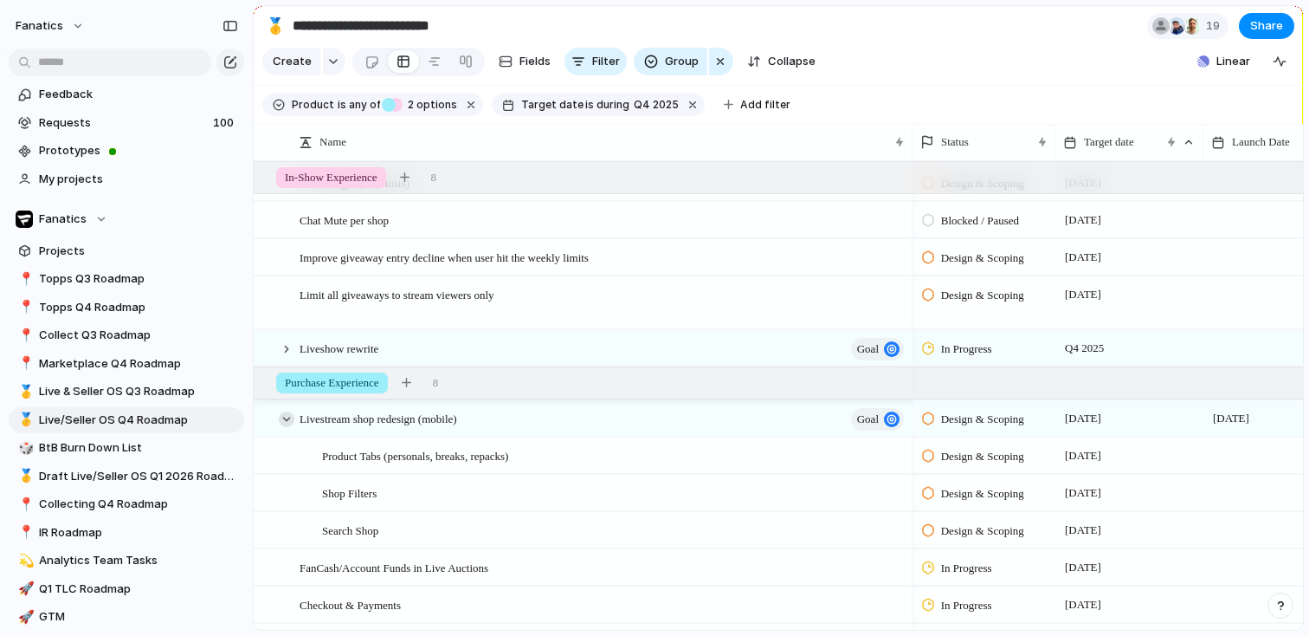
click at [286, 418] on div at bounding box center [287, 419] width 16 height 16
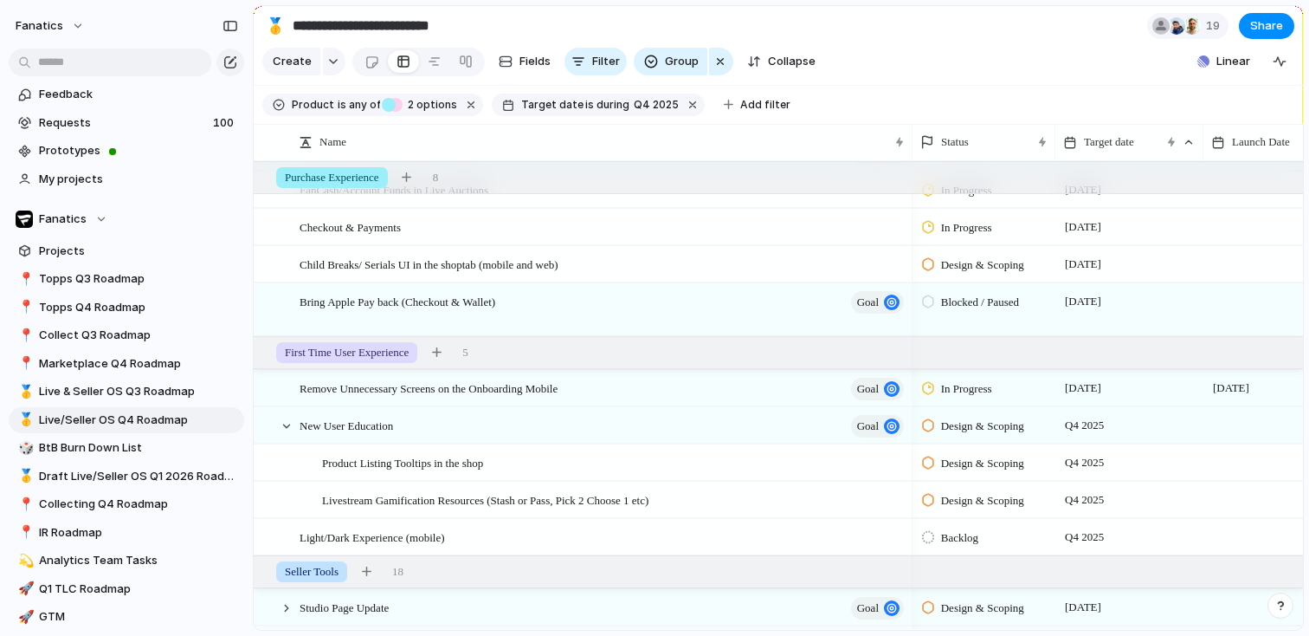
scroll to position [514, 0]
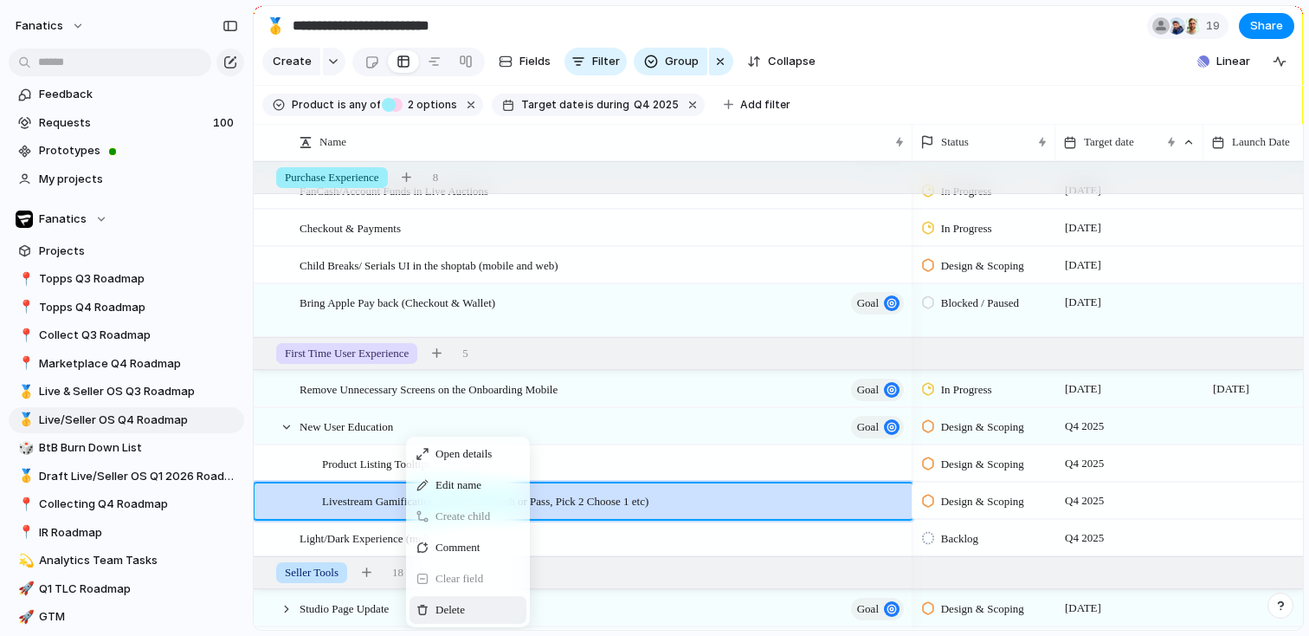
click at [445, 603] on span "Delete" at bounding box center [450, 609] width 29 height 17
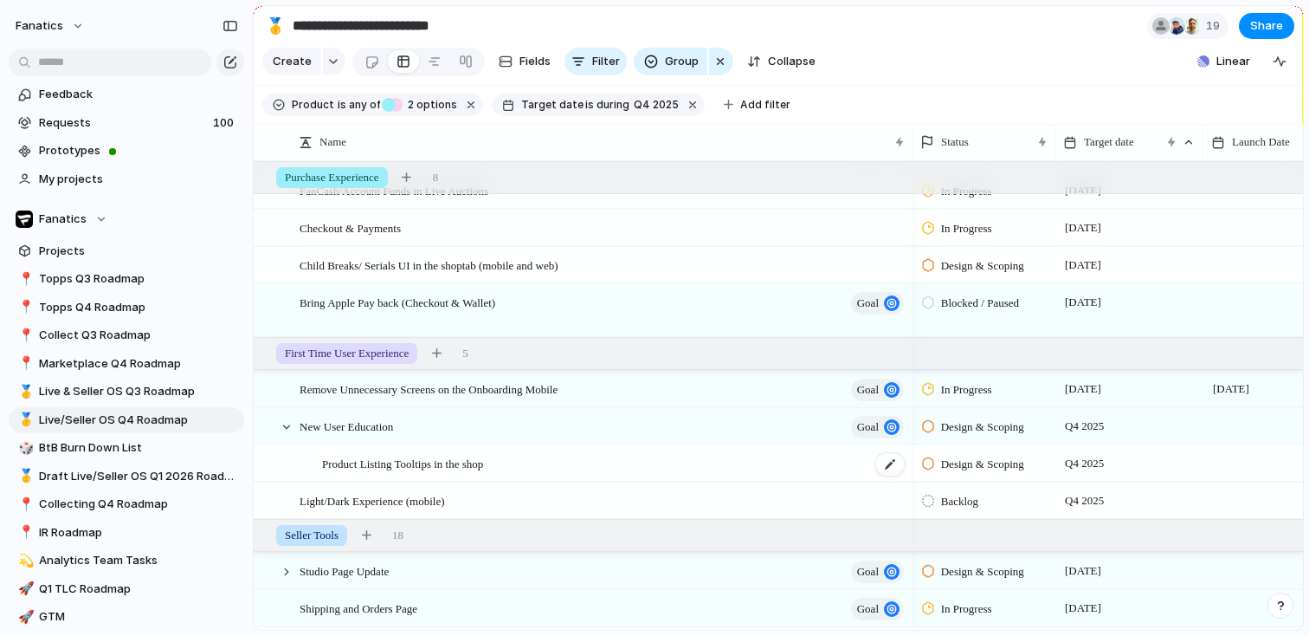
click at [402, 478] on div "Product Listing Tooltips in the shop" at bounding box center [614, 464] width 585 height 36
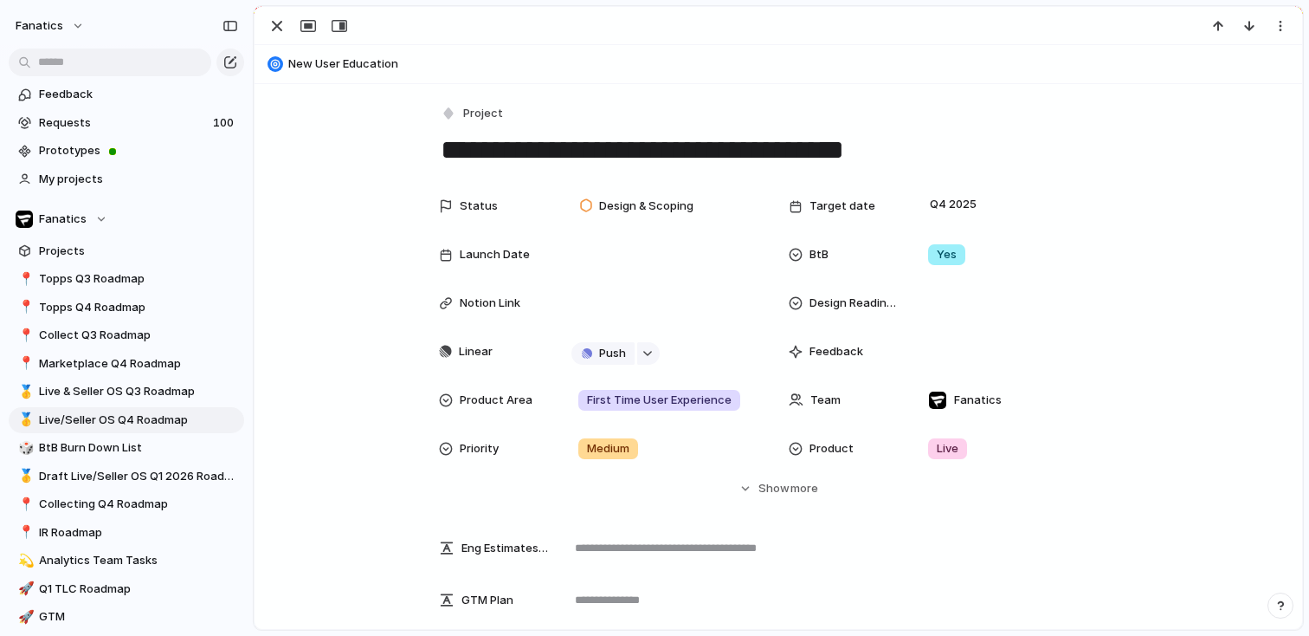
click at [783, 158] on textarea "**********" at bounding box center [778, 150] width 679 height 36
type textarea "**********"
click at [279, 28] on div "button" at bounding box center [277, 26] width 21 height 21
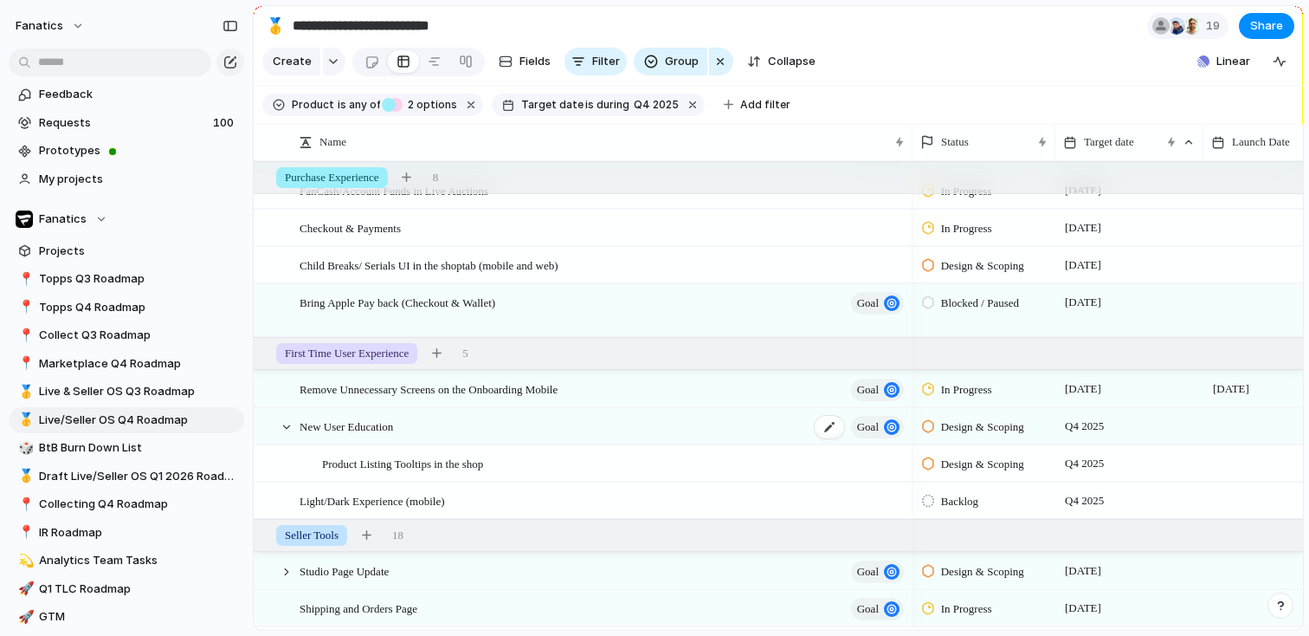
click at [419, 423] on div "New User Education goal" at bounding box center [603, 427] width 607 height 36
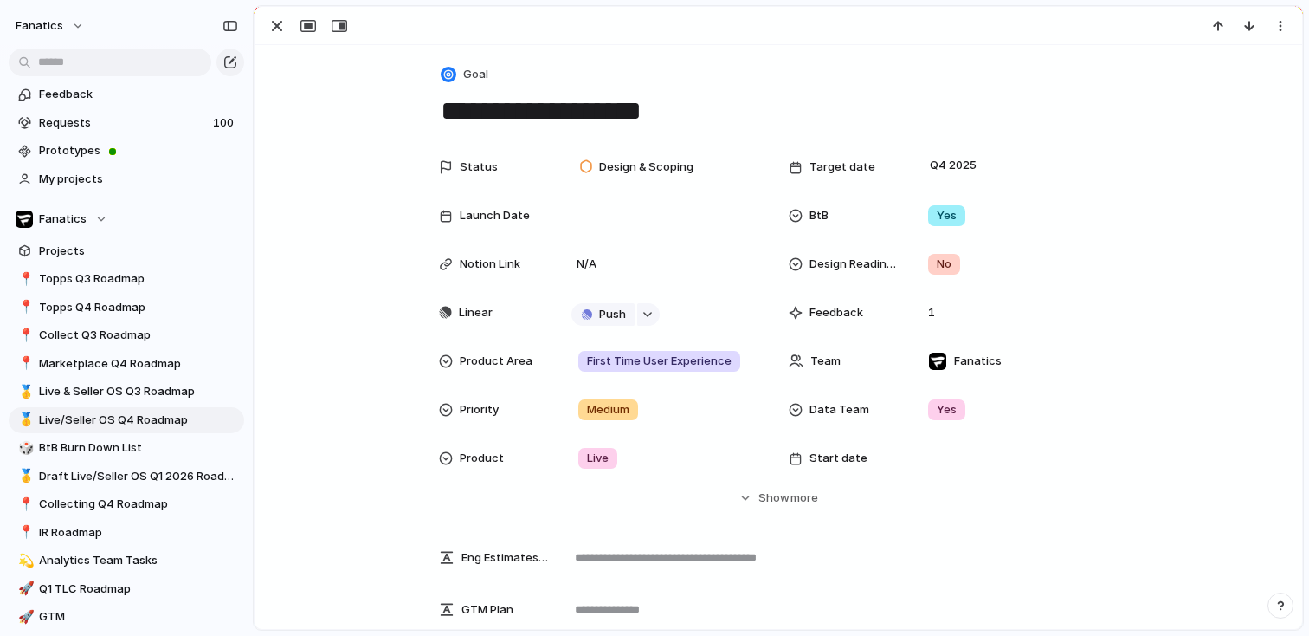
click at [724, 99] on textarea "**********" at bounding box center [778, 111] width 679 height 36
paste textarea "**********"
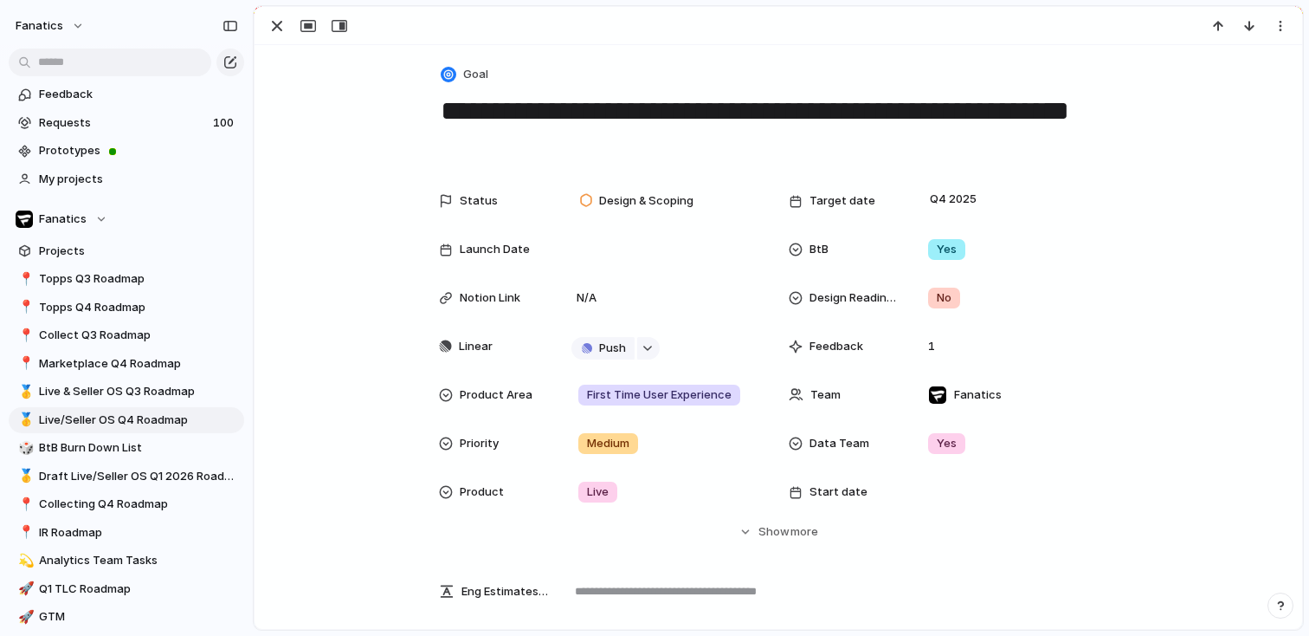
click at [928, 94] on textarea "**********" at bounding box center [778, 128] width 679 height 70
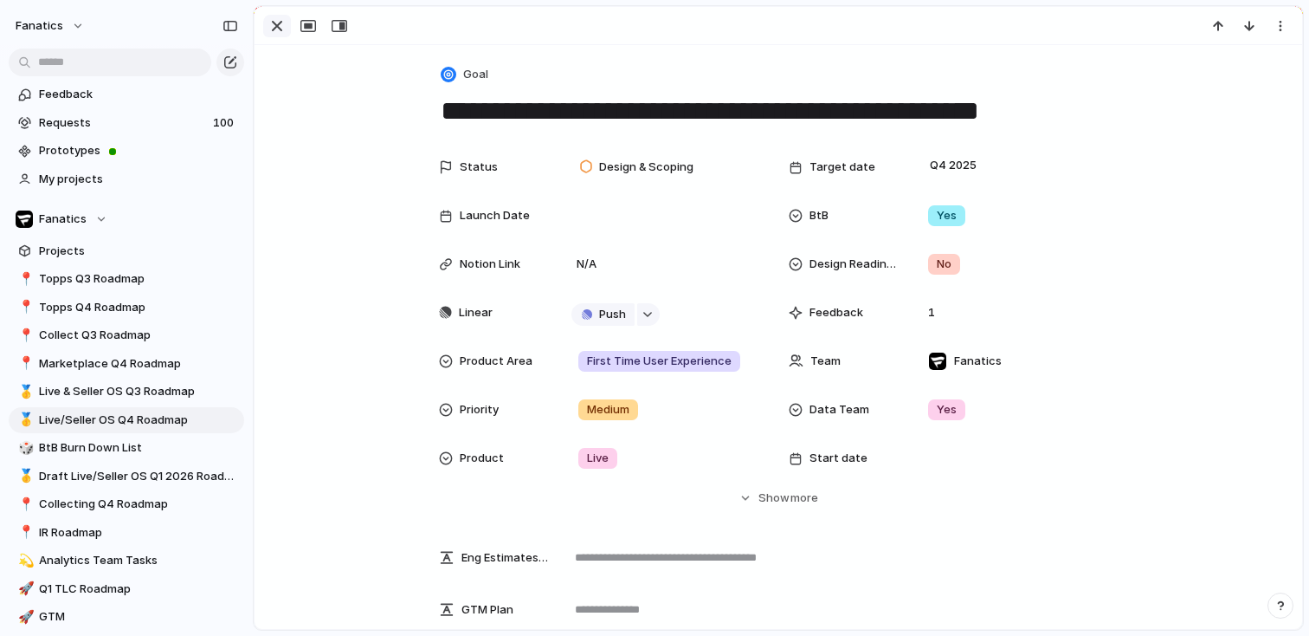
type textarea "**********"
drag, startPoint x: 275, startPoint y: 17, endPoint x: 311, endPoint y: 94, distance: 84.1
click at [275, 17] on div "button" at bounding box center [277, 26] width 21 height 21
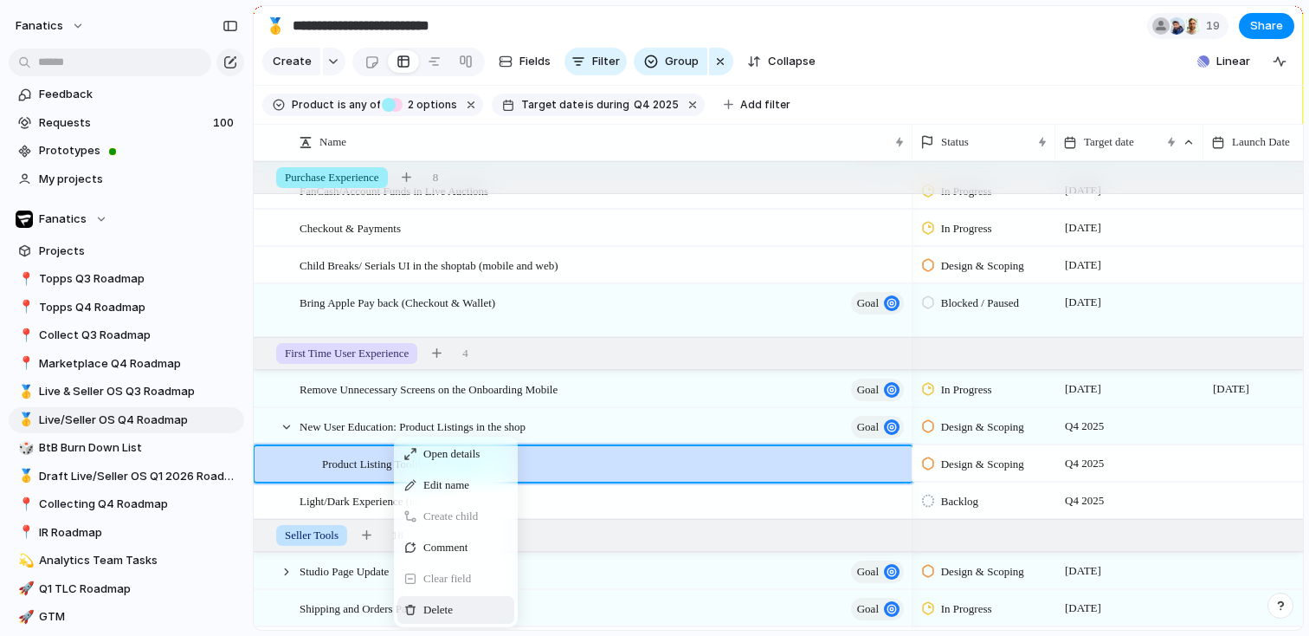
click at [419, 611] on div "Delete" at bounding box center [456, 610] width 117 height 28
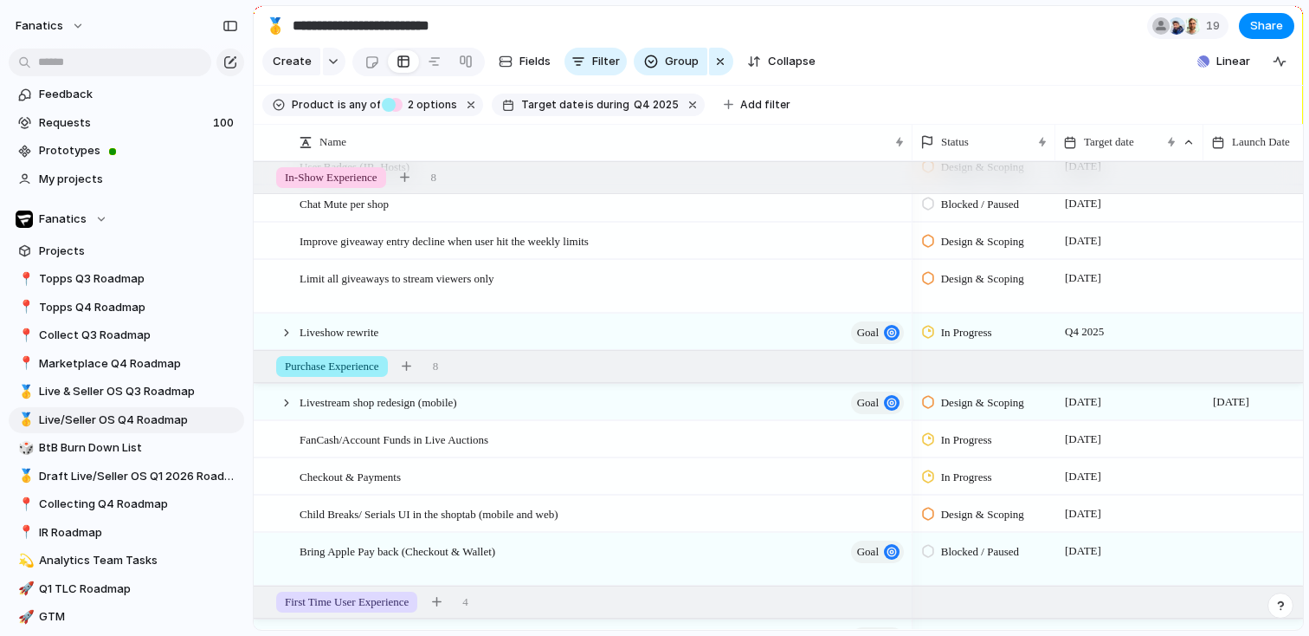
scroll to position [365, 0]
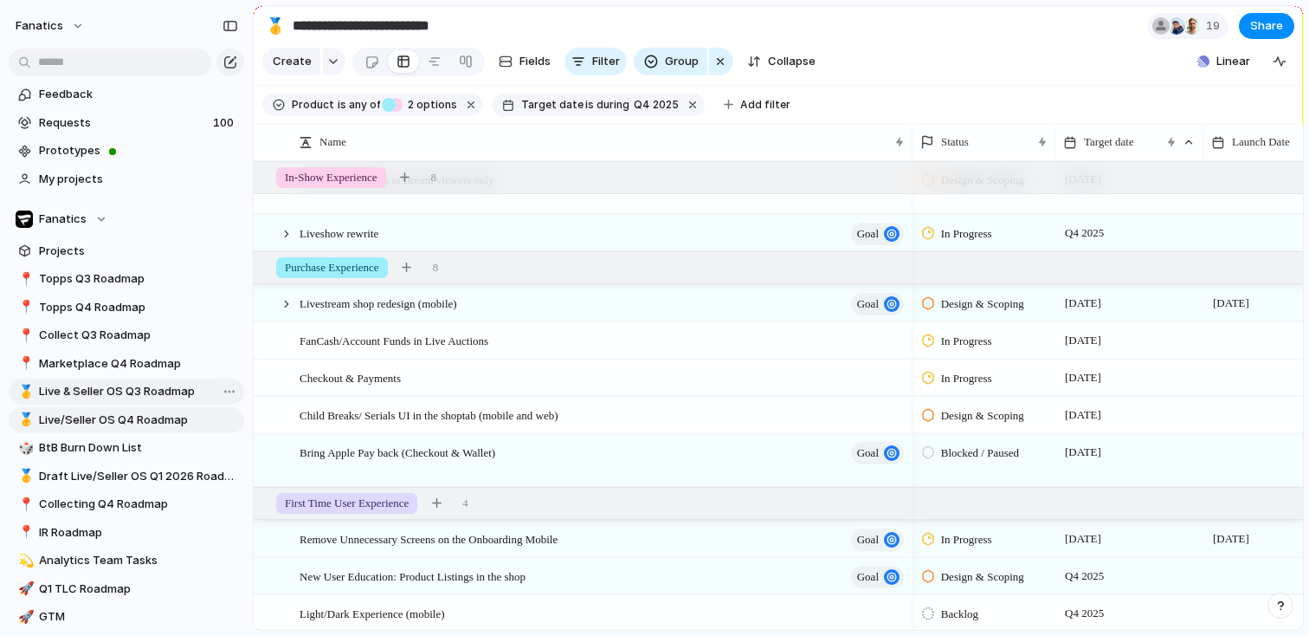
click at [158, 391] on span "Live & Seller OS Q3 Roadmap" at bounding box center [138, 391] width 199 height 17
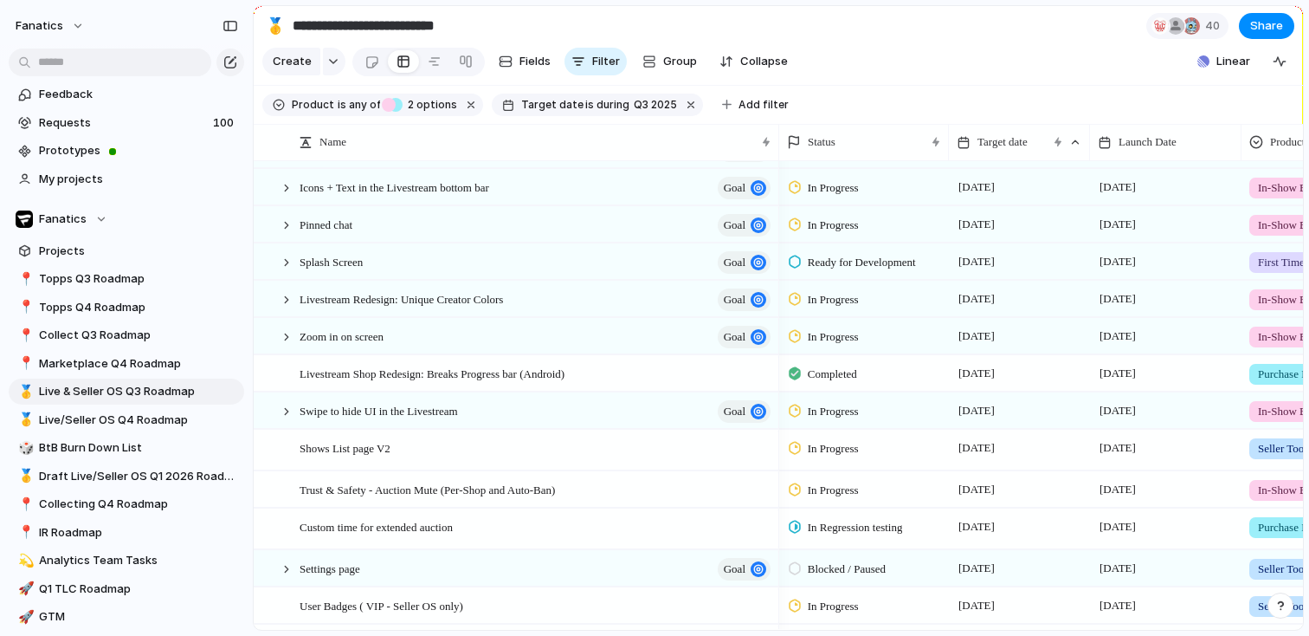
scroll to position [643, 0]
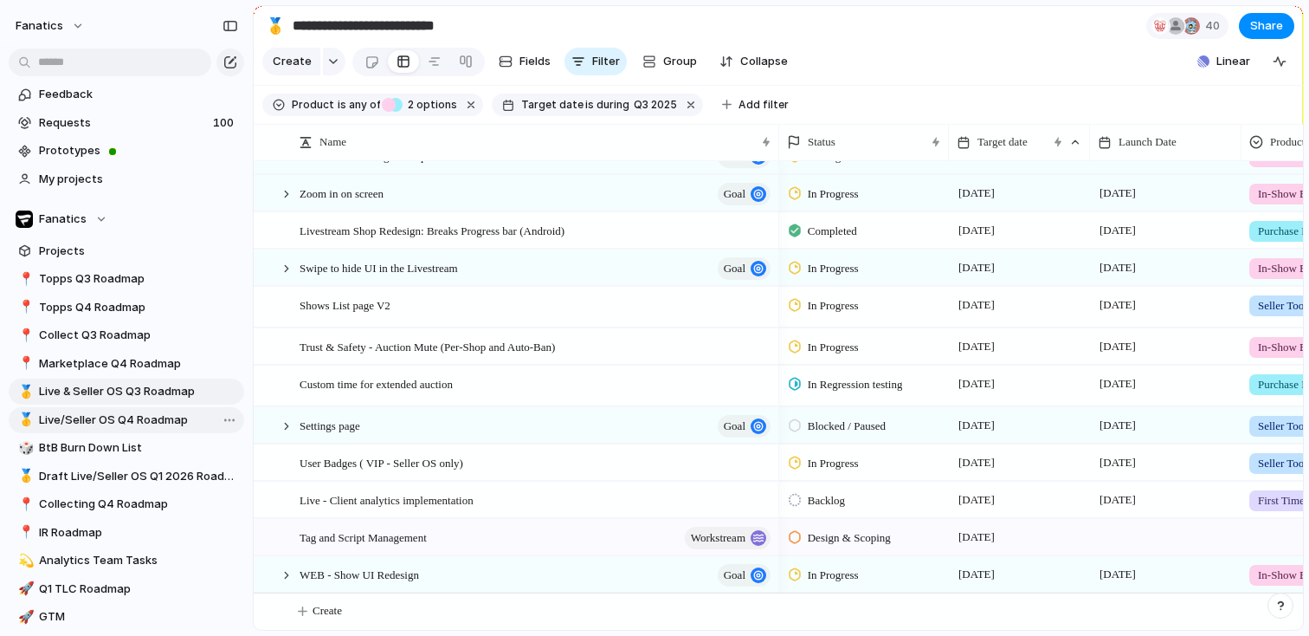
click at [112, 424] on span "Live/Seller OS Q4 Roadmap" at bounding box center [138, 419] width 199 height 17
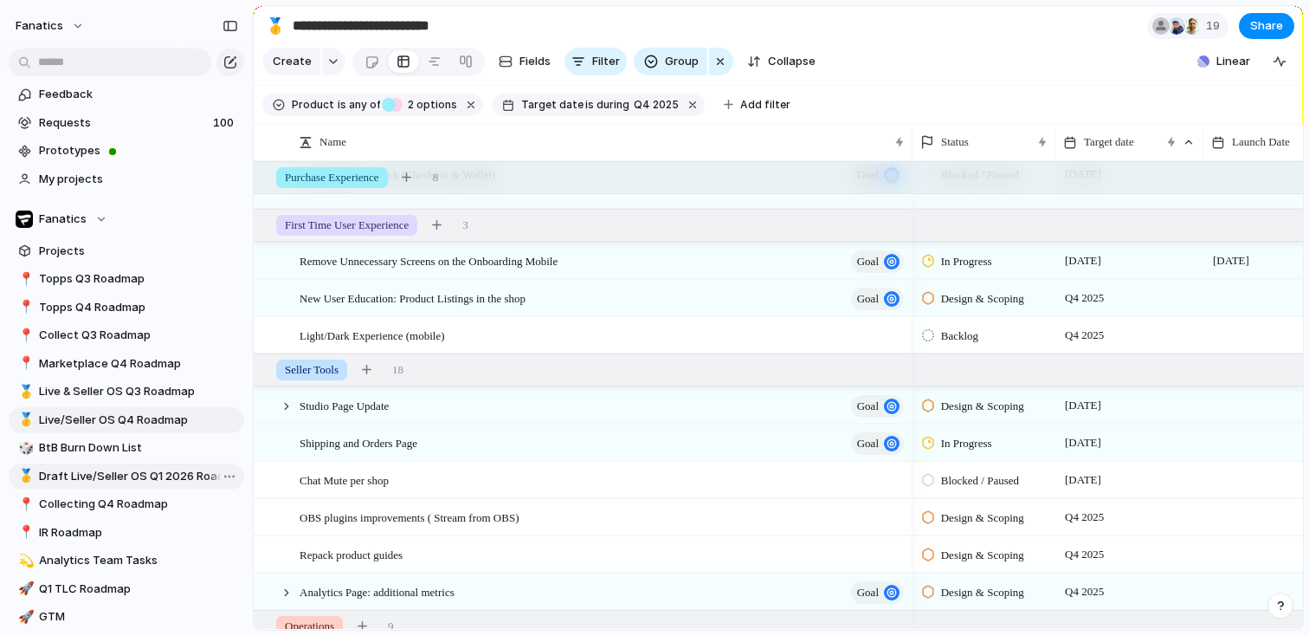
click at [159, 469] on span "Draft Live/Seller OS Q1 2026 Roadmap" at bounding box center [138, 476] width 199 height 17
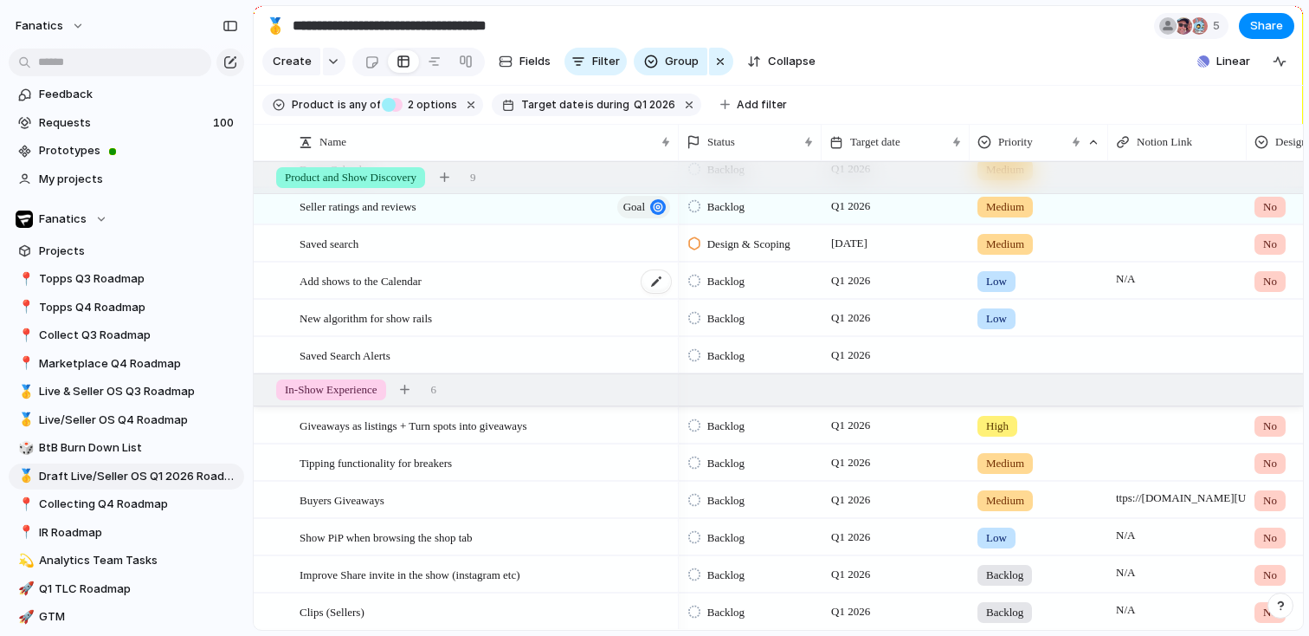
scroll to position [285, 0]
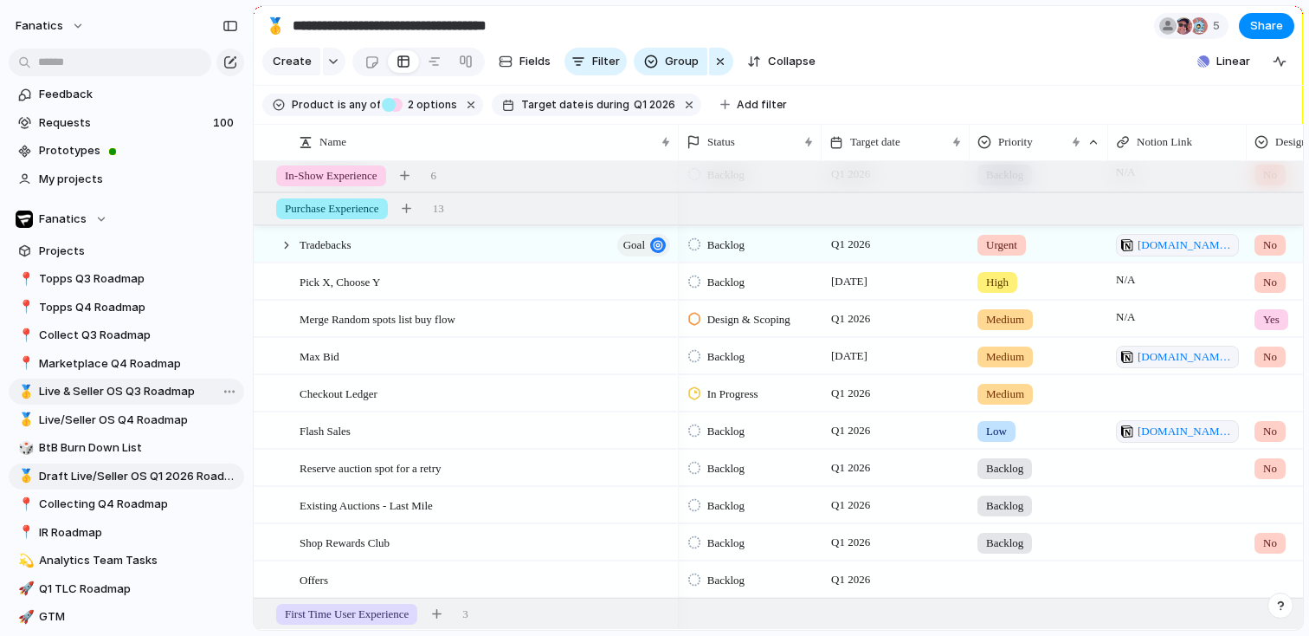
click at [130, 392] on span "Live & Seller OS Q3 Roadmap" at bounding box center [138, 391] width 199 height 17
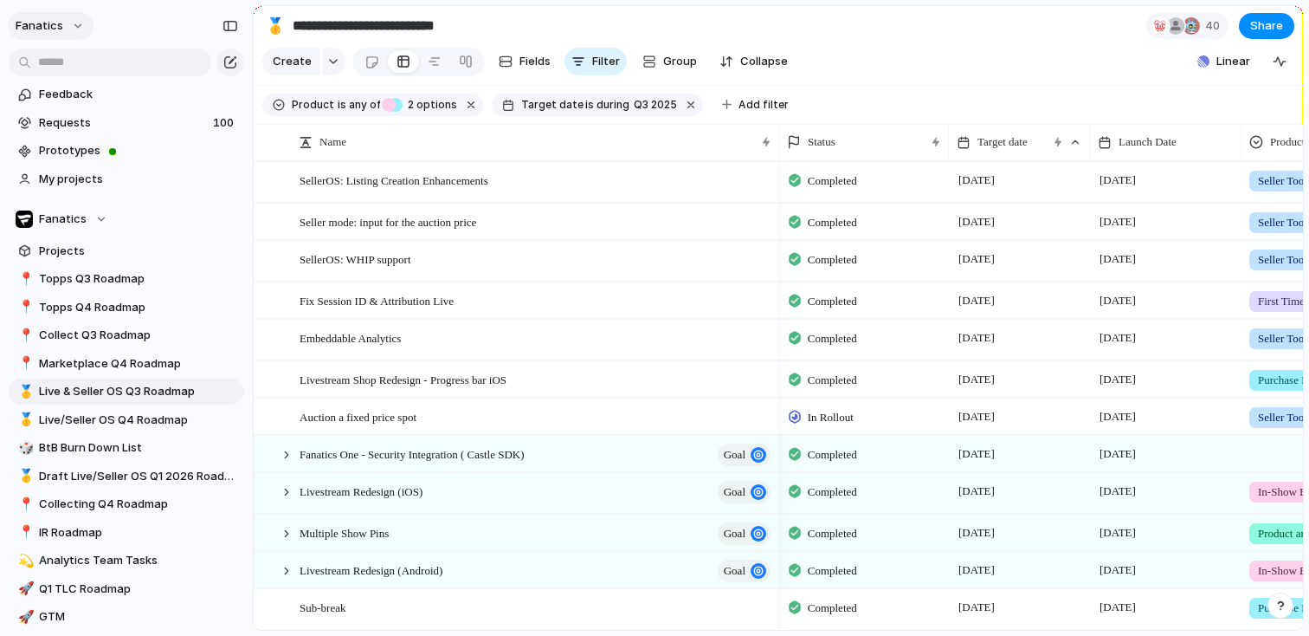
click at [57, 29] on span "fanatics" at bounding box center [40, 25] width 48 height 17
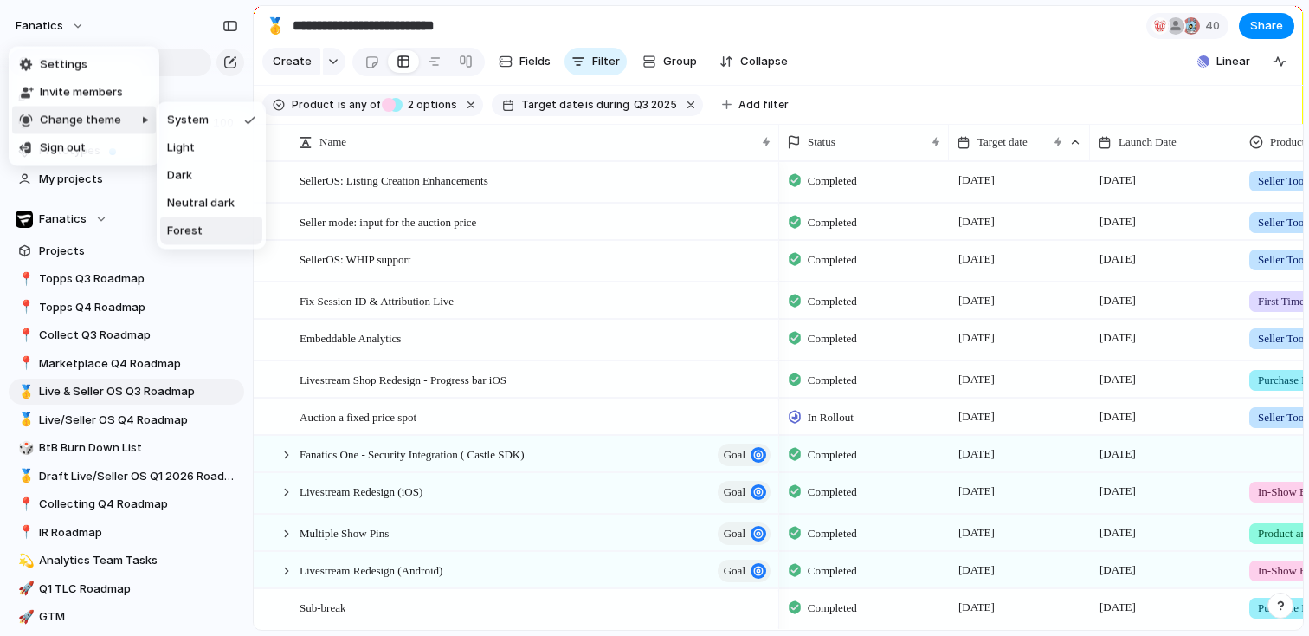
click at [209, 228] on li "Forest" at bounding box center [211, 231] width 102 height 28
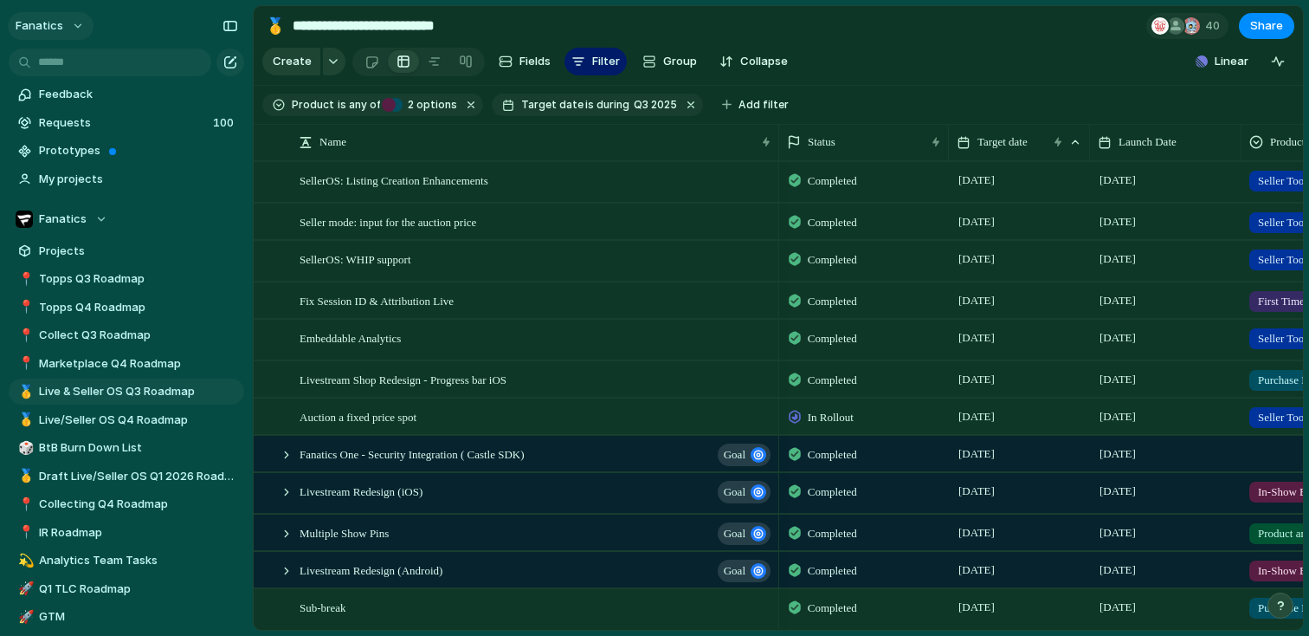
click at [70, 23] on button "fanatics" at bounding box center [51, 26] width 86 height 28
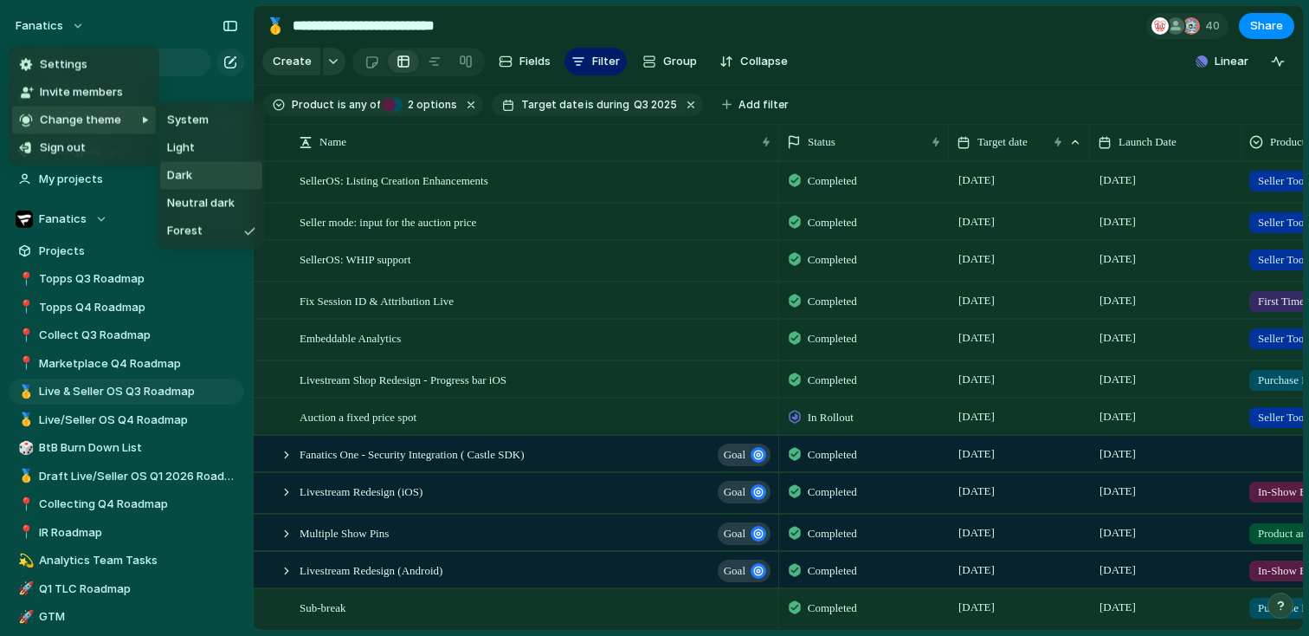
click at [177, 177] on span "Dark" at bounding box center [179, 175] width 25 height 17
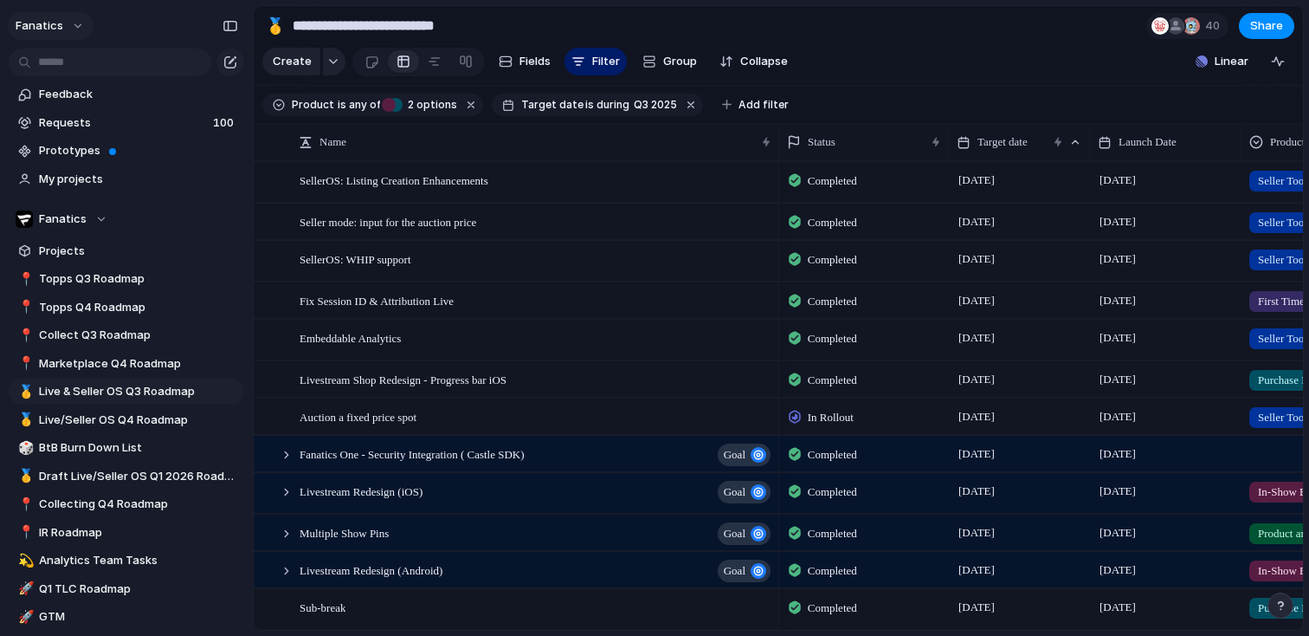
click at [74, 24] on button "fanatics" at bounding box center [51, 26] width 86 height 28
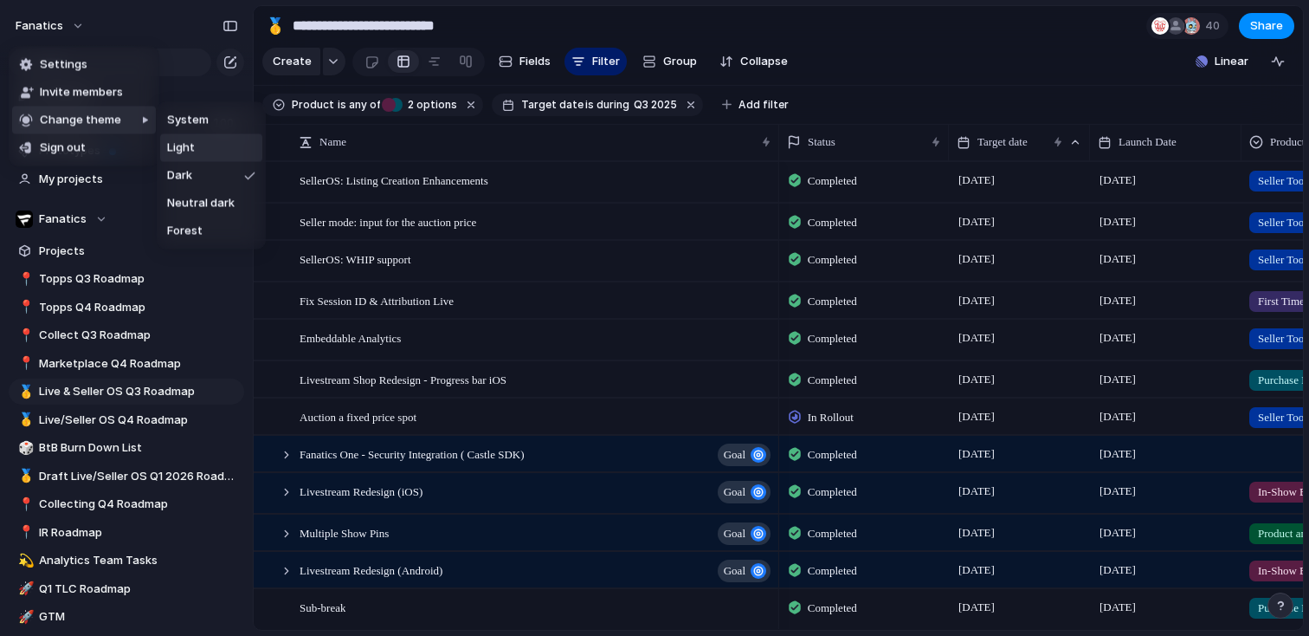
click at [185, 152] on span "Light" at bounding box center [181, 147] width 28 height 17
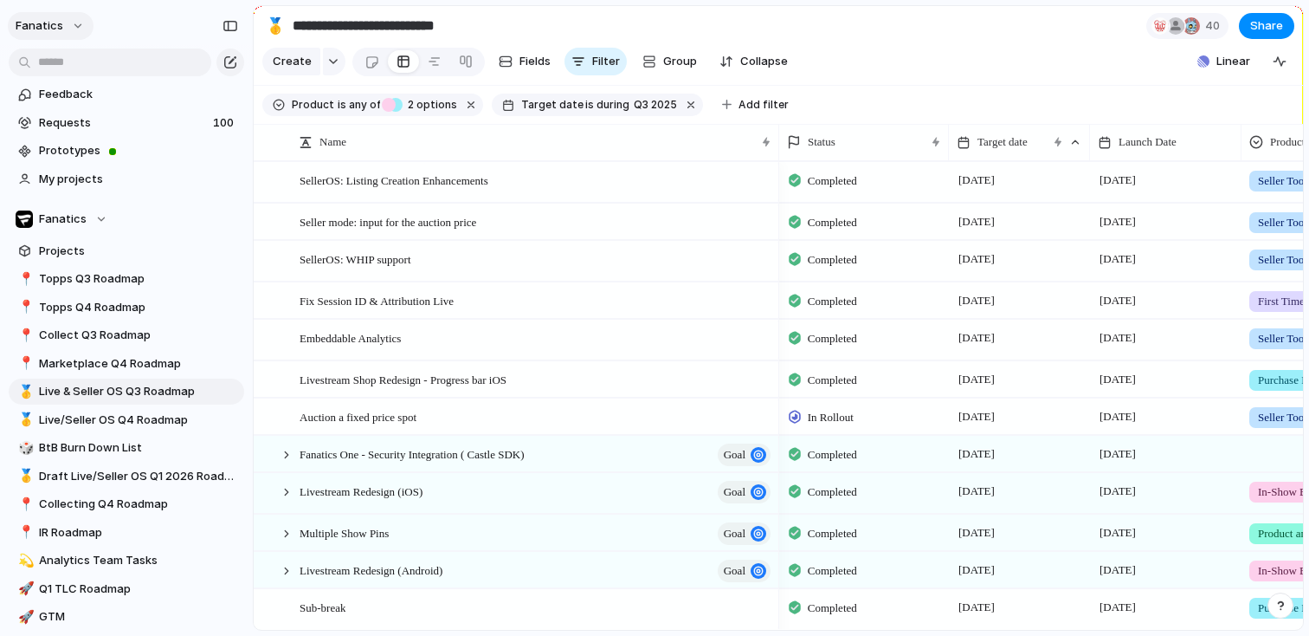
click at [69, 34] on button "fanatics" at bounding box center [51, 26] width 86 height 28
click at [116, 68] on li "Settings" at bounding box center [84, 65] width 144 height 28
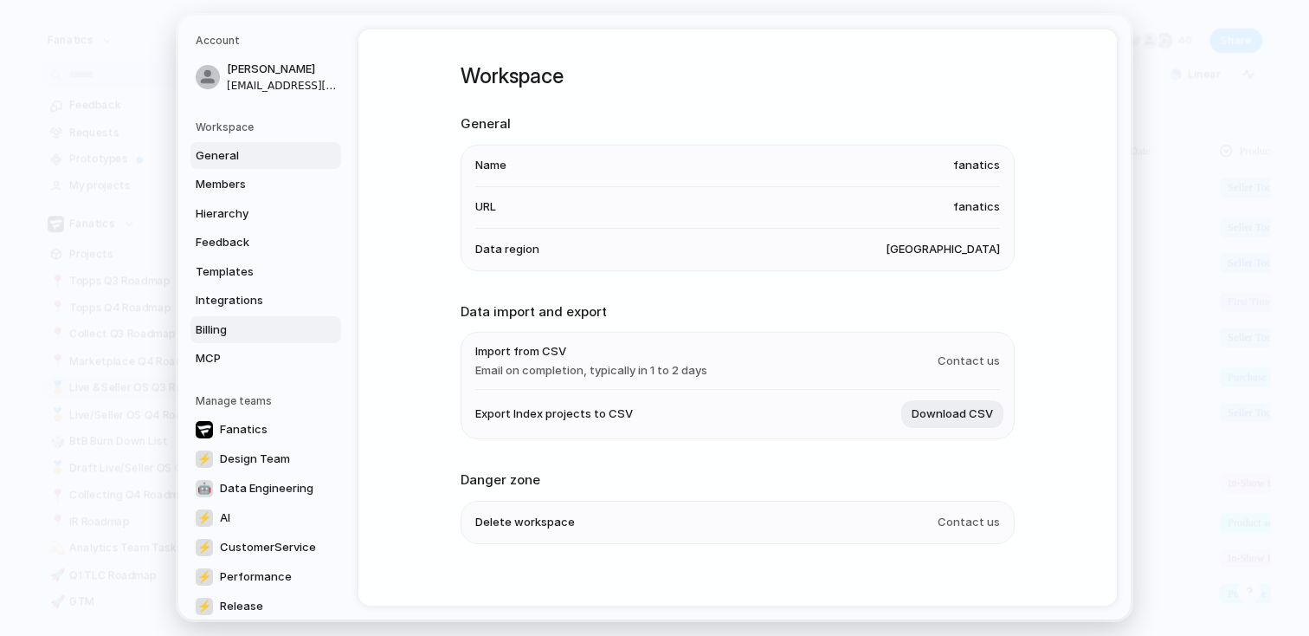
click at [219, 336] on span "Billing" at bounding box center [251, 329] width 111 height 17
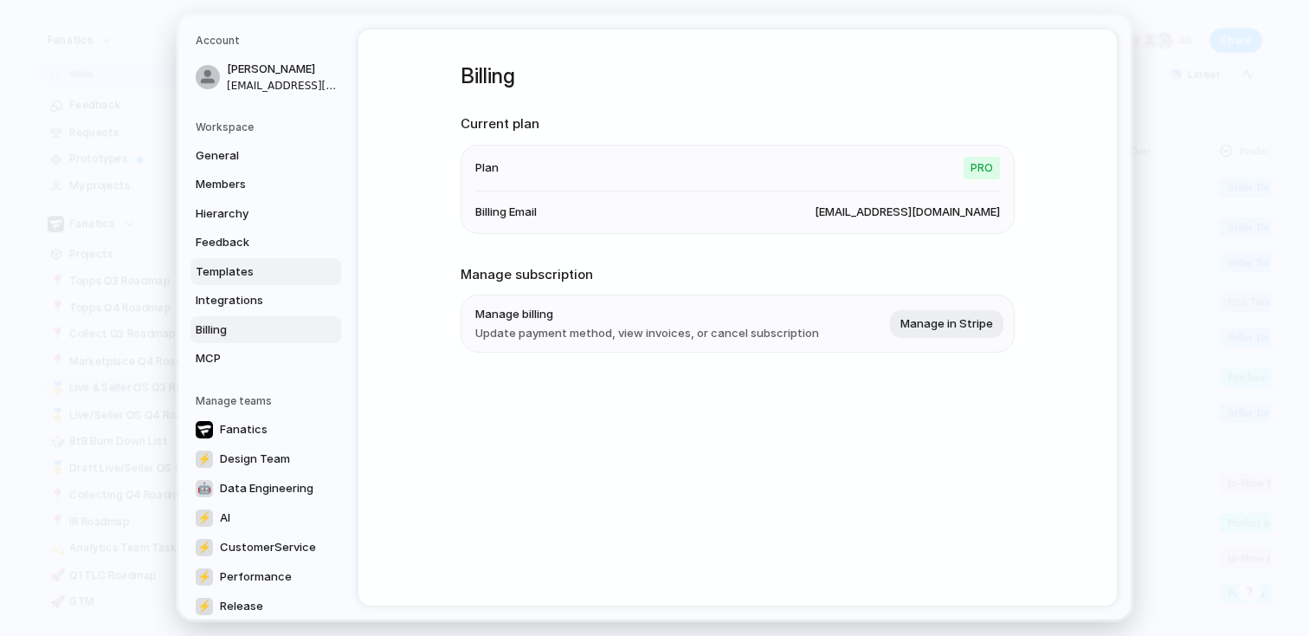
click at [214, 262] on link "Templates" at bounding box center [266, 272] width 151 height 28
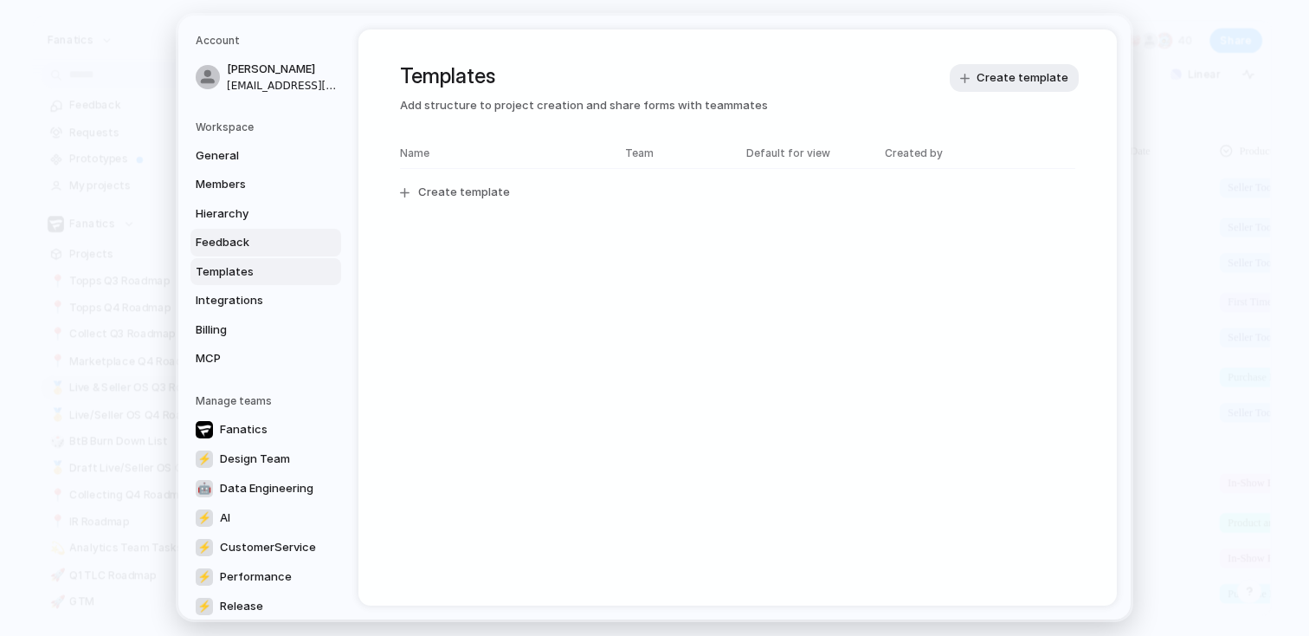
click at [222, 245] on span "Feedback" at bounding box center [251, 242] width 111 height 17
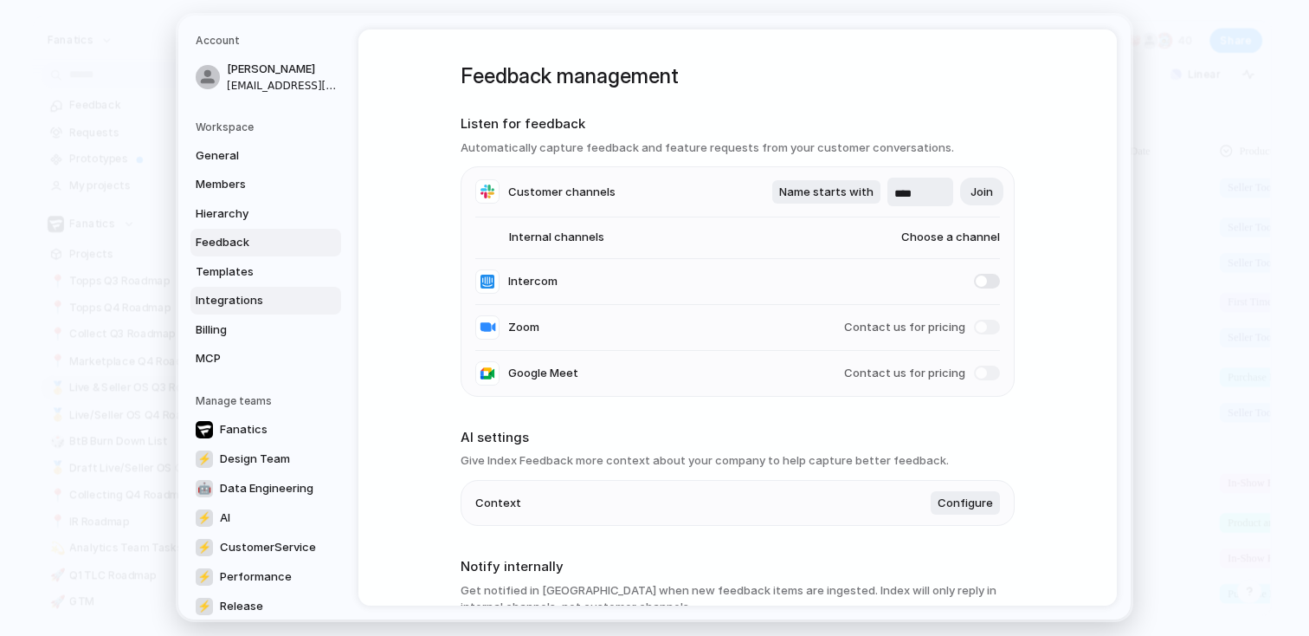
click at [228, 290] on link "Integrations" at bounding box center [266, 301] width 151 height 28
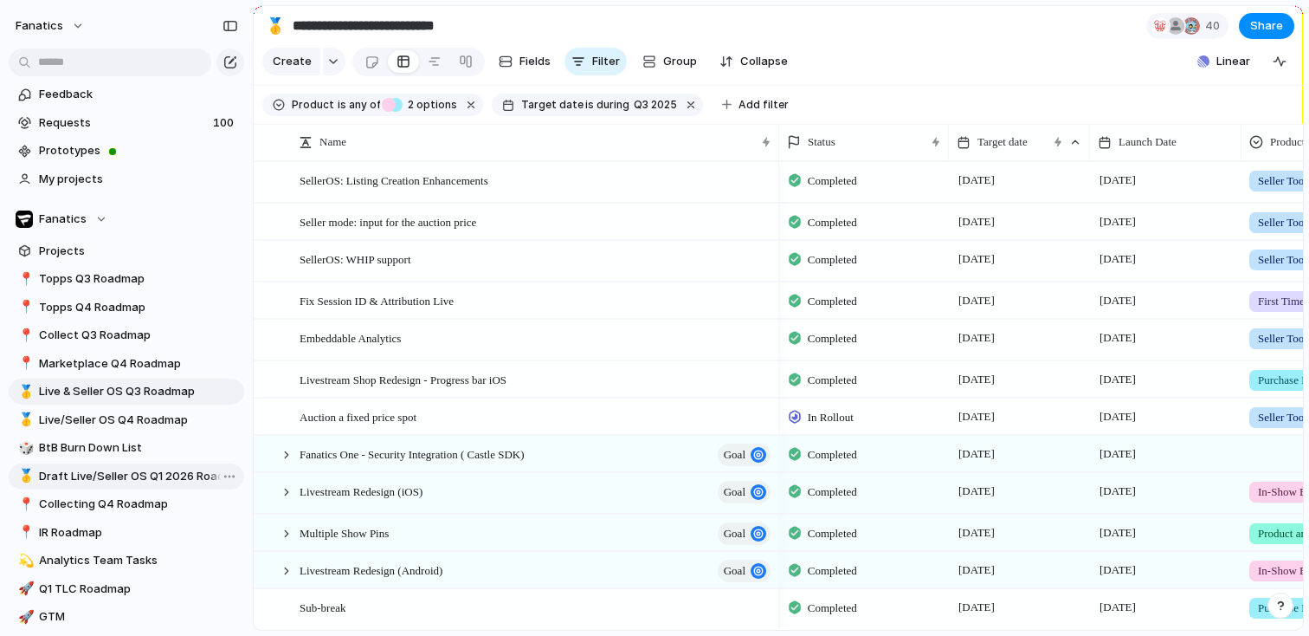
click at [145, 470] on span "Draft Live/Seller OS Q1 2026 Roadmap" at bounding box center [138, 476] width 199 height 17
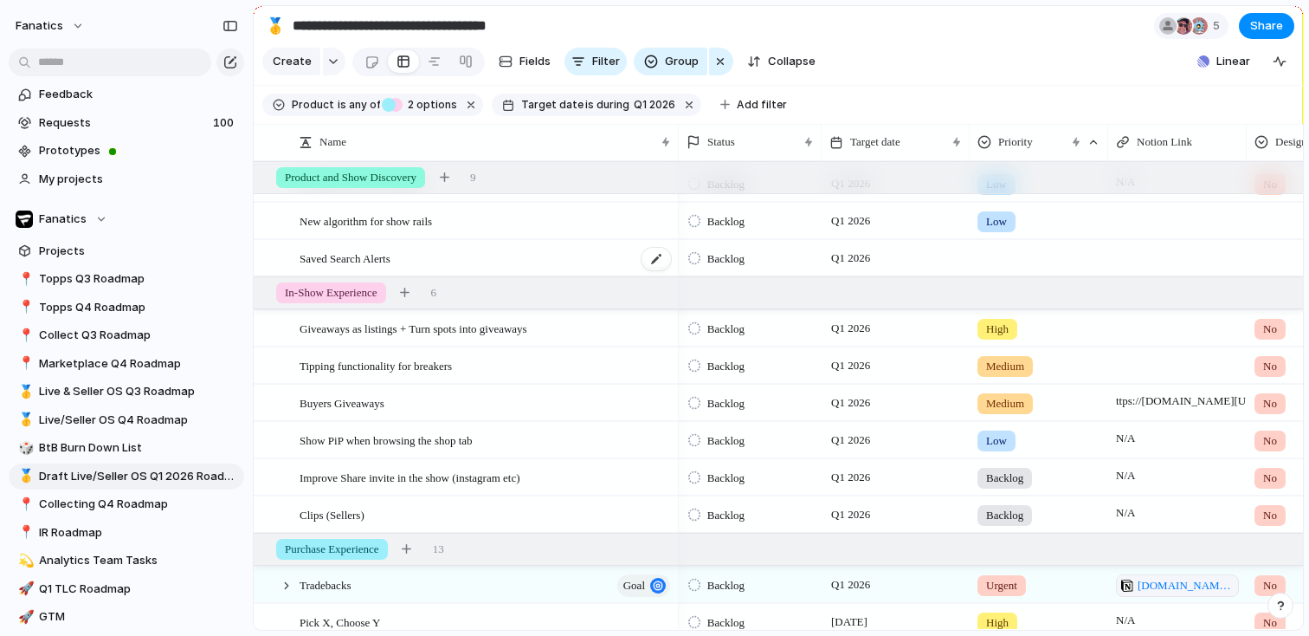
scroll to position [268, 0]
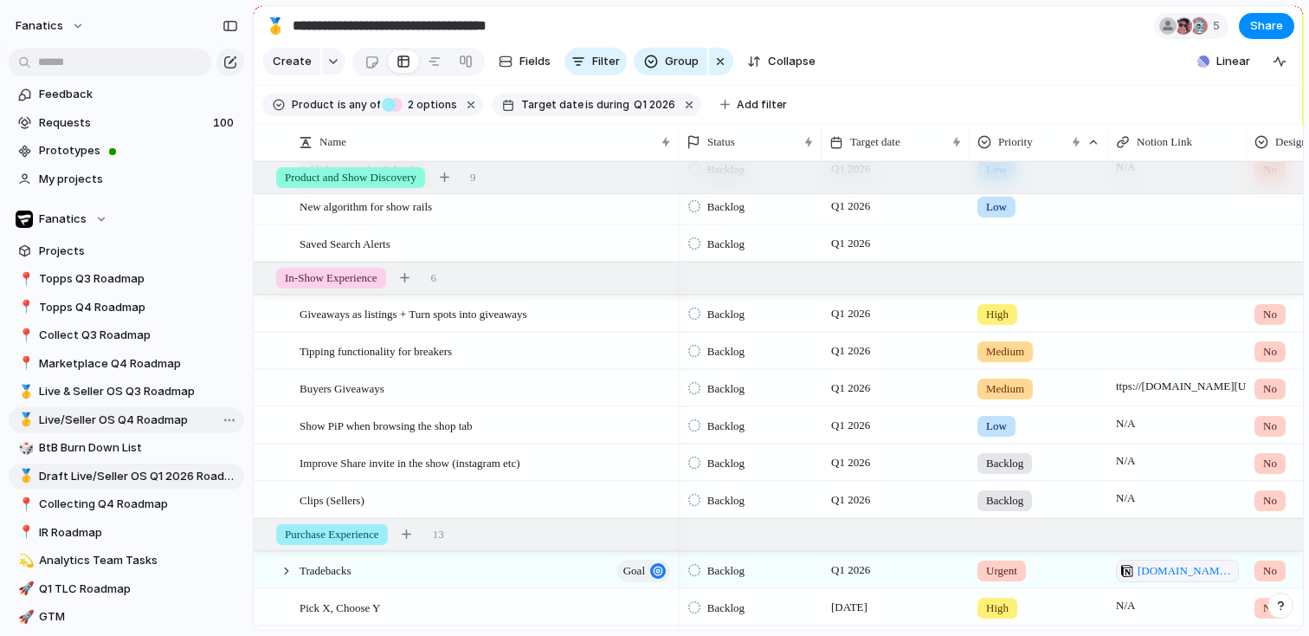
click at [169, 423] on span "Live/Seller OS Q4 Roadmap" at bounding box center [138, 419] width 199 height 17
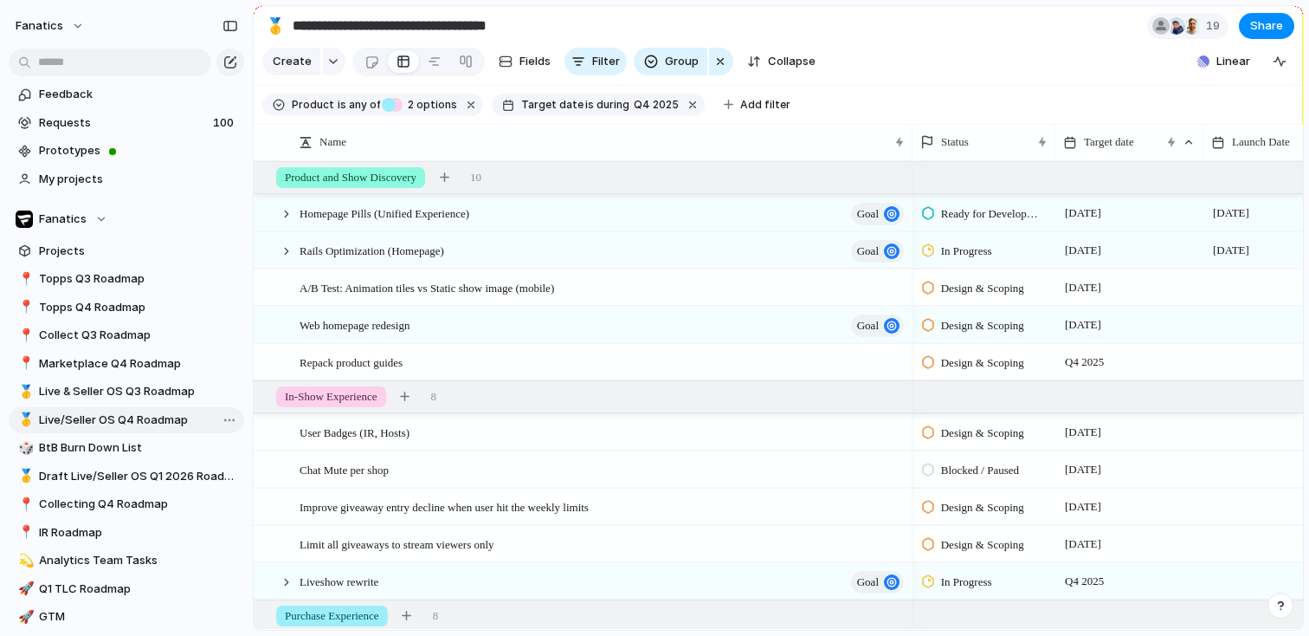
type input "**********"
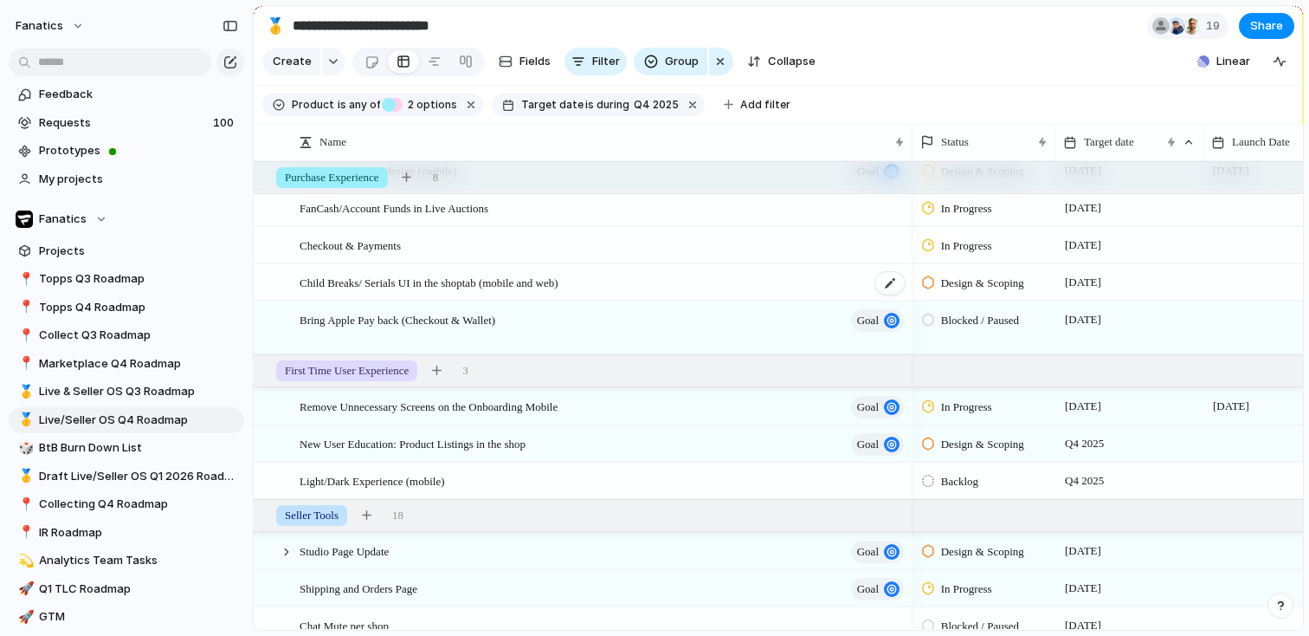
scroll to position [514, 0]
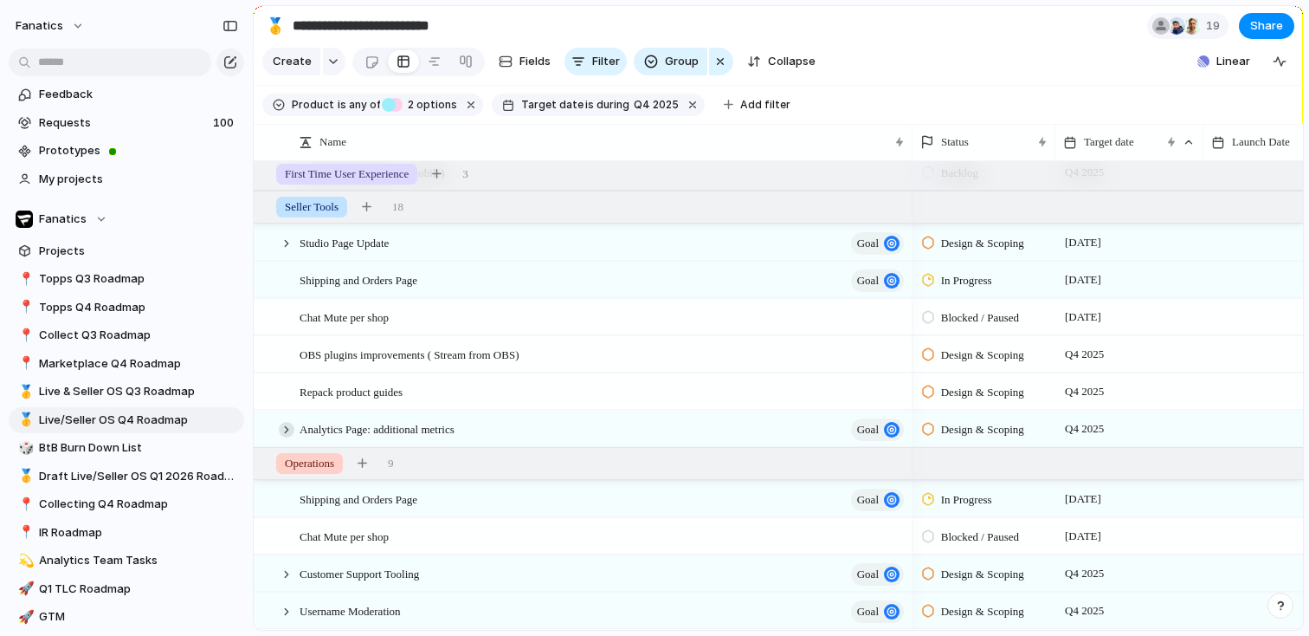
click at [286, 431] on div at bounding box center [287, 430] width 16 height 16
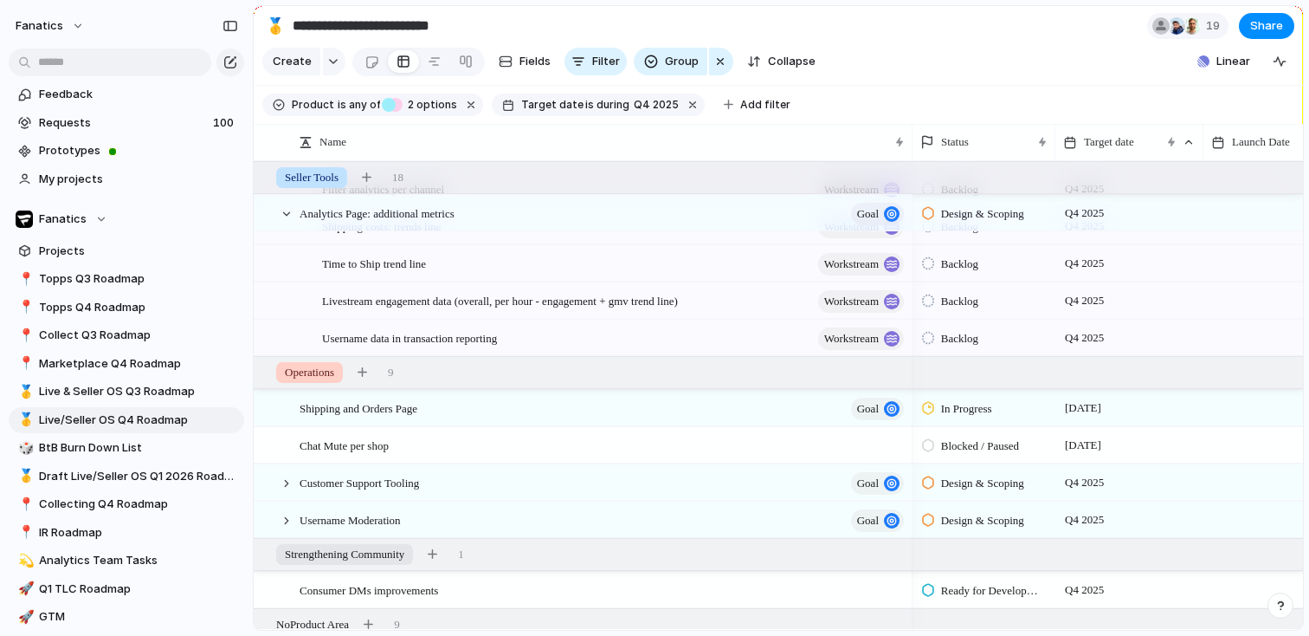
scroll to position [1132, 0]
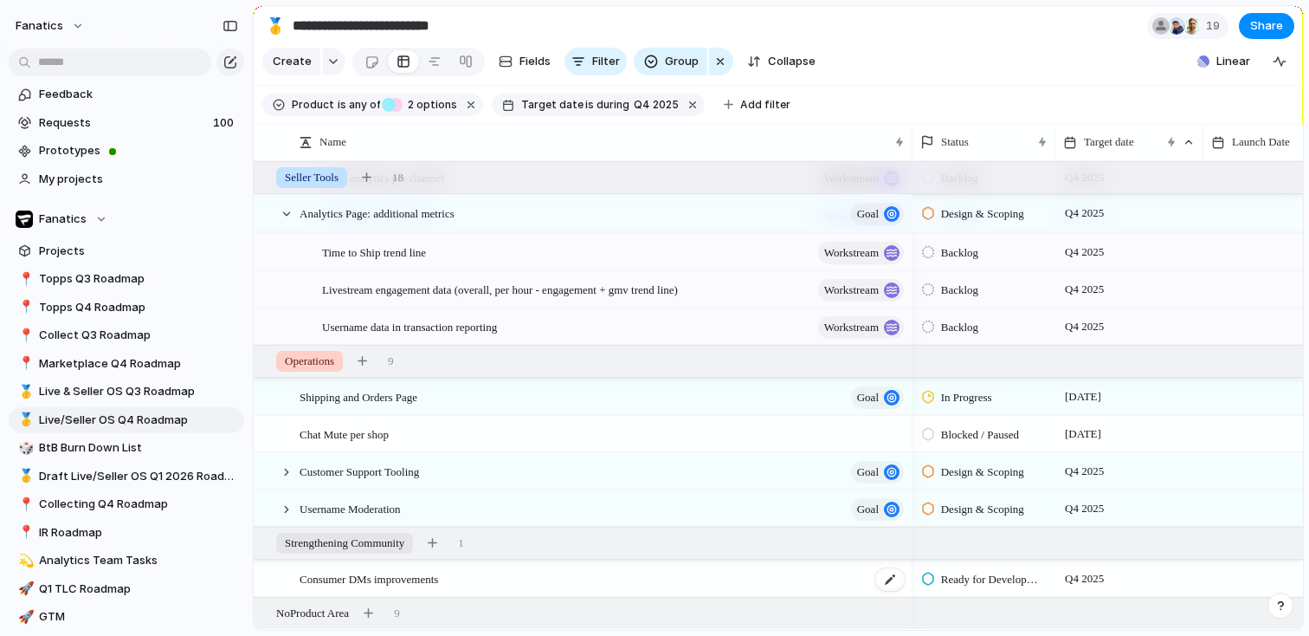
click at [438, 576] on span "Consumer DMs improvements" at bounding box center [369, 578] width 139 height 20
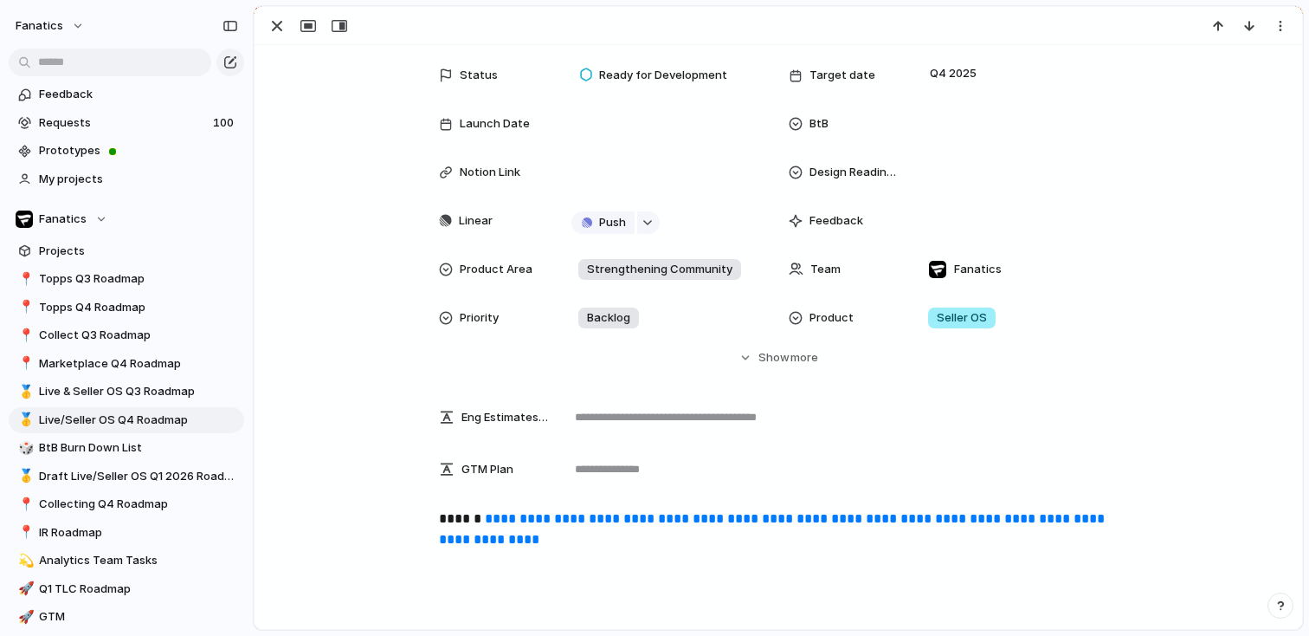
scroll to position [40, 0]
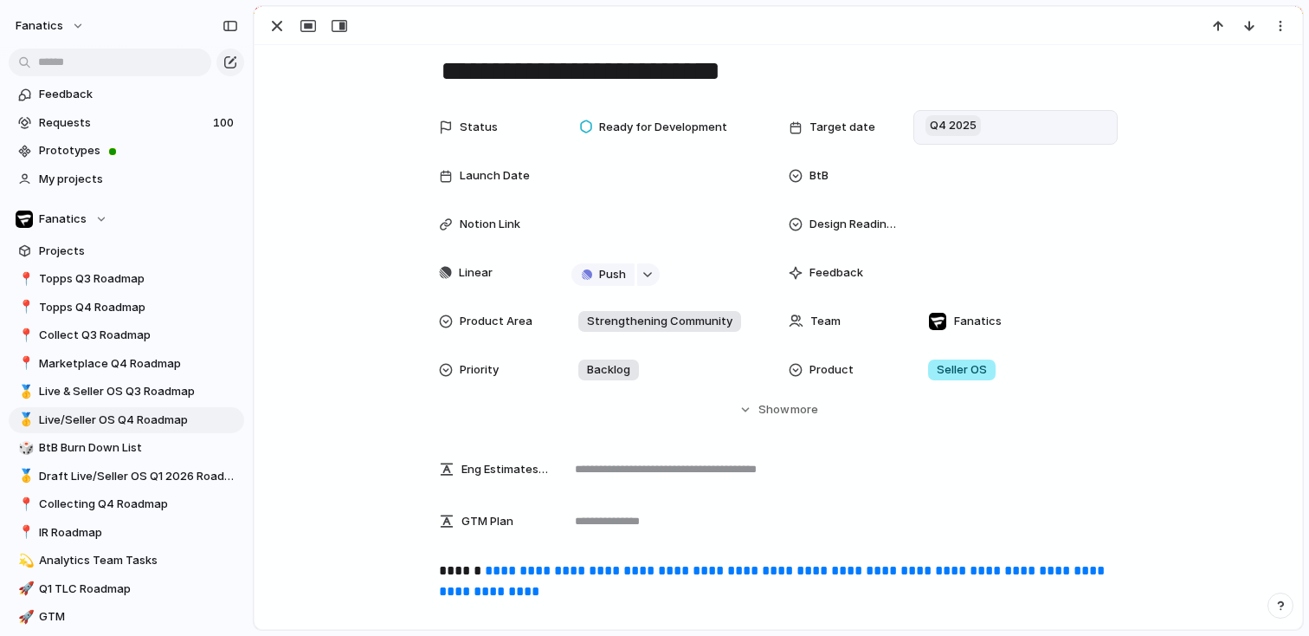
click at [947, 127] on span "Q4 2025" at bounding box center [953, 125] width 55 height 21
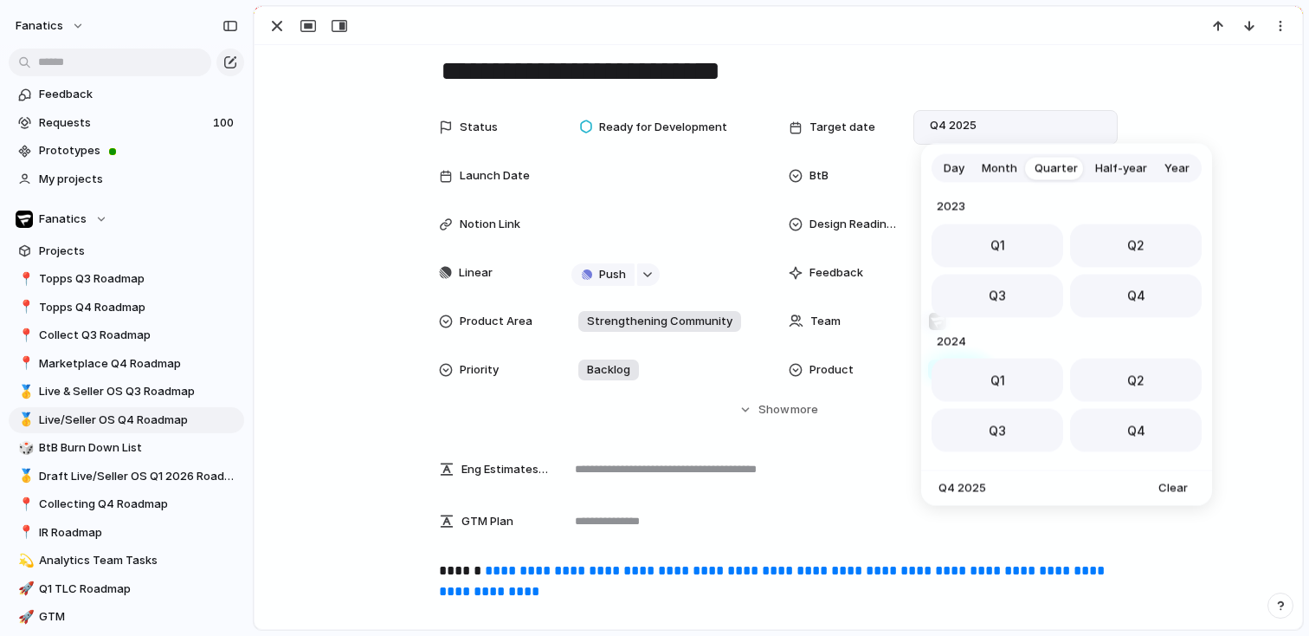
scroll to position [275, 0]
click at [645, 585] on div "Day Month Quarter Half-year Year [DATE] Q1 Q2 Q3 Q4 2024 Q1 Q2 Q3 Q4 2025 Q1 Q2…" at bounding box center [654, 318] width 1309 height 636
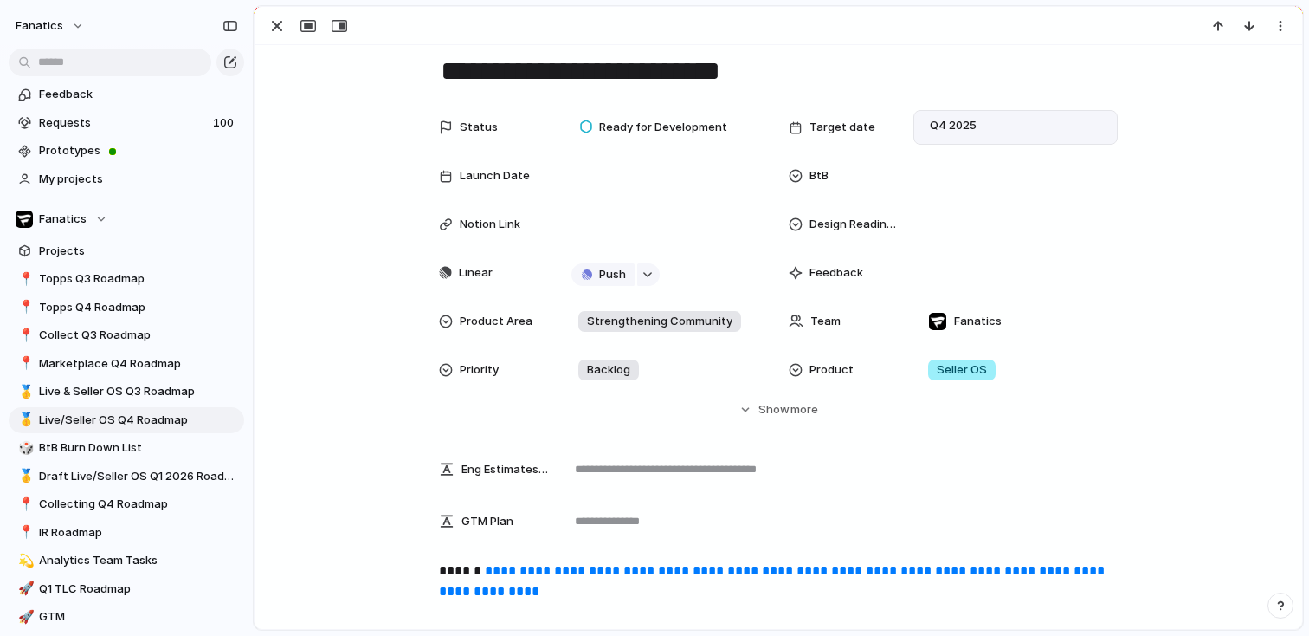
click at [630, 555] on div "**********" at bounding box center [779, 454] width 1048 height 899
click at [630, 569] on link "**********" at bounding box center [773, 581] width 669 height 34
click at [281, 19] on div "button" at bounding box center [277, 26] width 21 height 21
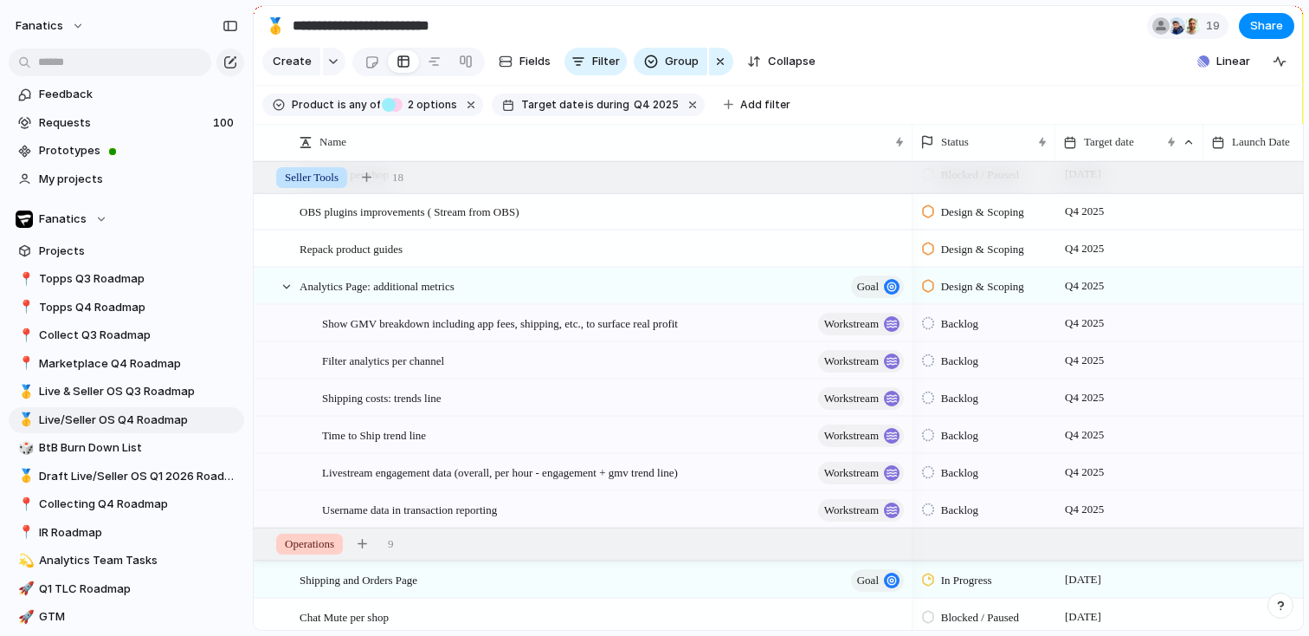
scroll to position [934, 0]
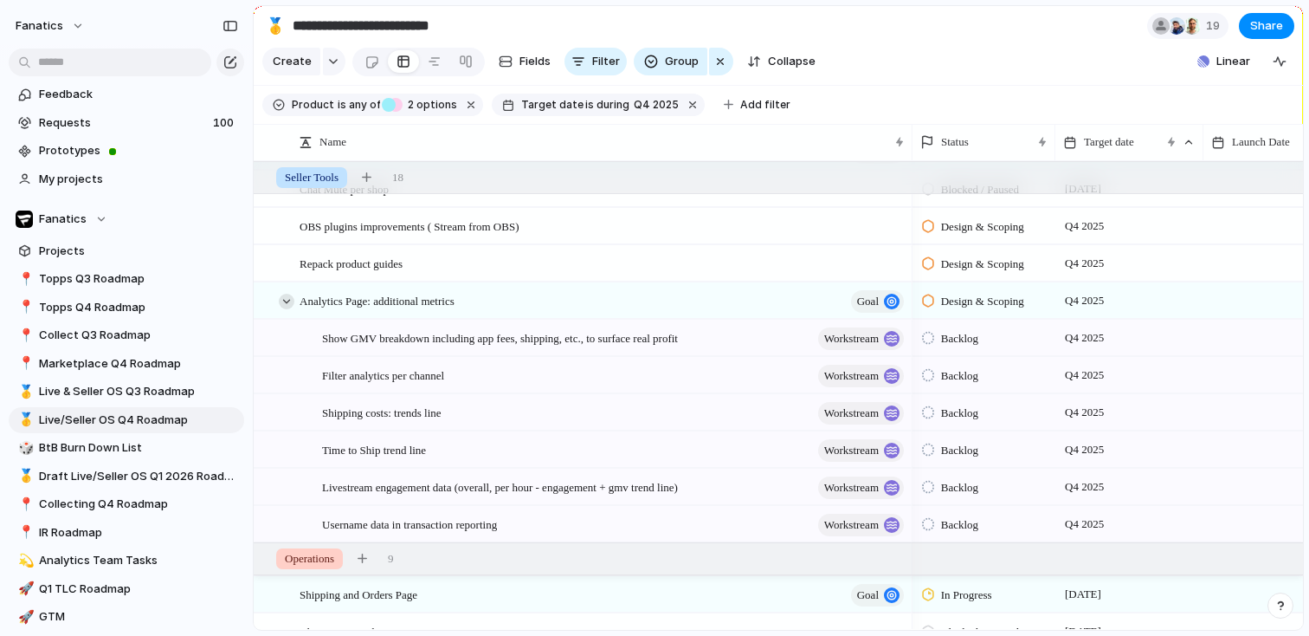
click at [286, 294] on div at bounding box center [287, 302] width 16 height 16
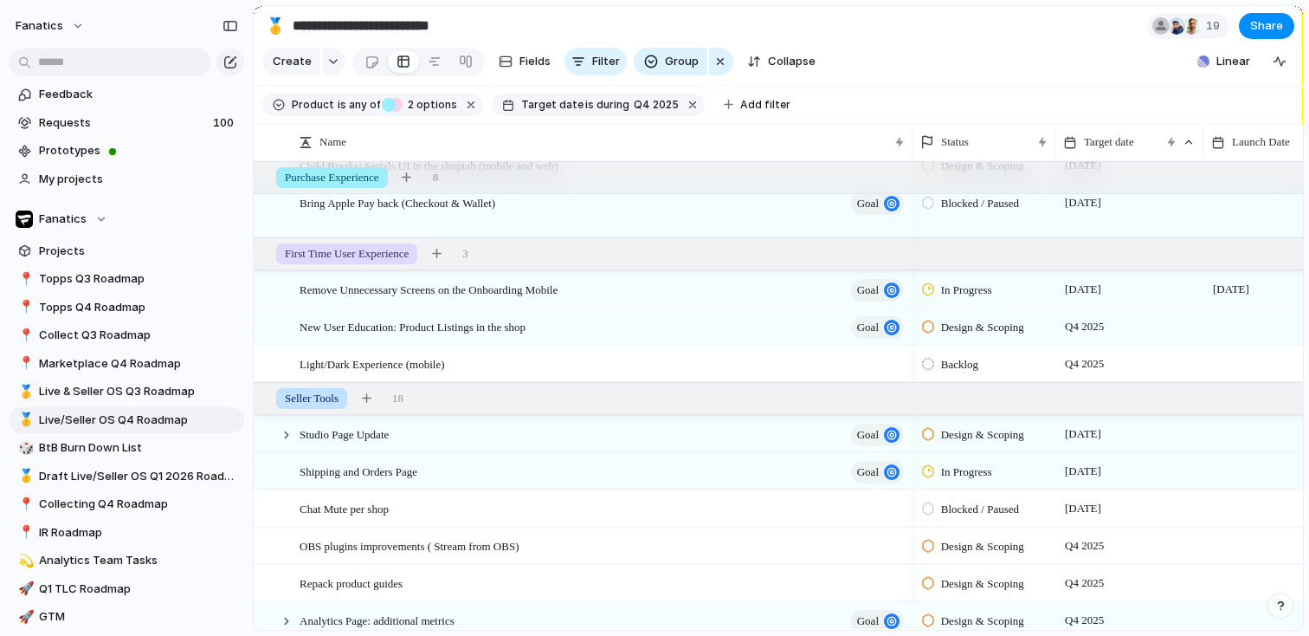
scroll to position [593, 0]
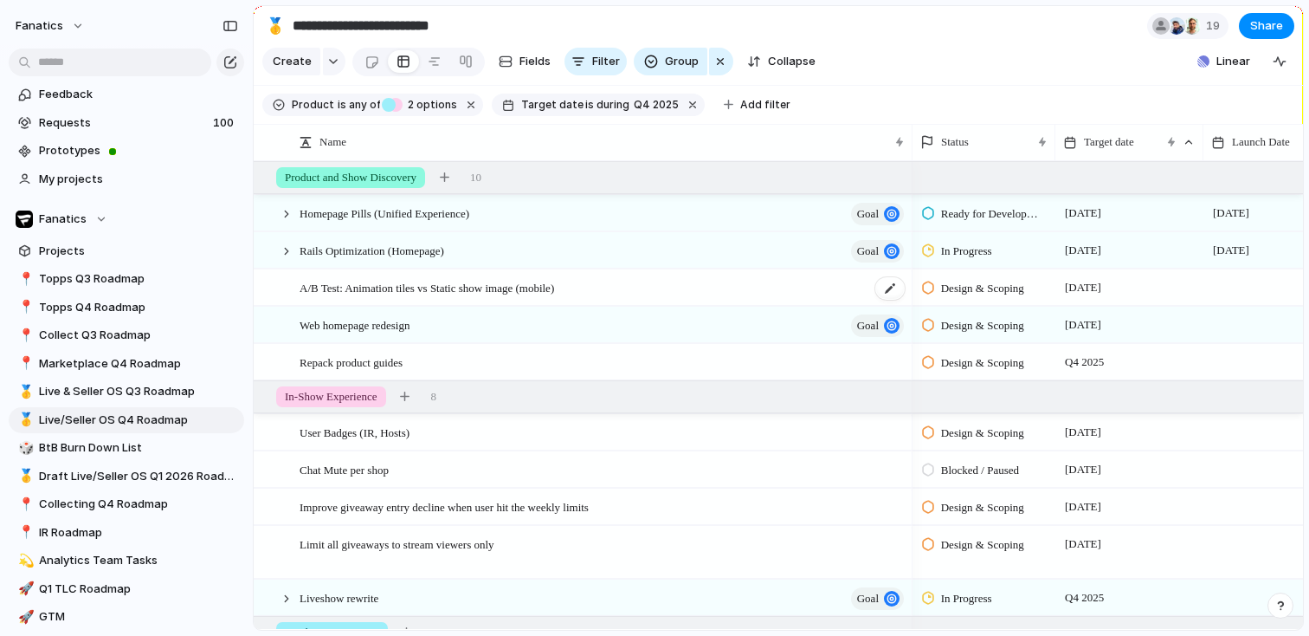
click at [394, 290] on span "A/B Test: Animation tiles vs Static show image (mobile)" at bounding box center [427, 287] width 255 height 20
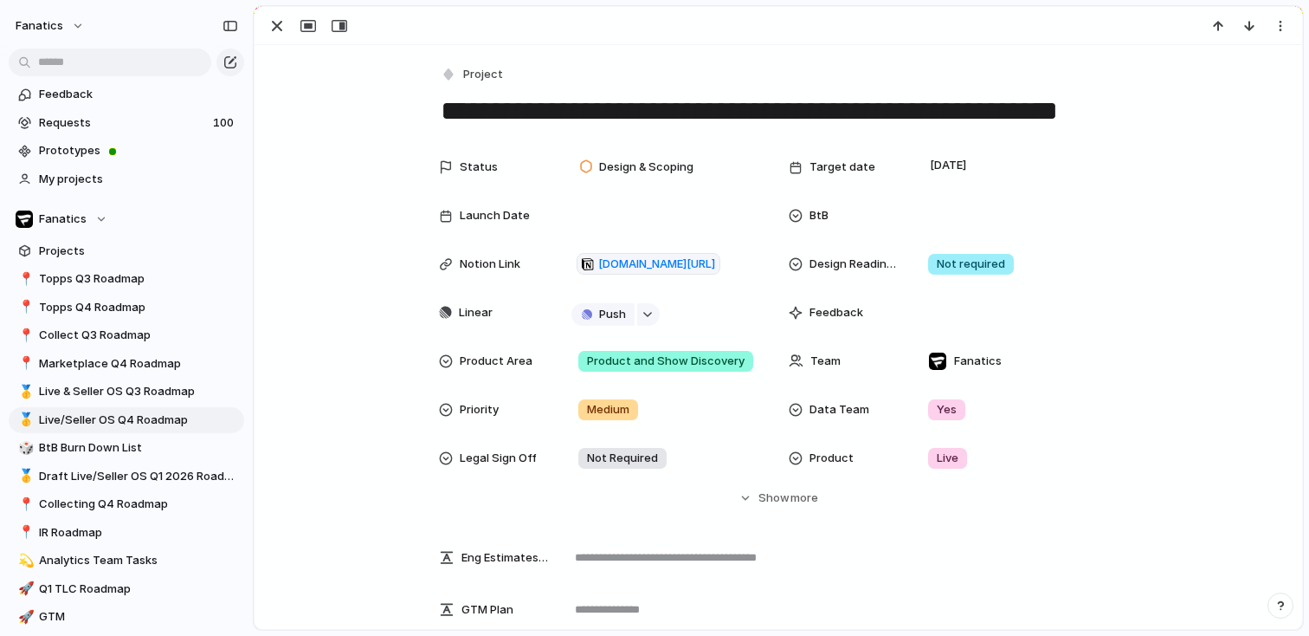
click at [678, 116] on textarea "**********" at bounding box center [778, 111] width 679 height 36
type textarea "**********"
click at [275, 24] on div "button" at bounding box center [277, 26] width 21 height 21
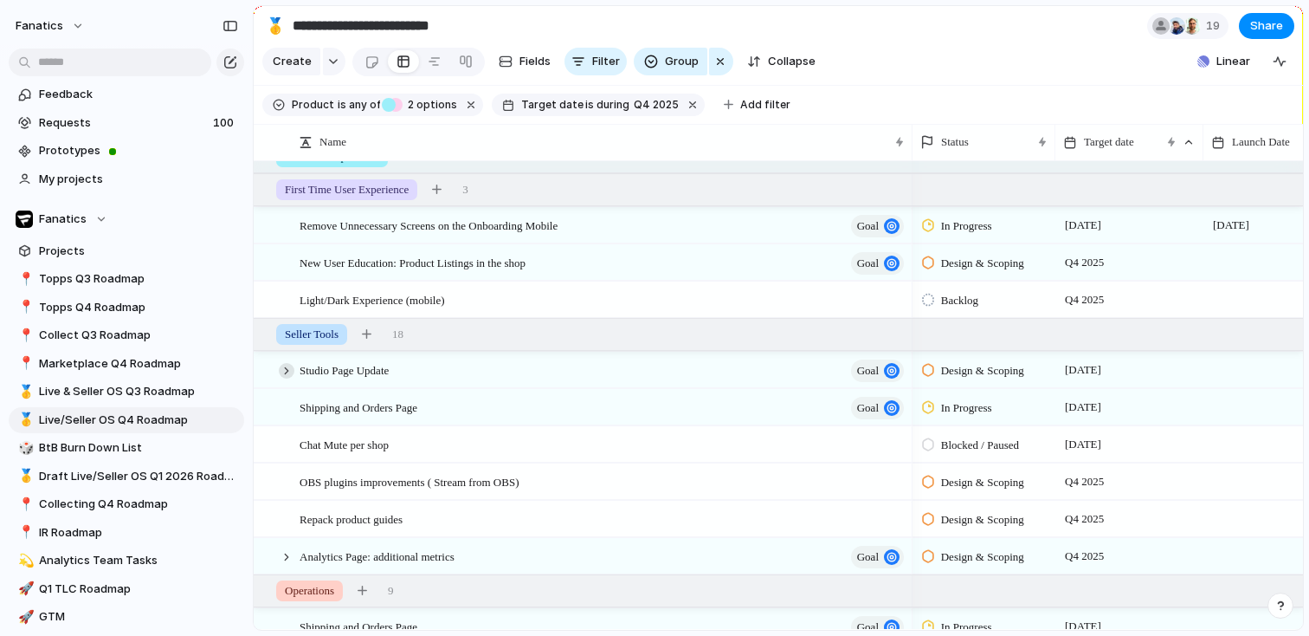
click at [290, 368] on div at bounding box center [287, 371] width 16 height 16
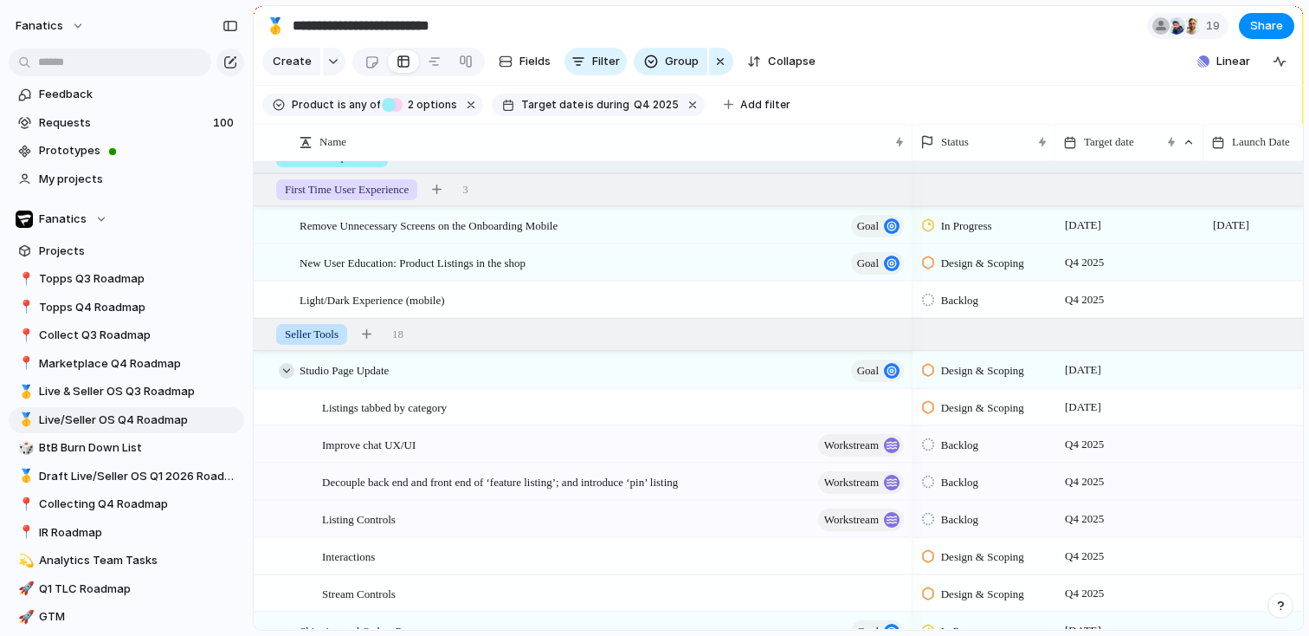
click at [290, 368] on div at bounding box center [287, 371] width 16 height 16
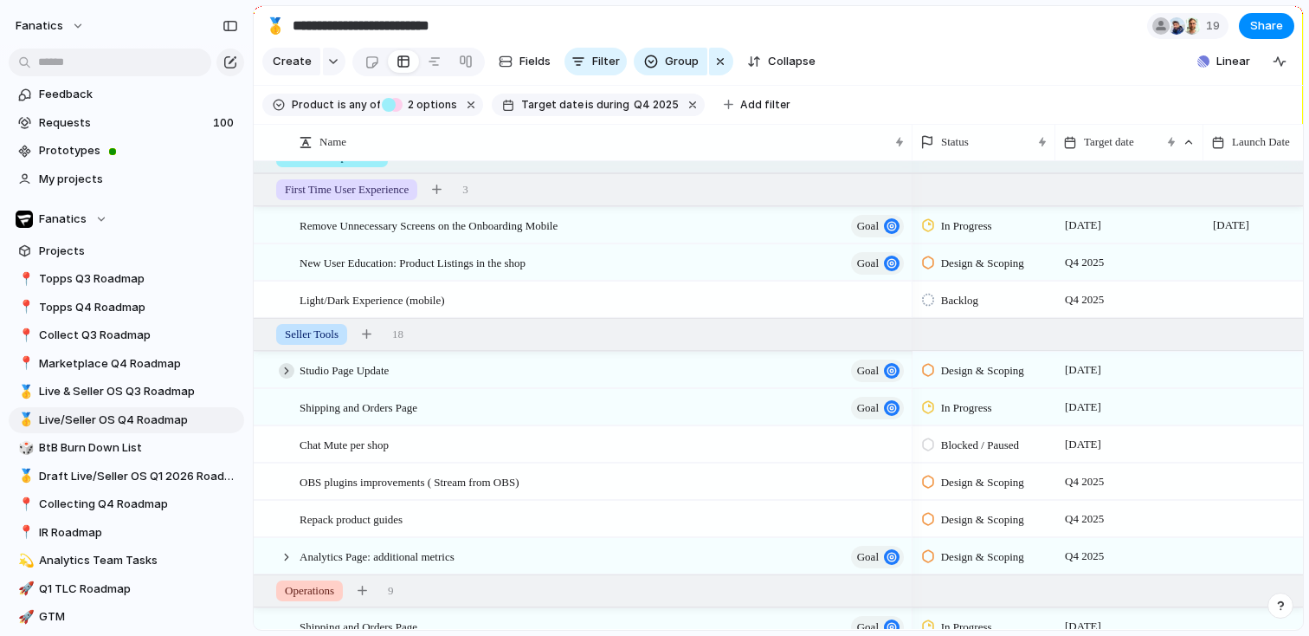
click at [286, 369] on div at bounding box center [287, 371] width 16 height 16
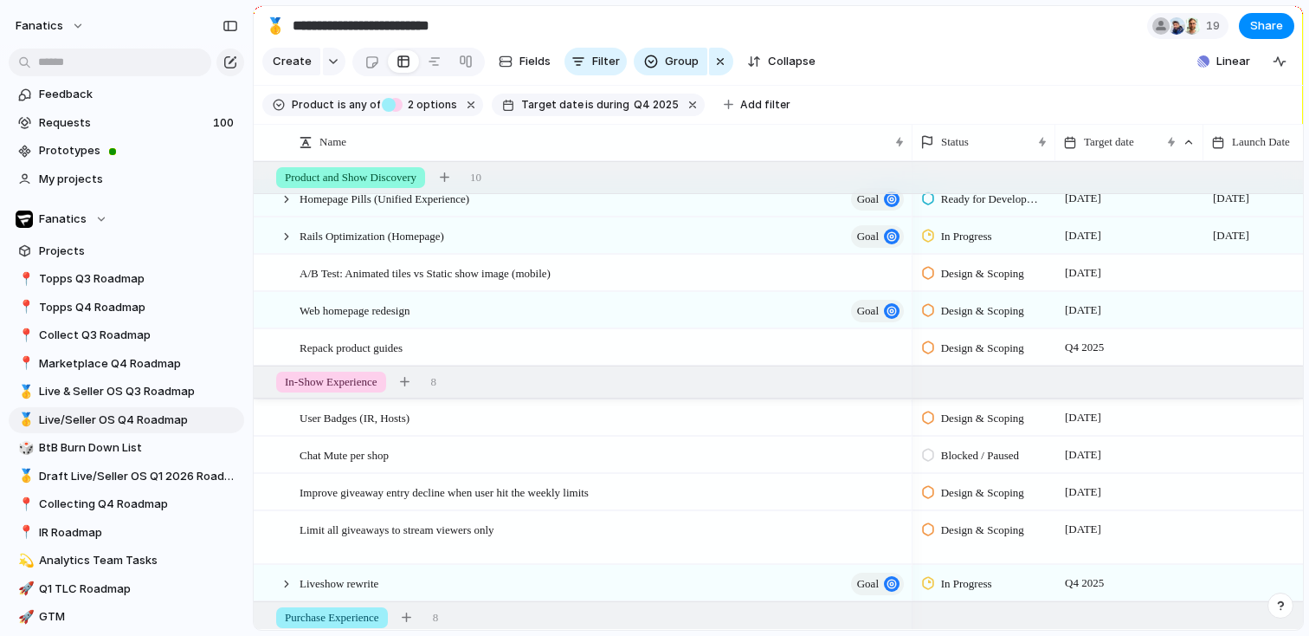
scroll to position [0, 103]
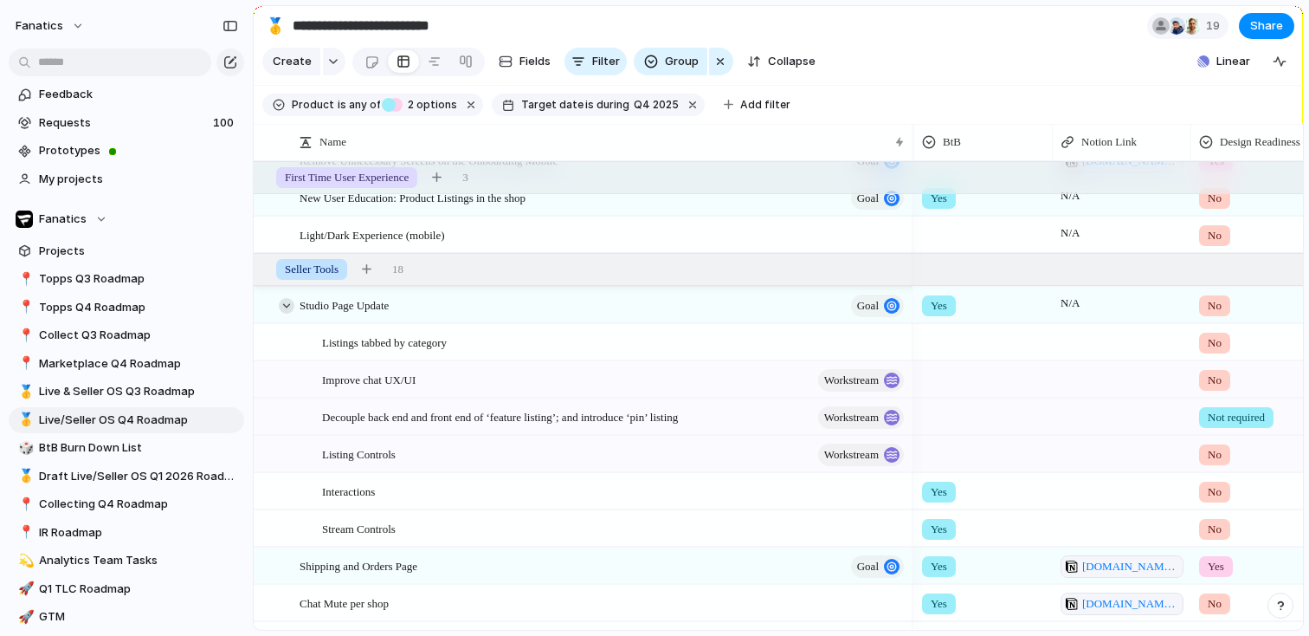
click at [282, 301] on div at bounding box center [287, 306] width 16 height 16
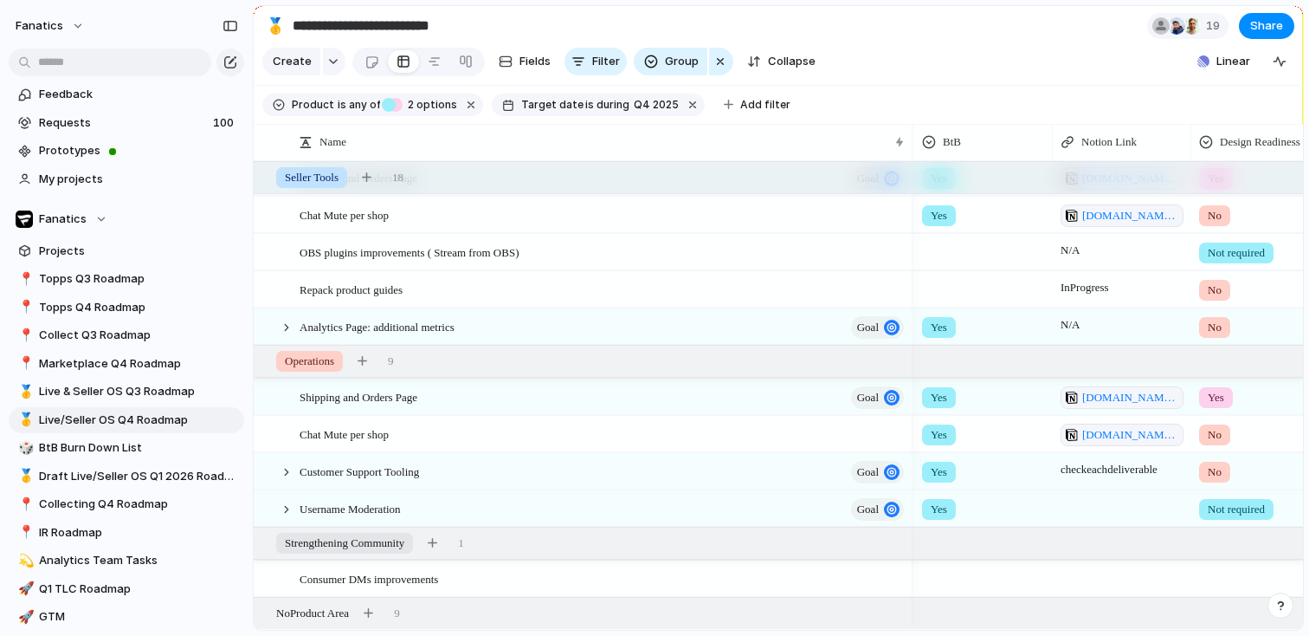
click at [1083, 510] on div at bounding box center [1122, 508] width 139 height 36
click at [477, 511] on div "Username Moderation goal" at bounding box center [603, 509] width 607 height 36
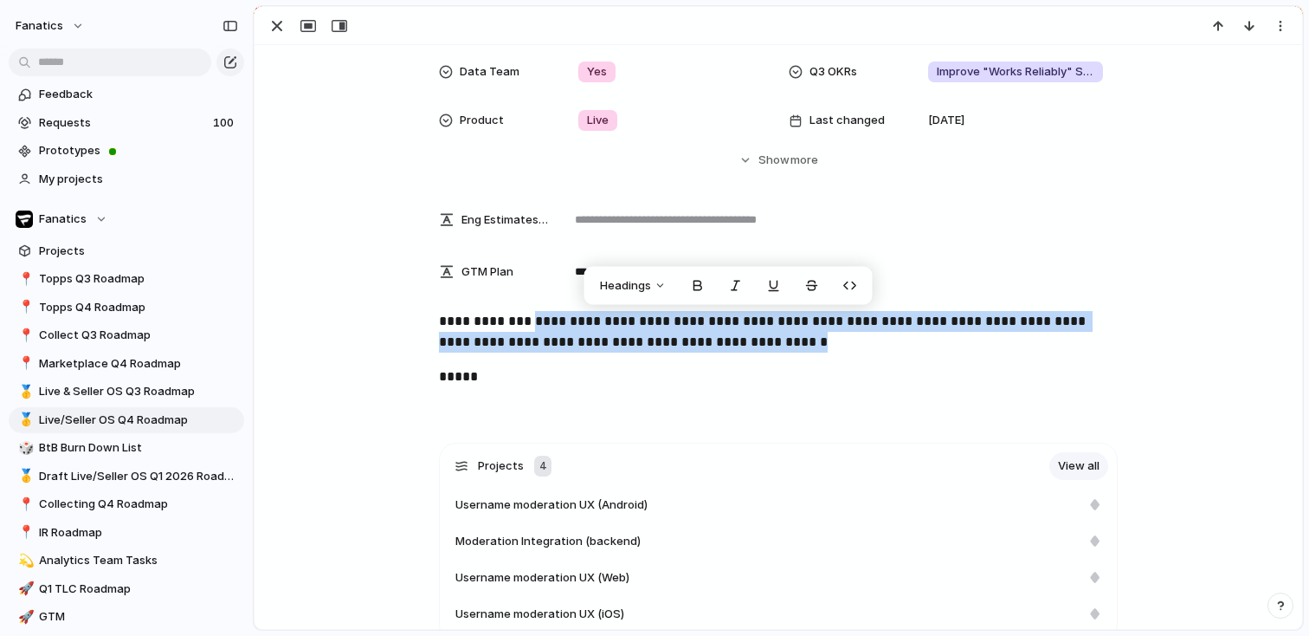
drag, startPoint x: 964, startPoint y: 338, endPoint x: 538, endPoint y: 319, distance: 426.5
click at [538, 319] on p "**********" at bounding box center [778, 332] width 679 height 42
copy link "**********"
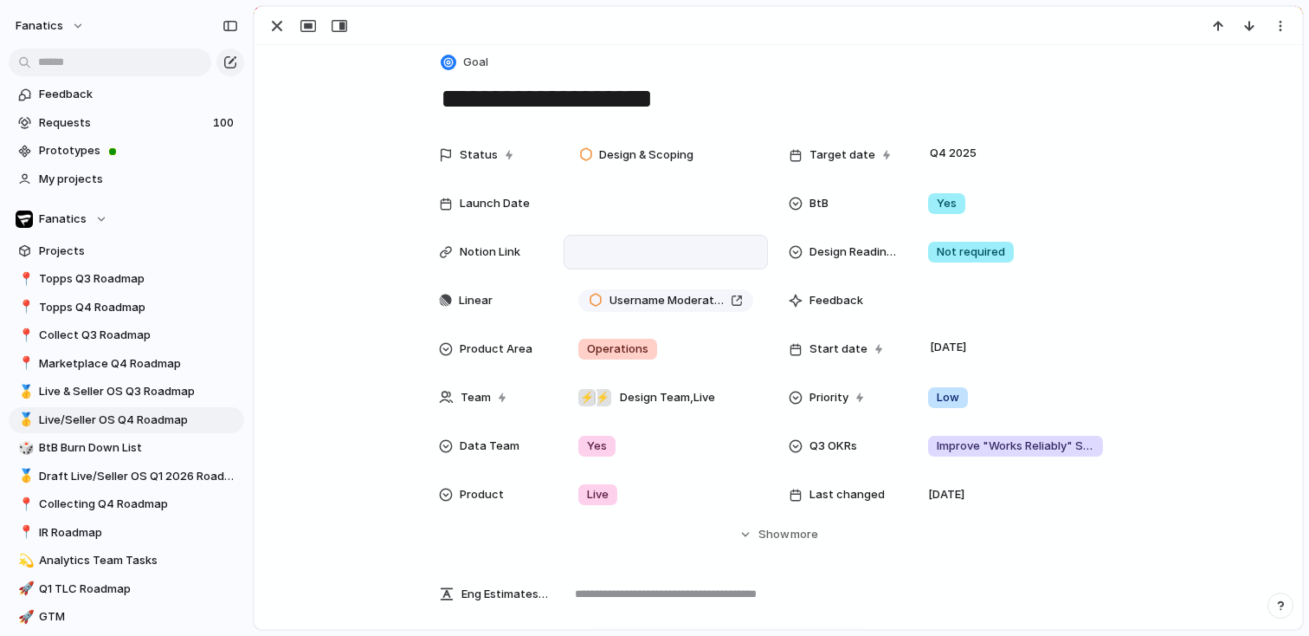
click at [604, 242] on div at bounding box center [666, 252] width 192 height 23
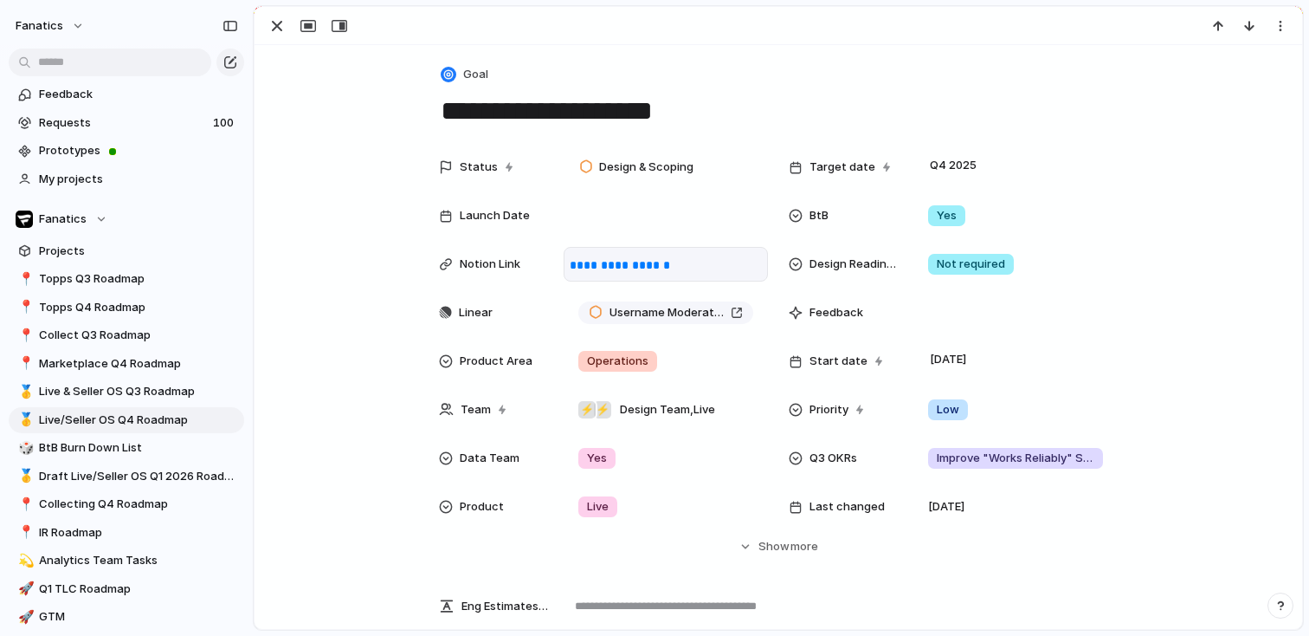
click at [344, 366] on div "**********" at bounding box center [778, 352] width 1006 height 405
click at [273, 23] on div "button" at bounding box center [277, 26] width 21 height 21
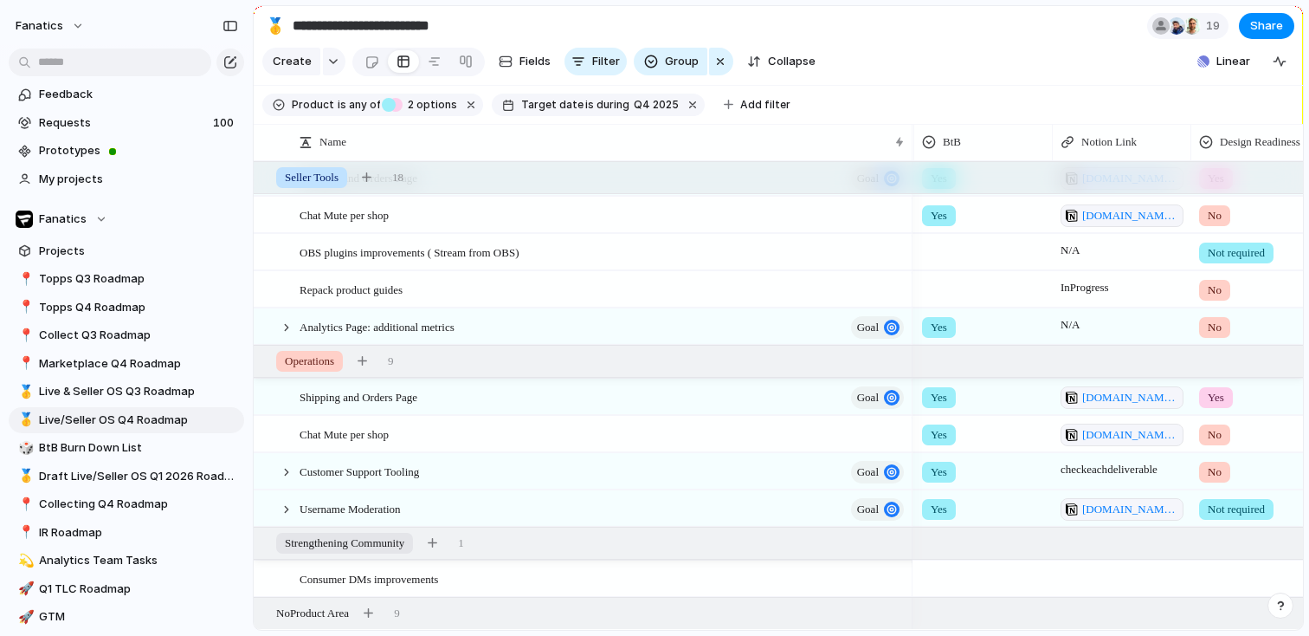
click at [1079, 576] on div at bounding box center [1122, 578] width 139 height 36
type textarea "*"
type textarea "**********"
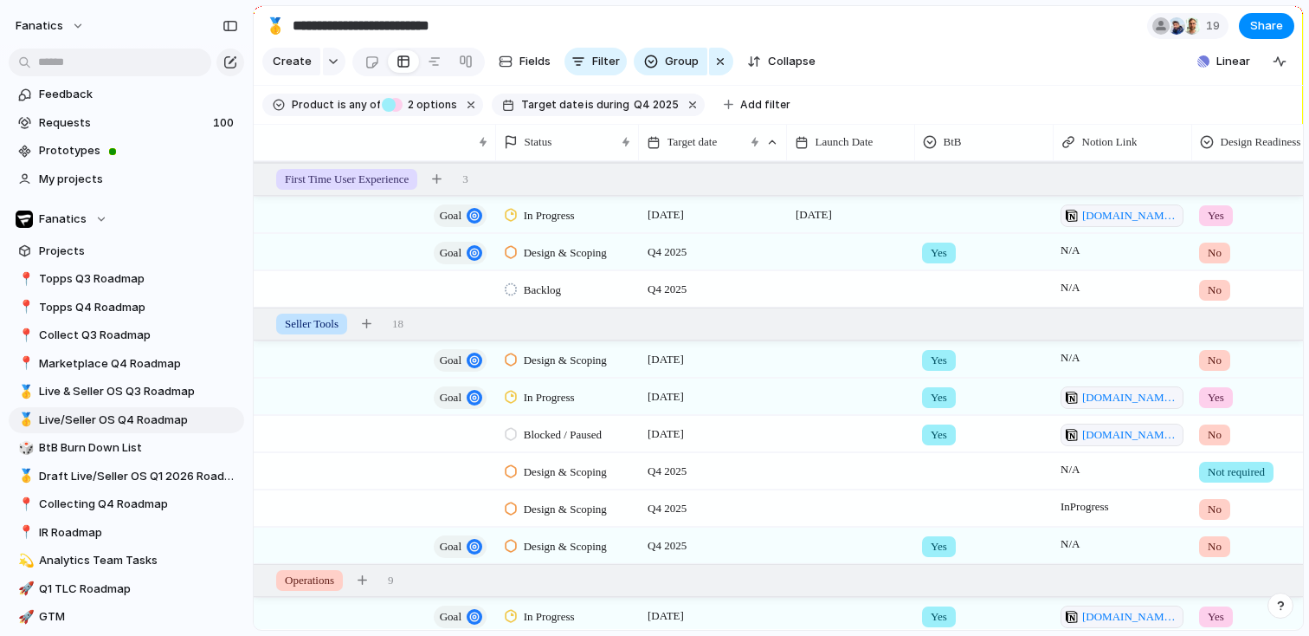
scroll to position [0, 417]
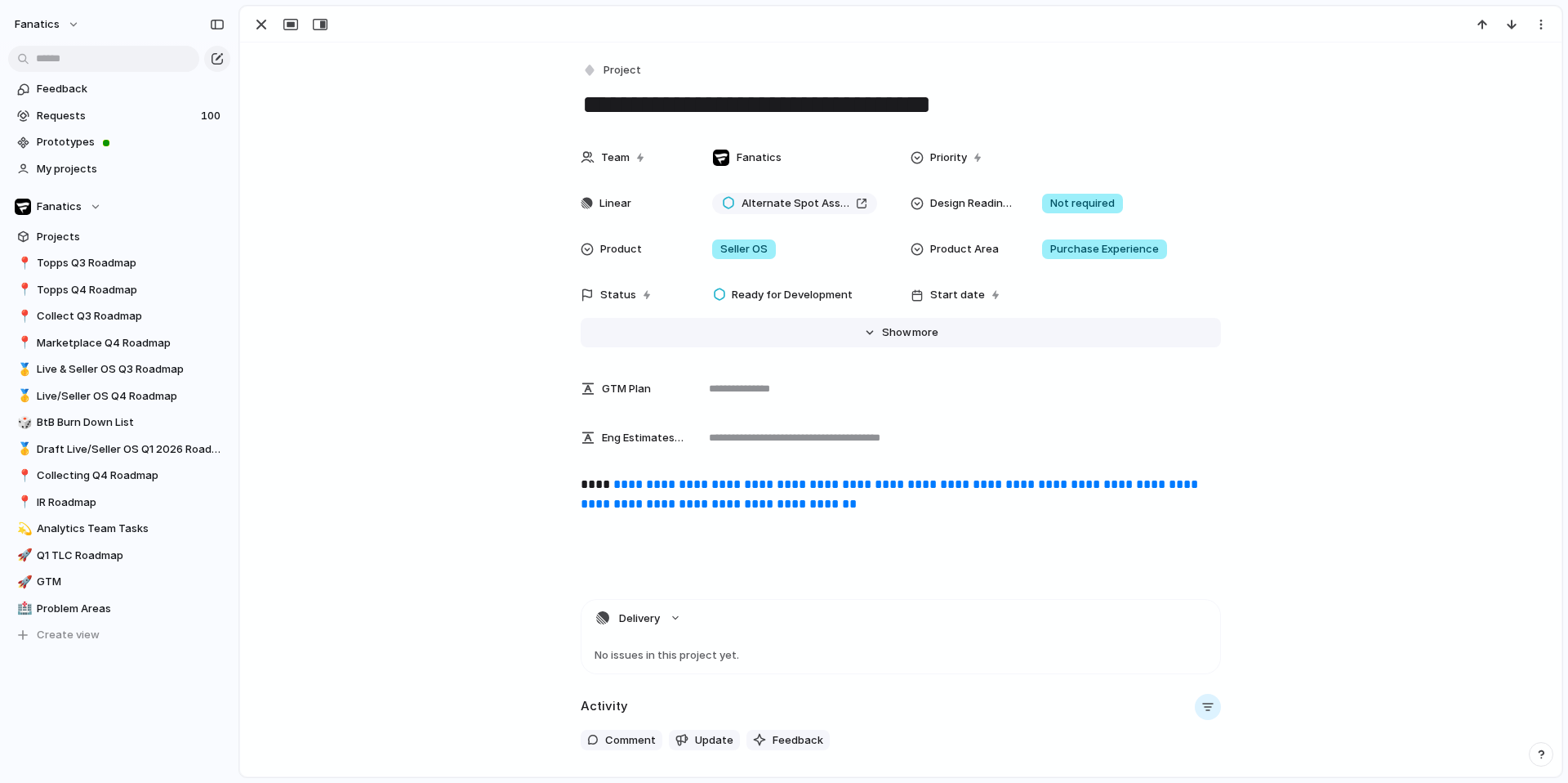
click at [884, 331] on span "Show" at bounding box center [896, 332] width 29 height 16
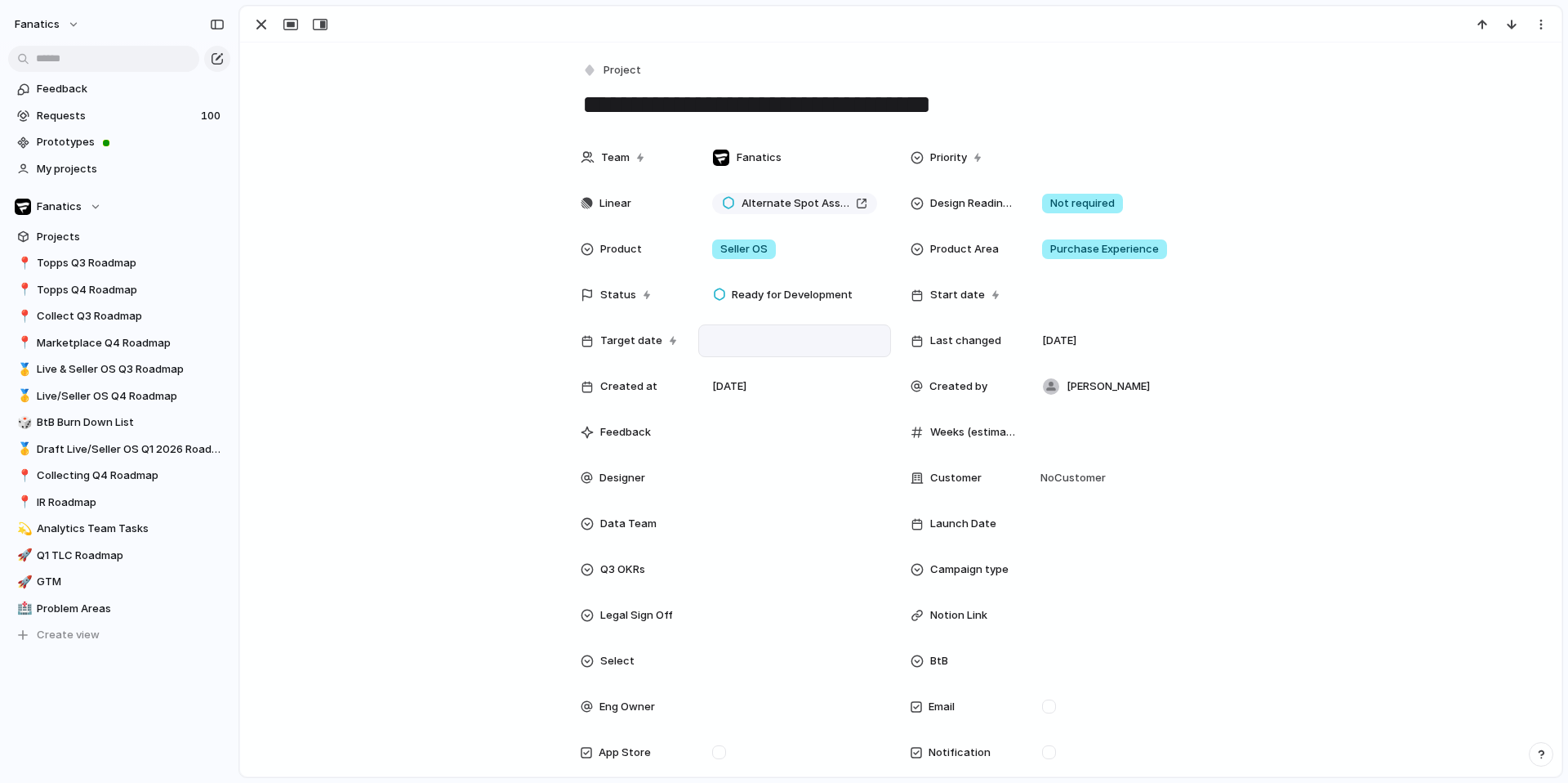
click at [848, 337] on div at bounding box center [794, 341] width 178 height 18
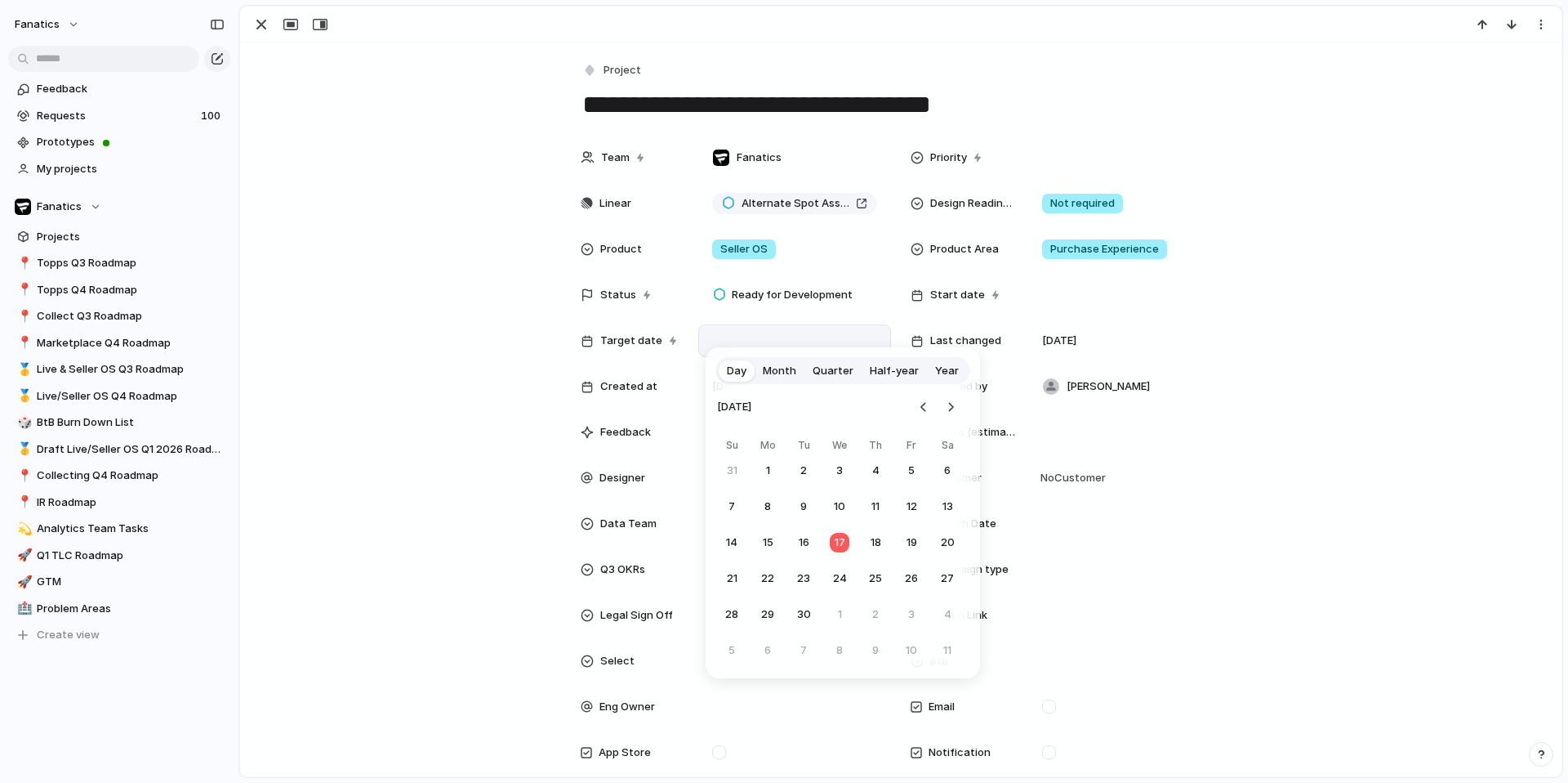
click at [833, 370] on span "Quarter" at bounding box center [833, 371] width 41 height 16
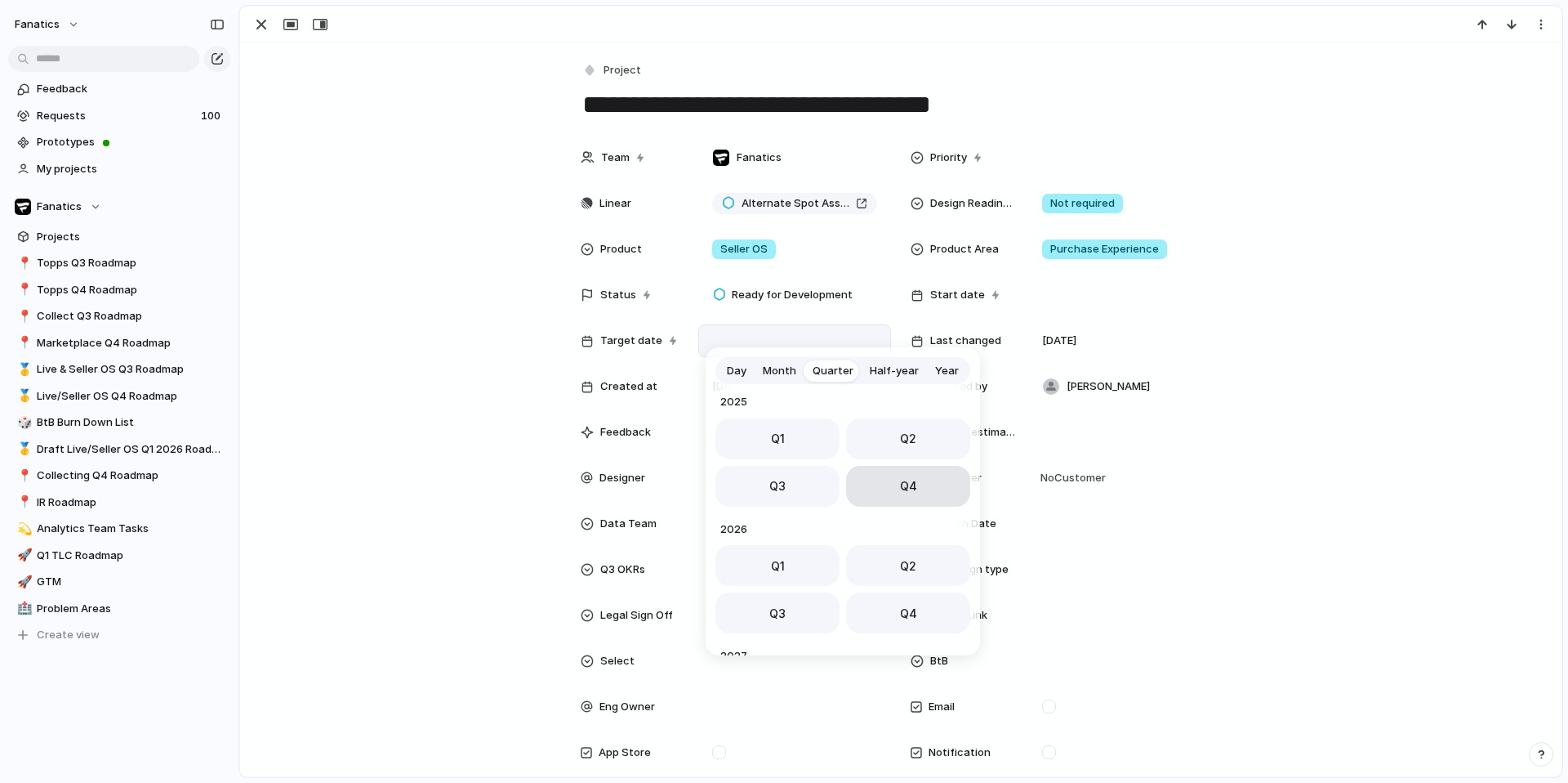
click at [875, 491] on button "Q4" at bounding box center [908, 486] width 124 height 41
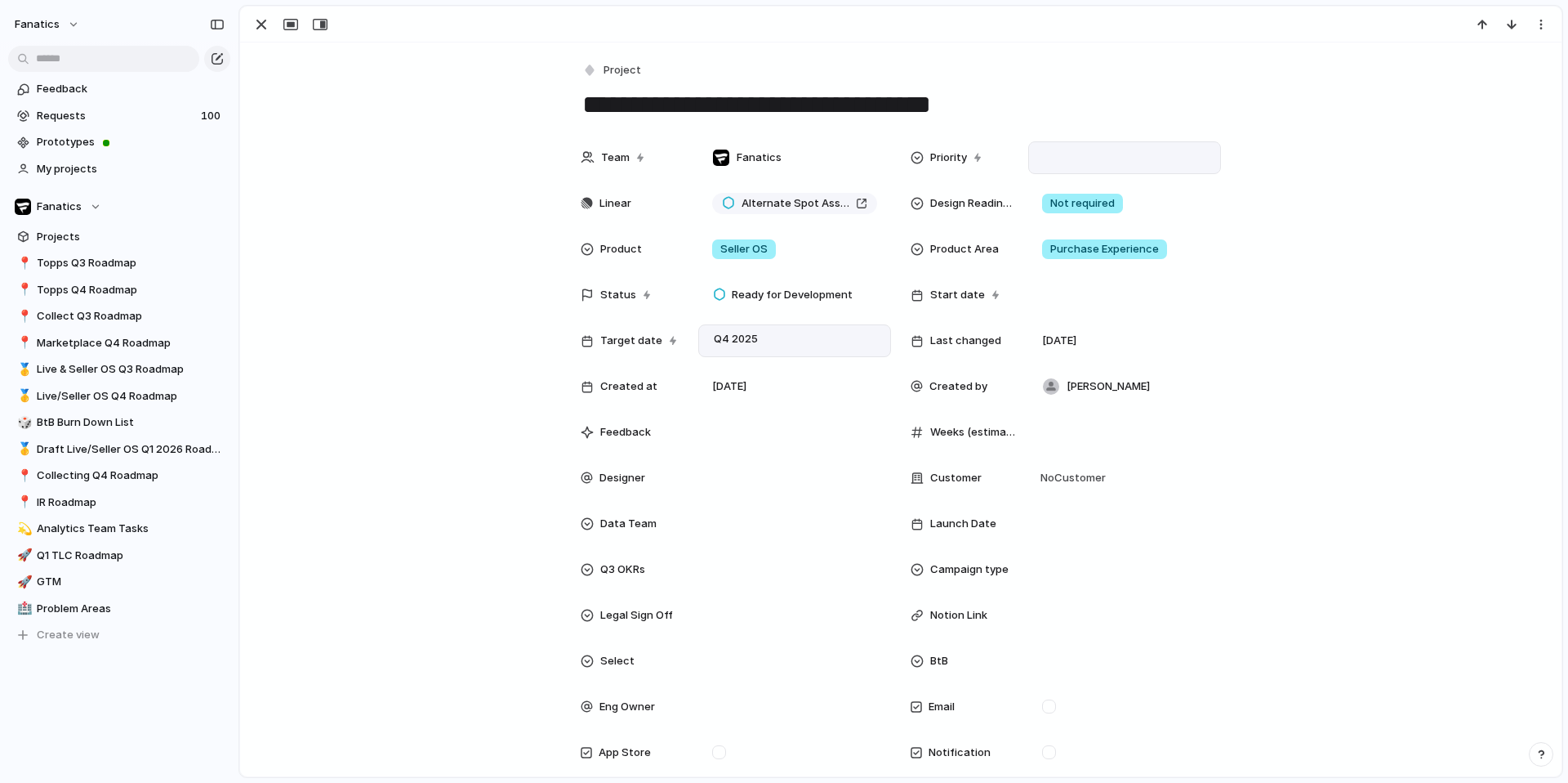
click at [1085, 156] on div at bounding box center [1124, 158] width 178 height 18
click at [1075, 212] on span "Urgent" at bounding box center [1071, 215] width 36 height 16
click at [759, 233] on div "Seller OS" at bounding box center [794, 249] width 192 height 33
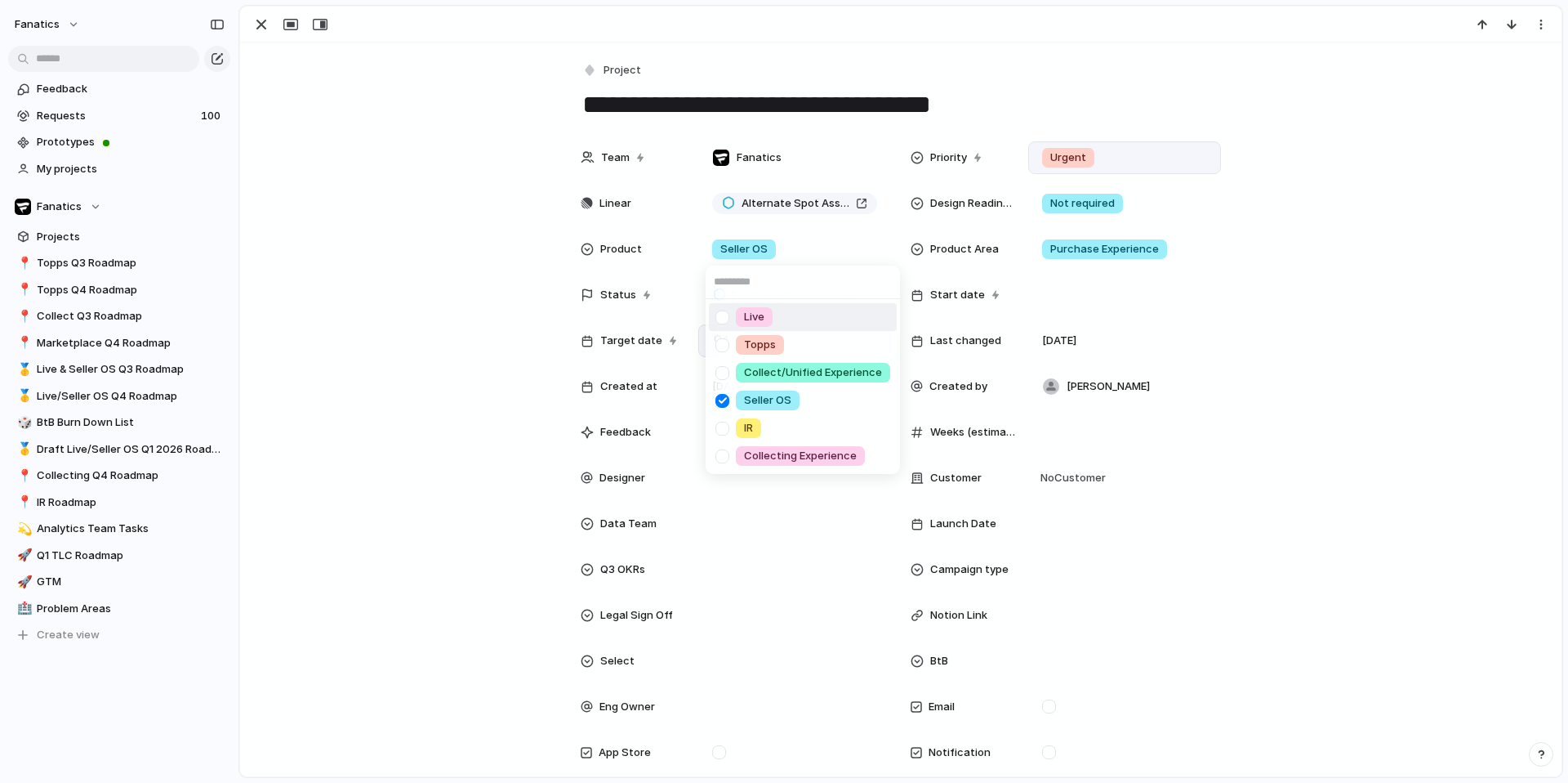
click at [719, 317] on div at bounding box center [722, 317] width 28 height 28
click at [721, 402] on div at bounding box center [722, 401] width 28 height 28
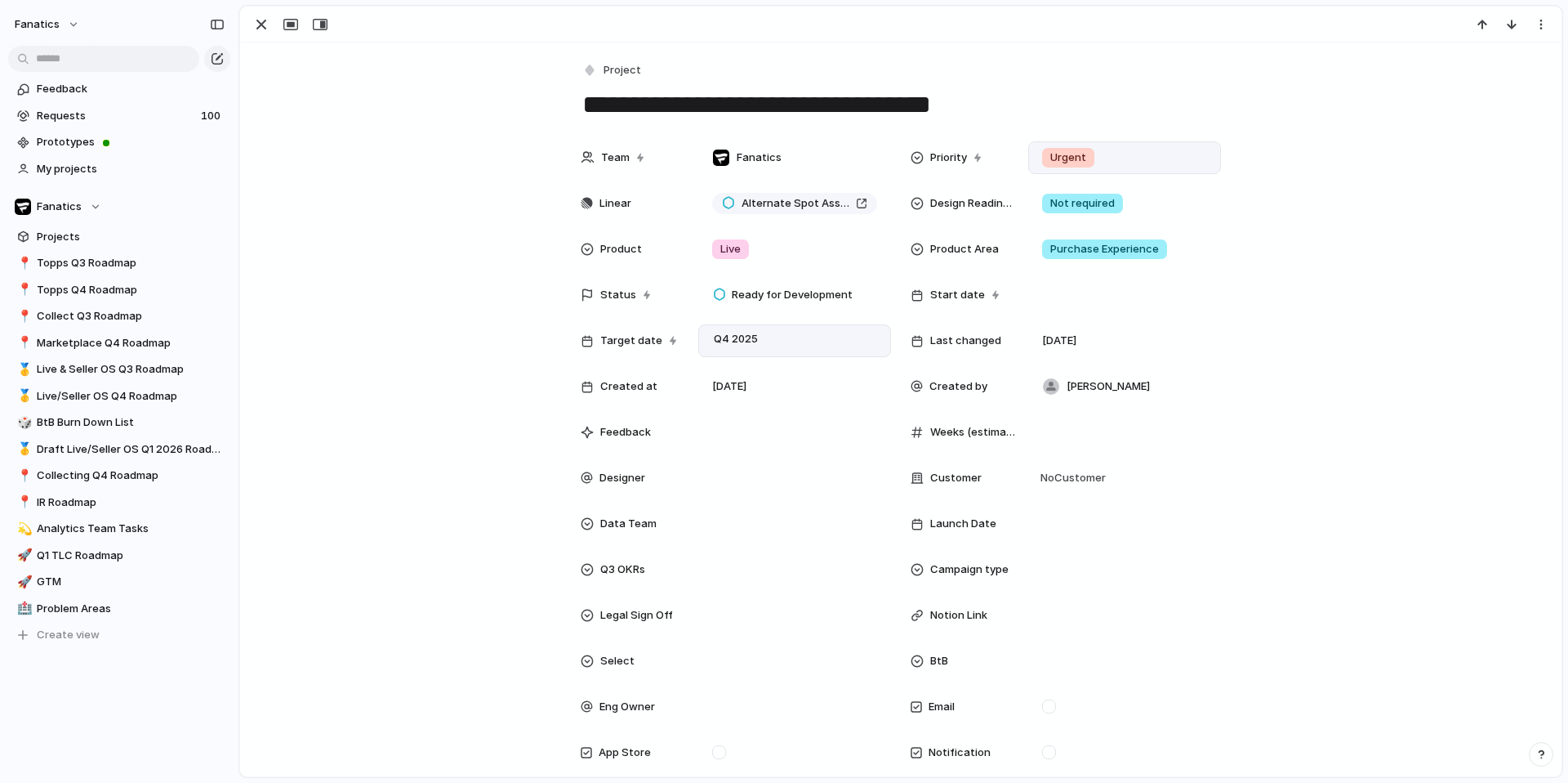
click at [428, 375] on div "Live Topps Collect/Unified Experience Seller OS IR Collecting Experience" at bounding box center [784, 392] width 1568 height 783
click at [756, 515] on div at bounding box center [794, 524] width 178 height 18
click at [737, 614] on span "No" at bounding box center [730, 608] width 14 height 16
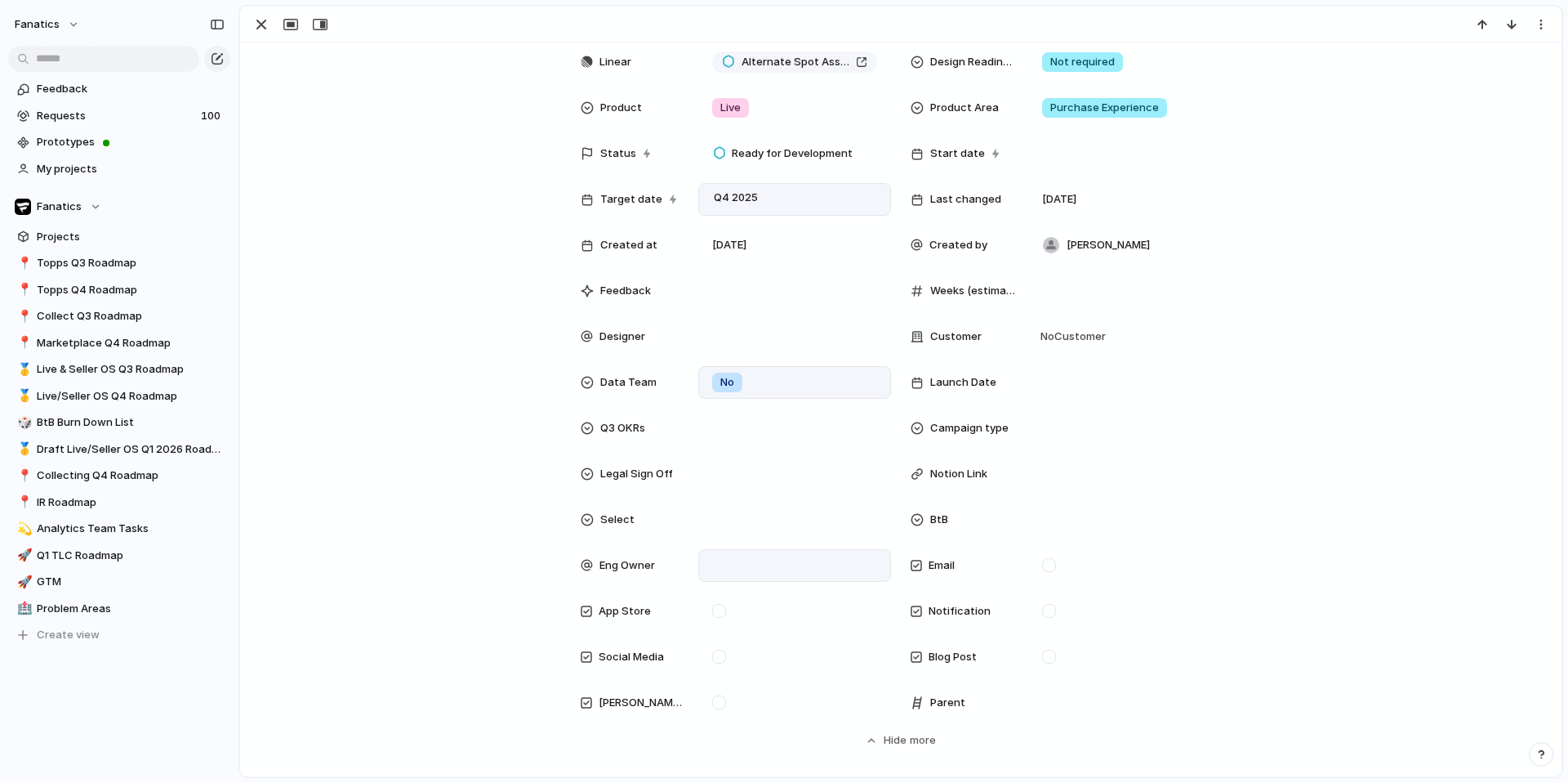
scroll to position [137, 0]
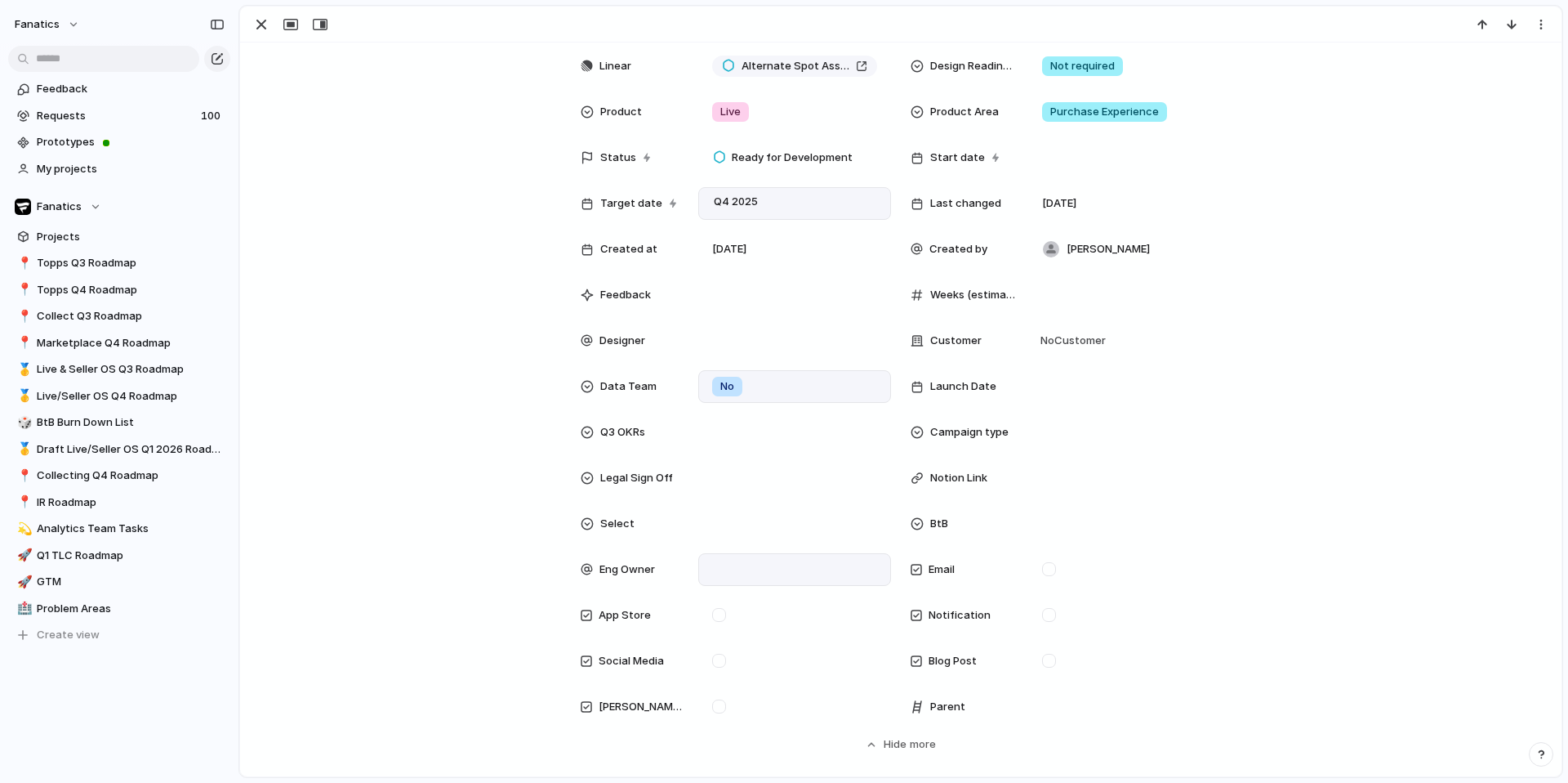
click at [726, 576] on div at bounding box center [794, 569] width 178 height 18
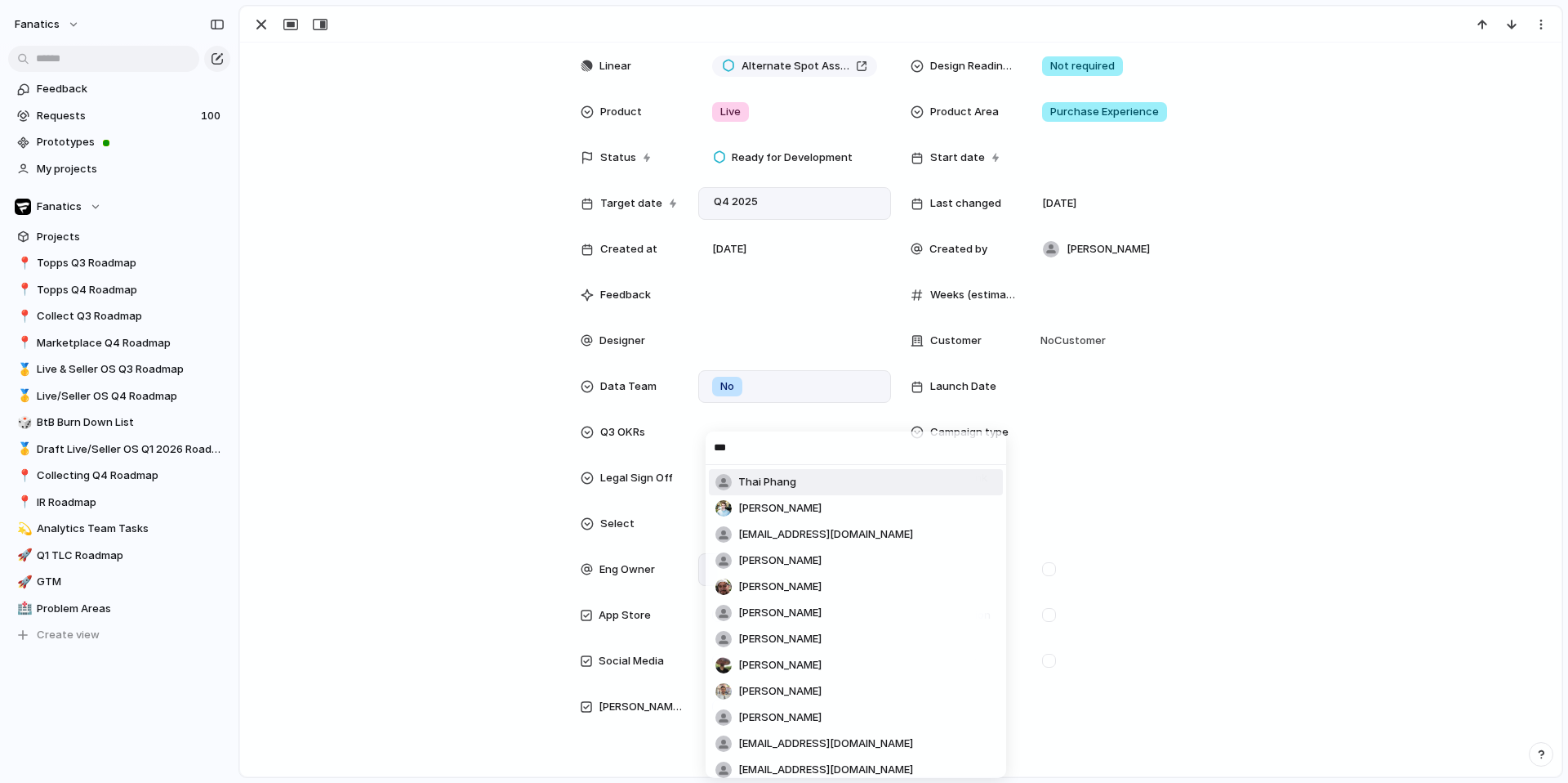
type input "****"
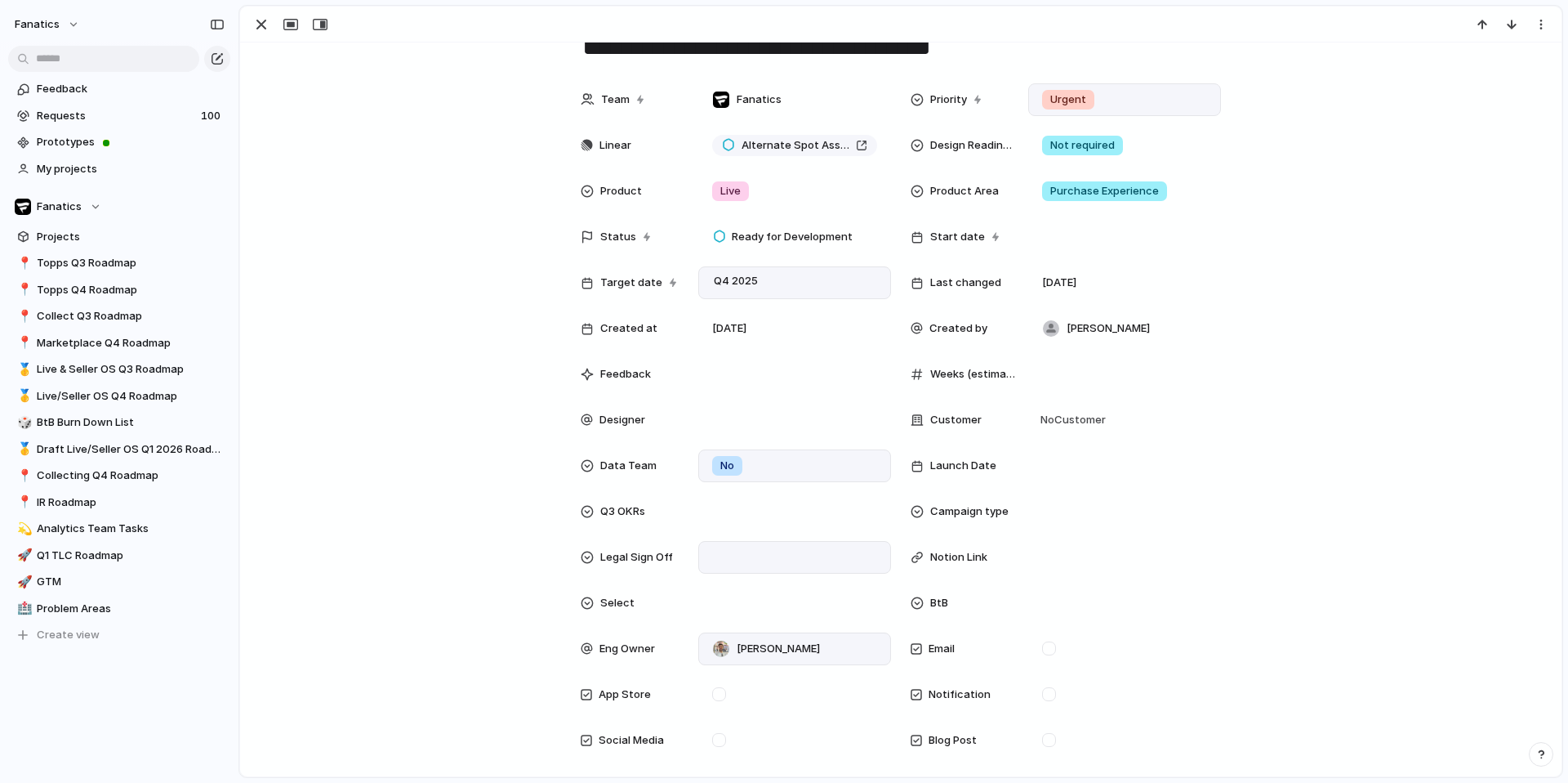
scroll to position [58, 0]
click at [785, 643] on span "Andy Jones" at bounding box center [778, 649] width 83 height 16
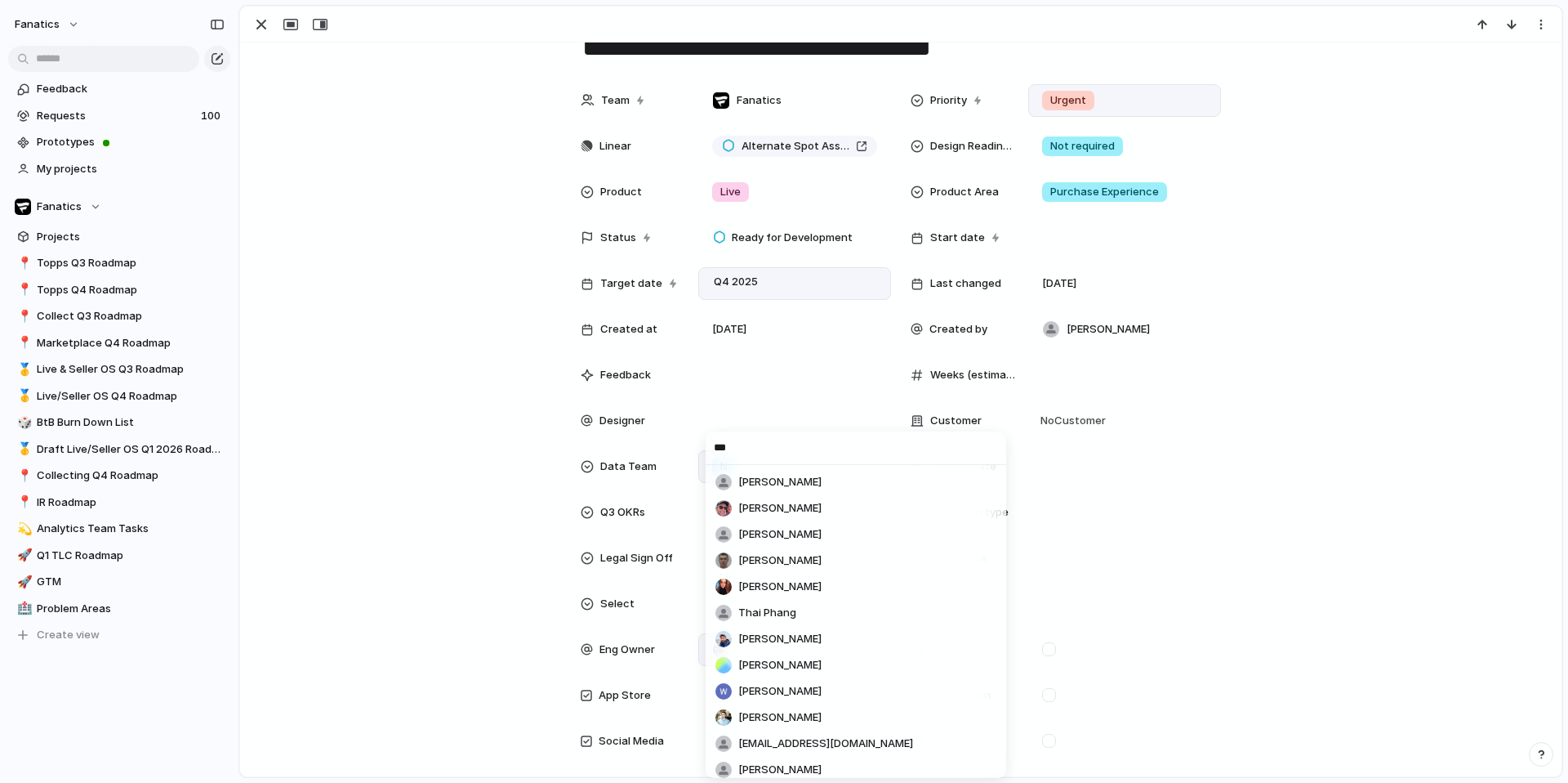
type input "****"
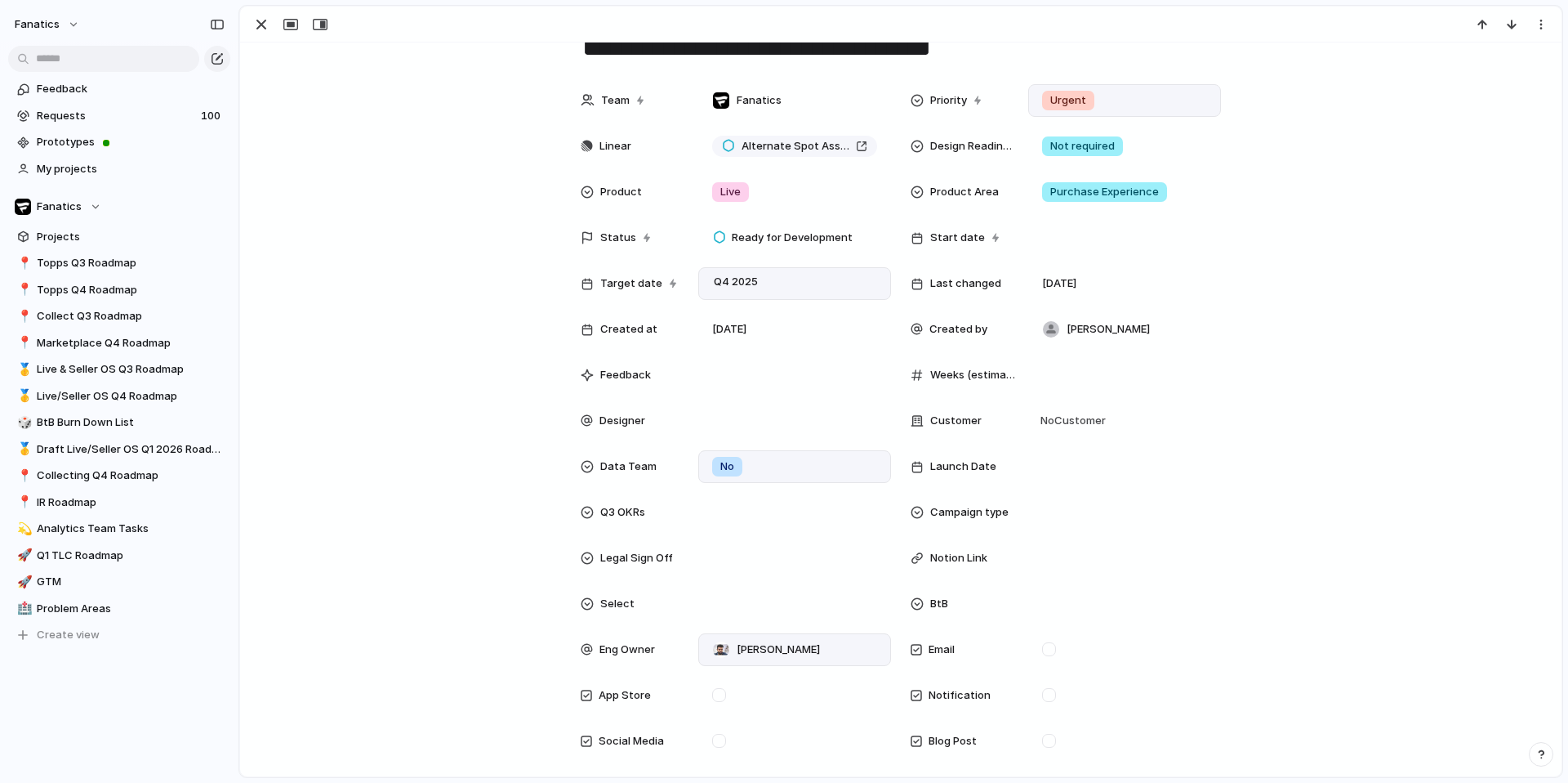
scroll to position [0, 0]
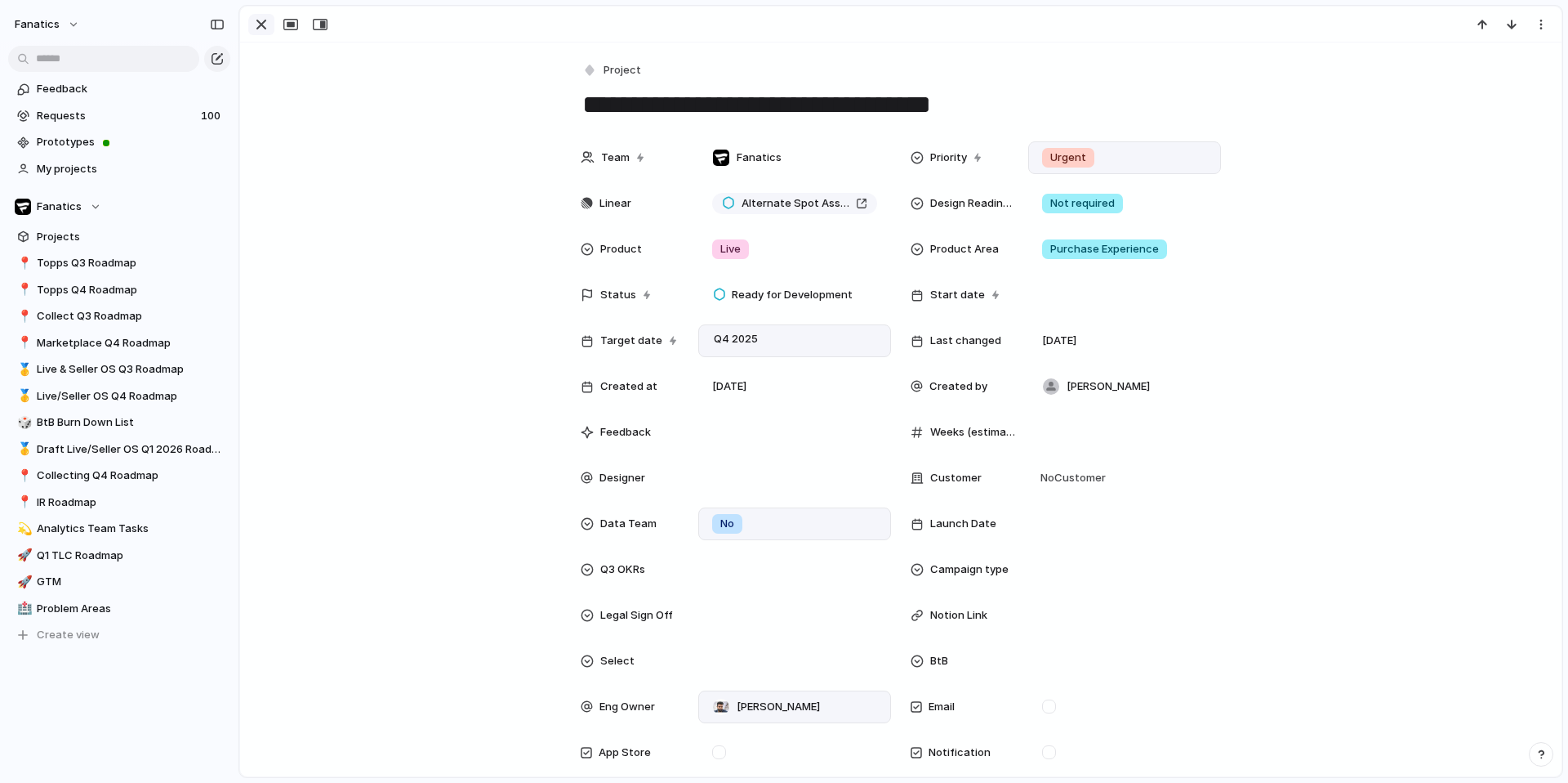
click at [259, 34] on div "button" at bounding box center [261, 25] width 20 height 20
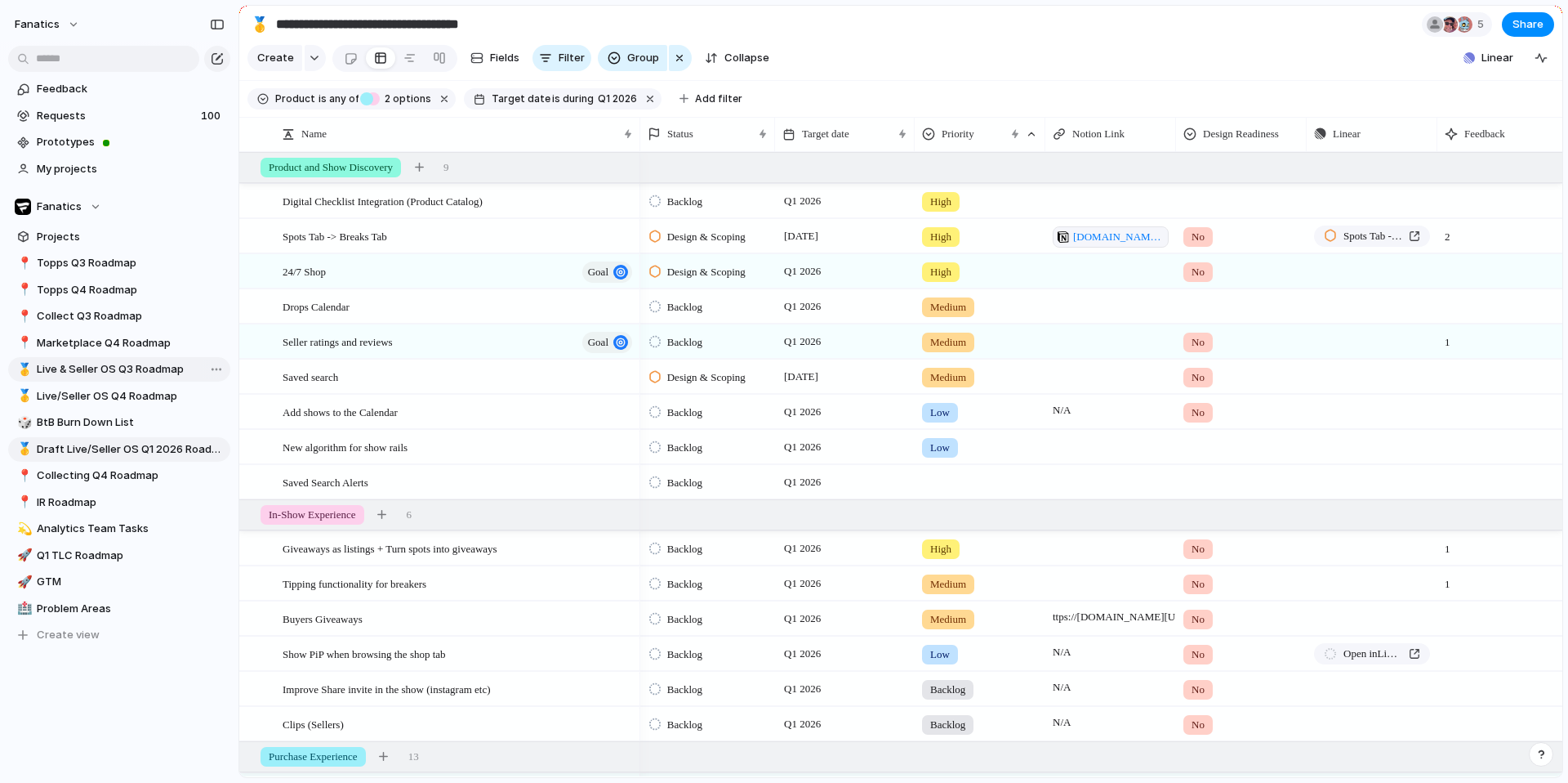
click at [125, 373] on span "Live & Seller OS Q3 Roadmap" at bounding box center [130, 369] width 188 height 16
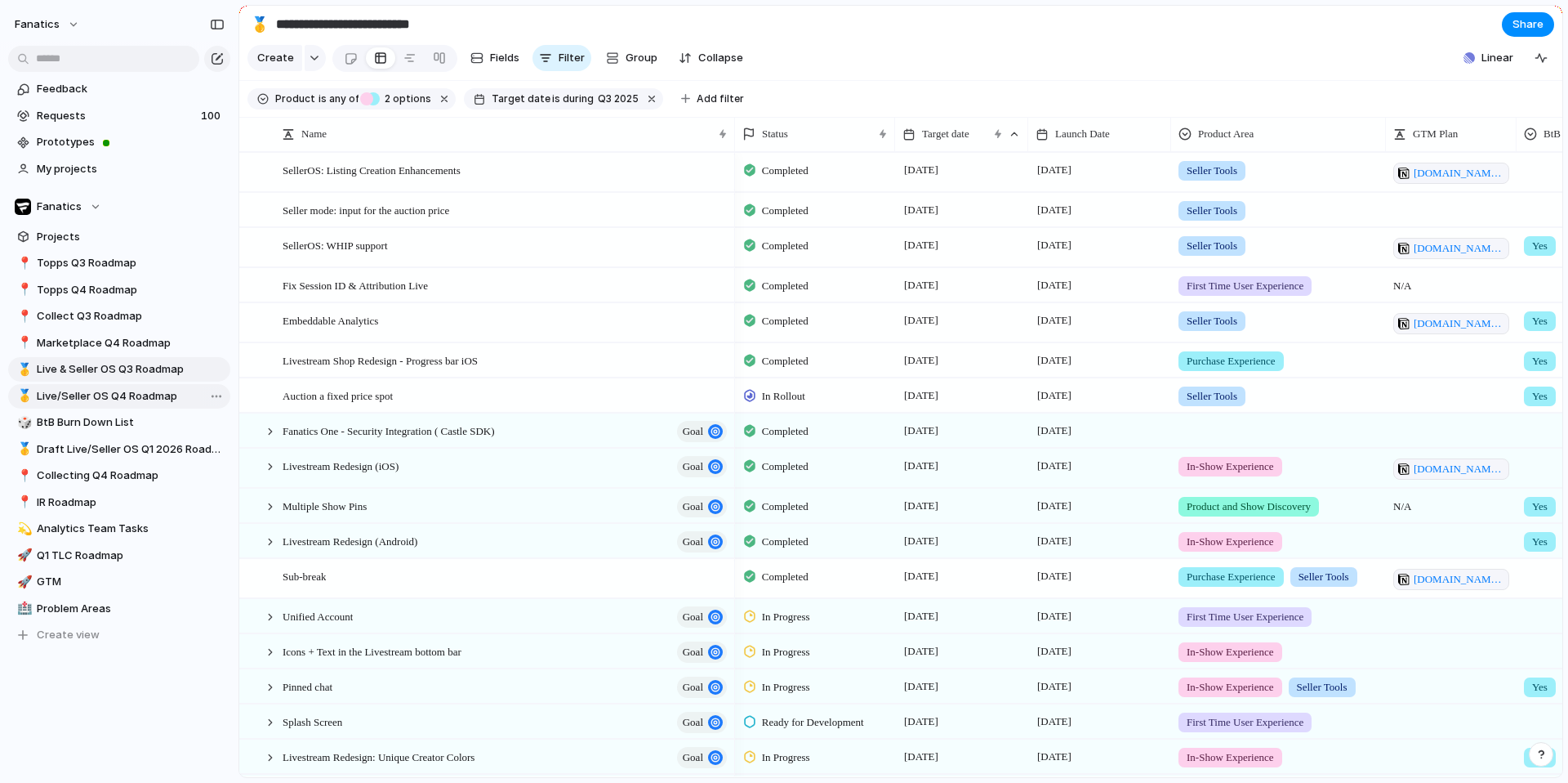
click at [115, 388] on span "Live/Seller OS Q4 Roadmap" at bounding box center [130, 395] width 188 height 16
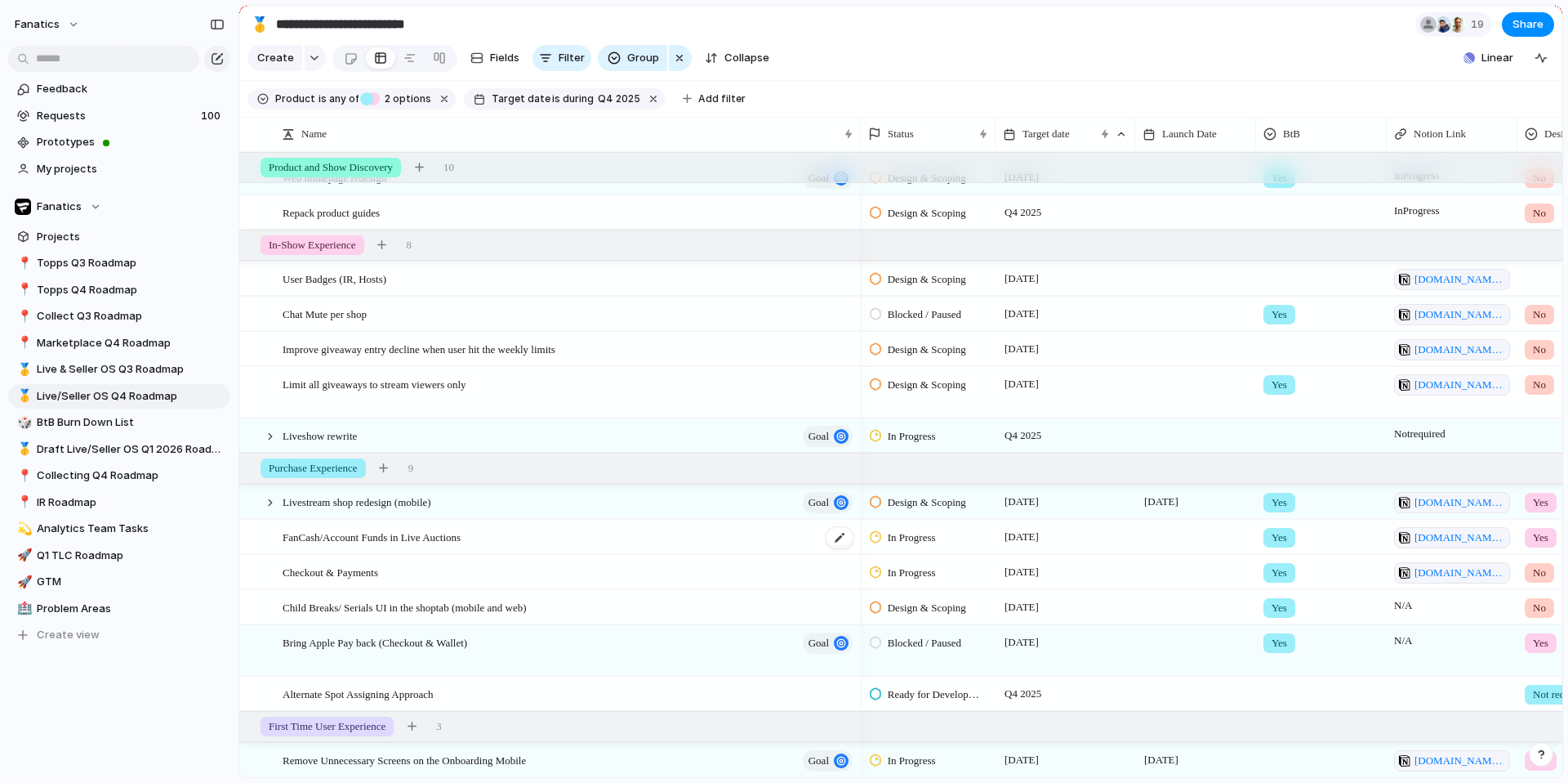
scroll to position [284, 0]
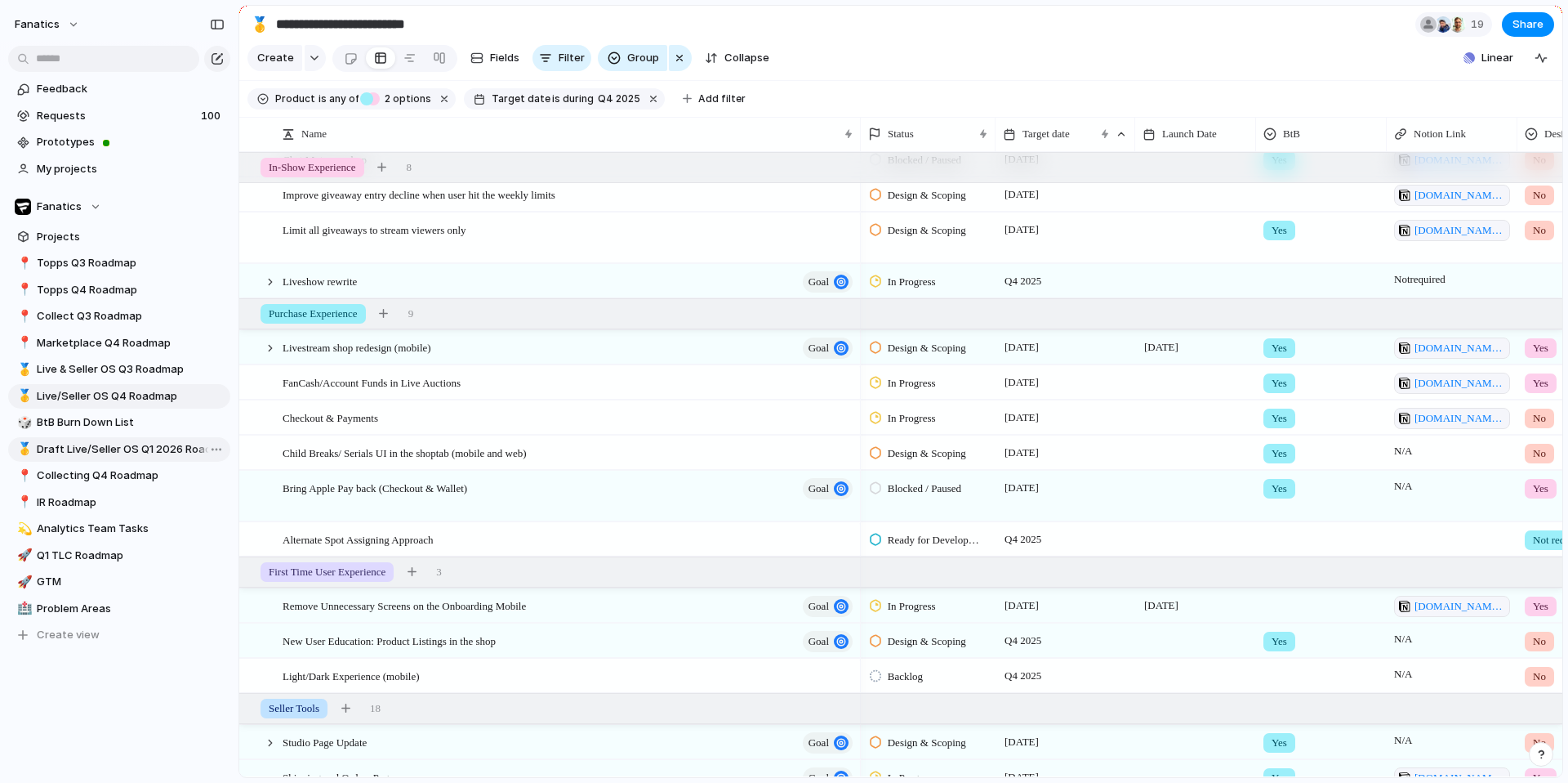
click at [149, 448] on span "Draft Live/Seller OS Q1 2026 Roadmap" at bounding box center [130, 449] width 188 height 16
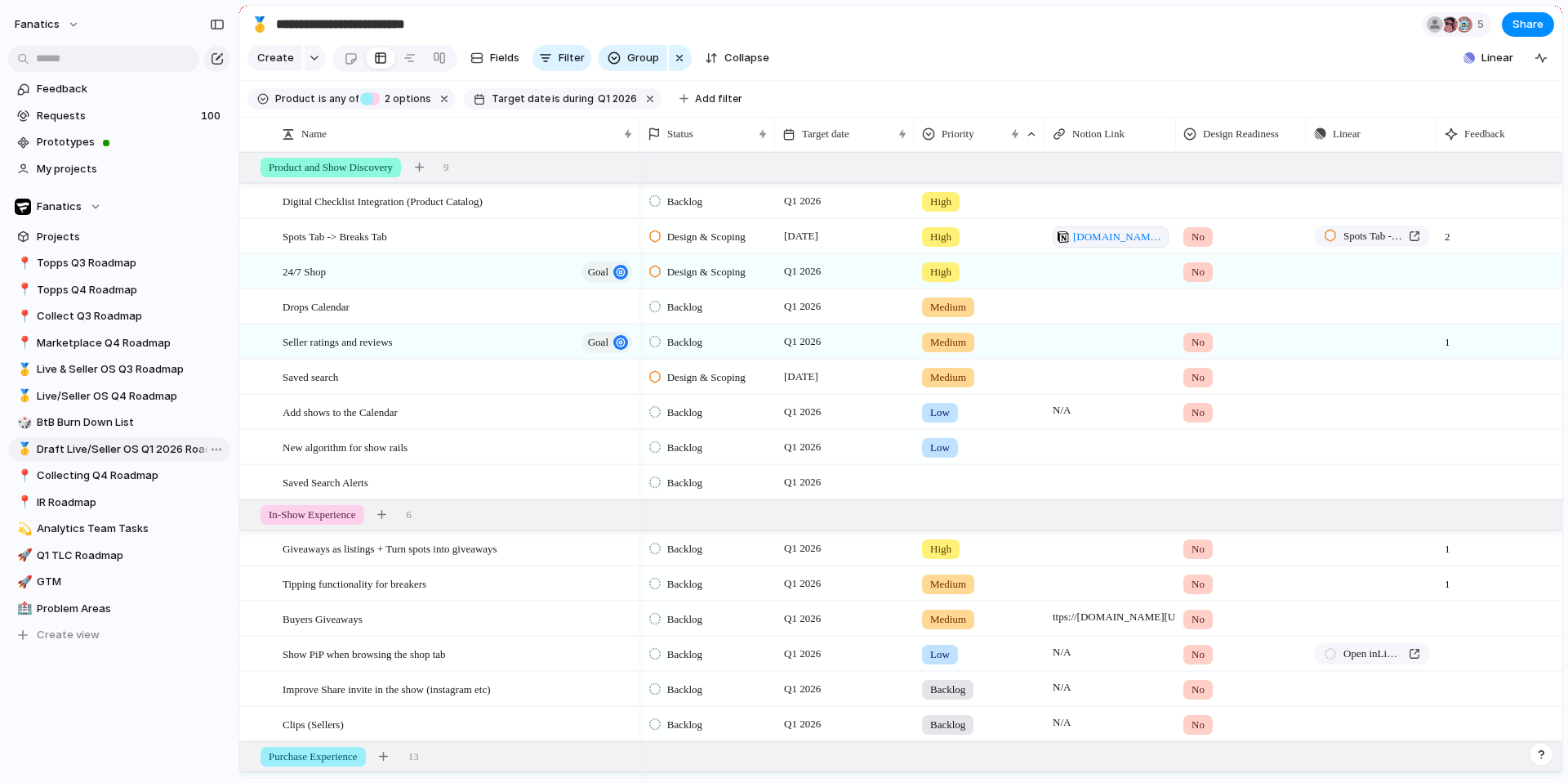
type input "**********"
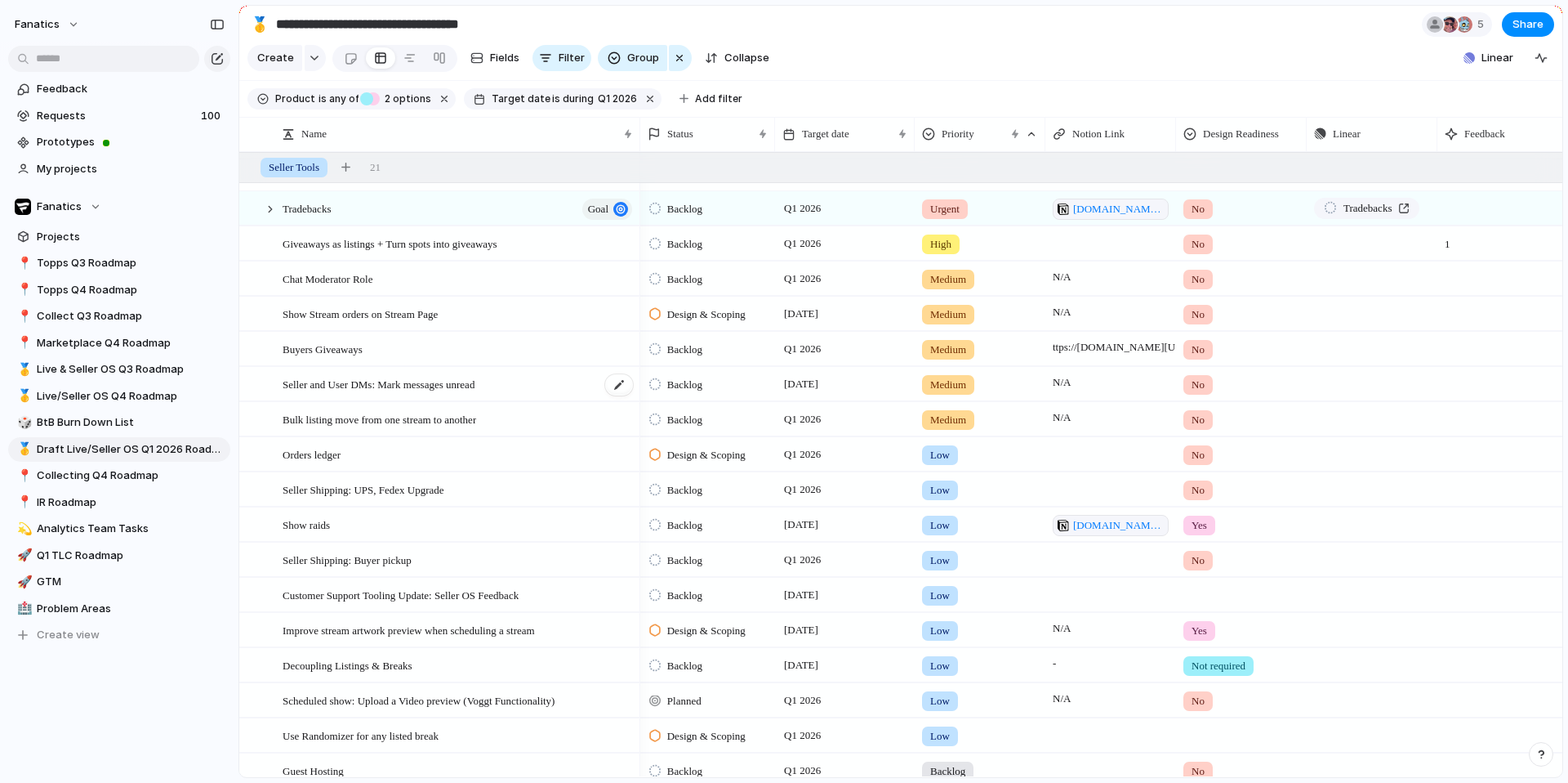
scroll to position [1076, 0]
